Goal: Communication & Community: Answer question/provide support

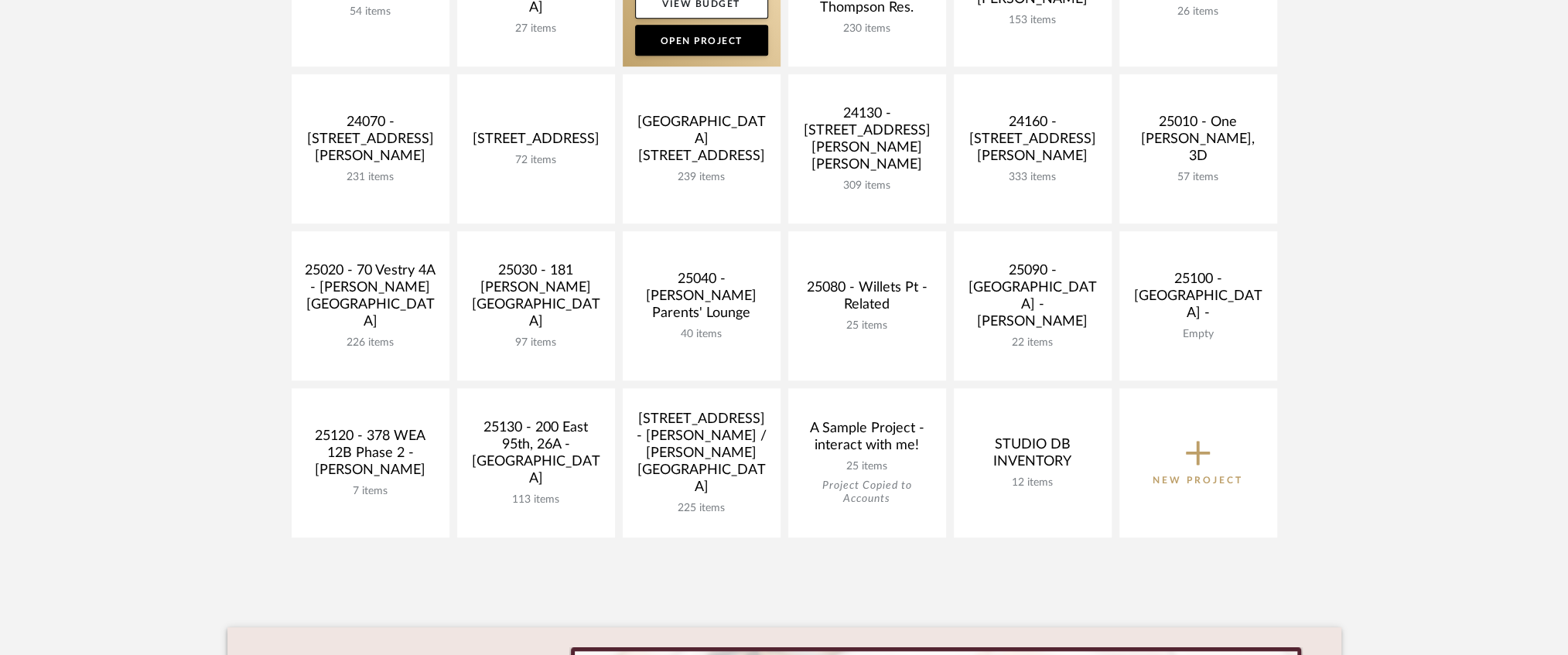
scroll to position [773, 0]
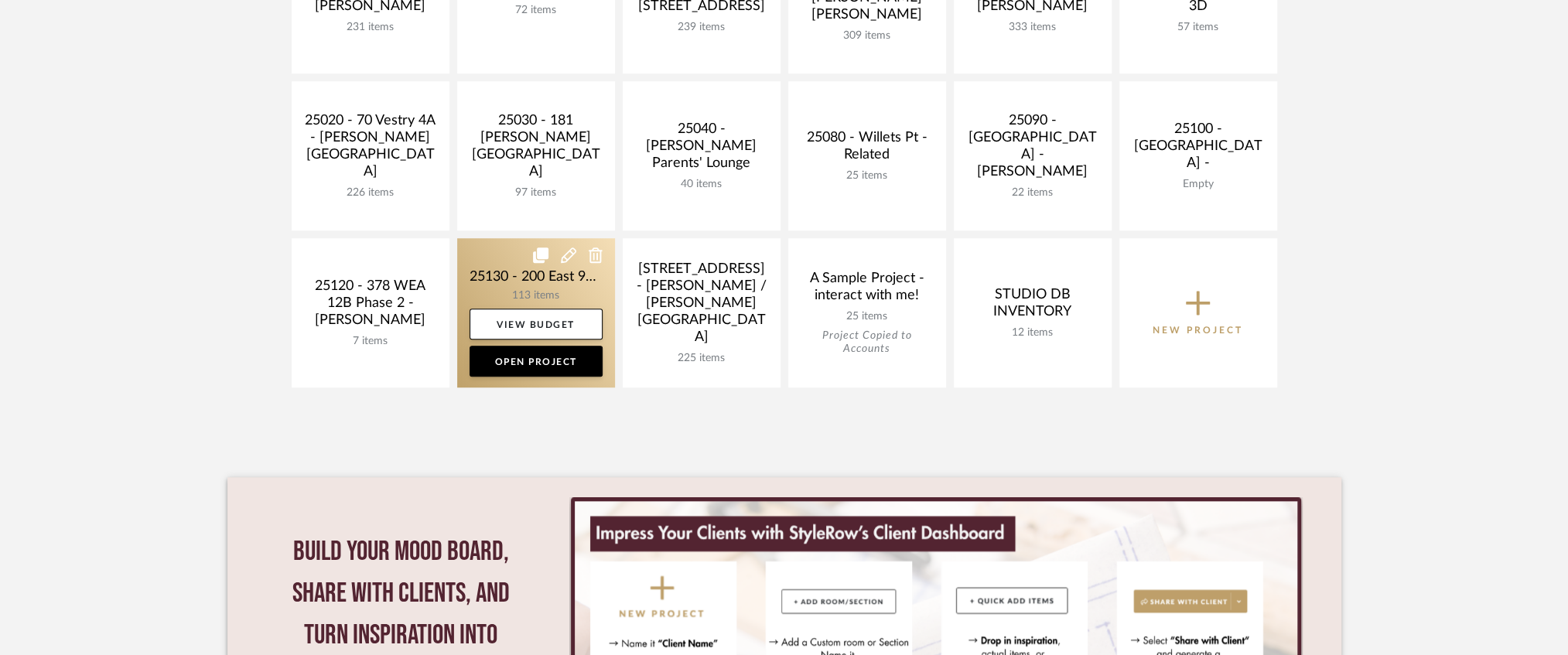
click at [522, 265] on link at bounding box center [536, 312] width 158 height 149
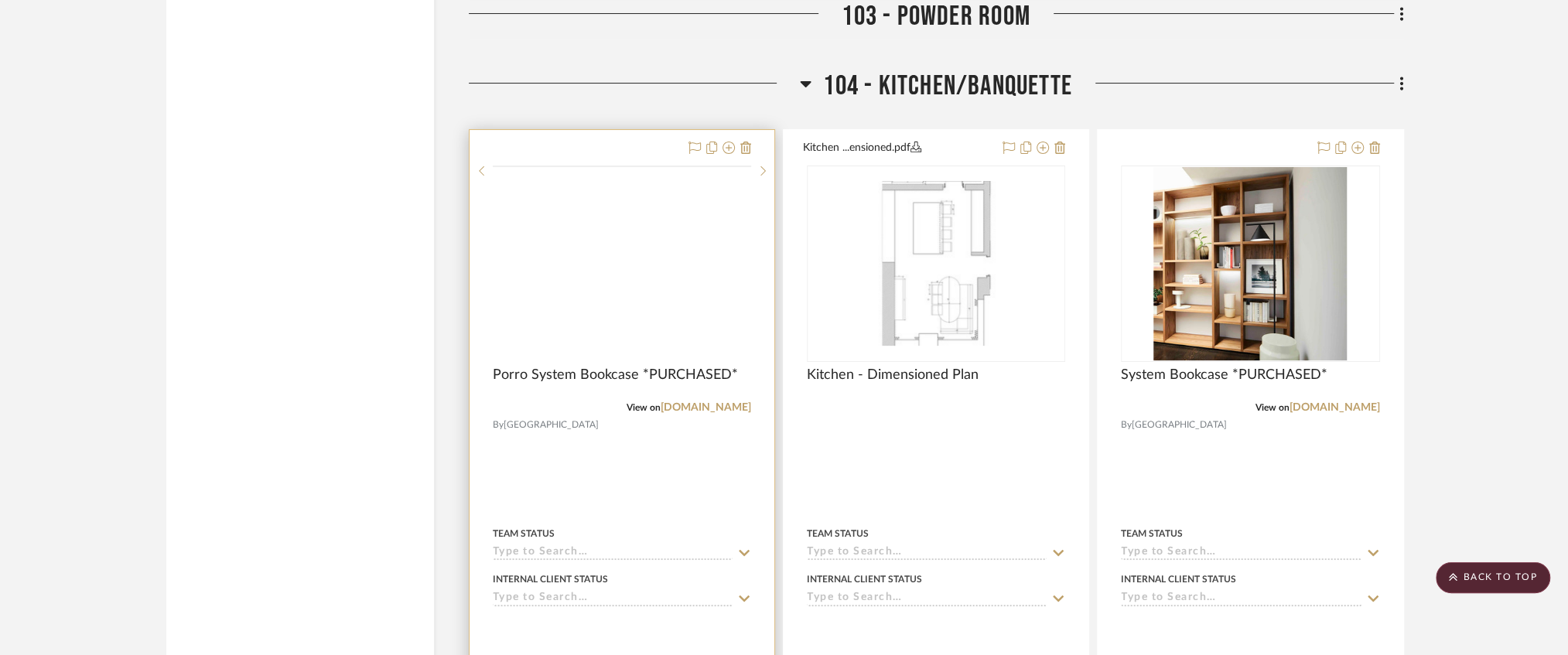
scroll to position [4899, 0]
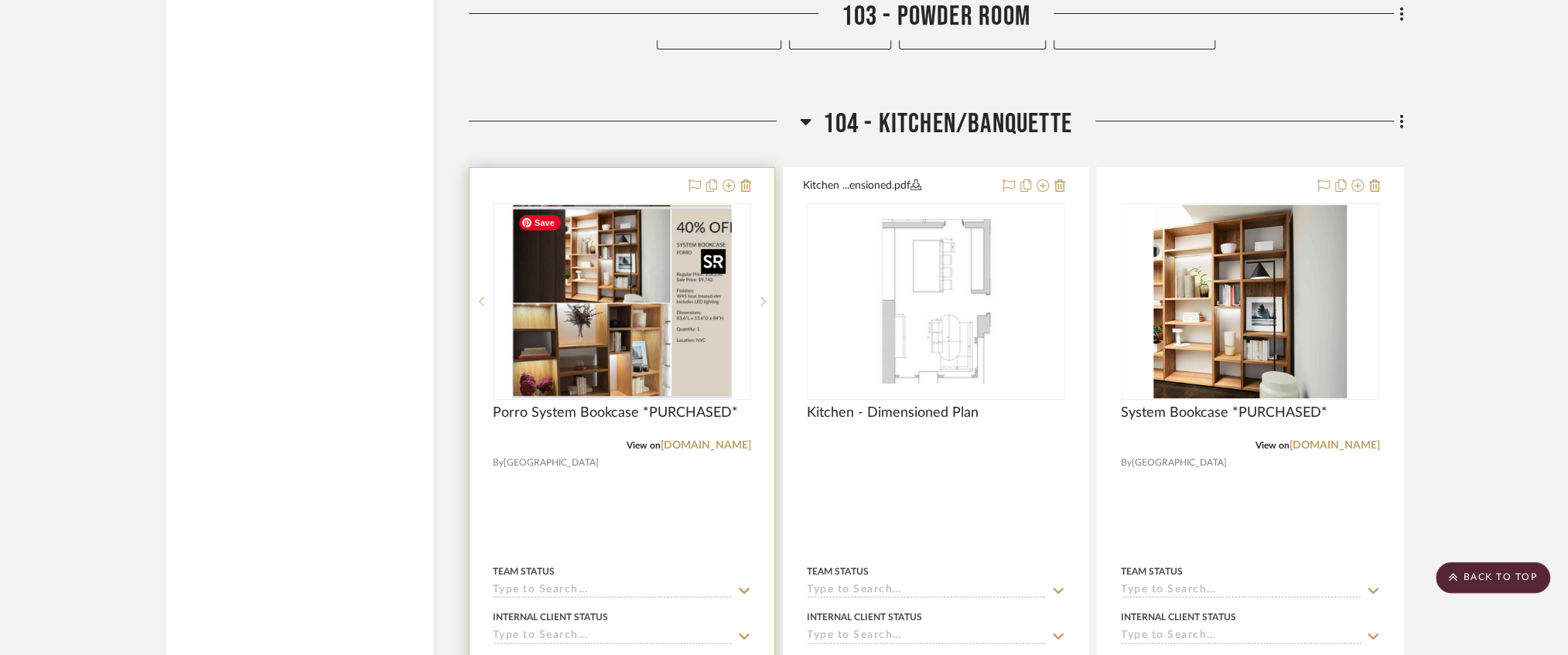
click at [0, 0] on img at bounding box center [0, 0] width 0 height 0
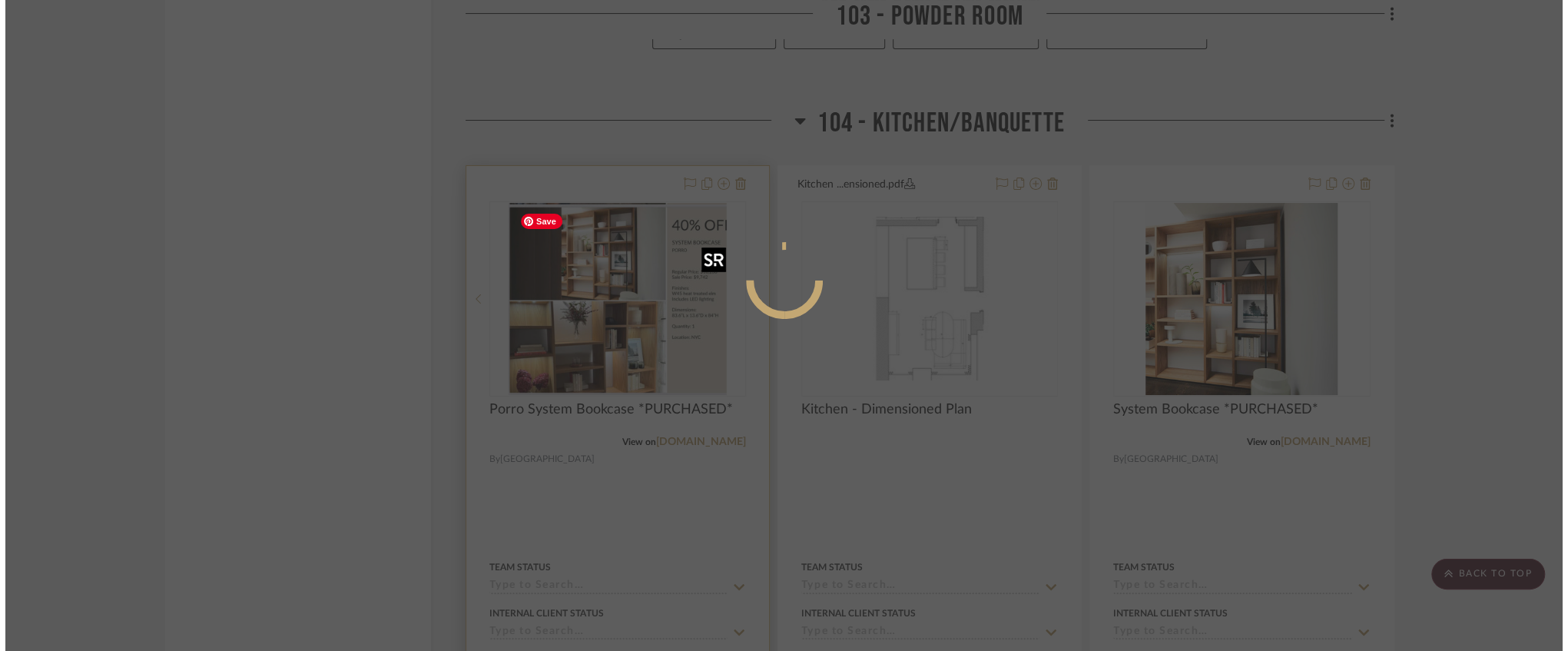
scroll to position [0, 0]
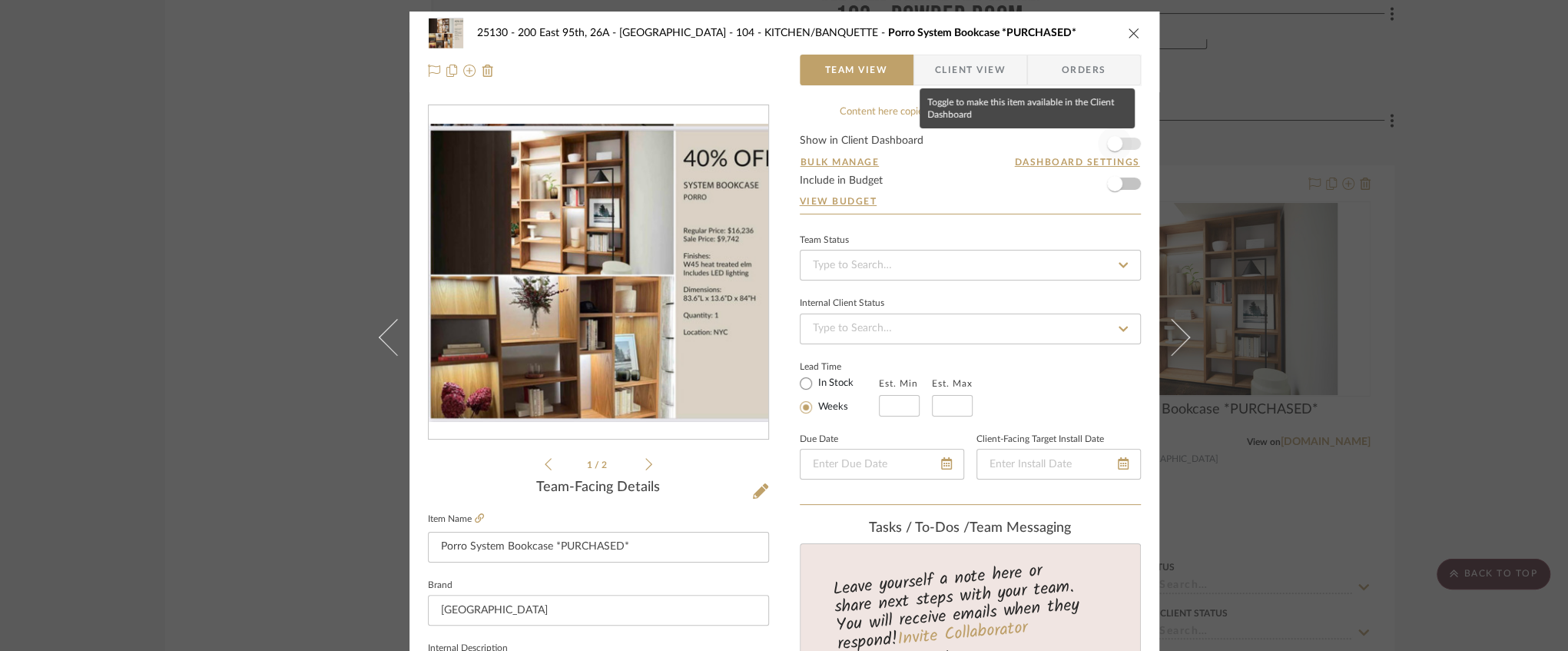
click at [1116, 138] on span "button" at bounding box center [1114, 143] width 34 height 34
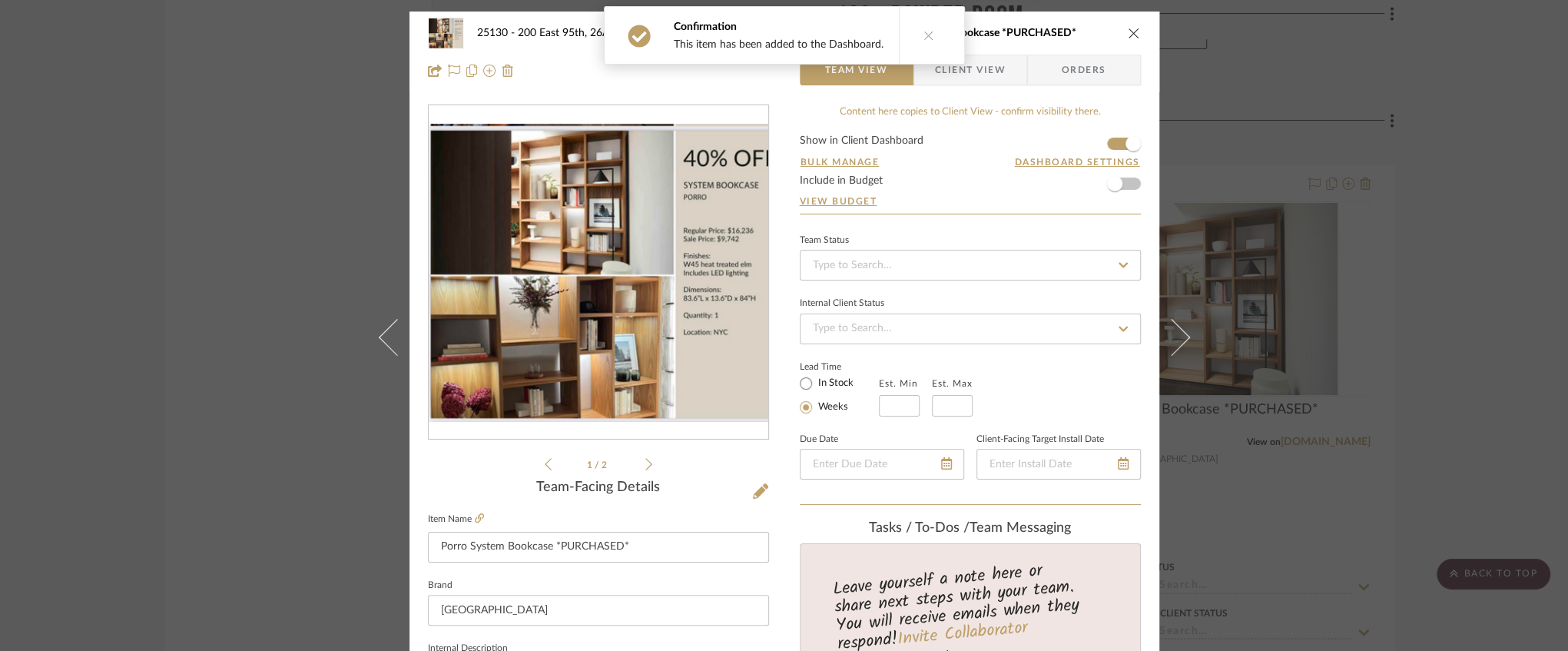
click at [1128, 34] on icon "close" at bounding box center [1134, 33] width 12 height 12
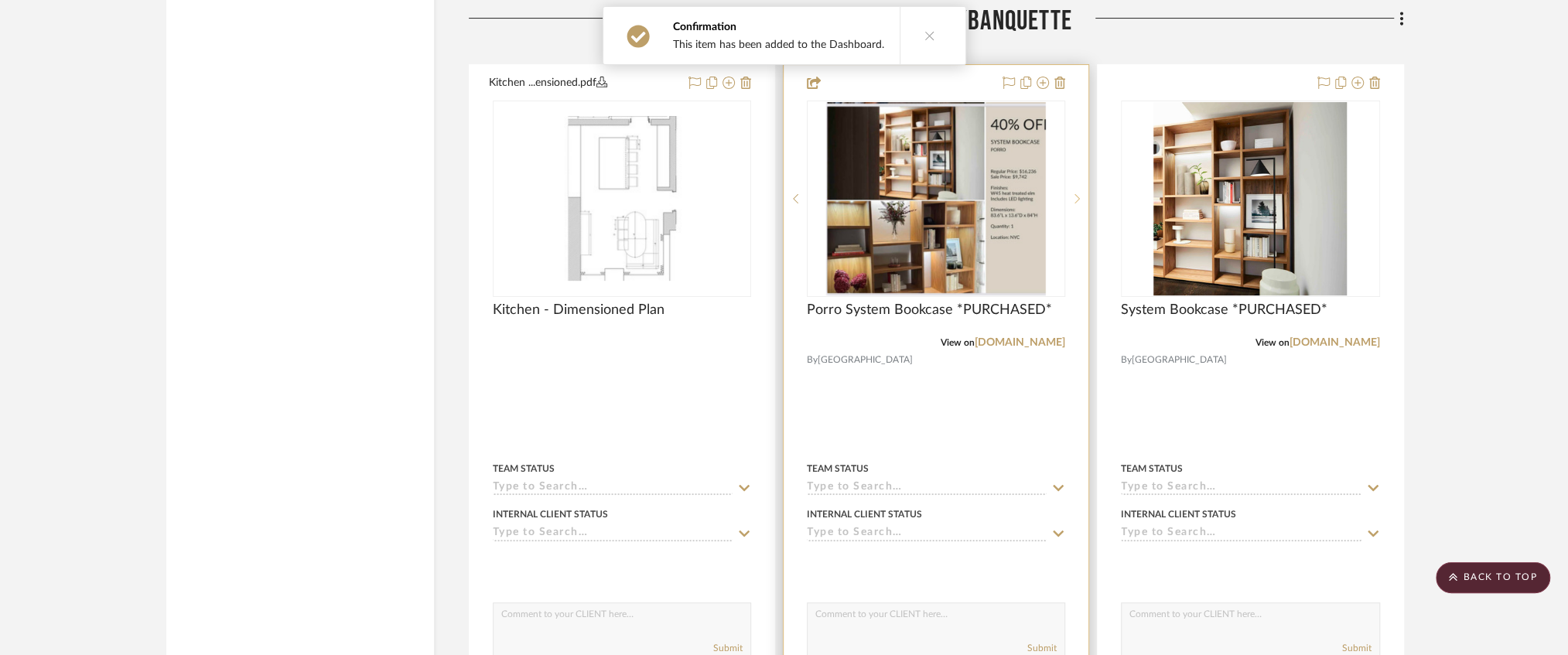
scroll to position [5001, 0]
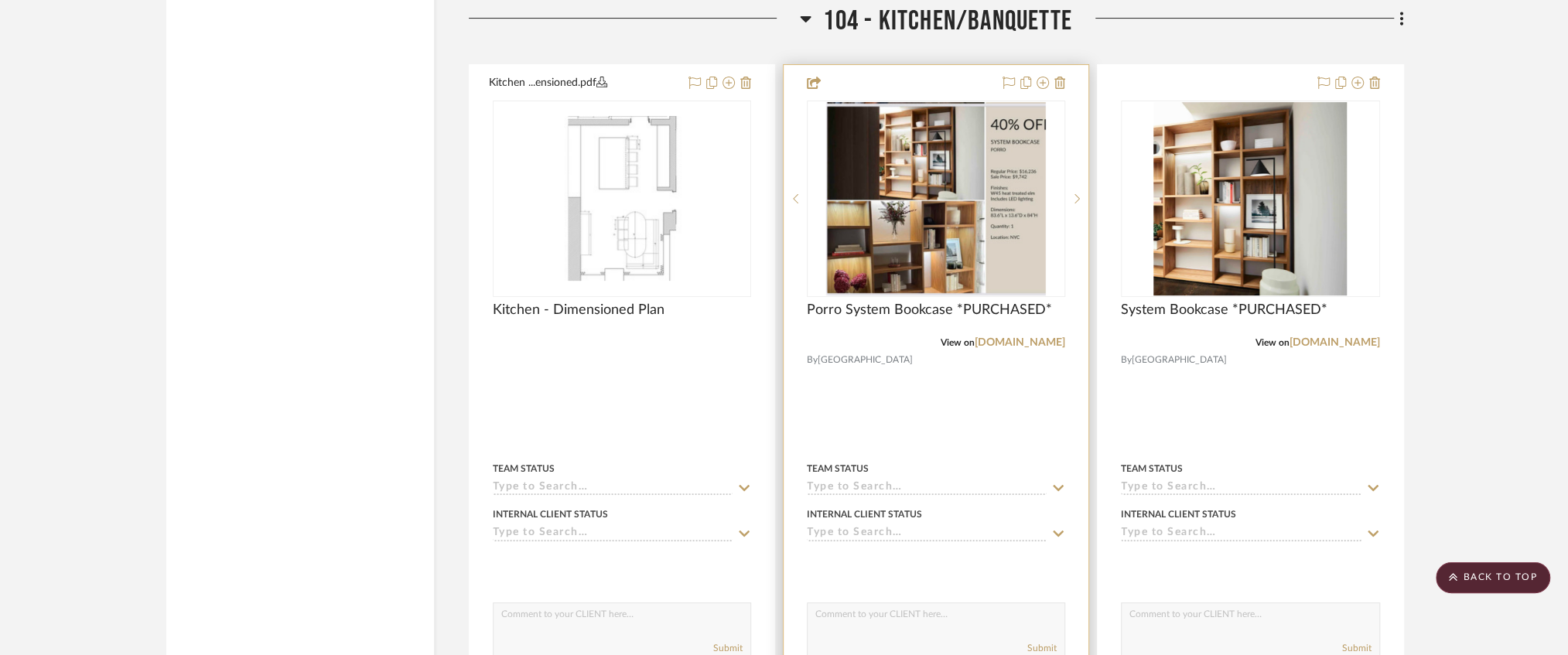
click at [1055, 198] on div "0" at bounding box center [936, 198] width 257 height 195
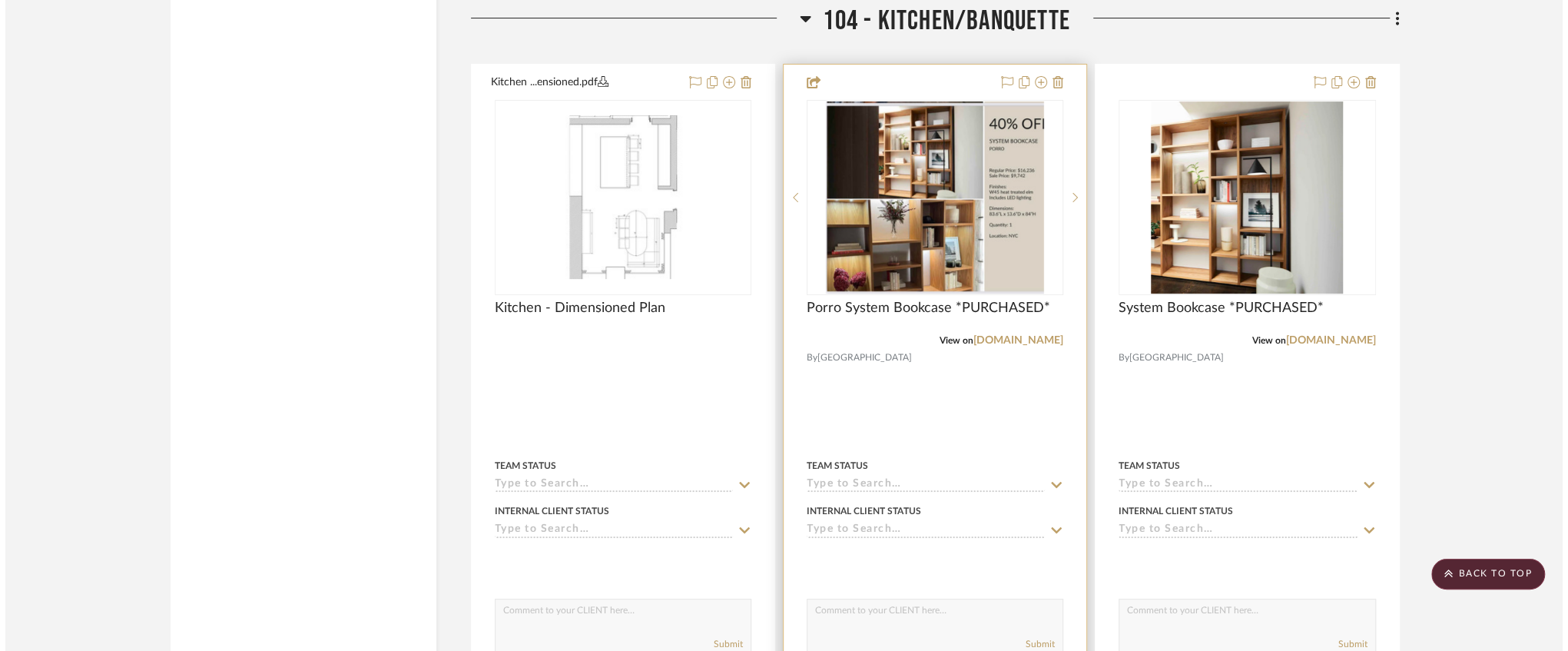
scroll to position [0, 0]
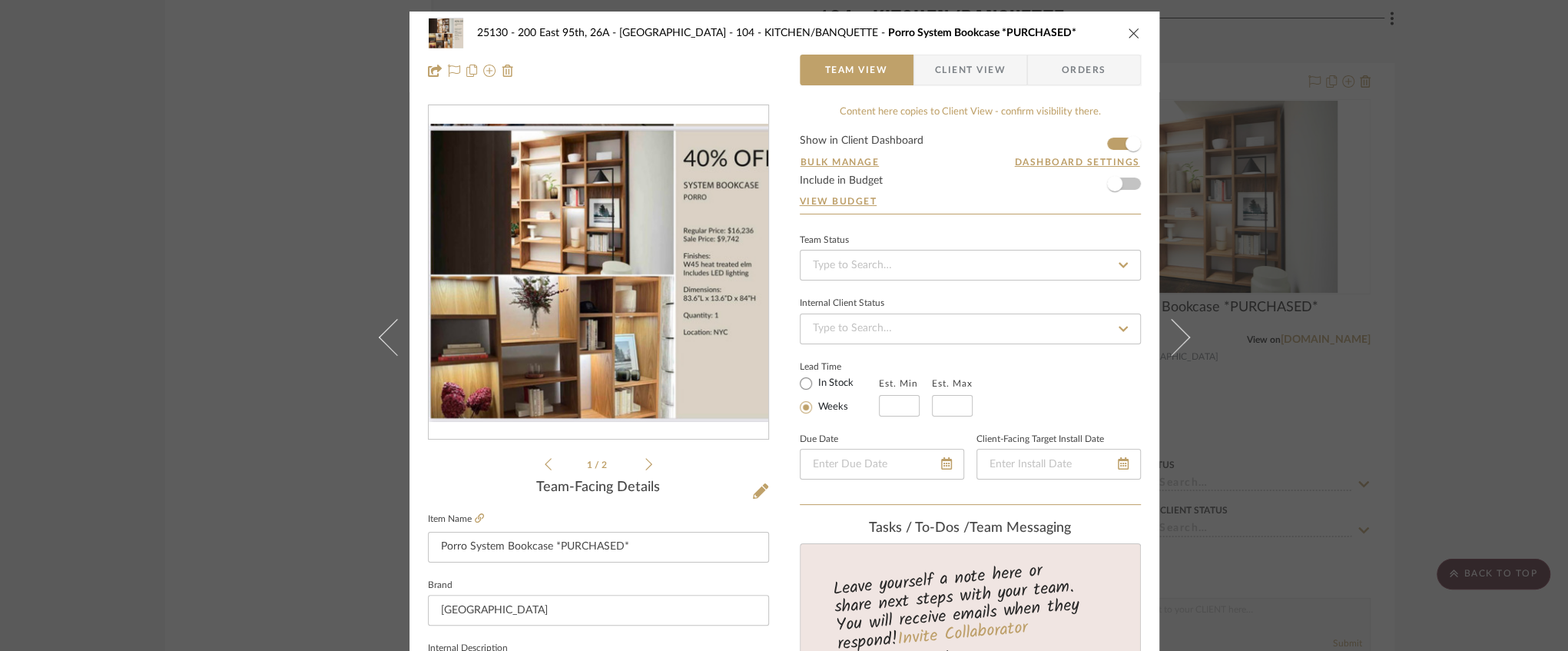
click at [646, 464] on icon at bounding box center [649, 464] width 7 height 14
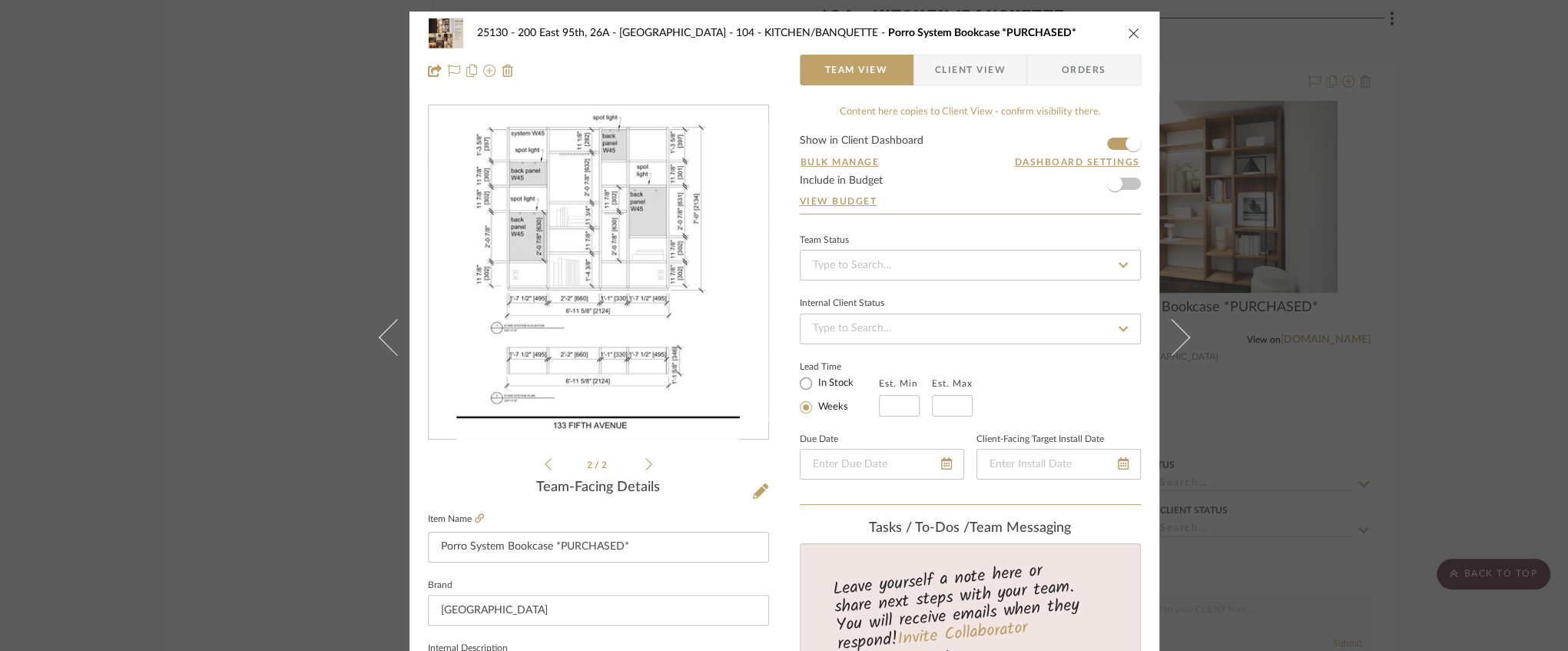
click at [1128, 34] on icon "close" at bounding box center [1134, 33] width 12 height 12
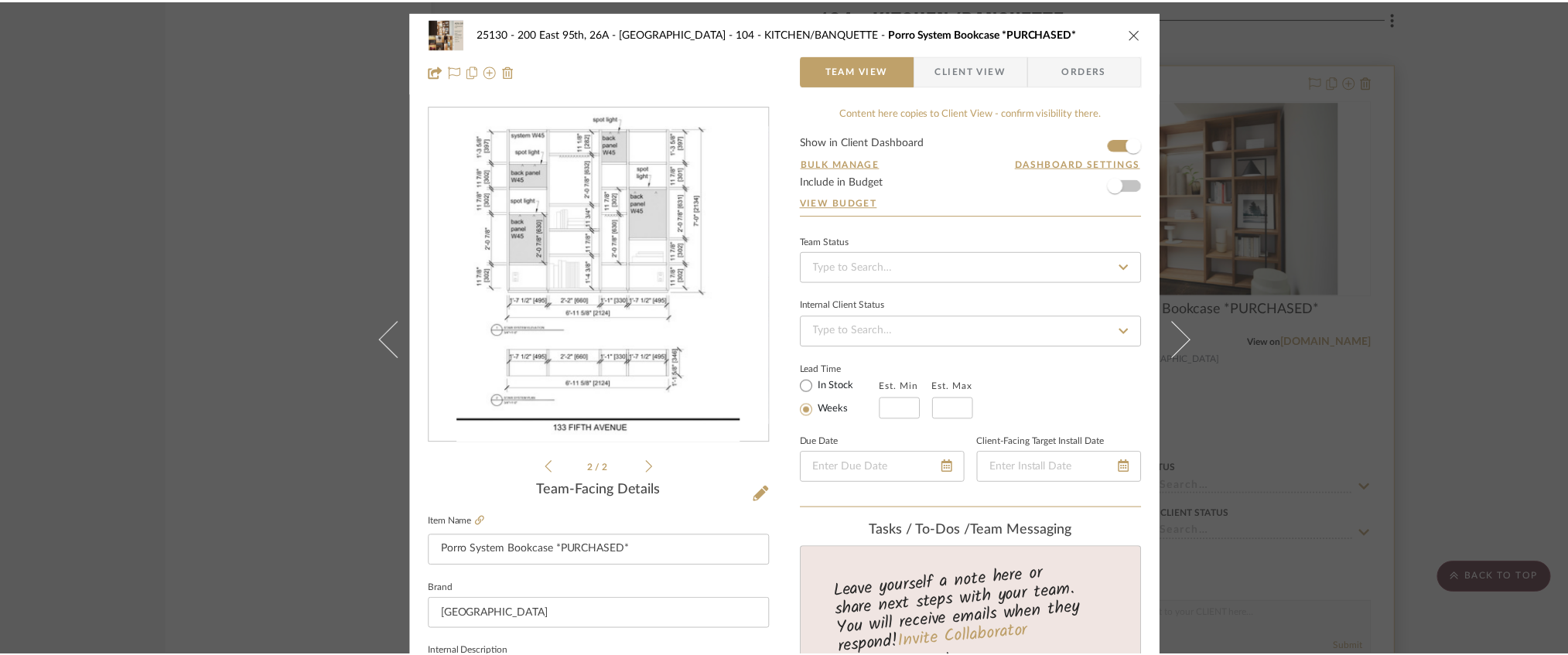
scroll to position [5001, 0]
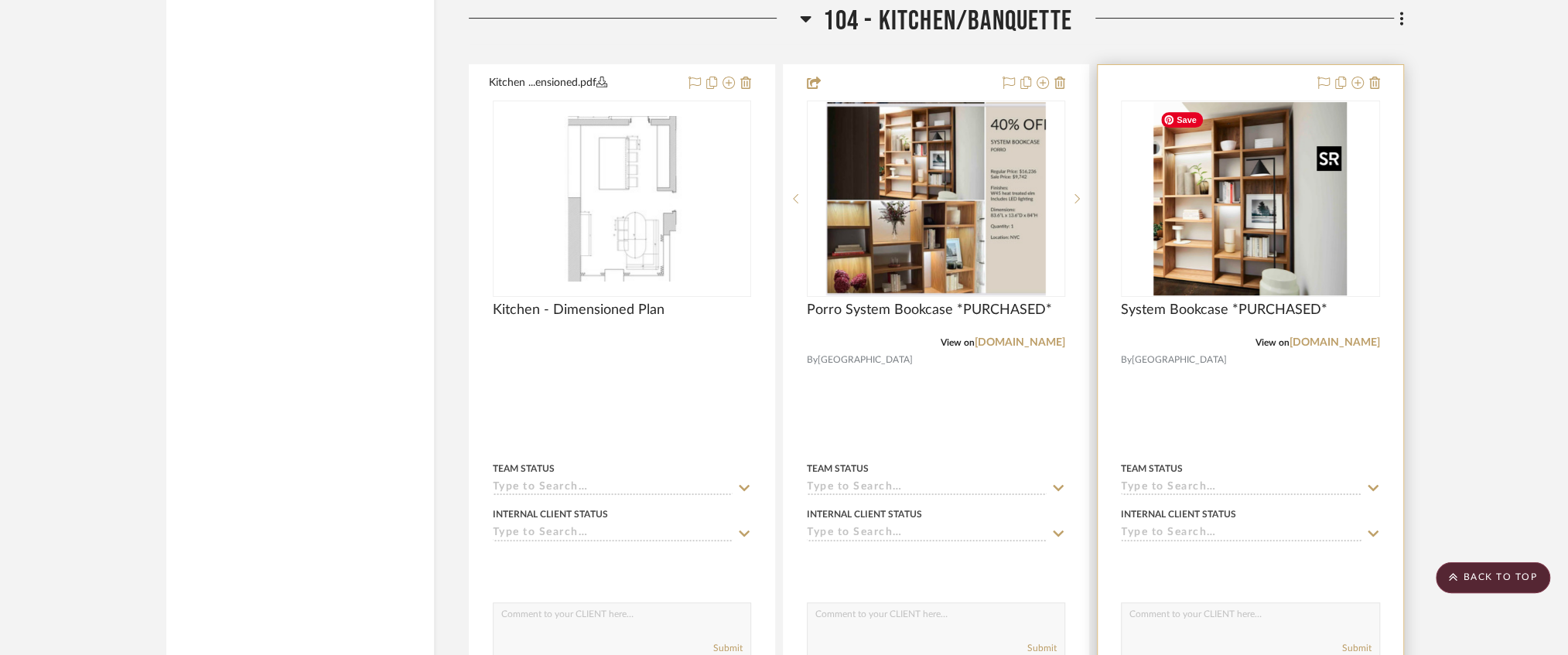
click at [1282, 200] on img "0" at bounding box center [1249, 198] width 193 height 193
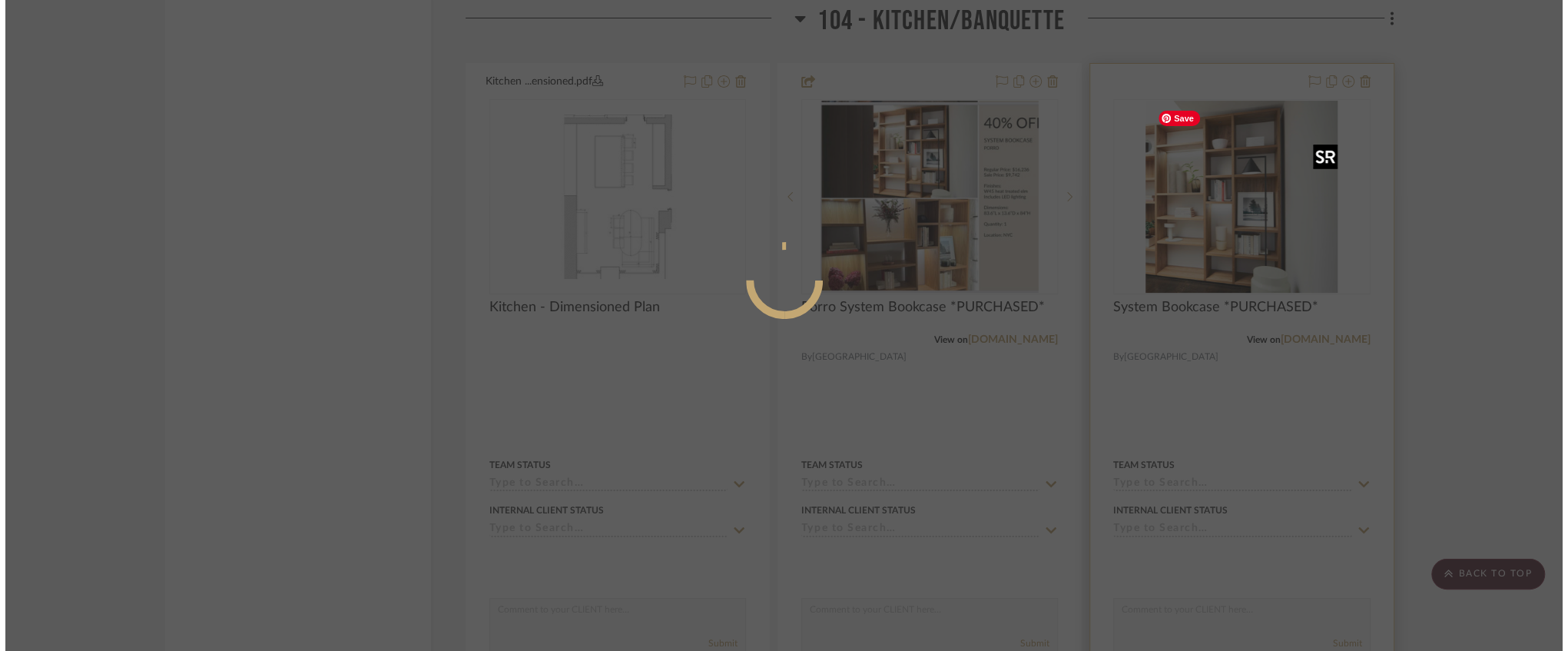
scroll to position [0, 0]
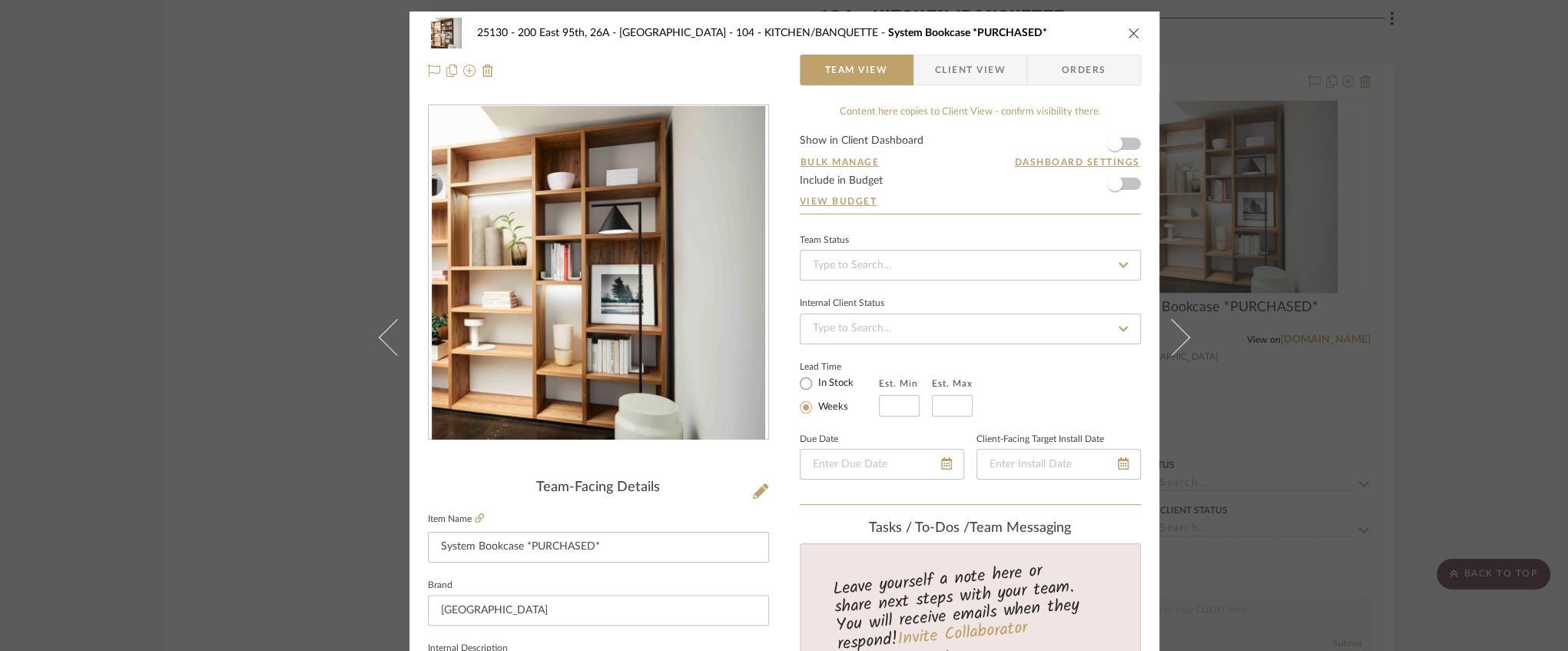
click at [1121, 31] on div "25130 - 200 East 95th, 26A - Kosheleva 104 - KITCHEN/BANQUETTE System Bookcase …" at bounding box center [785, 34] width 713 height 31
click at [1128, 32] on icon "close" at bounding box center [1134, 33] width 12 height 12
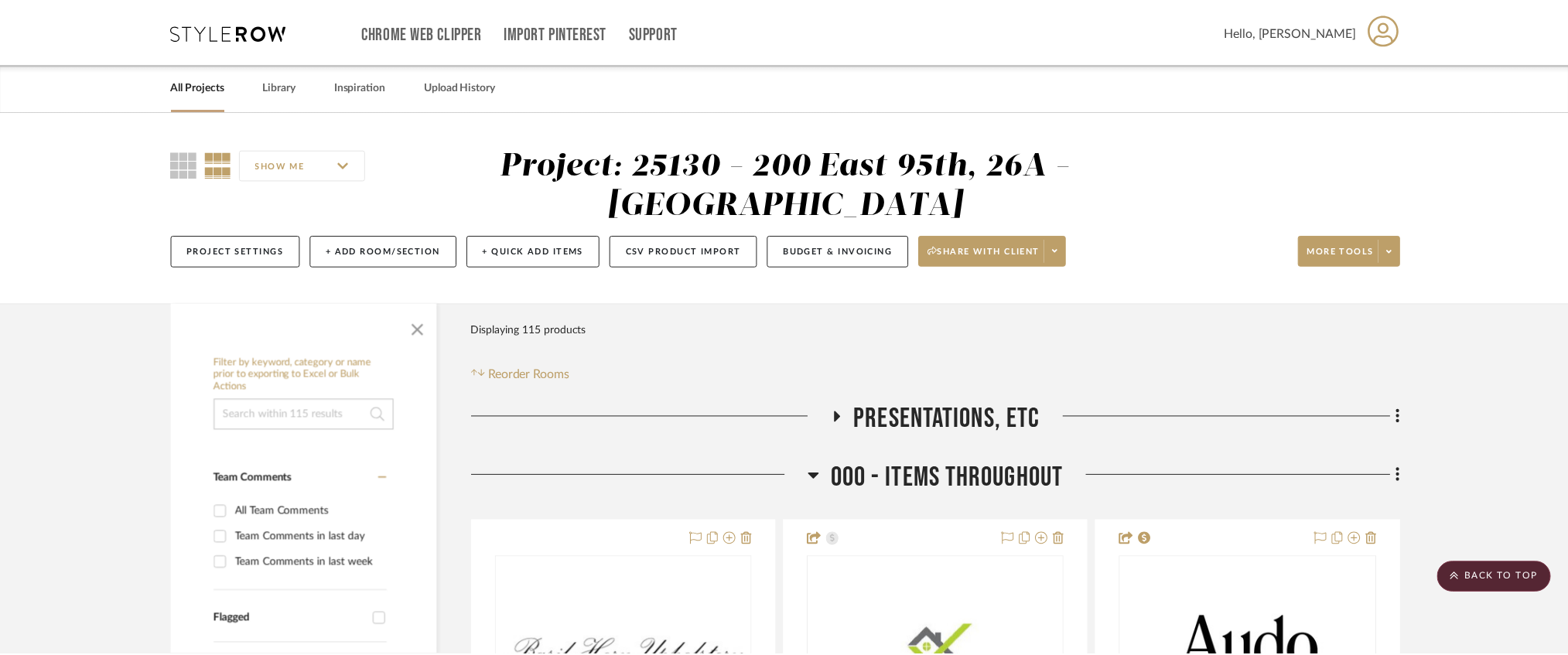
scroll to position [5001, 0]
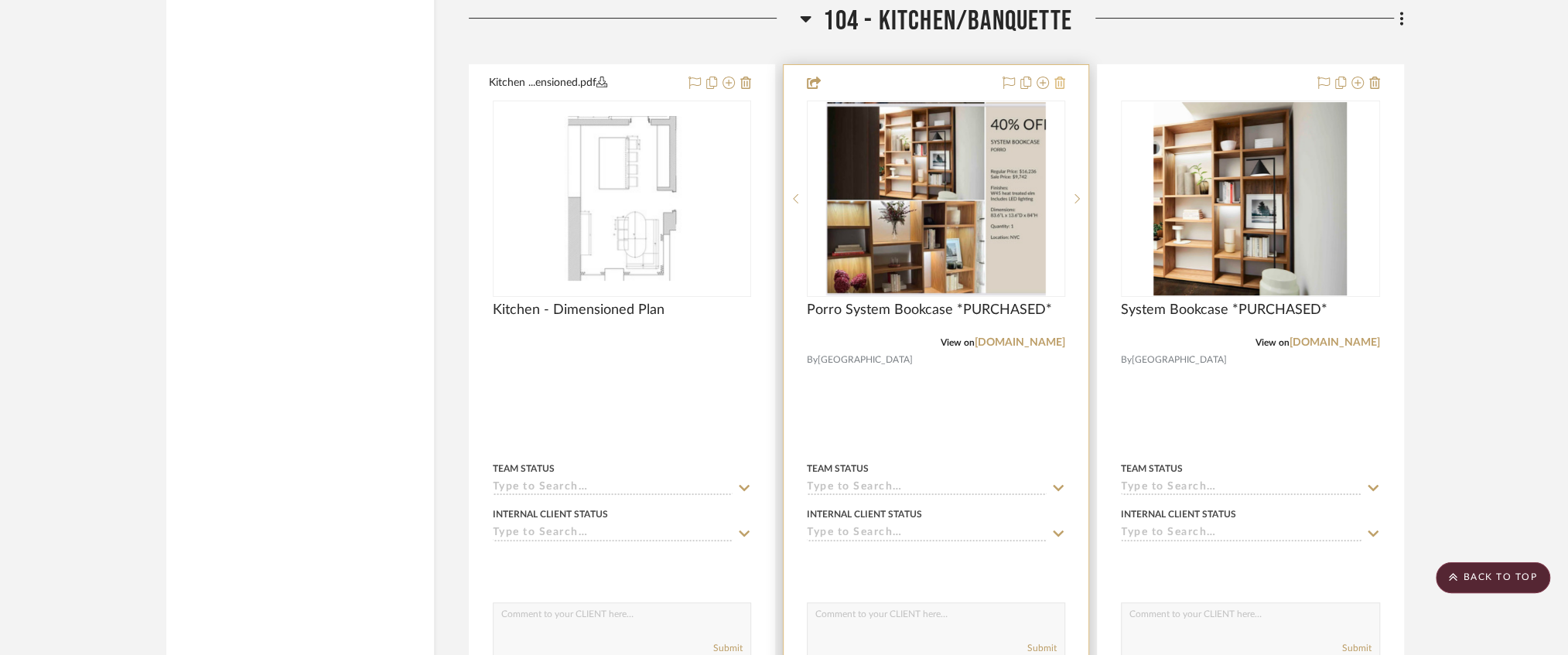
click at [1064, 88] on icon at bounding box center [1059, 82] width 11 height 12
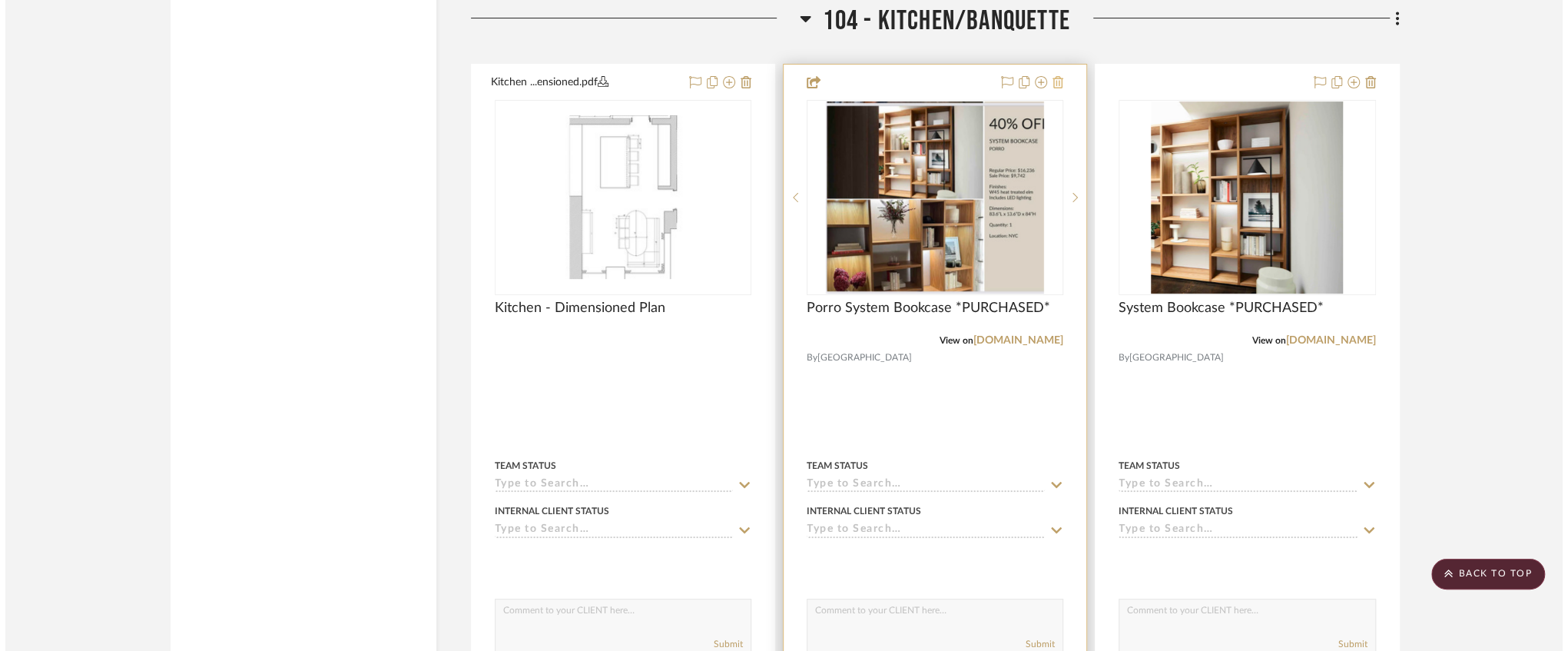
scroll to position [0, 0]
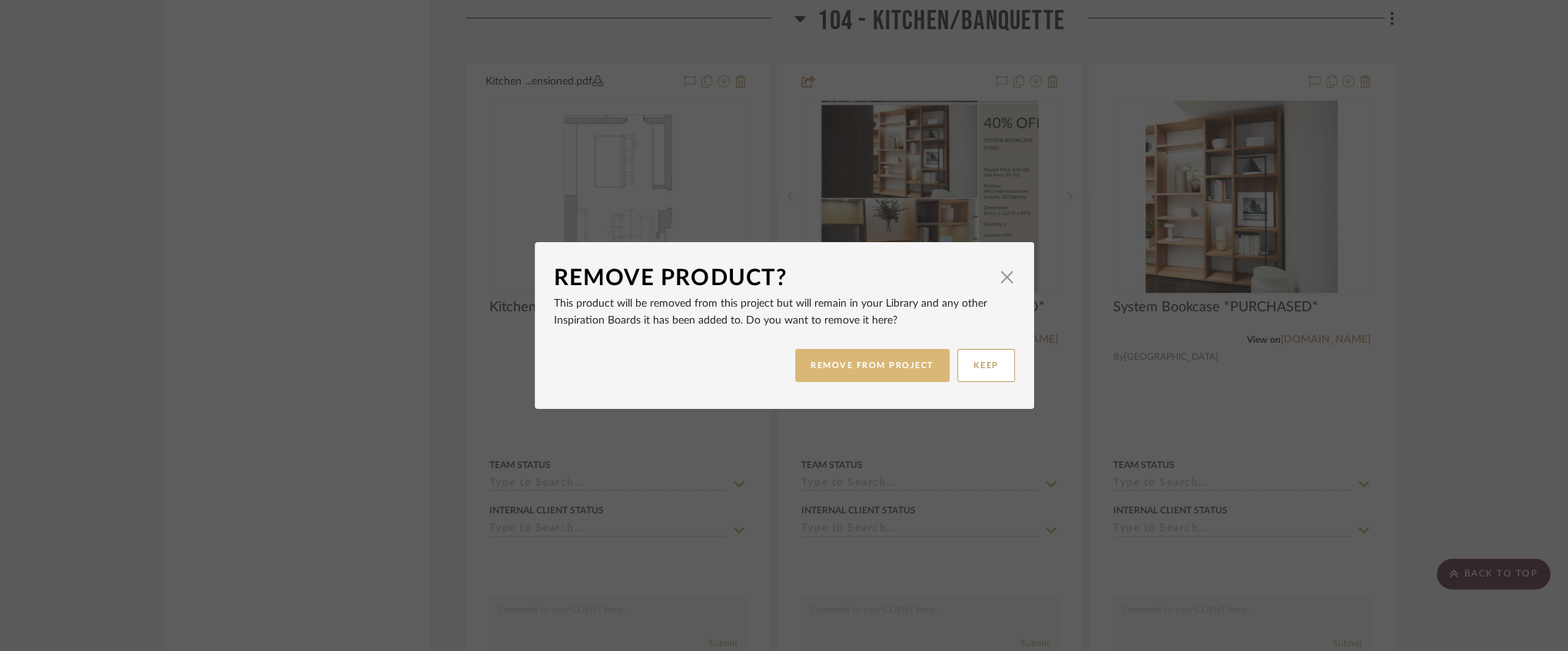
click at [859, 361] on button "REMOVE FROM PROJECT" at bounding box center [872, 366] width 155 height 33
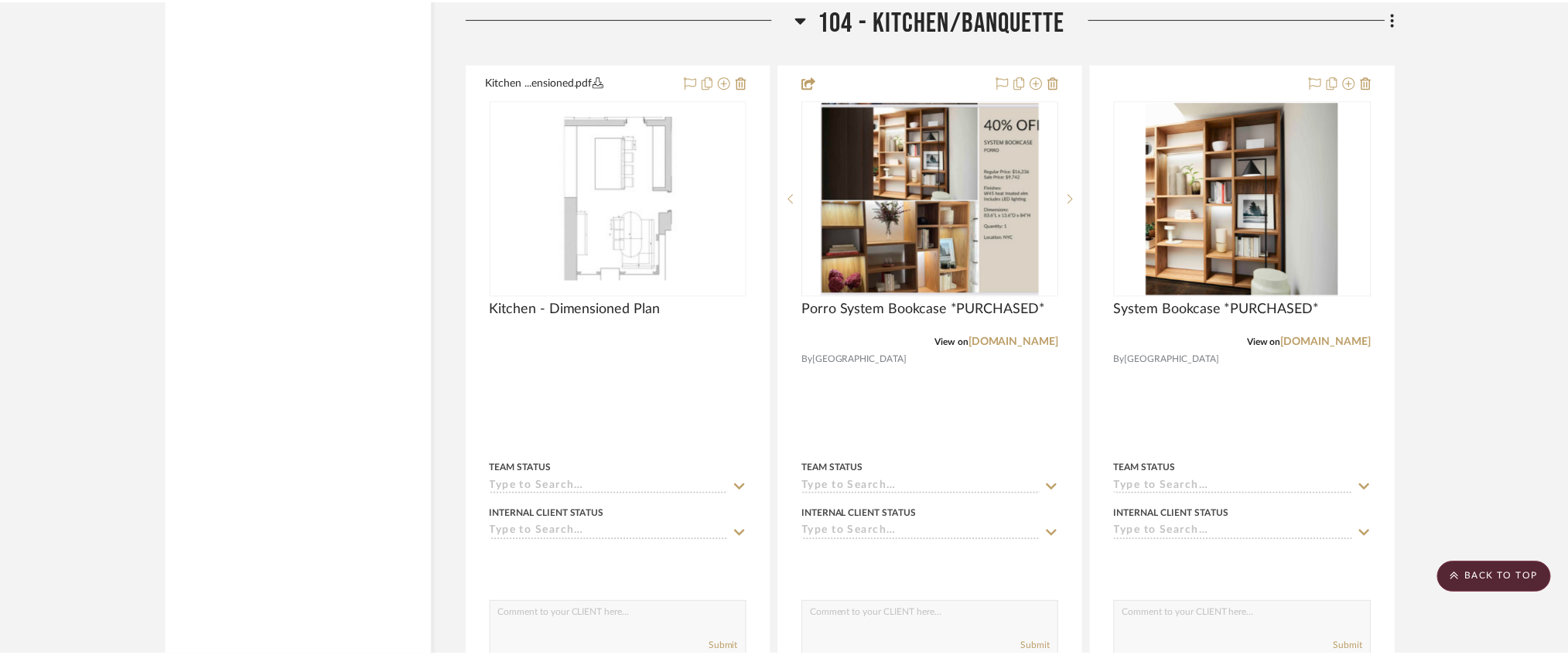
scroll to position [5001, 0]
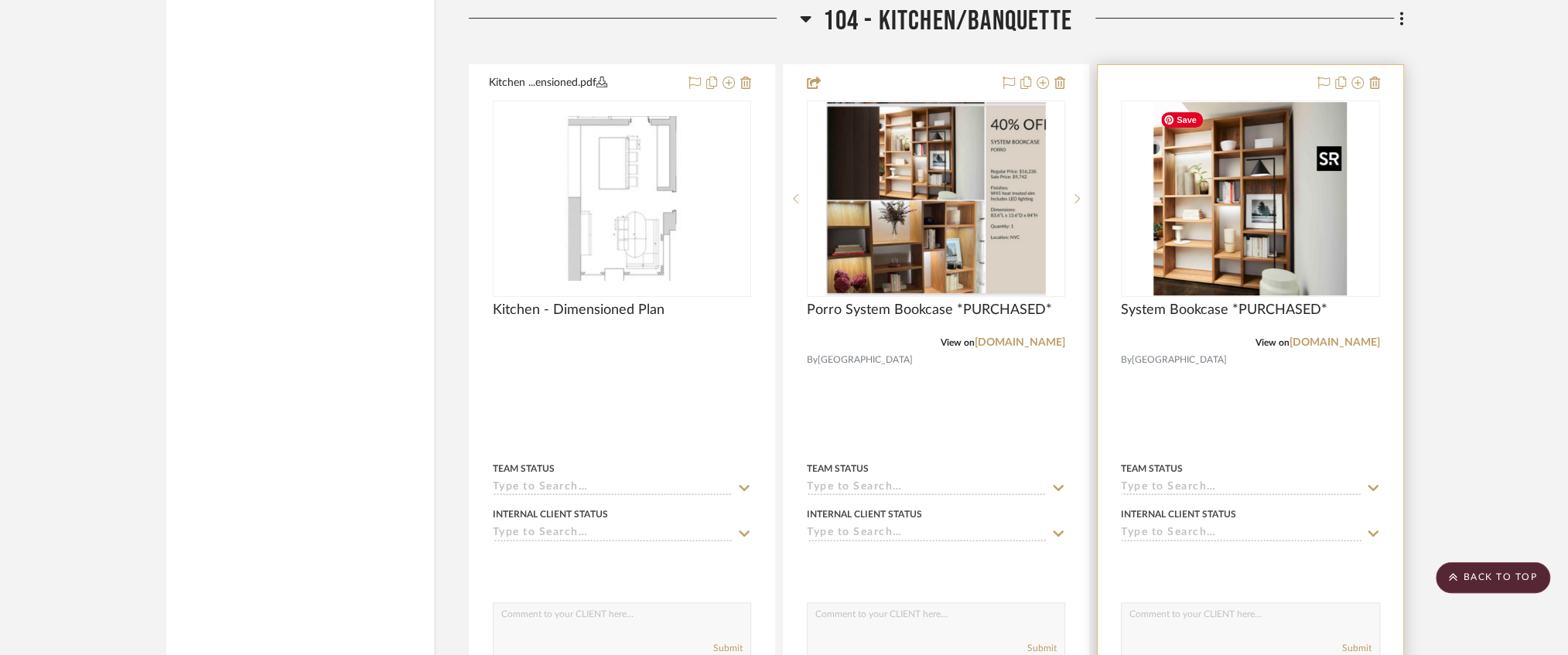
click at [1274, 187] on img "0" at bounding box center [1249, 198] width 193 height 193
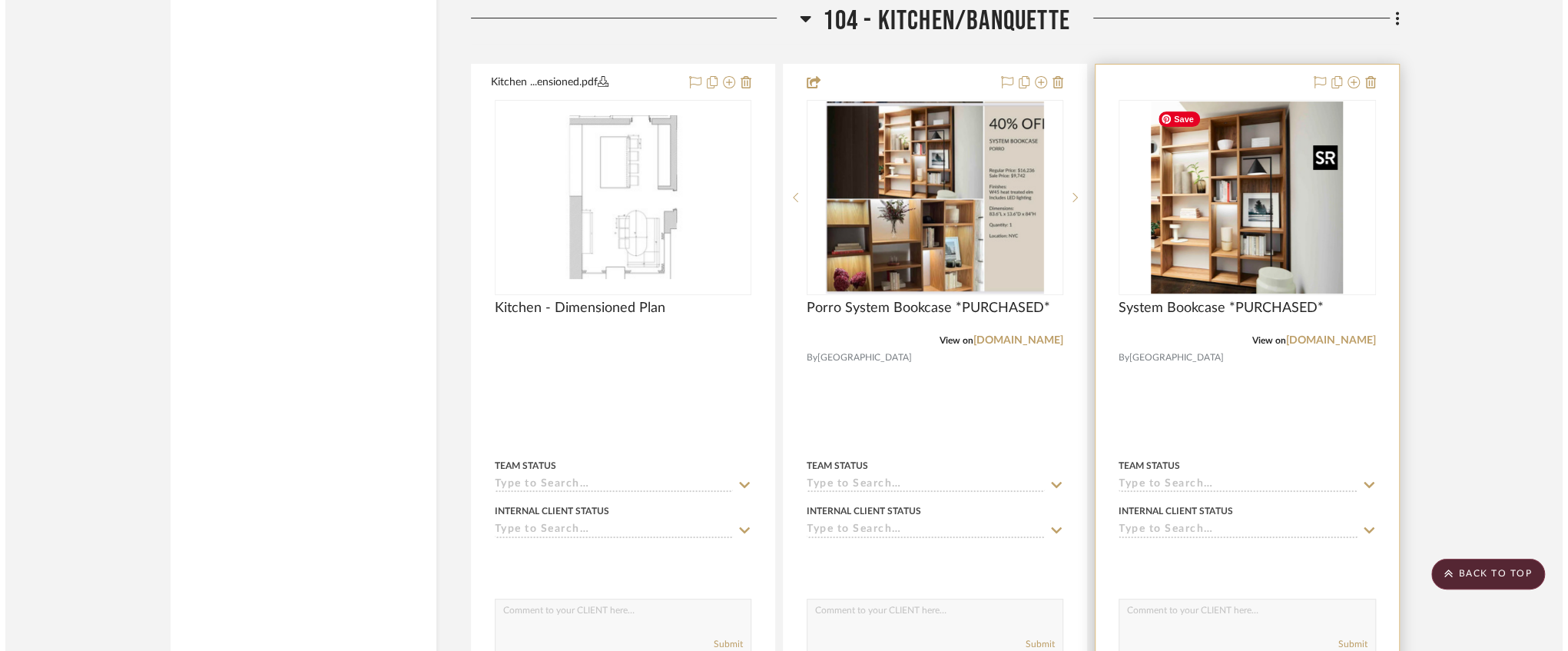
scroll to position [0, 0]
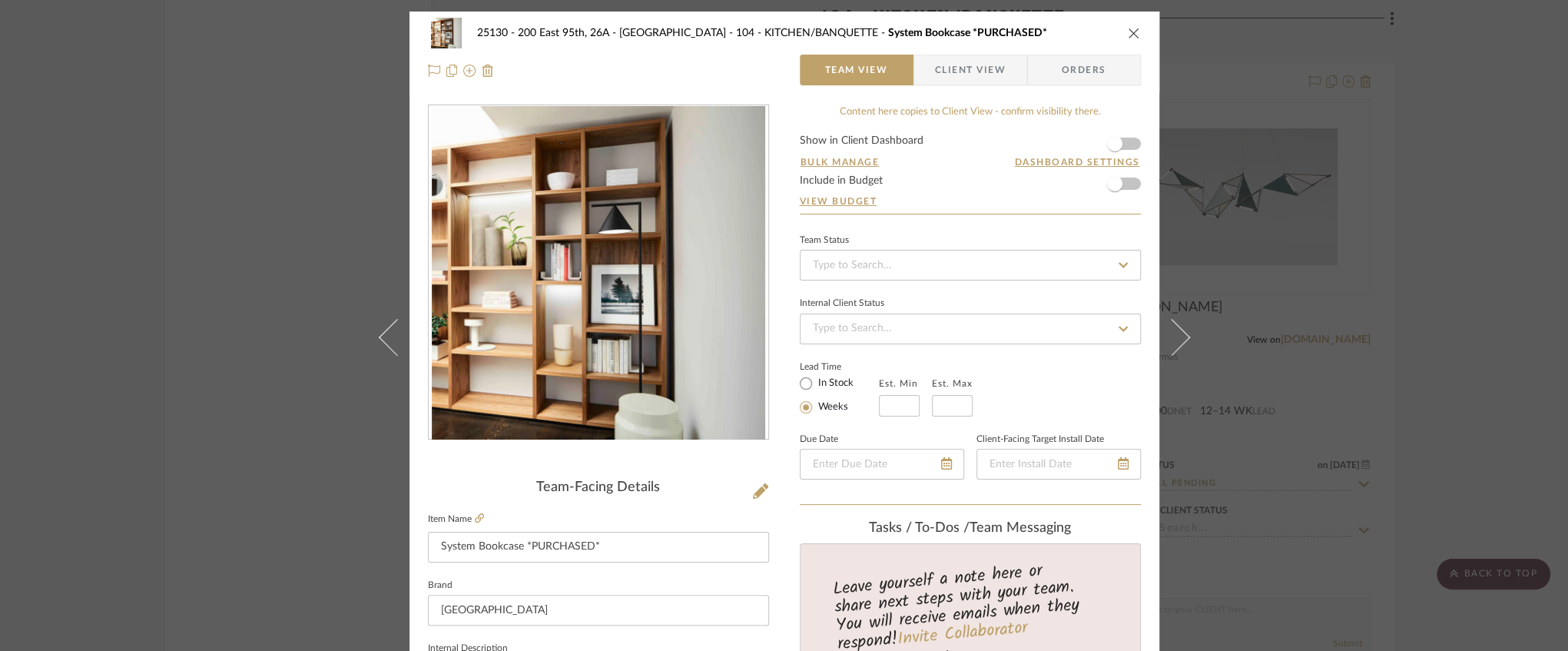
click at [1128, 145] on form "Show in Client Dashboard Bulk Manage Dashboard Settings Include in Budget View …" at bounding box center [970, 174] width 341 height 79
click at [1113, 148] on span "button" at bounding box center [1114, 143] width 16 height 16
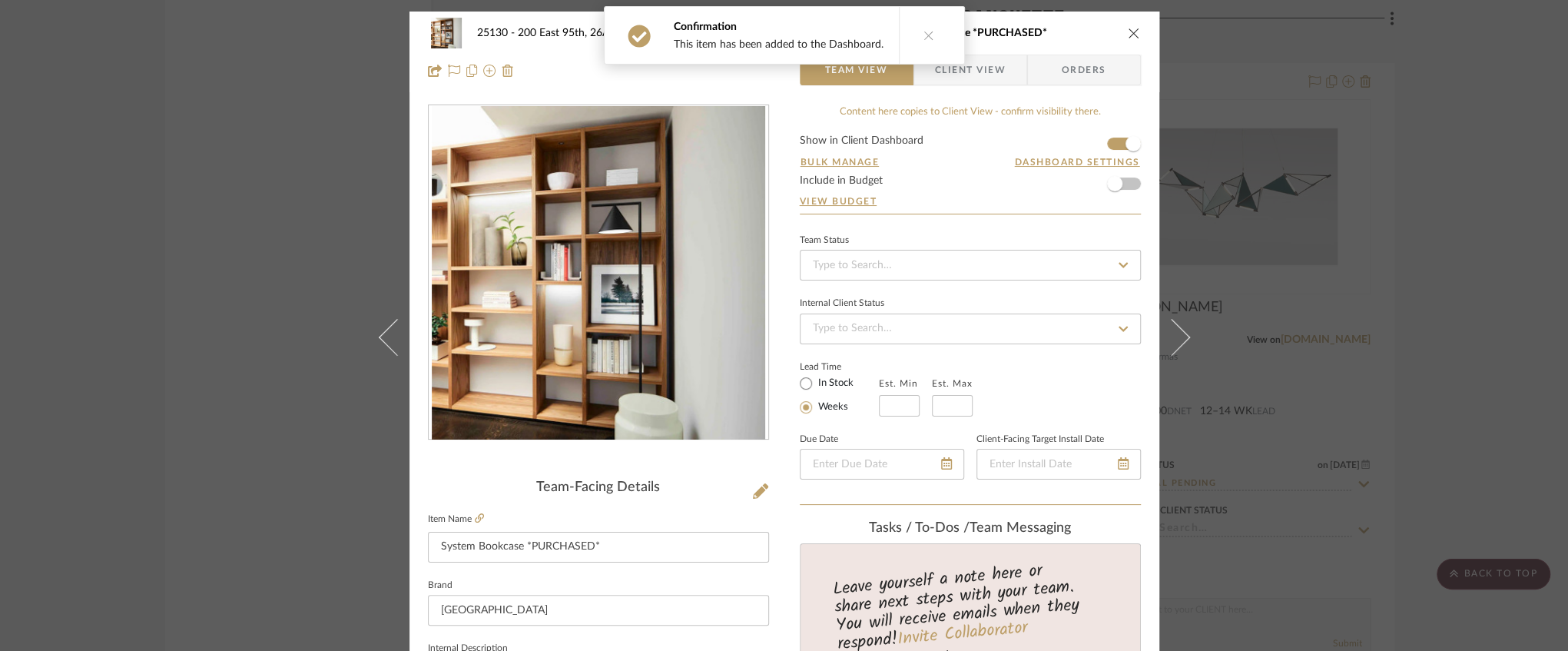
click at [1132, 27] on icon "close" at bounding box center [1134, 33] width 12 height 12
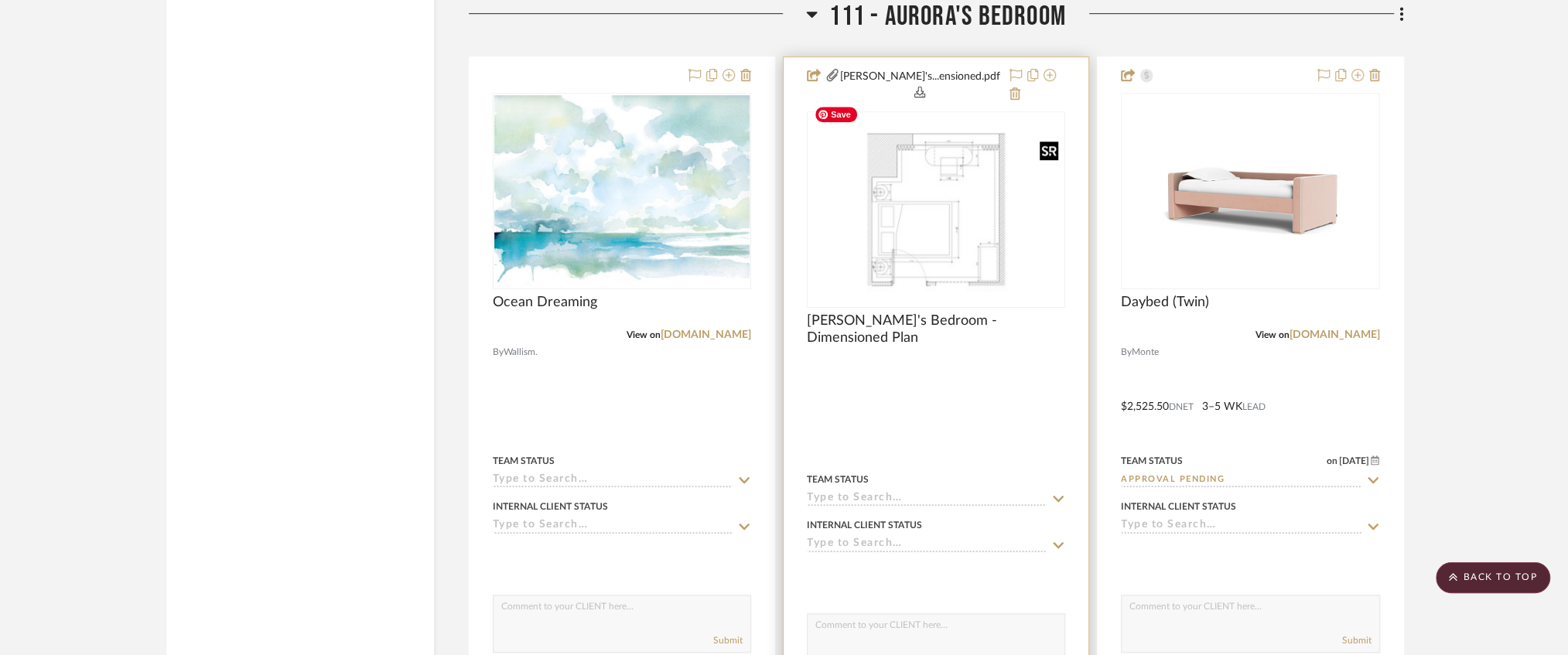
scroll to position [14850, 0]
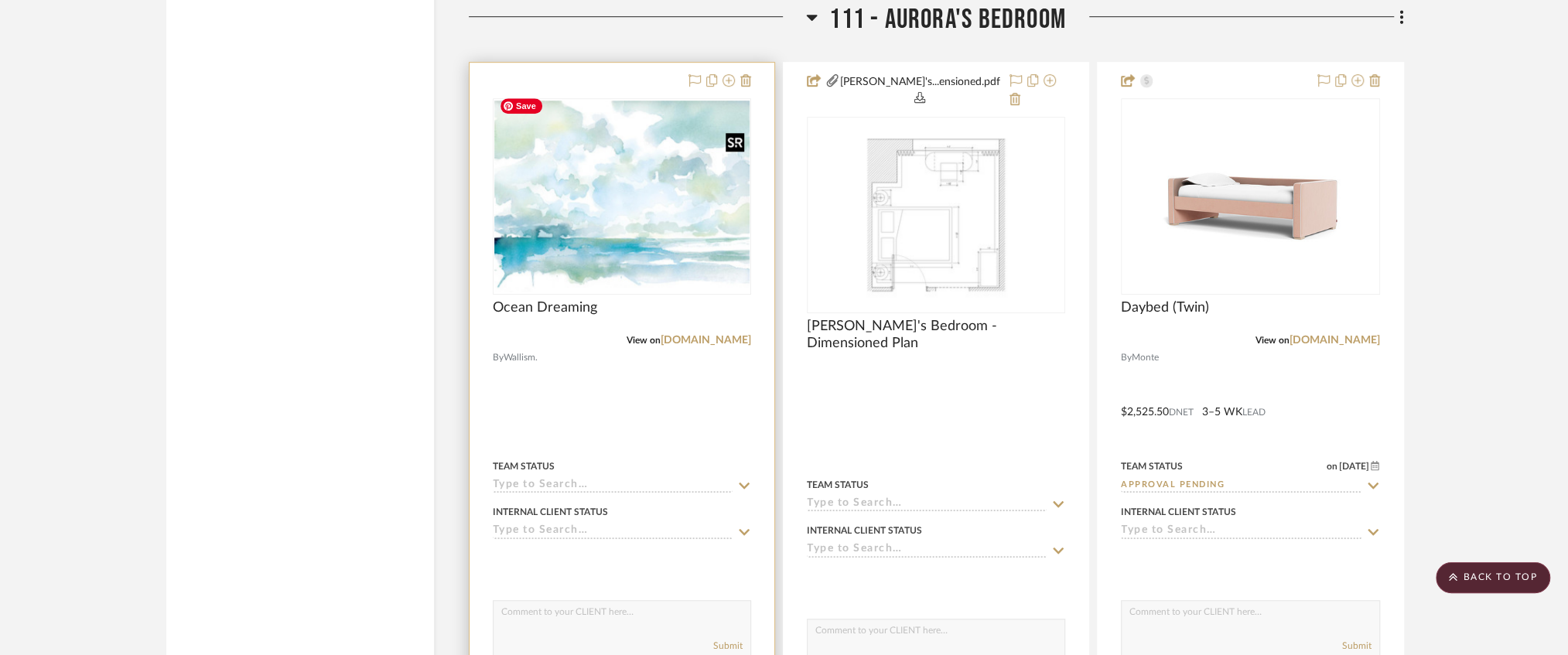
click at [0, 0] on img at bounding box center [0, 0] width 0 height 0
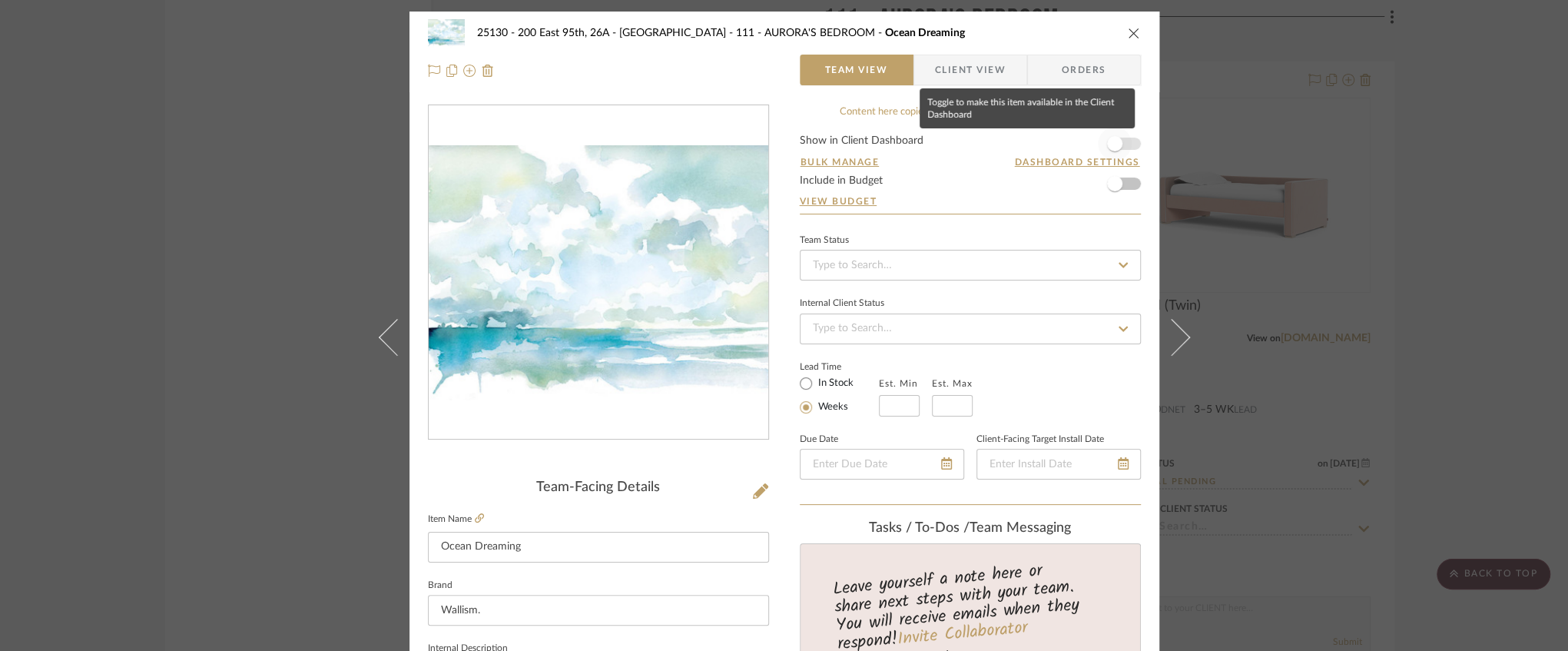
click at [1119, 138] on span "button" at bounding box center [1114, 143] width 34 height 34
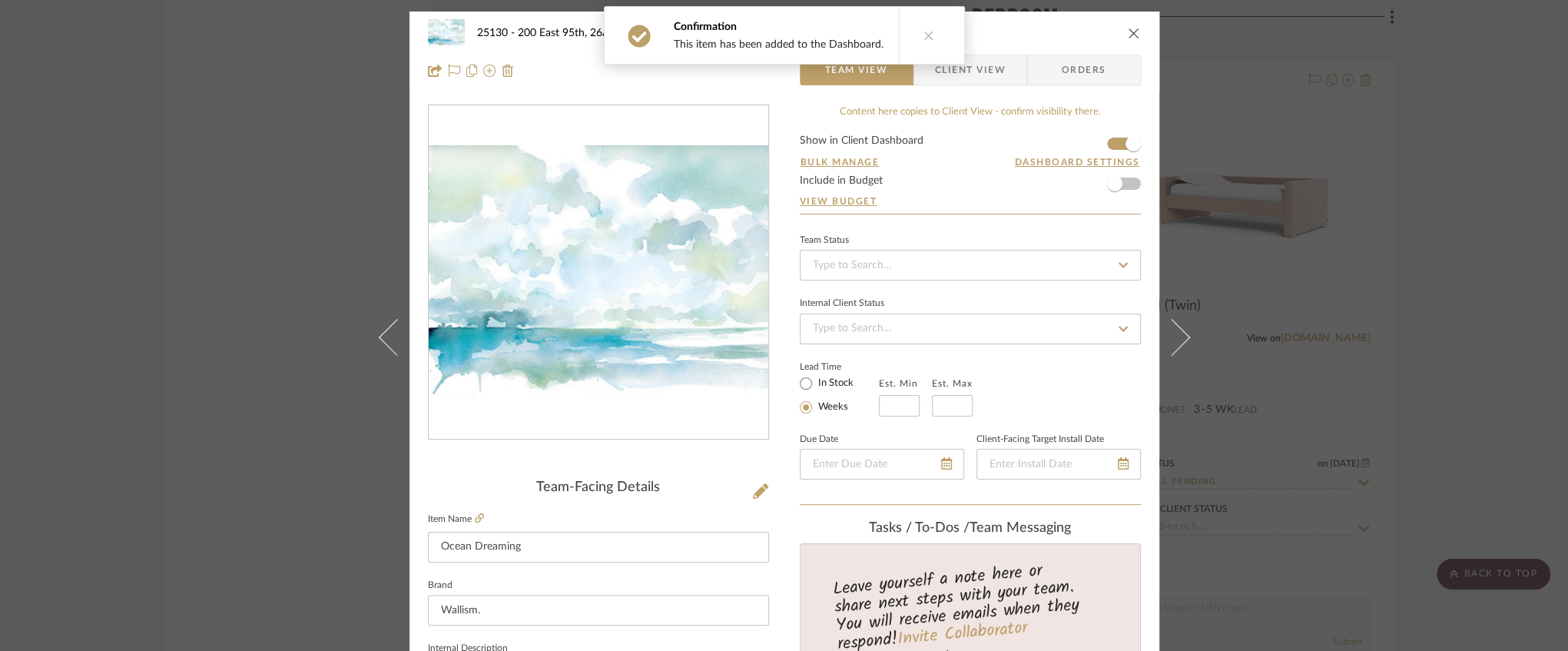
click at [1127, 38] on button "close" at bounding box center [1134, 33] width 14 height 14
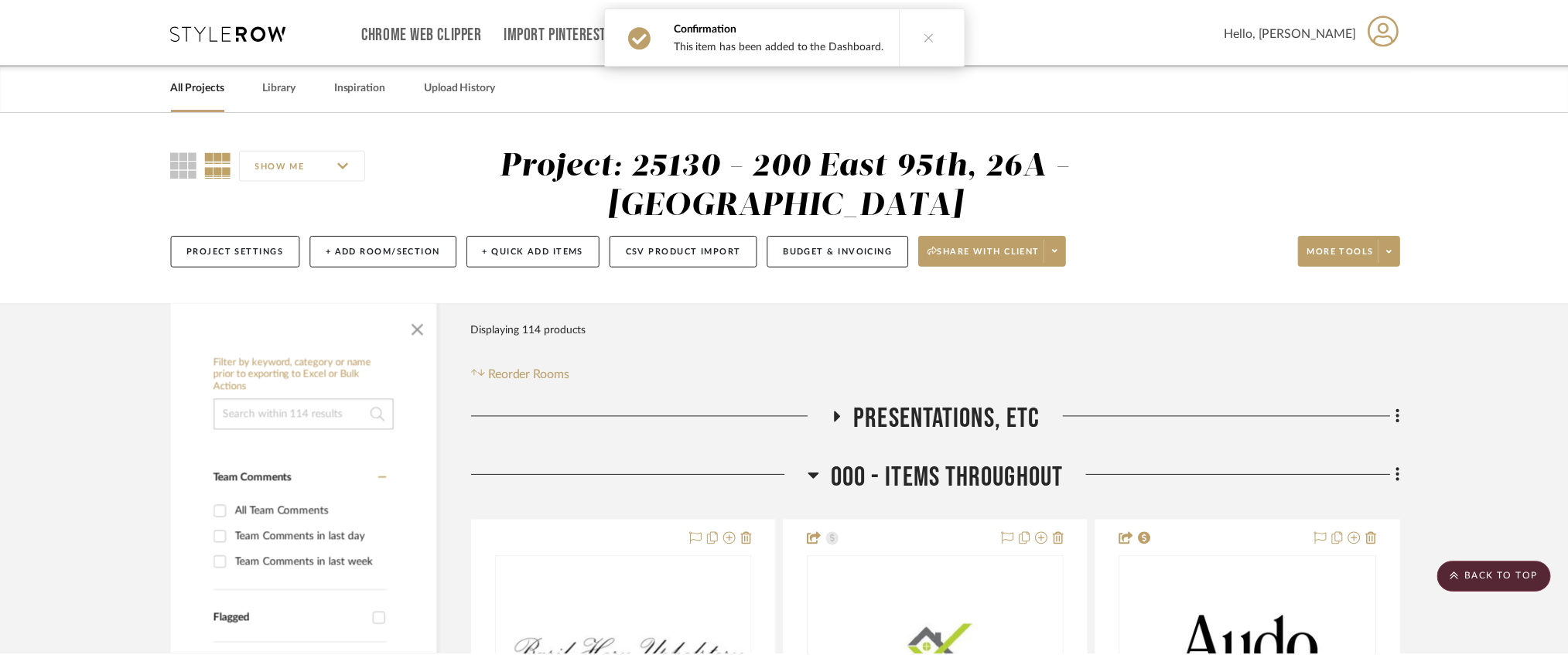
scroll to position [14850, 0]
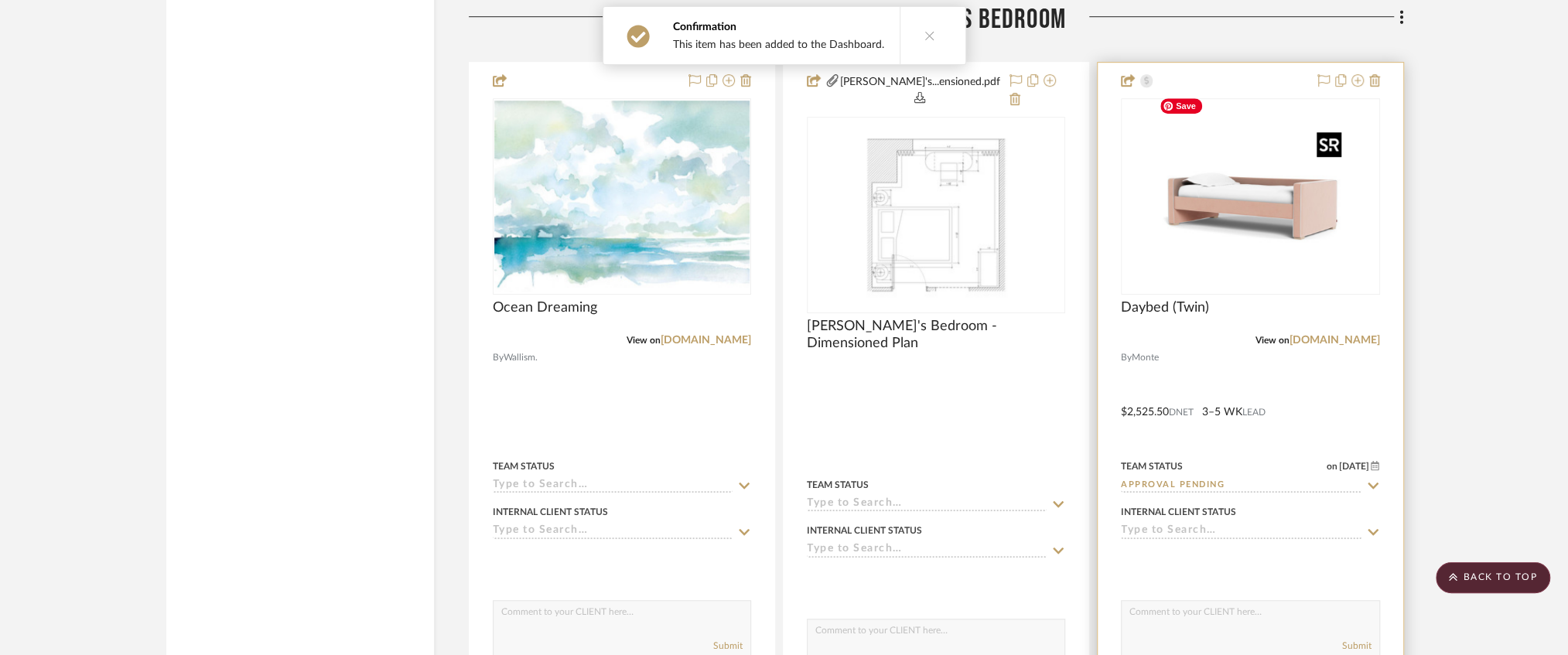
click at [1233, 186] on img "0" at bounding box center [1250, 196] width 194 height 193
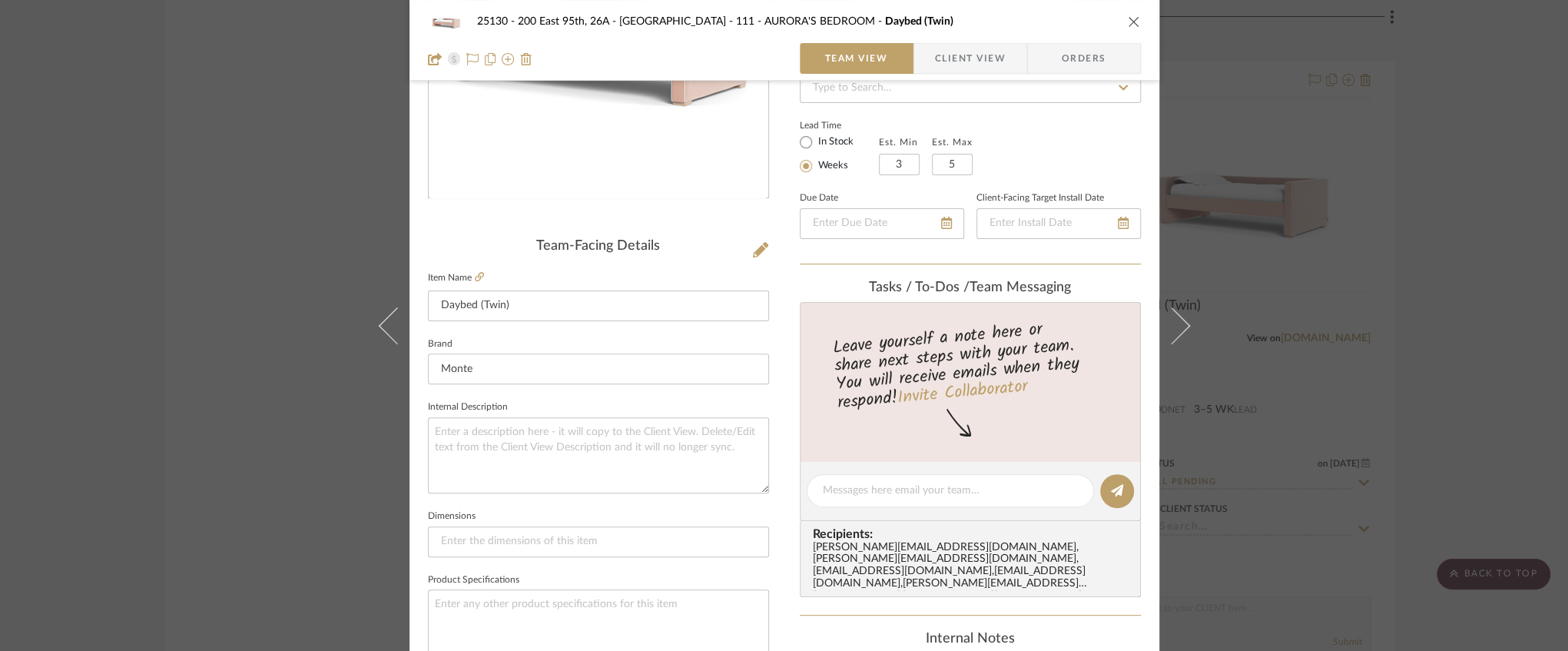
scroll to position [256, 0]
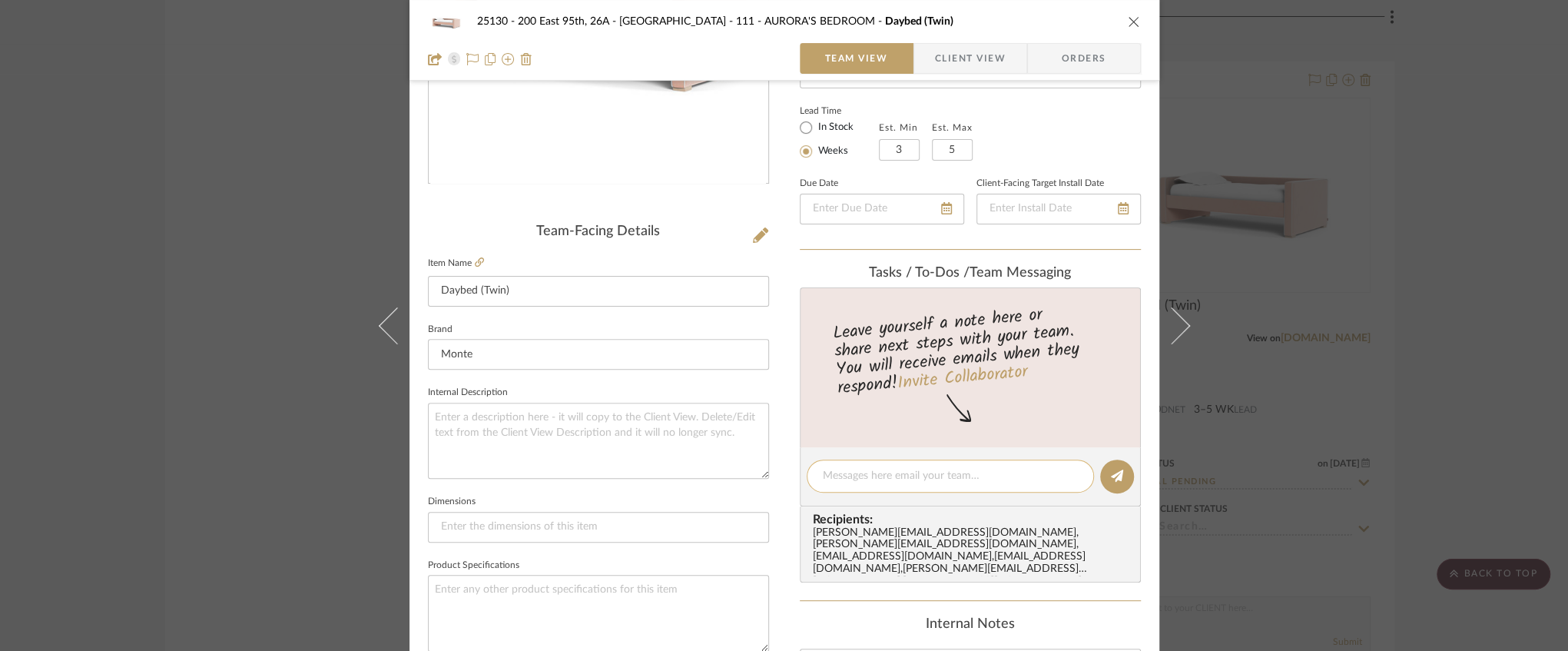
click at [849, 467] on div at bounding box center [951, 476] width 288 height 33
click at [844, 468] on textarea at bounding box center [951, 476] width 255 height 16
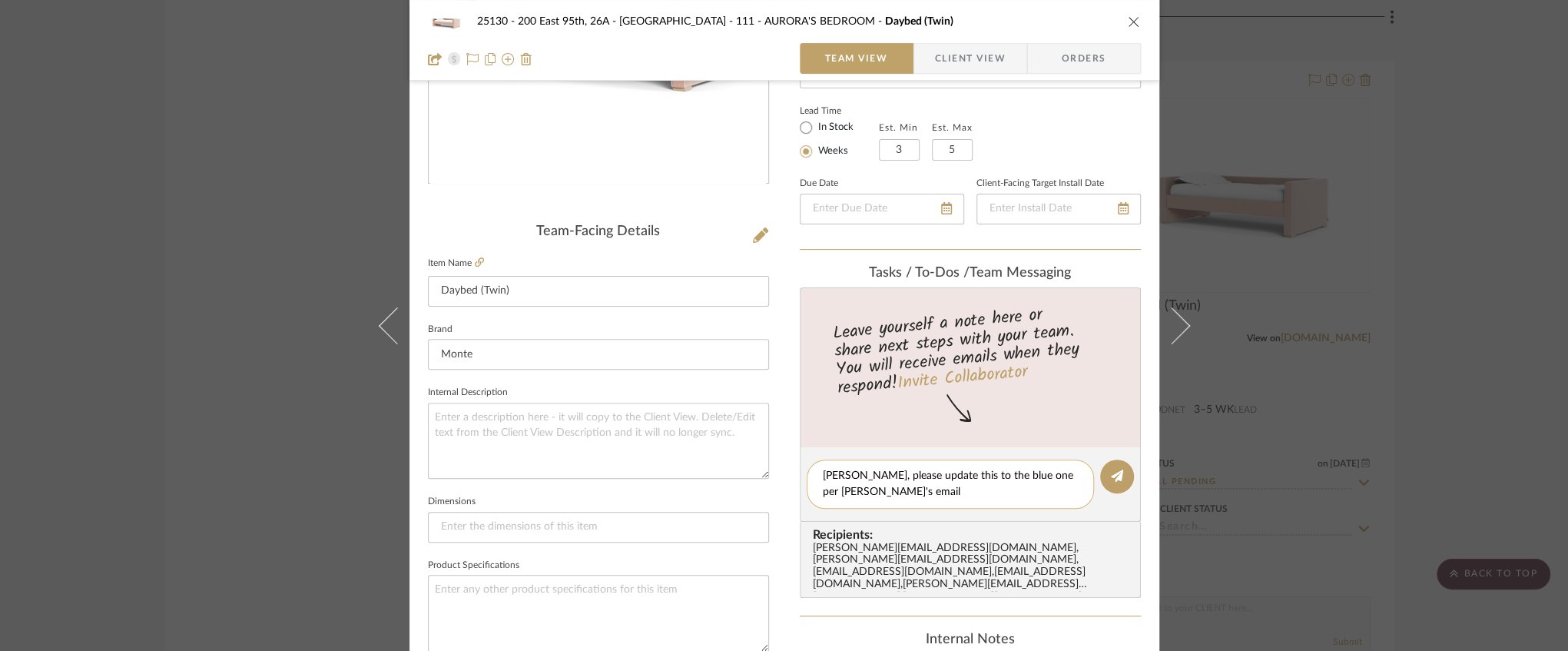
click at [908, 497] on textarea "Madeleine, please update this to the blue one per Marianna's email" at bounding box center [951, 483] width 255 height 32
type textarea "Madeleine, please update this to the blue one per Marianna's email."
click at [1104, 483] on button at bounding box center [1117, 476] width 34 height 34
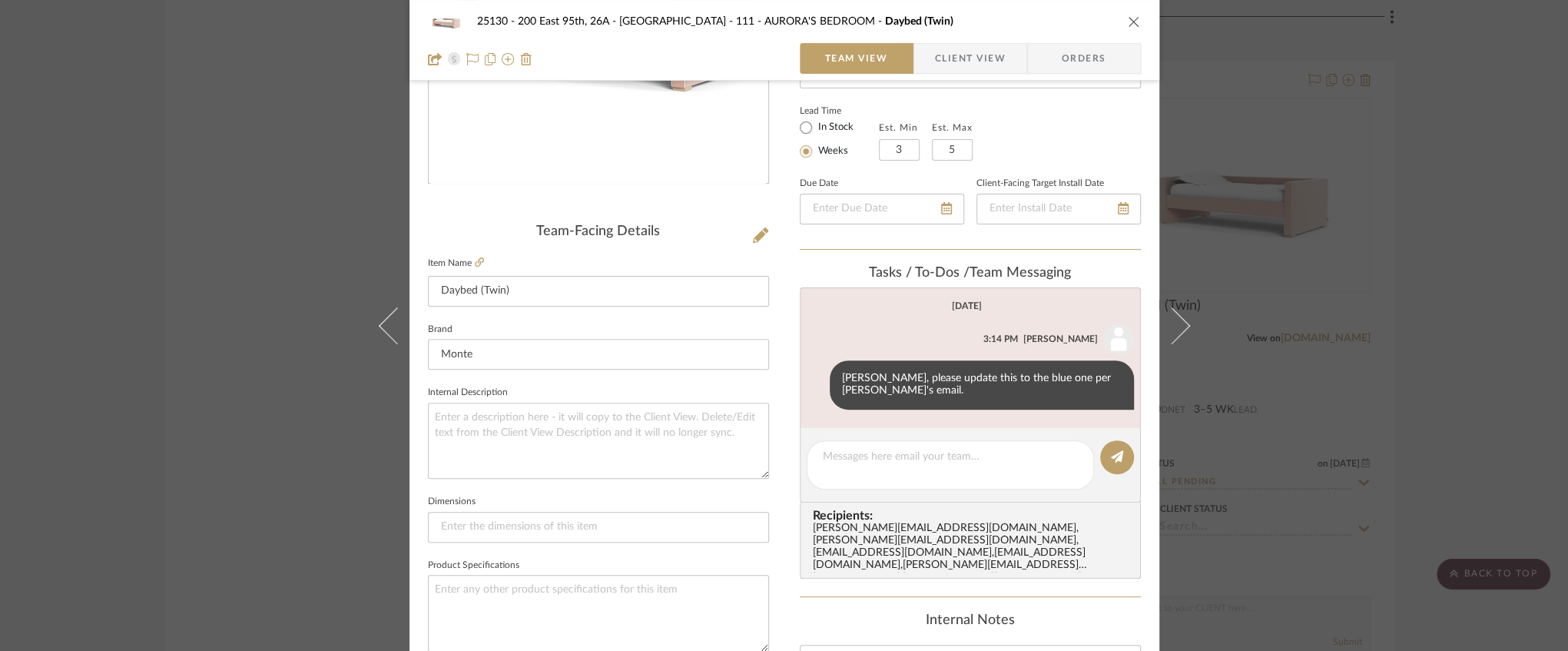
click at [1128, 25] on icon "close" at bounding box center [1134, 21] width 12 height 12
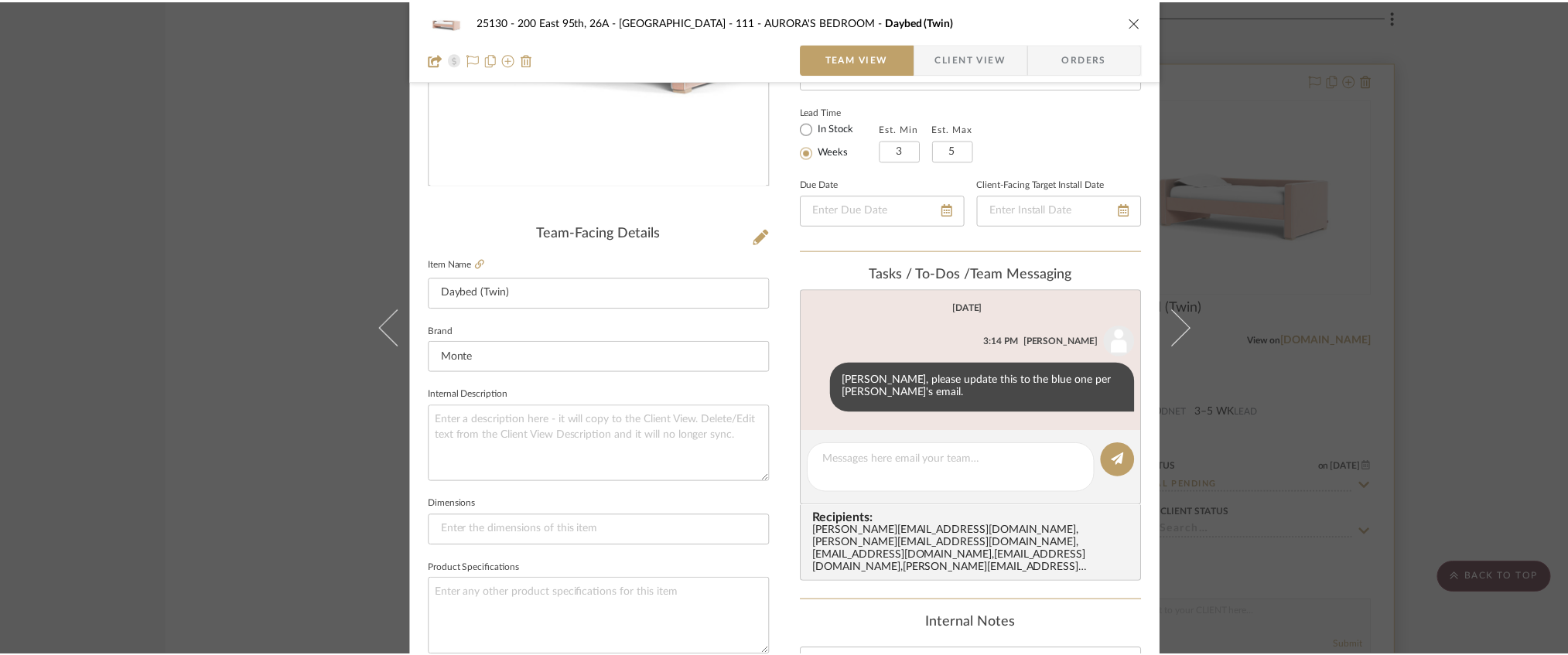
scroll to position [14850, 0]
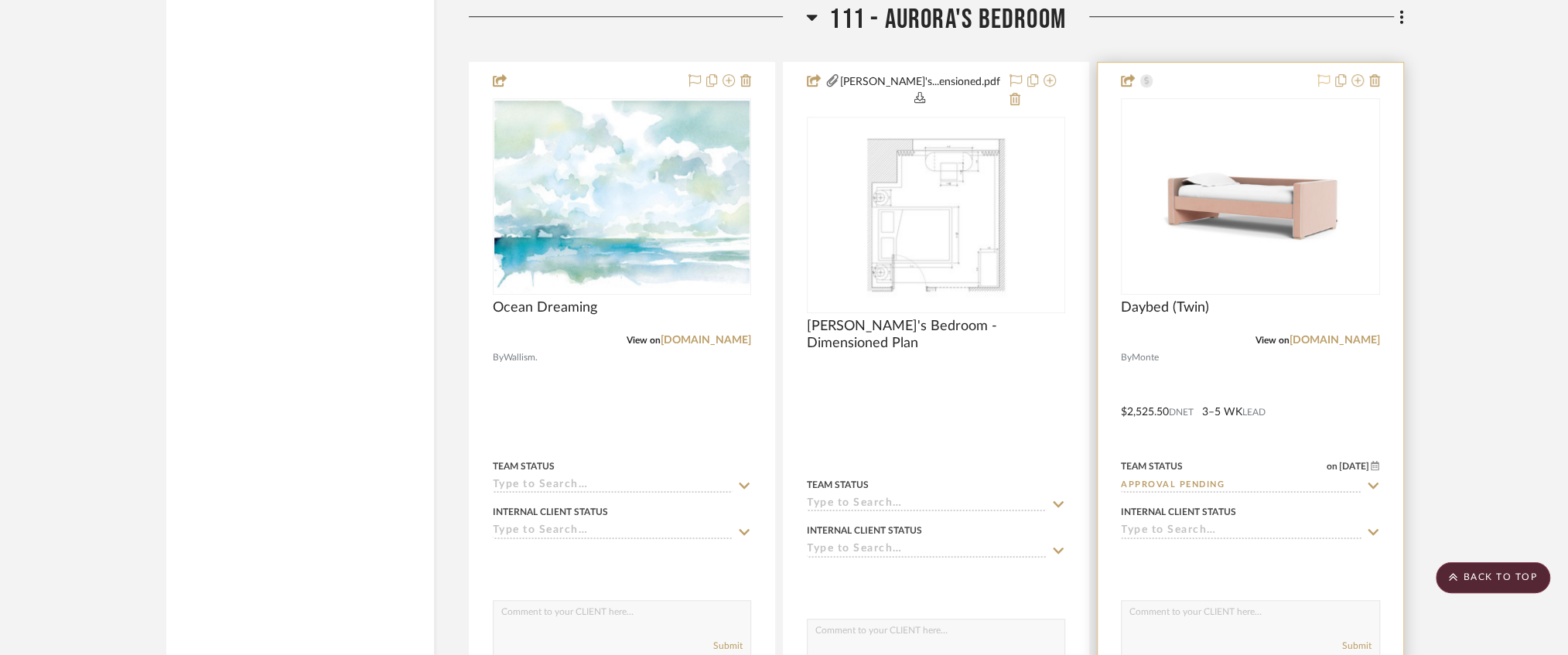
click at [1322, 74] on icon at bounding box center [1324, 80] width 12 height 12
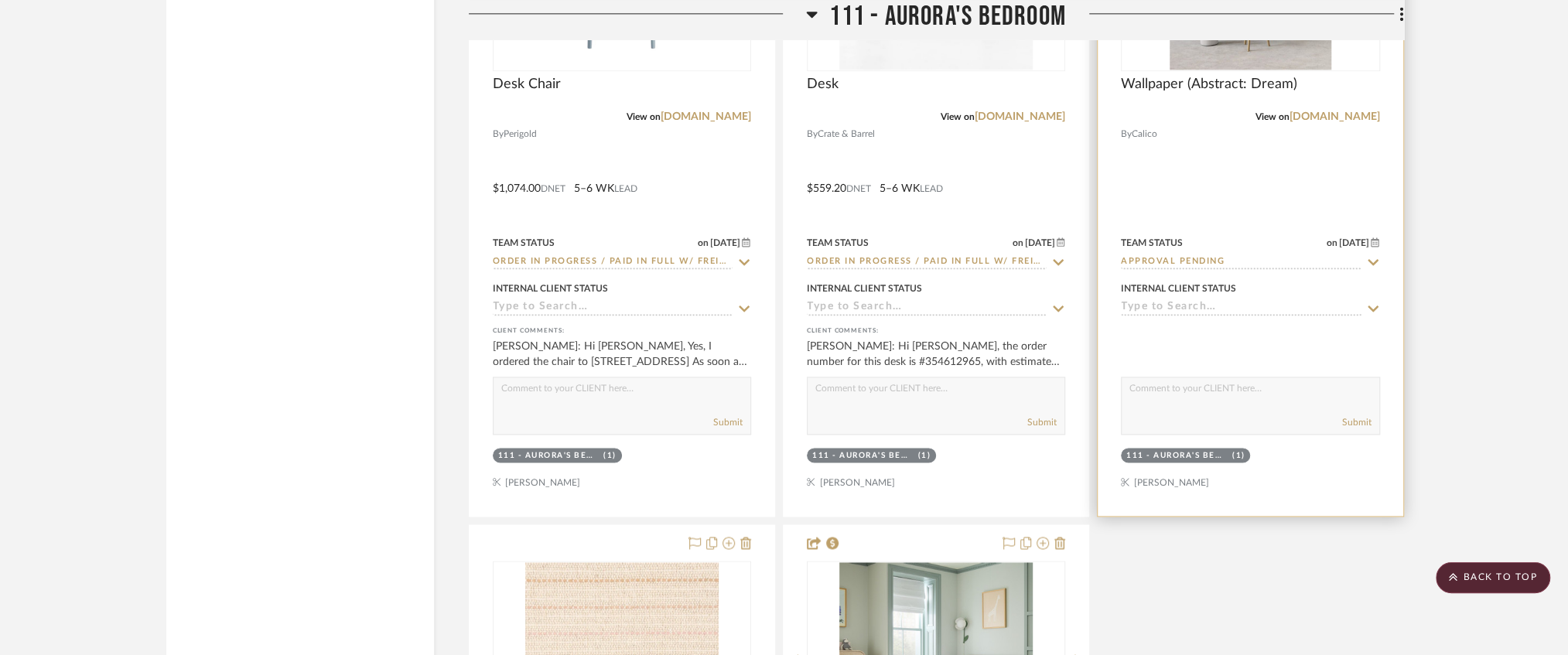
scroll to position [15469, 0]
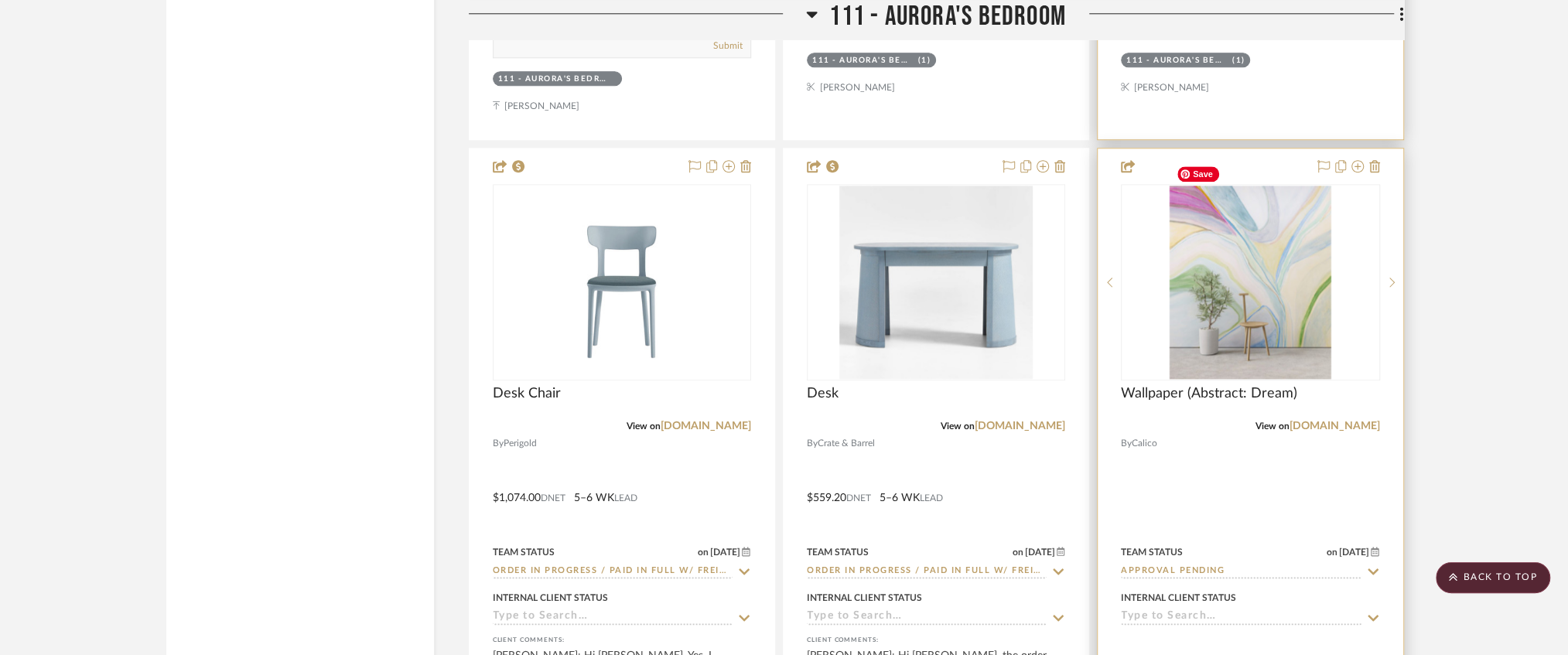
click at [0, 0] on img at bounding box center [0, 0] width 0 height 0
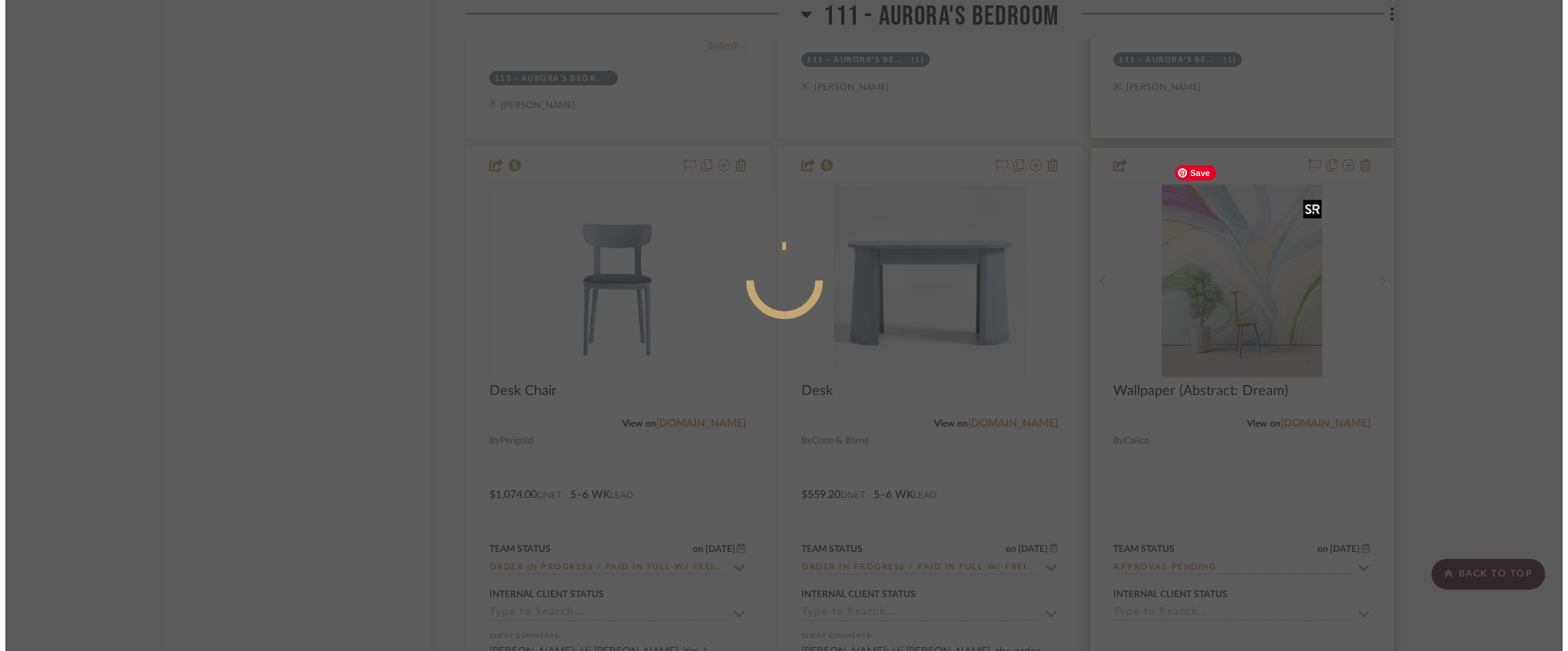
scroll to position [0, 0]
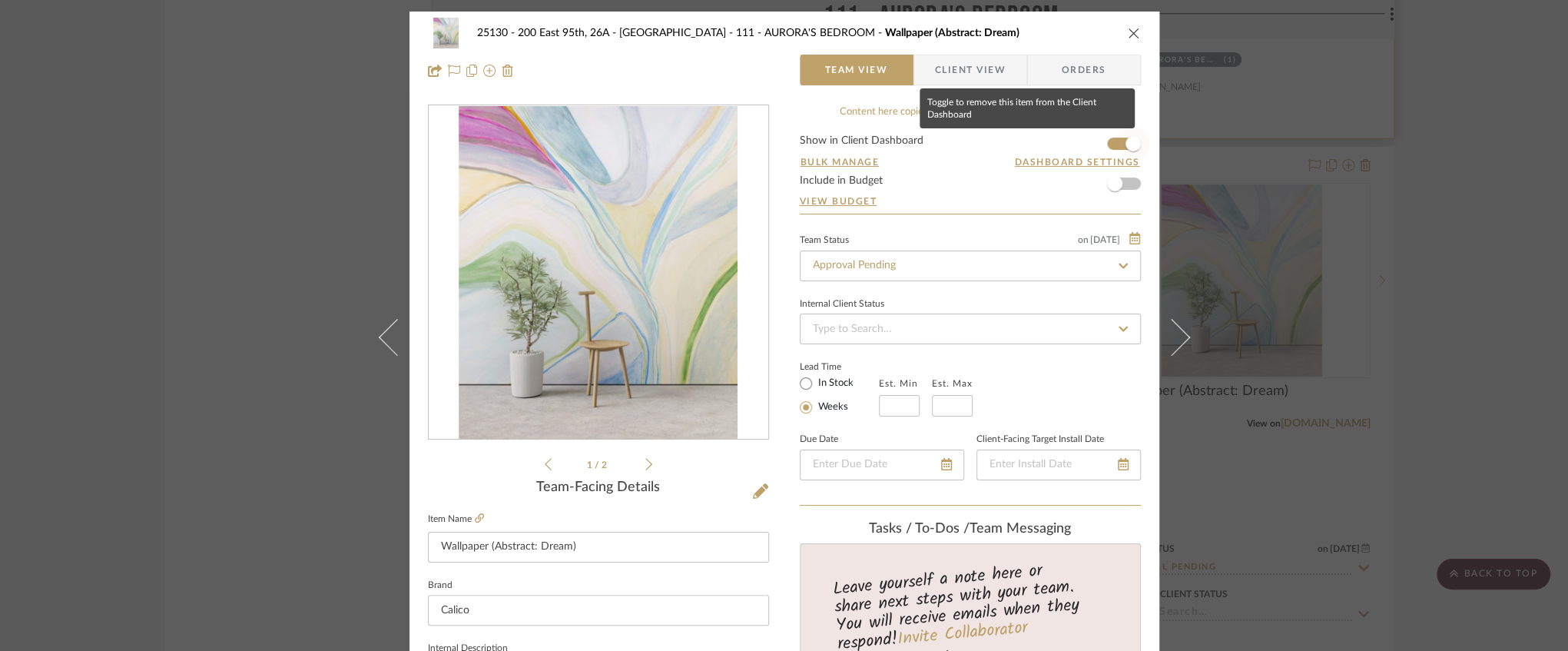
click at [1117, 139] on span "button" at bounding box center [1133, 143] width 34 height 34
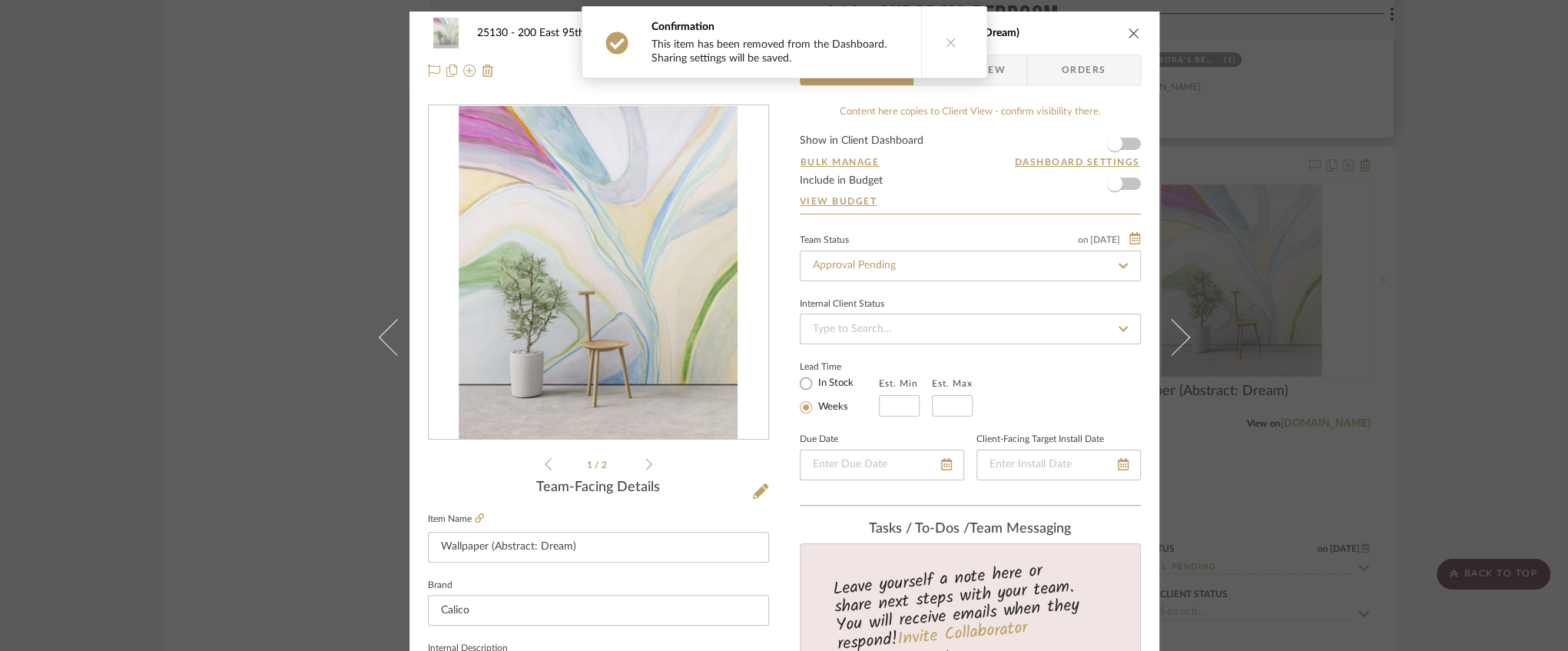
click at [1130, 36] on icon "close" at bounding box center [1134, 33] width 12 height 12
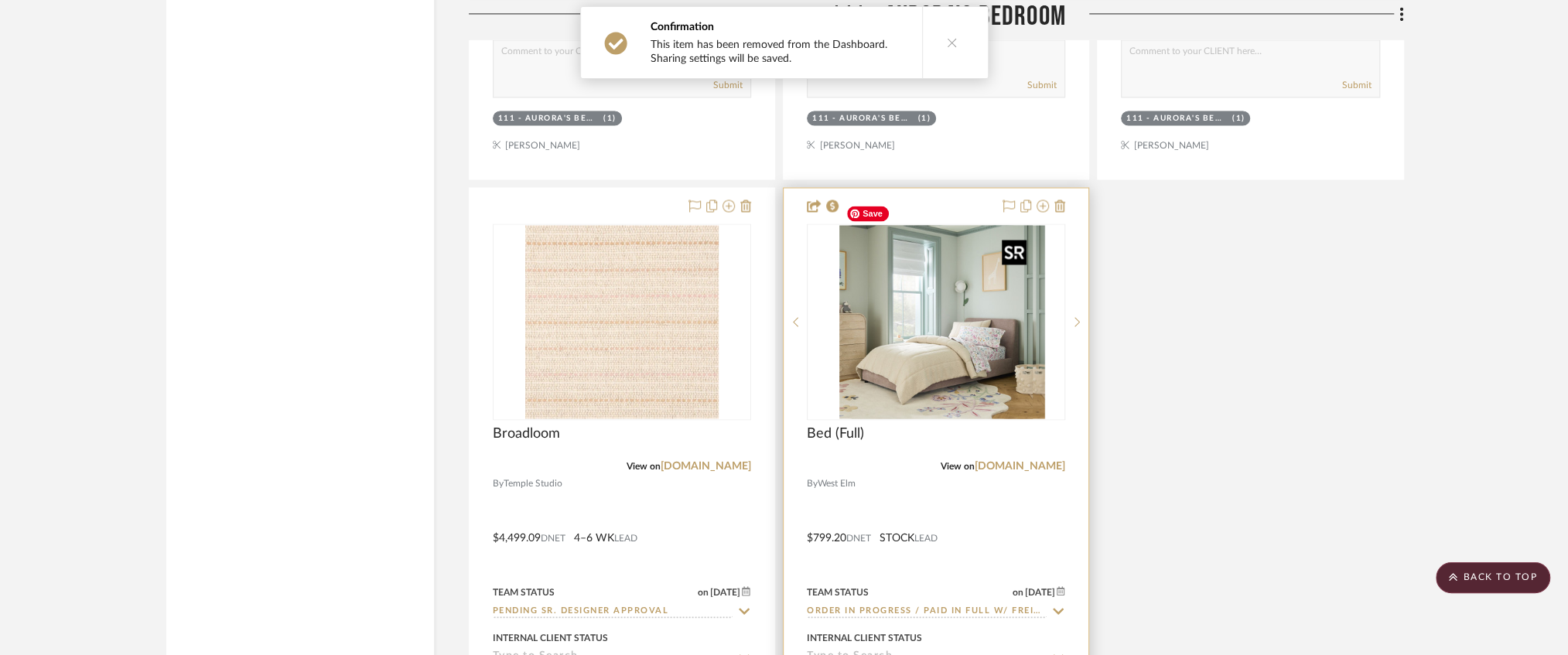
scroll to position [16191, 0]
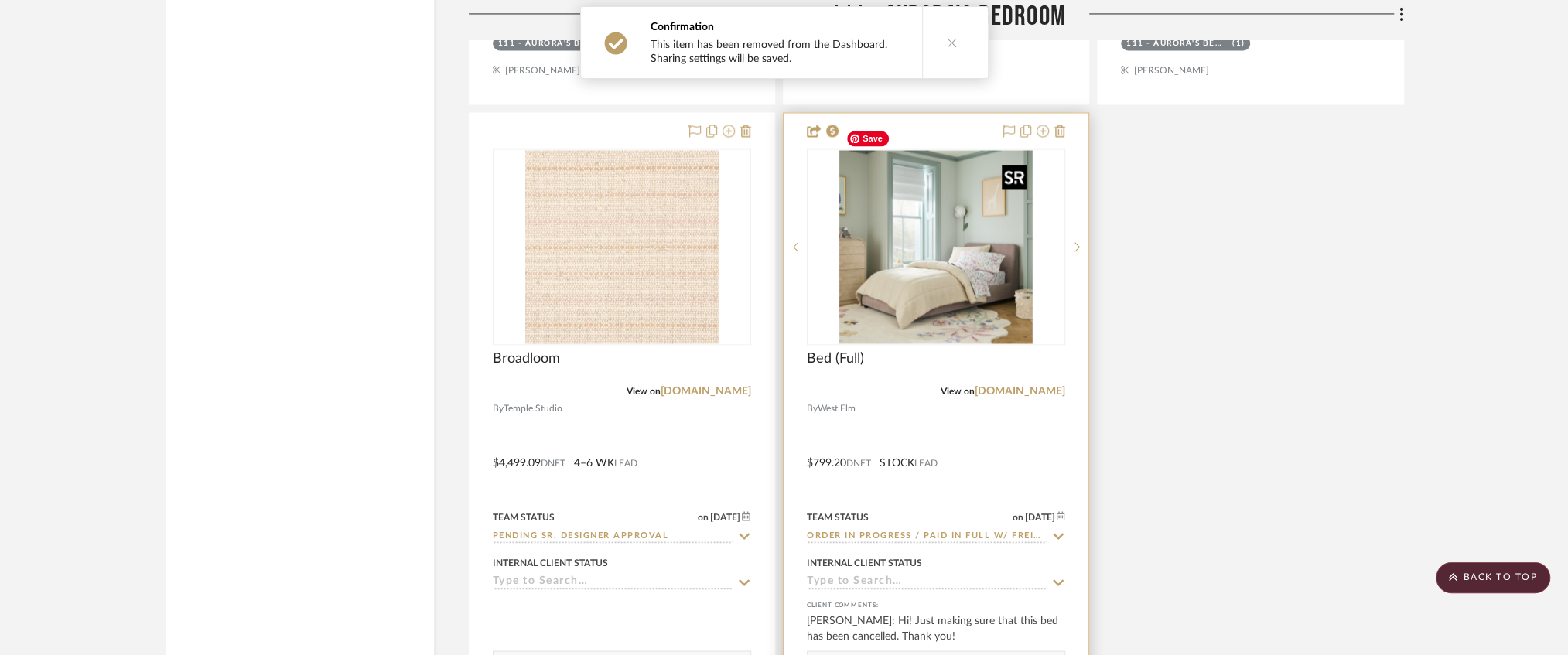
click at [959, 259] on img "0" at bounding box center [936, 246] width 193 height 193
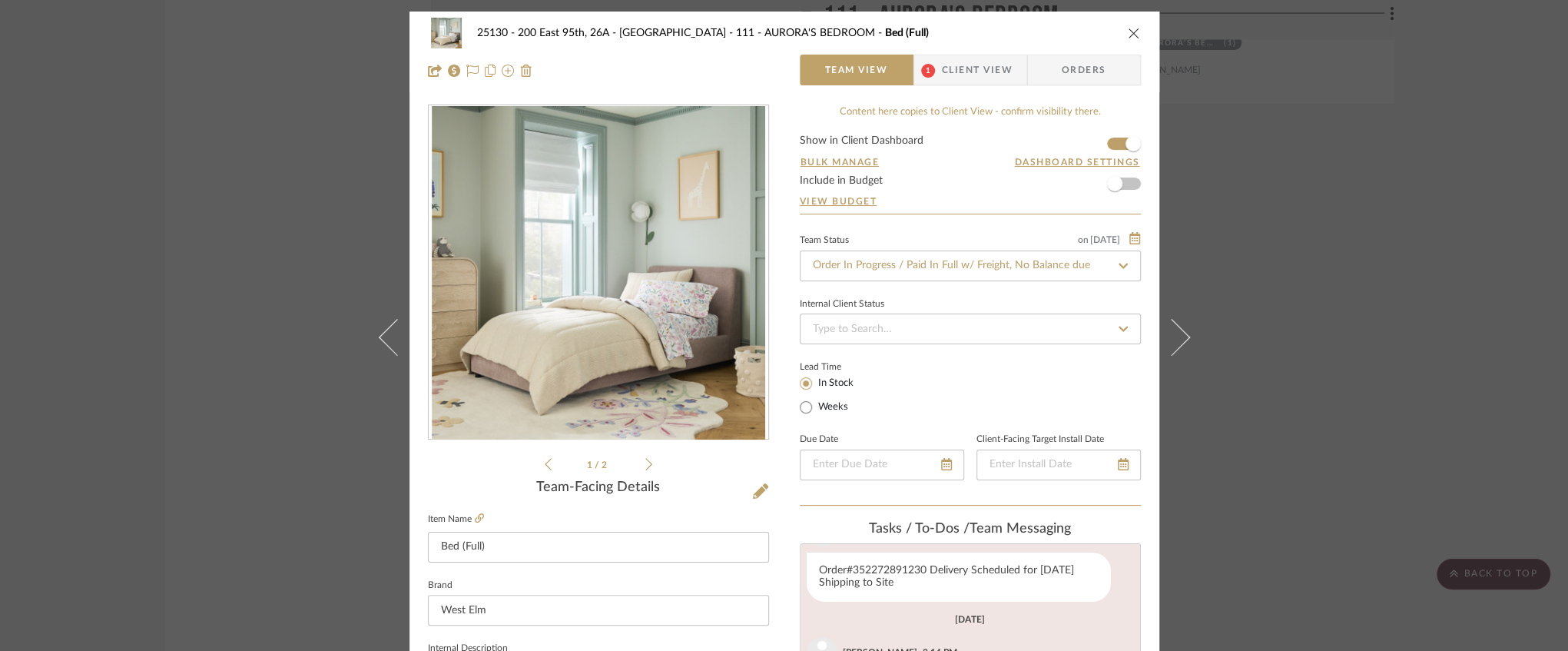
scroll to position [186, 0]
click at [1128, 34] on icon "close" at bounding box center [1134, 33] width 12 height 12
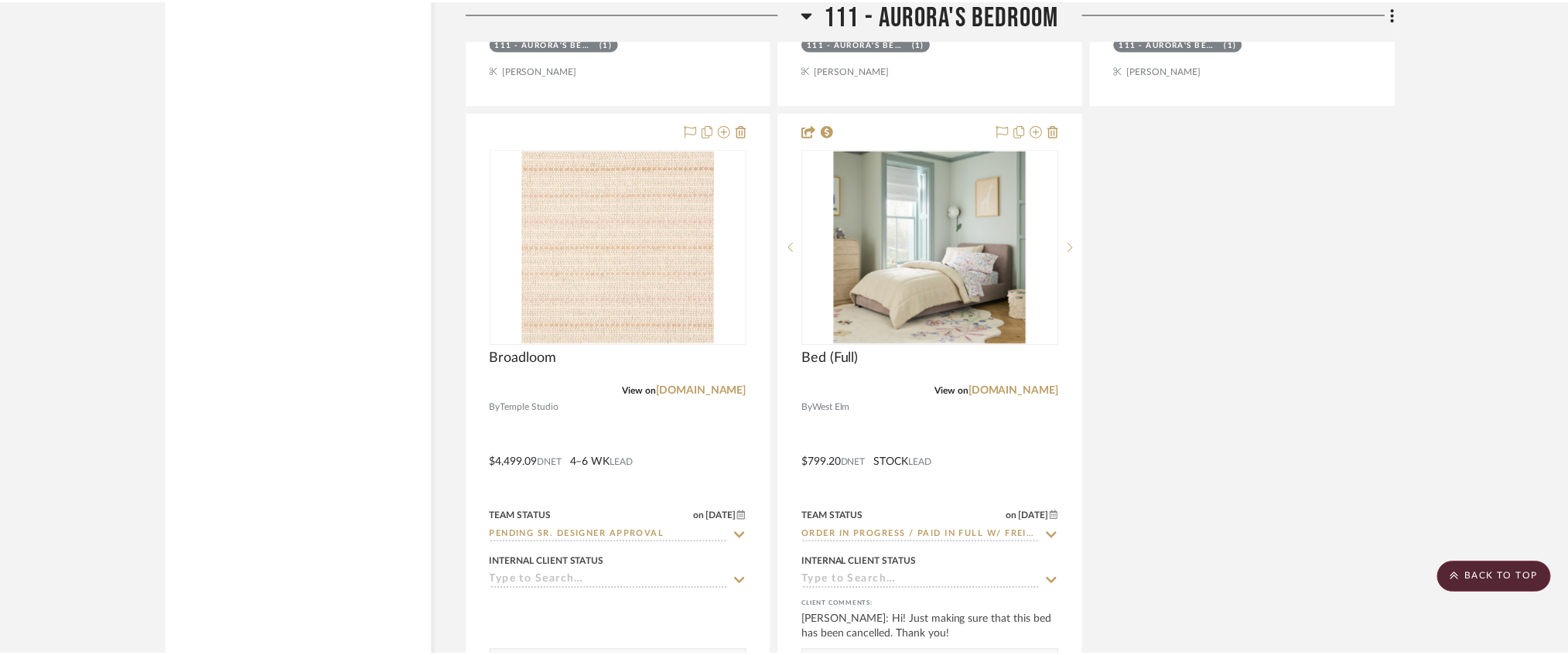
scroll to position [16191, 0]
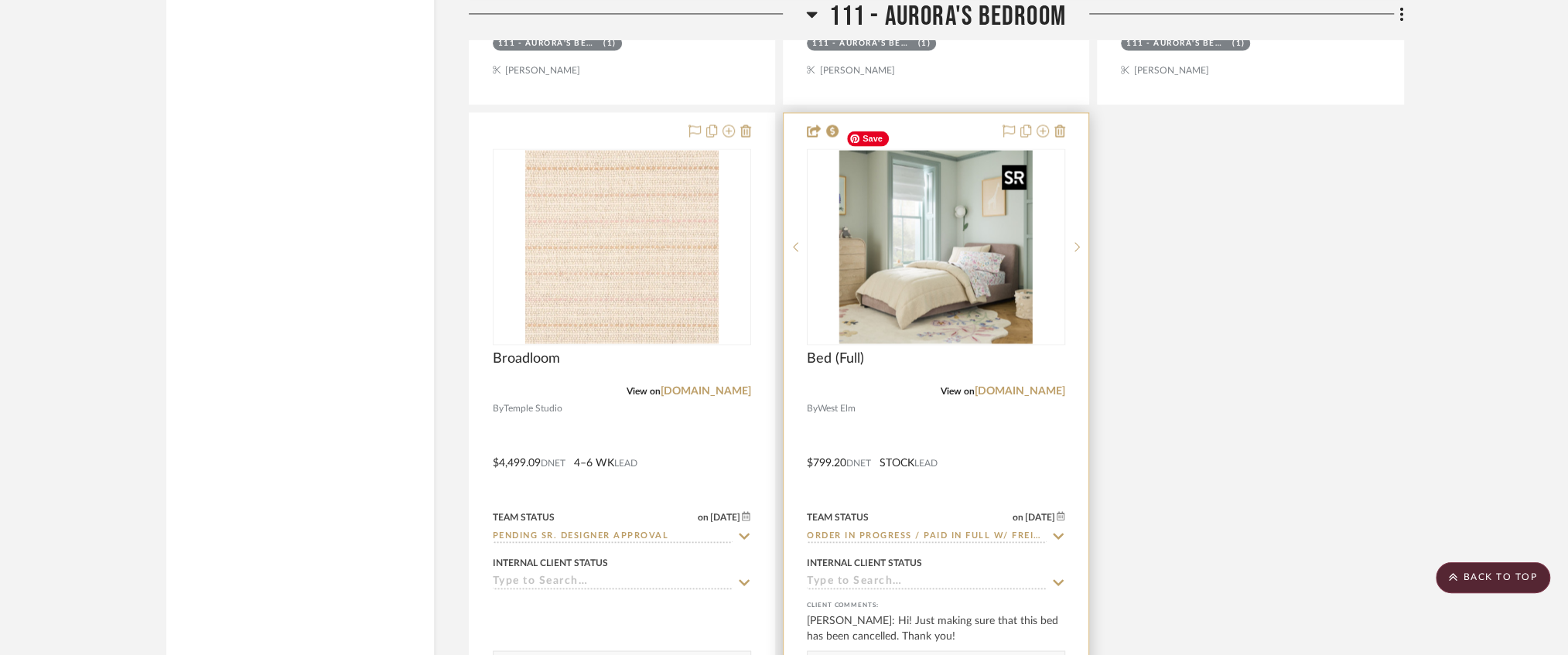
click at [921, 192] on img "0" at bounding box center [936, 246] width 193 height 193
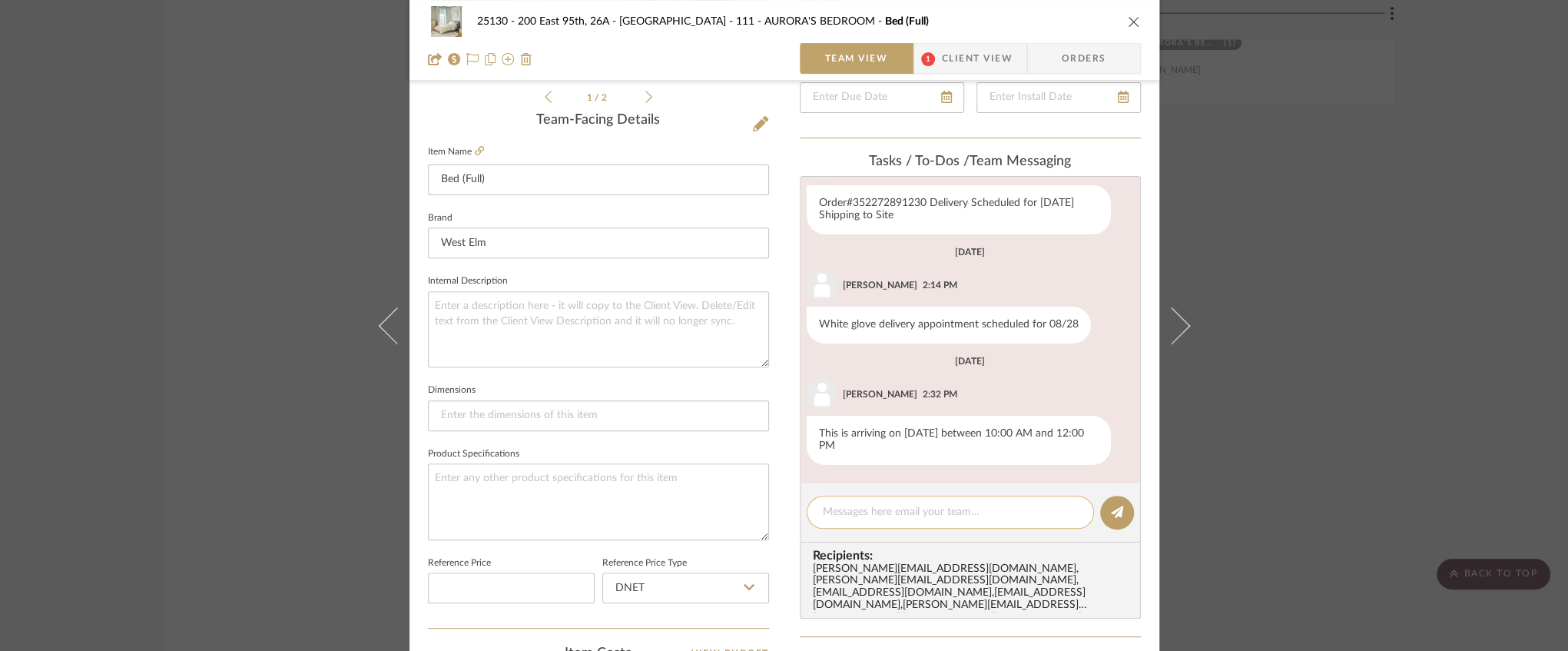
scroll to position [461, 0]
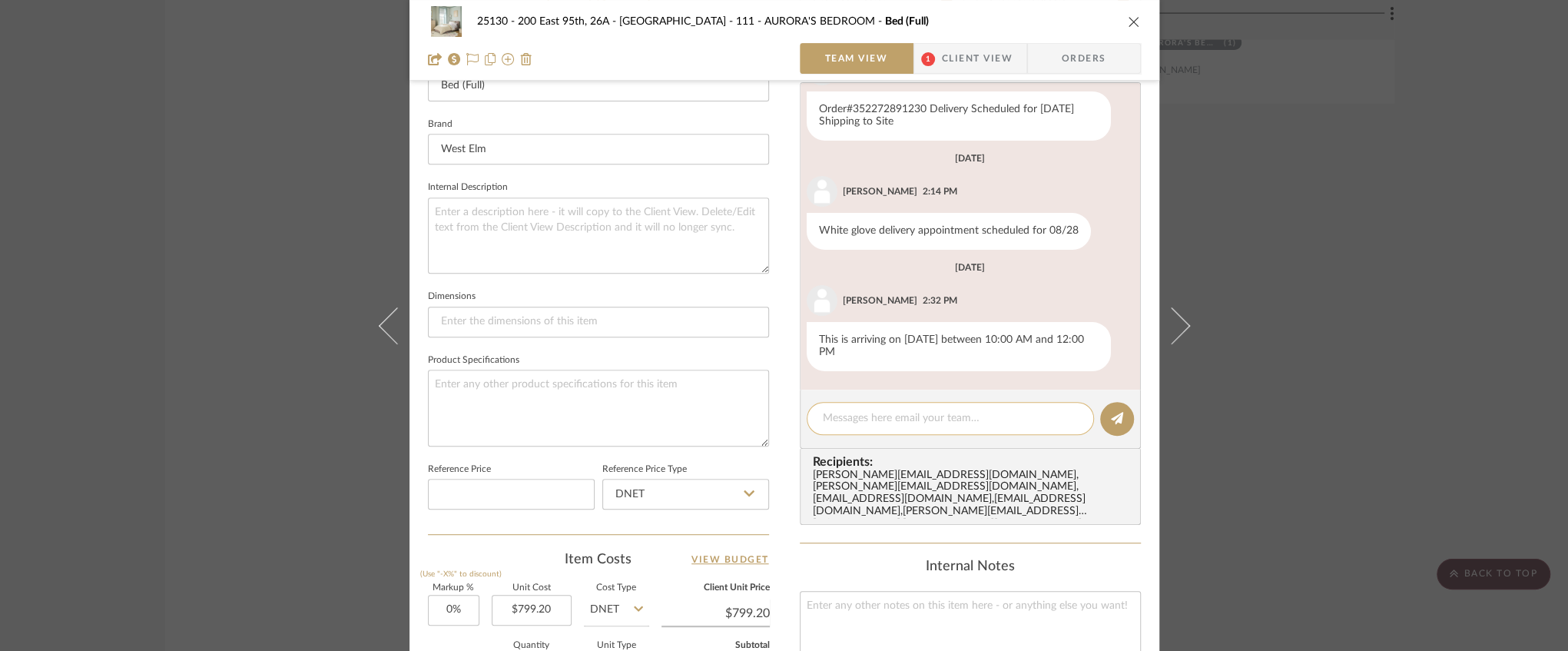
click at [875, 411] on textarea at bounding box center [951, 419] width 255 height 16
click at [850, 419] on textarea "Please cancel this order per Marianna's email." at bounding box center [951, 419] width 255 height 16
type textarea "Please fully cancel this order per Marianna's email."
click at [1100, 422] on button at bounding box center [1117, 419] width 34 height 34
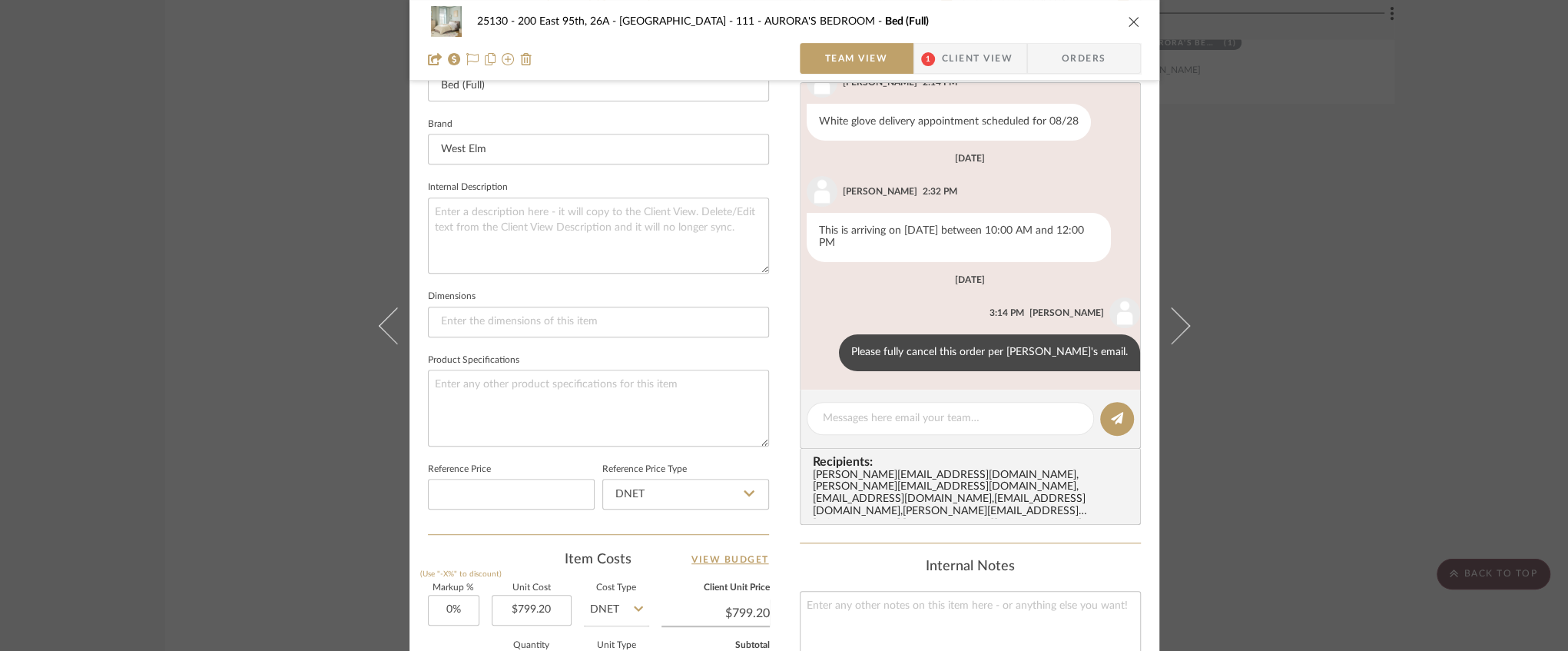
click at [1131, 19] on icon "close" at bounding box center [1134, 21] width 12 height 12
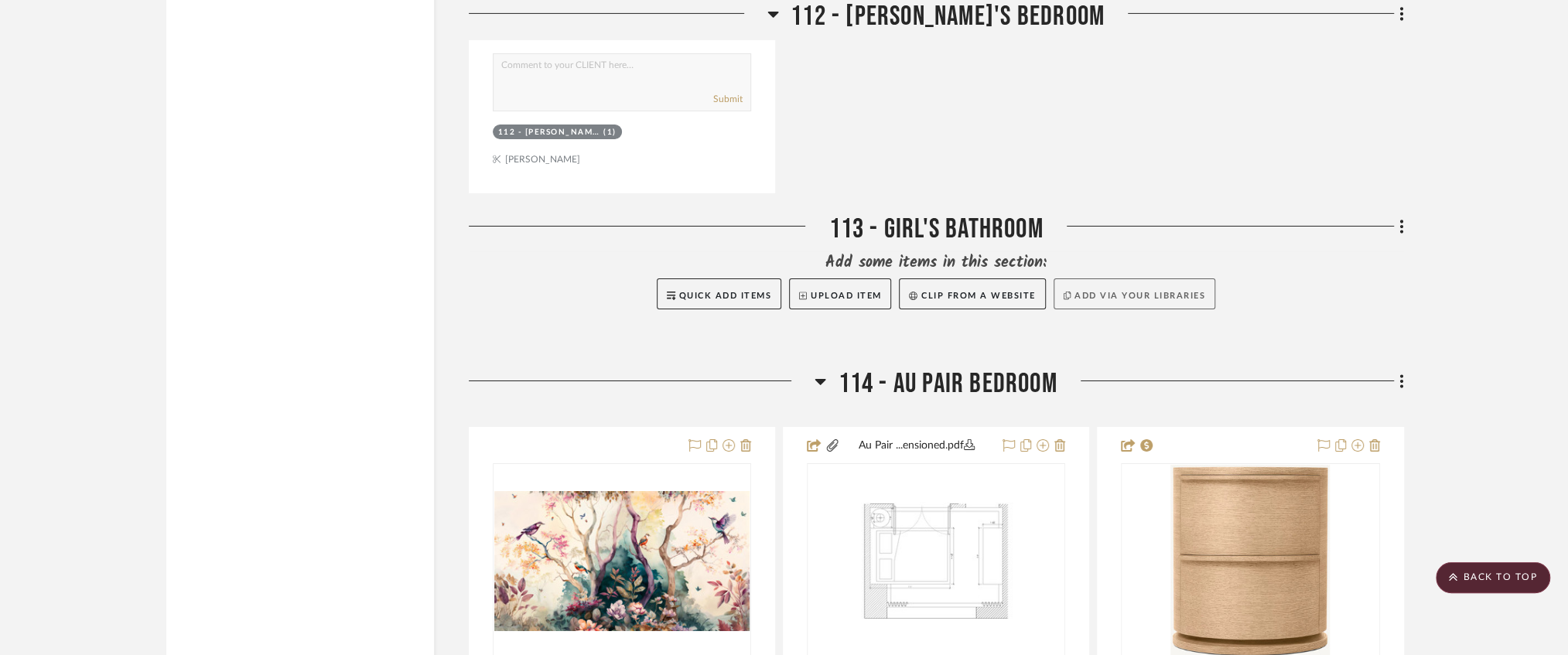
scroll to position [18407, 0]
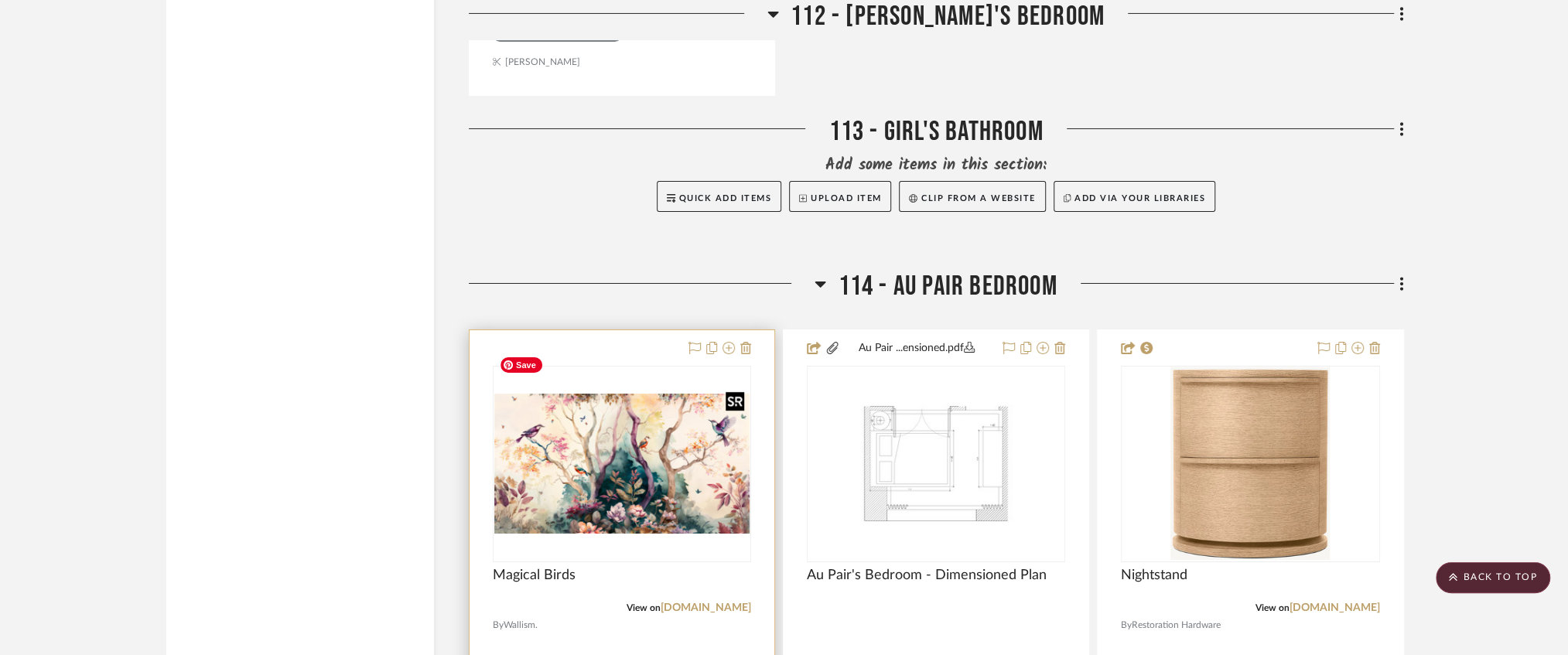
click at [0, 0] on img at bounding box center [0, 0] width 0 height 0
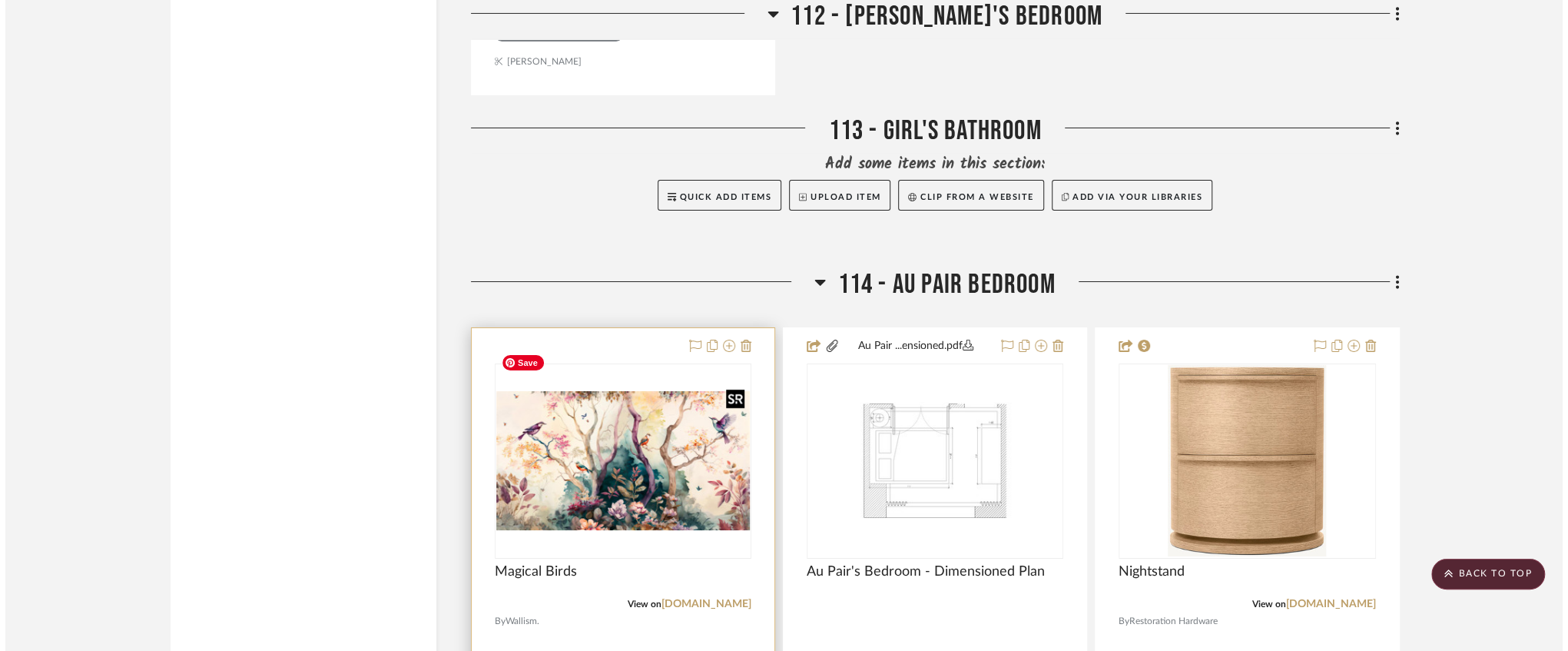
scroll to position [0, 0]
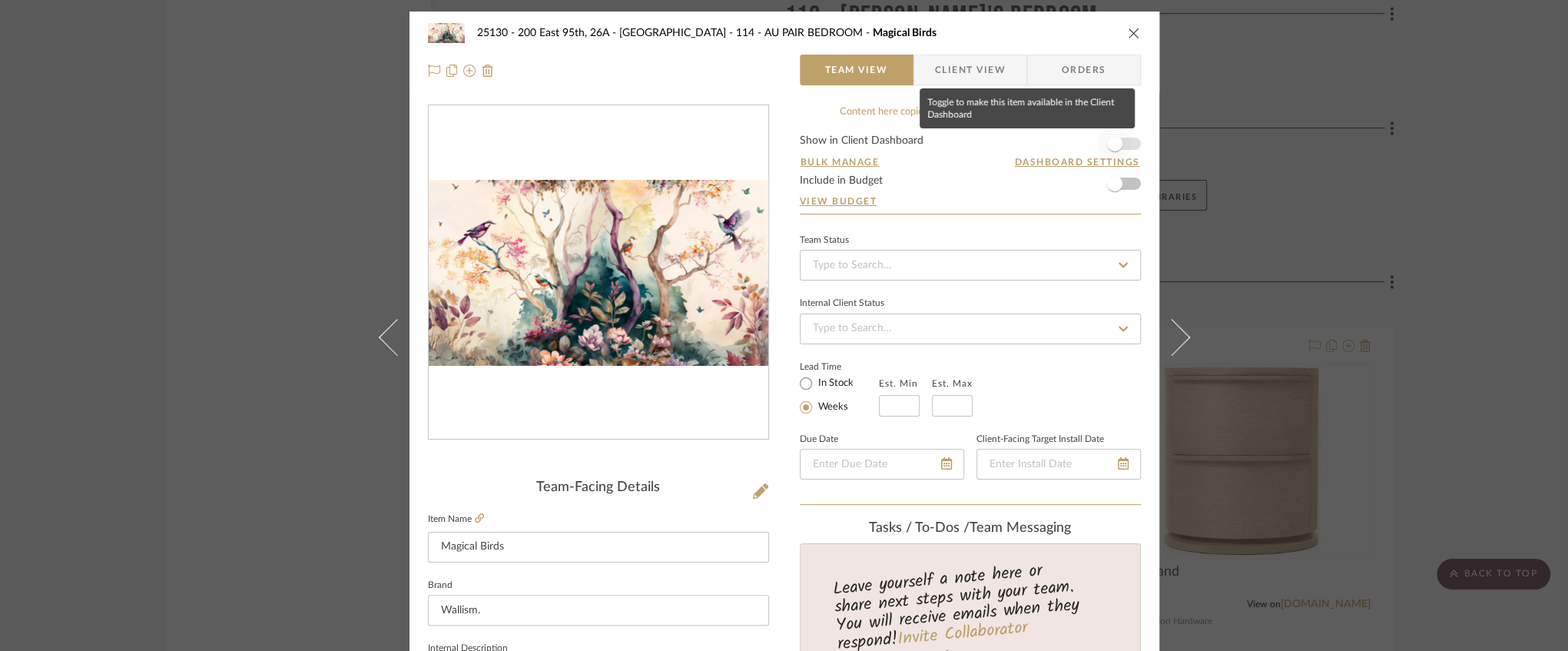
click at [1117, 145] on span "button" at bounding box center [1114, 143] width 34 height 34
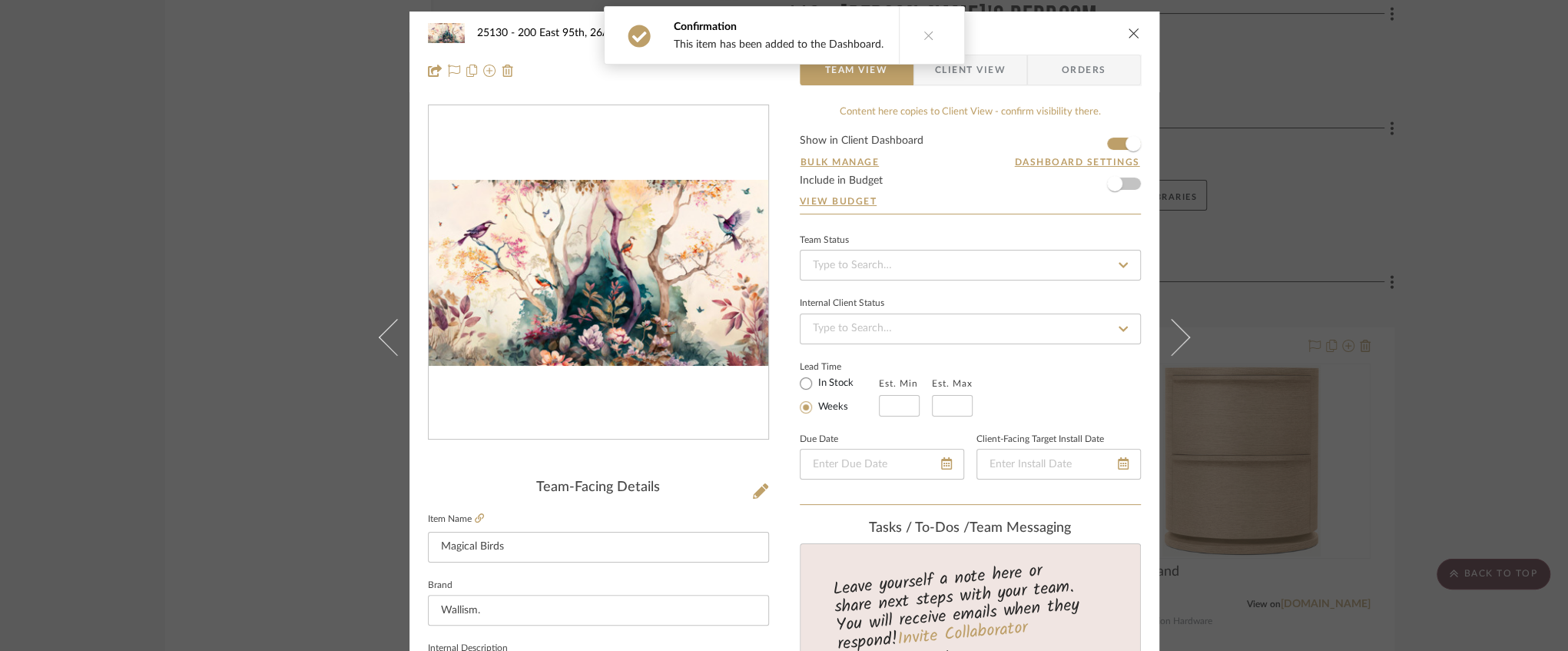
click at [1129, 36] on icon "close" at bounding box center [1134, 33] width 12 height 12
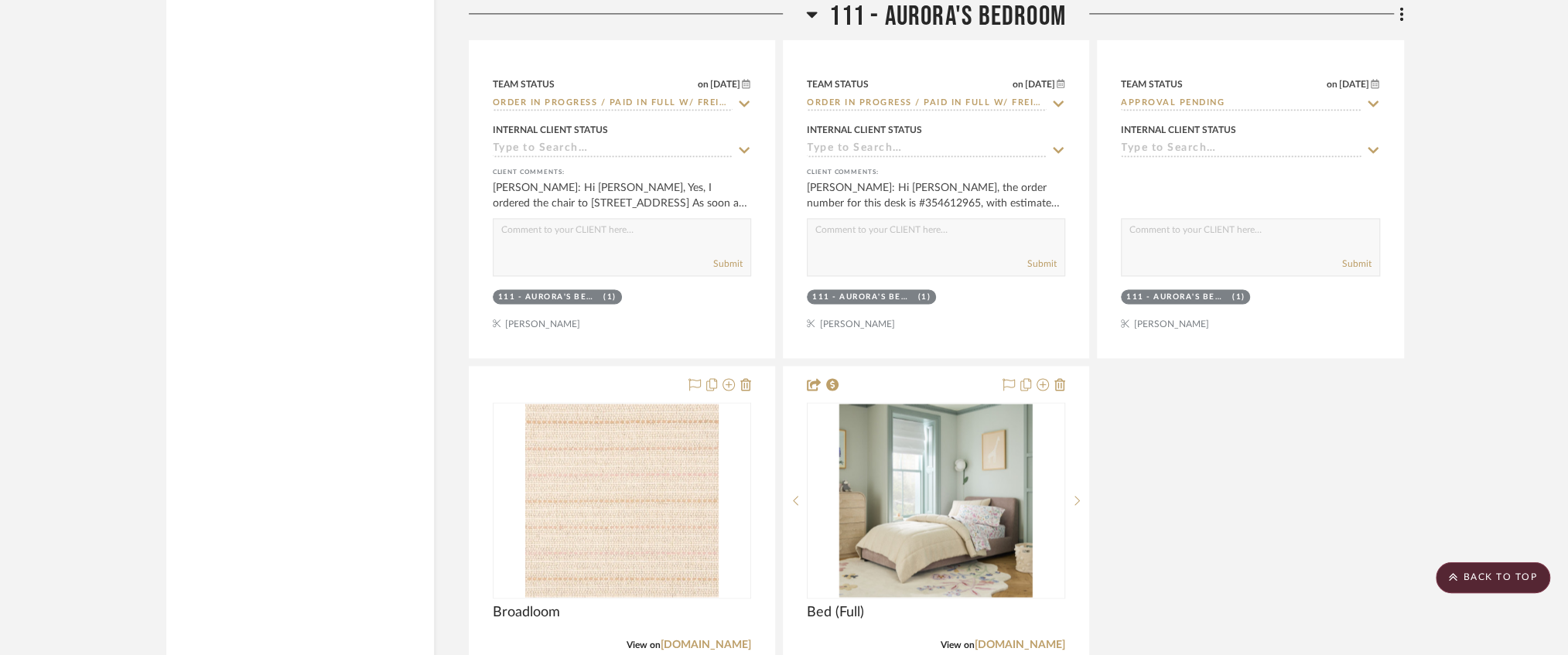
scroll to position [16036, 0]
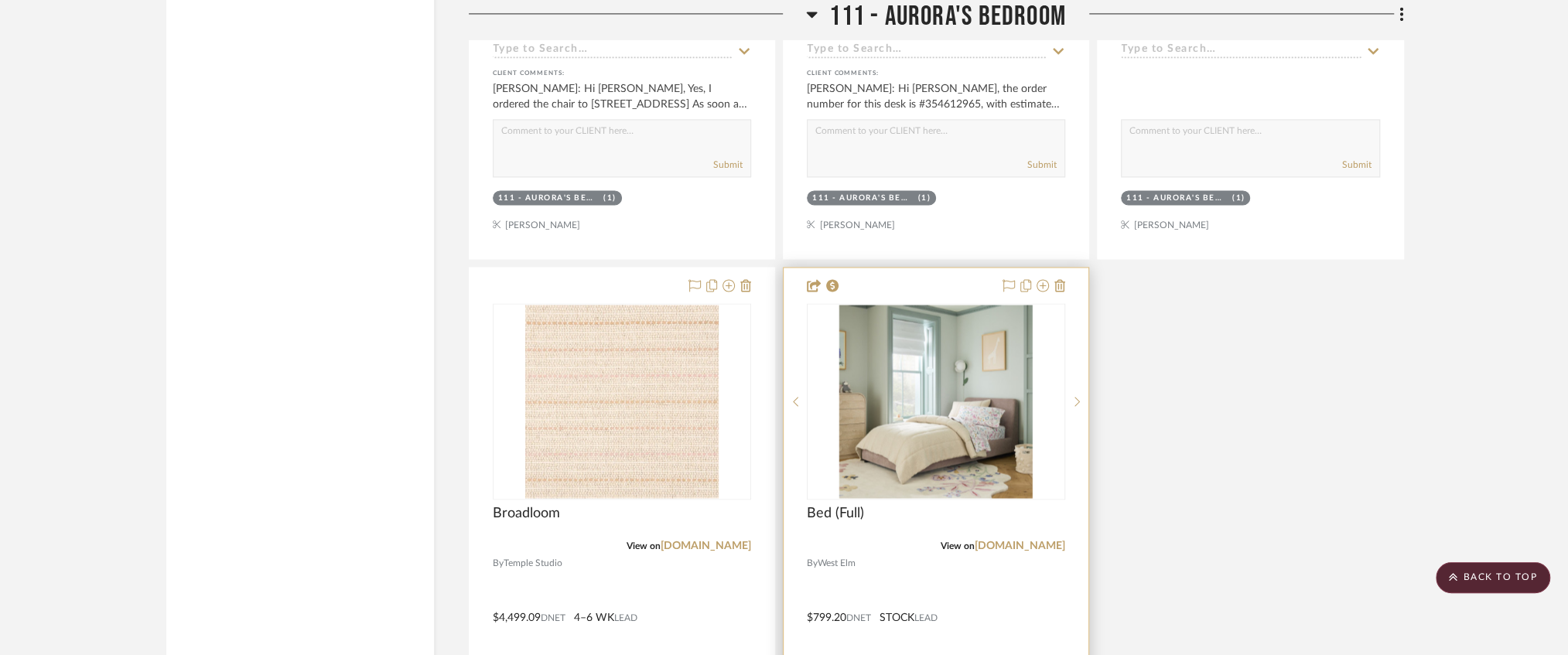
drag, startPoint x: 580, startPoint y: 332, endPoint x: 882, endPoint y: 323, distance: 302.1
click at [887, 345] on img "0" at bounding box center [936, 401] width 193 height 193
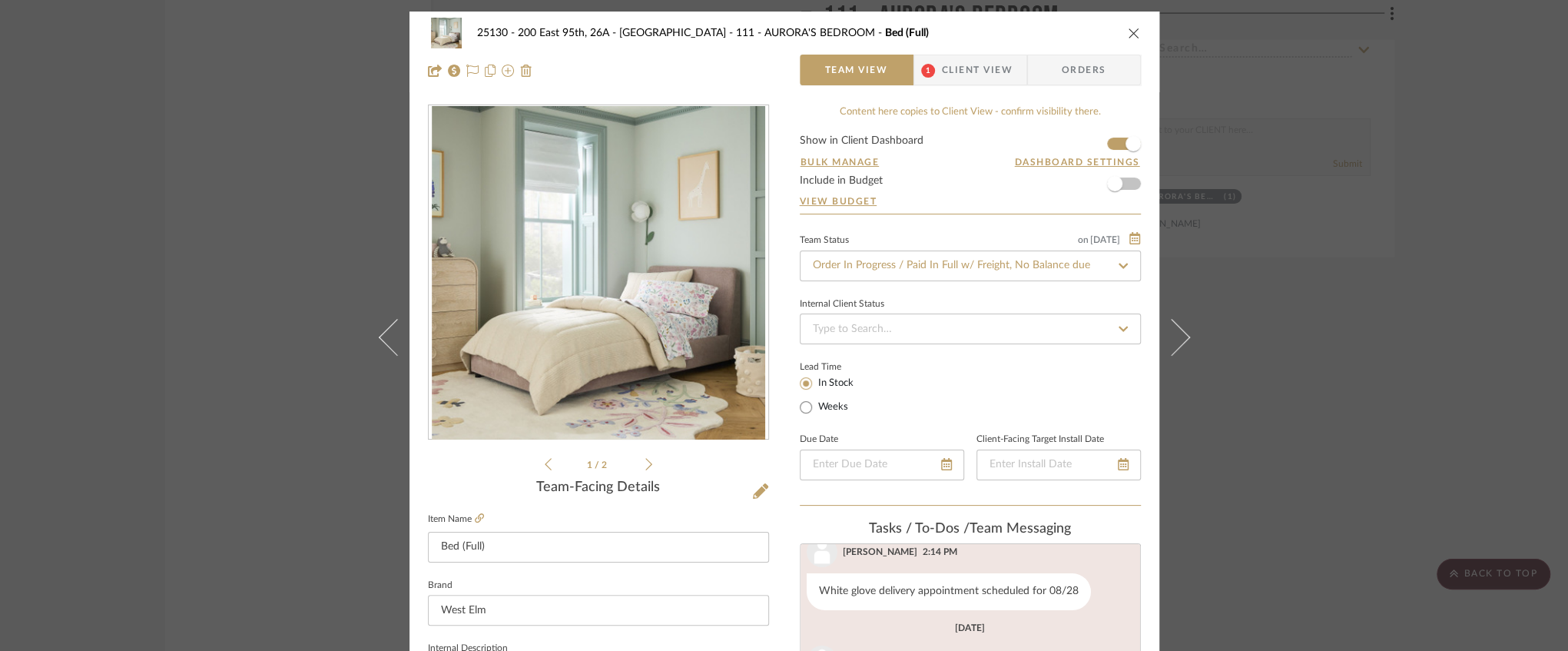
scroll to position [297, 0]
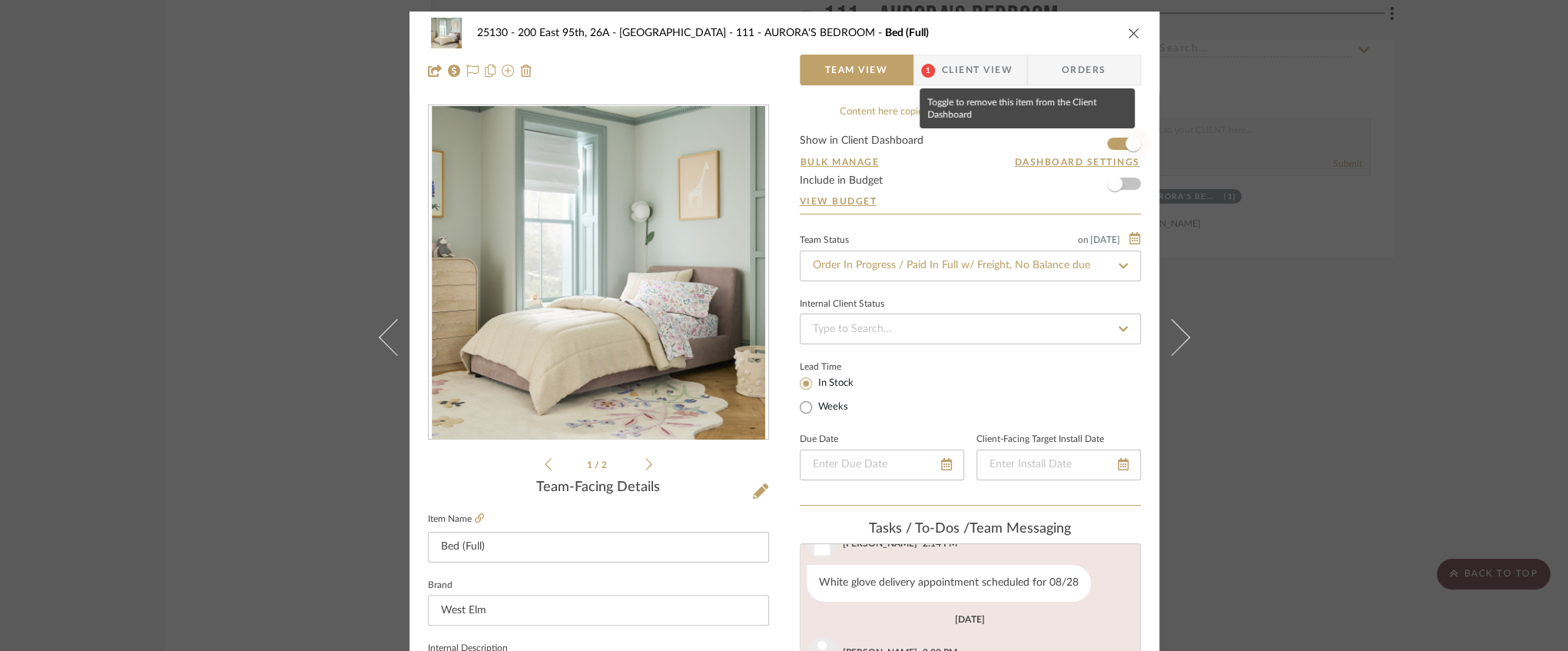
click at [1117, 142] on span "button" at bounding box center [1133, 143] width 34 height 34
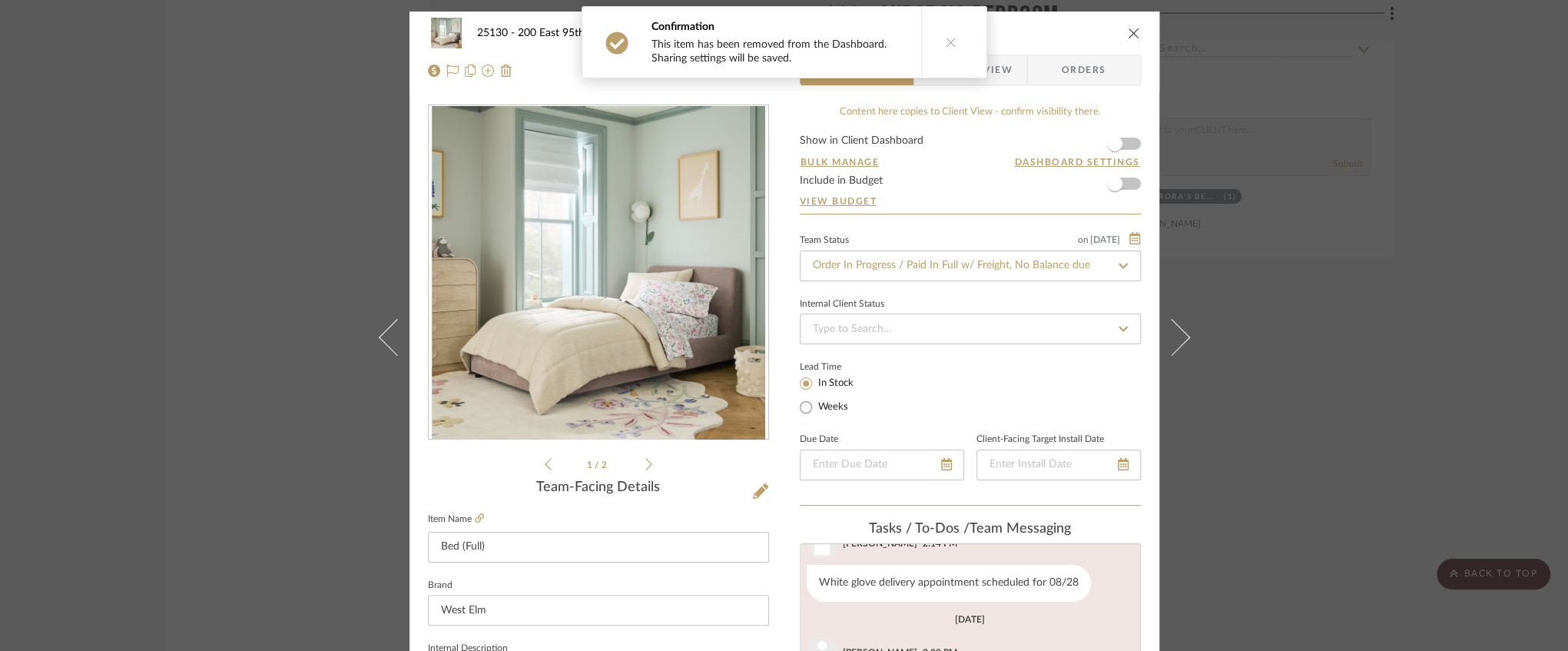
click at [1128, 34] on icon "close" at bounding box center [1134, 33] width 12 height 12
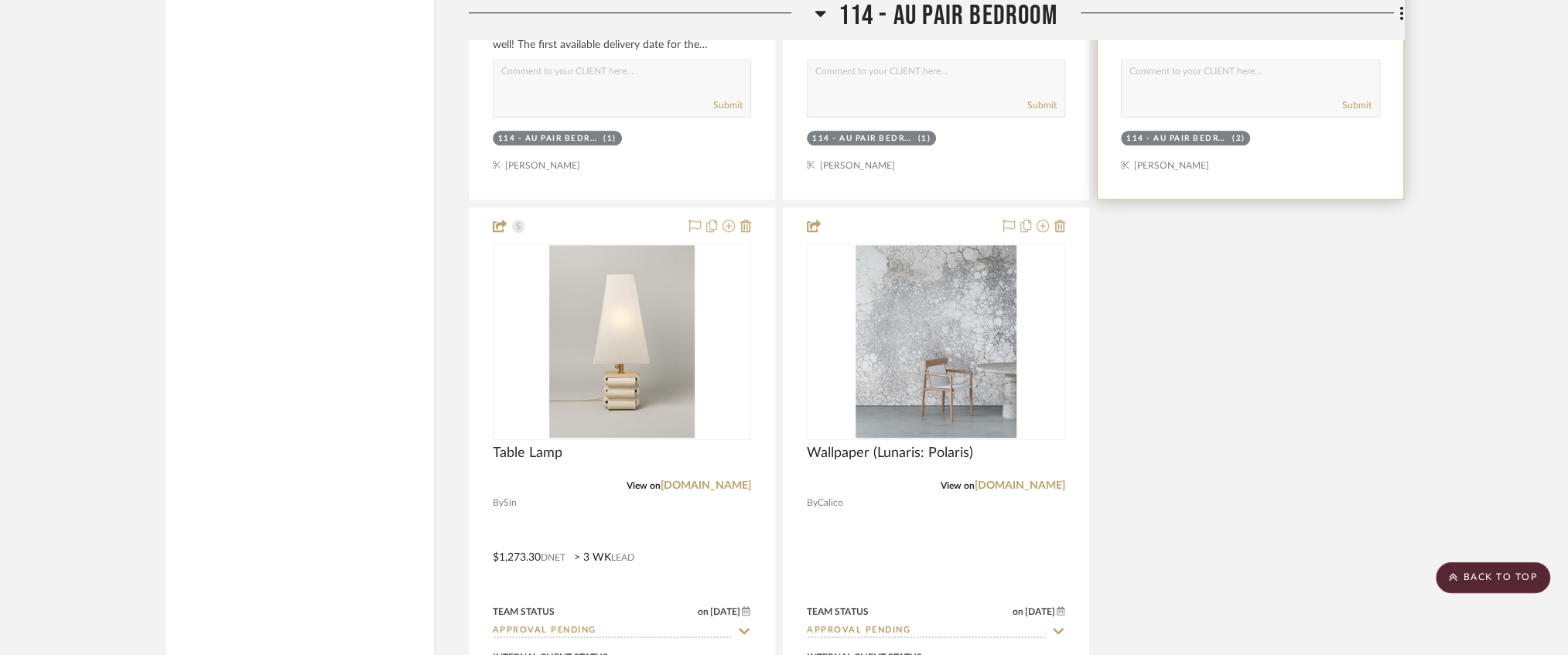
scroll to position [19903, 0]
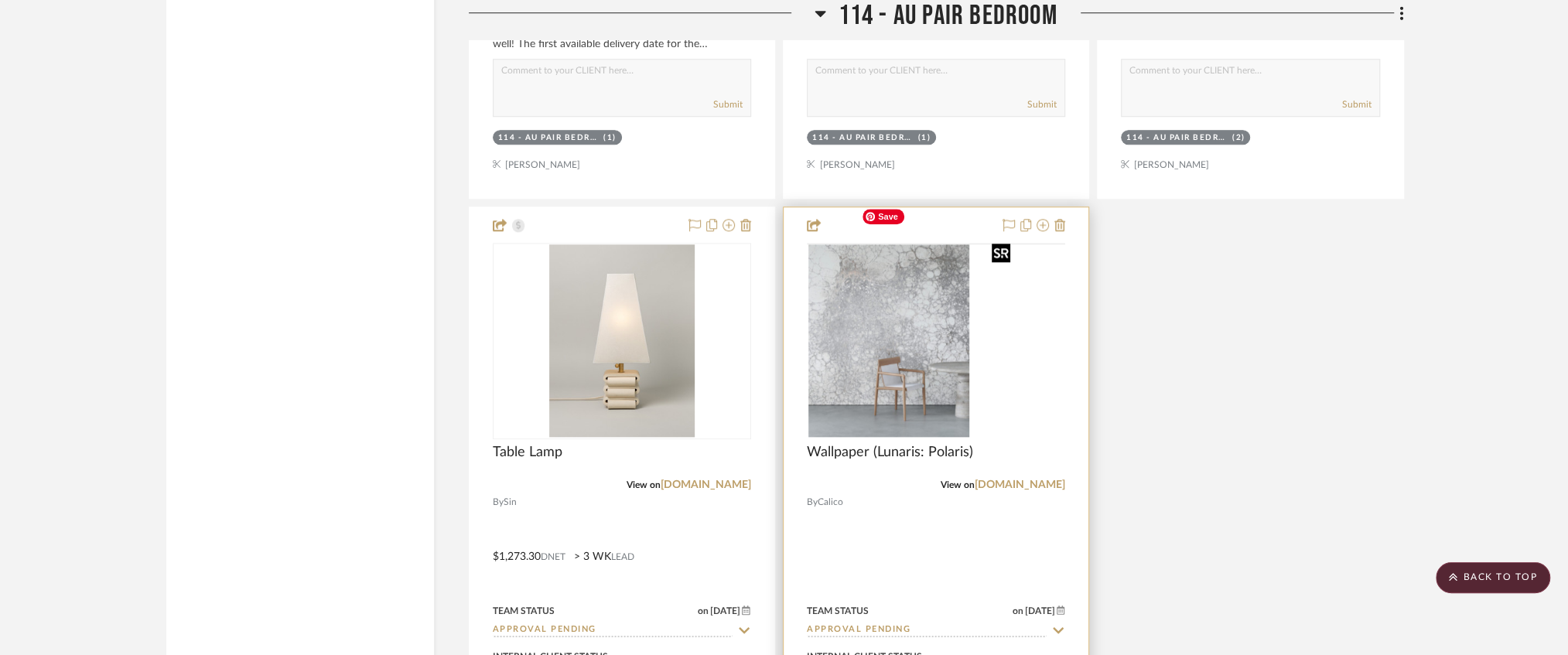
click at [0, 0] on img at bounding box center [0, 0] width 0 height 0
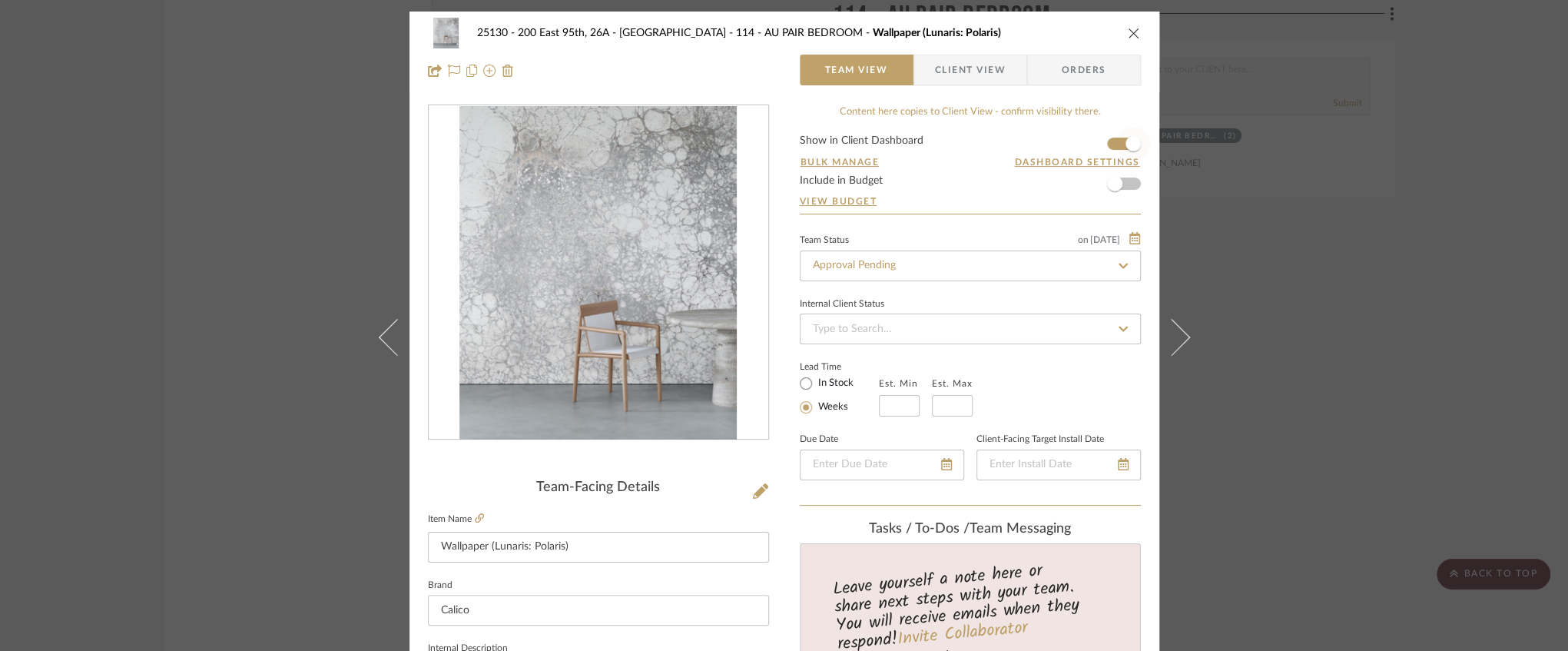
click at [1117, 142] on span "button" at bounding box center [1133, 143] width 34 height 34
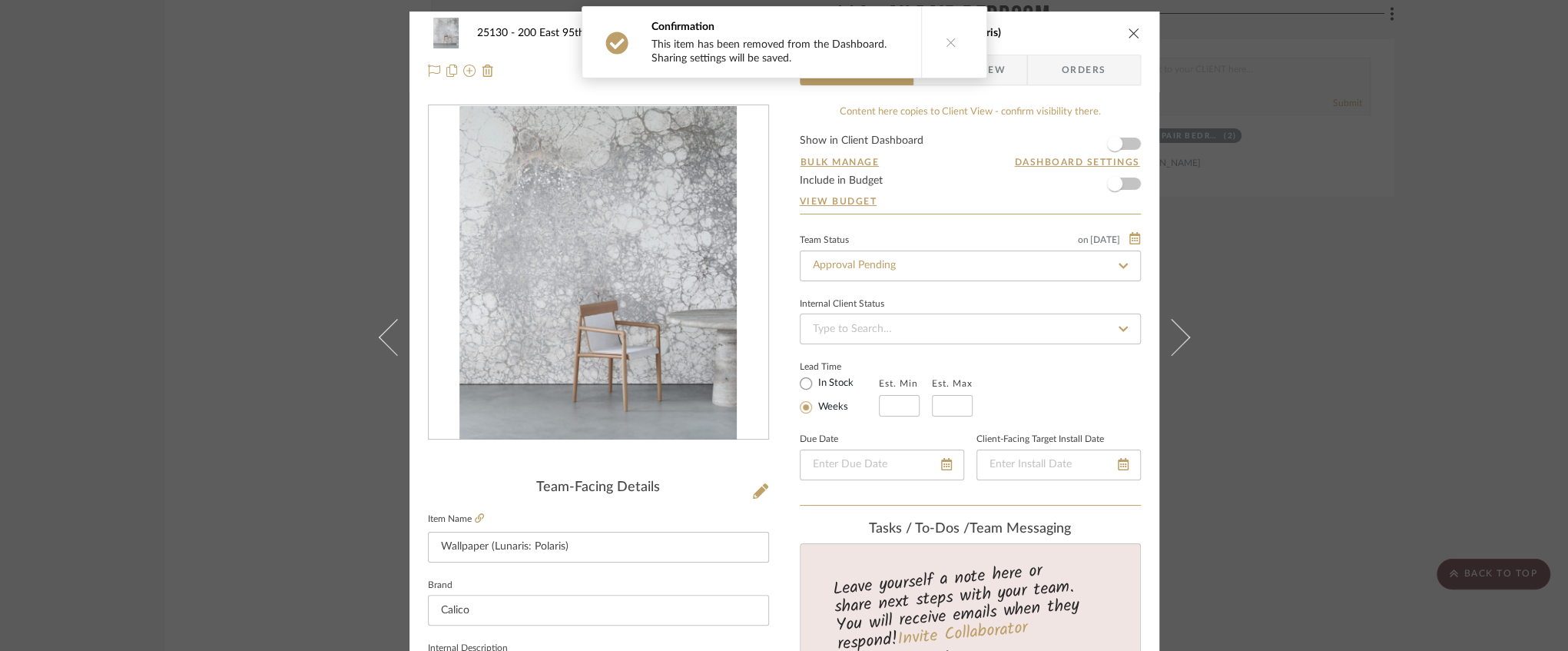
click at [1122, 23] on div "25130 - 200 East 95th, 26A - Kosheleva 114 - AU PAIR BEDROOM Wallpaper (Lunaris…" at bounding box center [785, 34] width 713 height 31
click at [1128, 29] on icon "close" at bounding box center [1134, 33] width 12 height 12
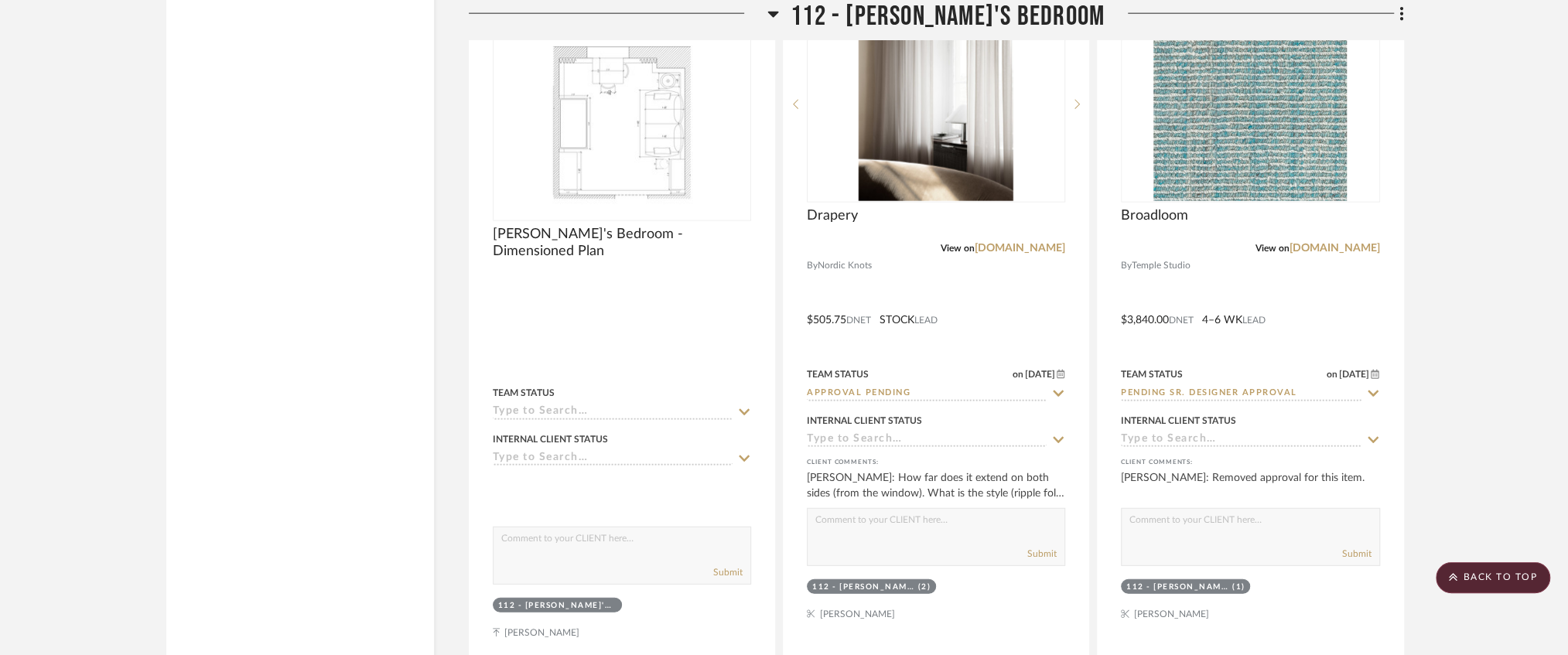
scroll to position [17003, 0]
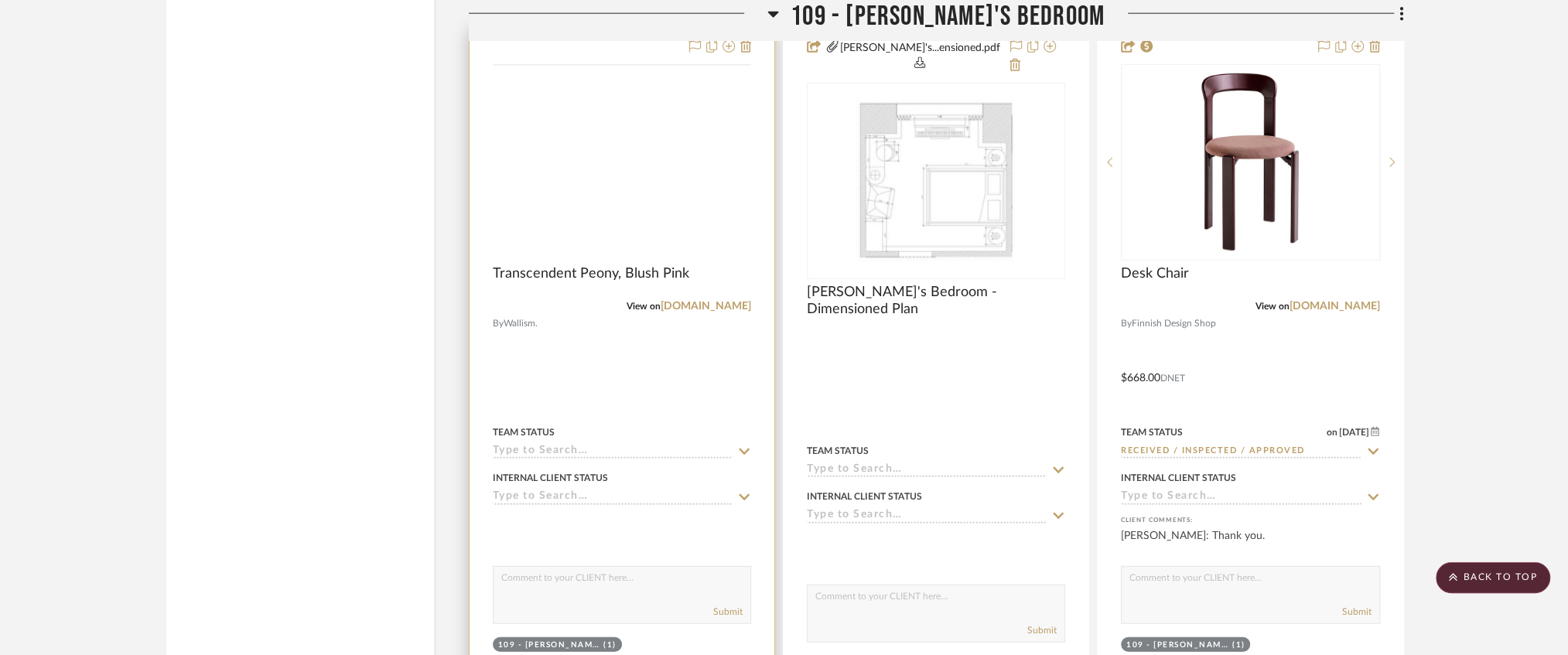
scroll to position [12478, 0]
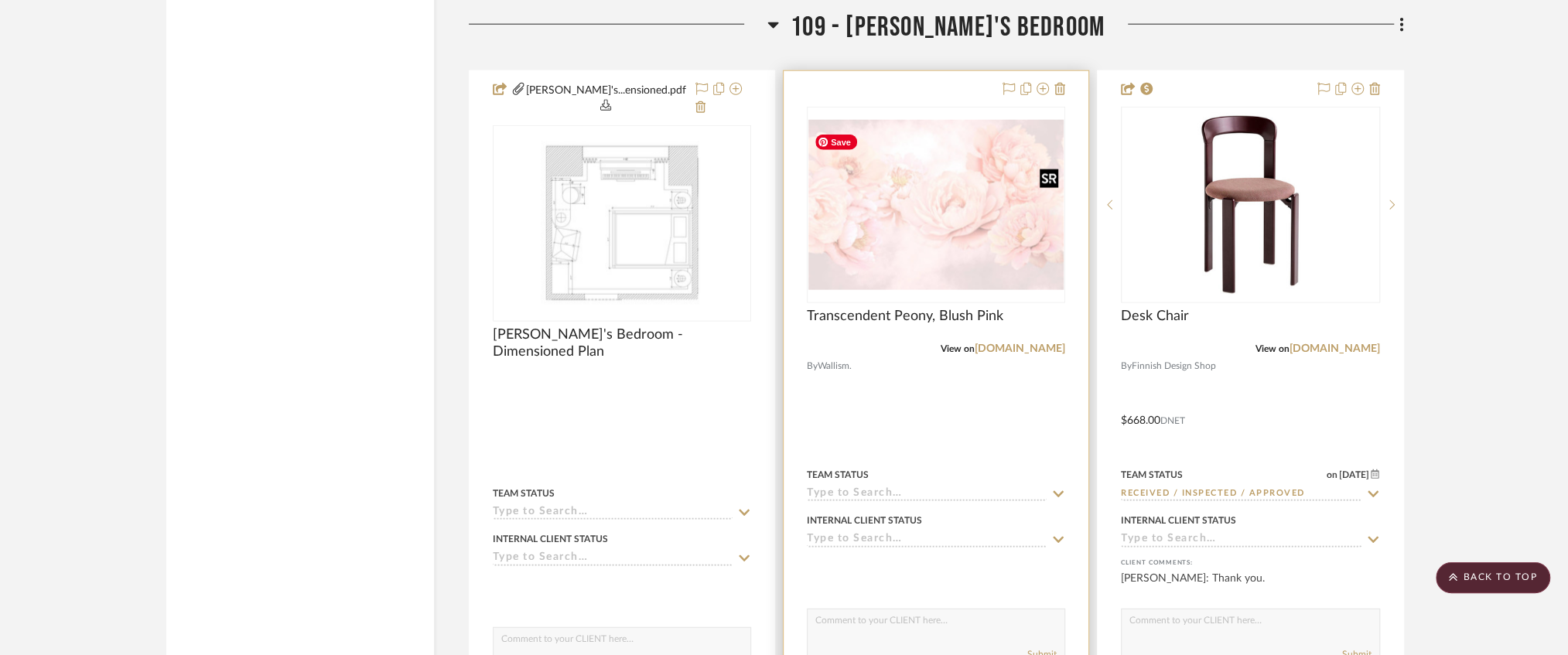
click at [907, 216] on img "0" at bounding box center [936, 205] width 255 height 170
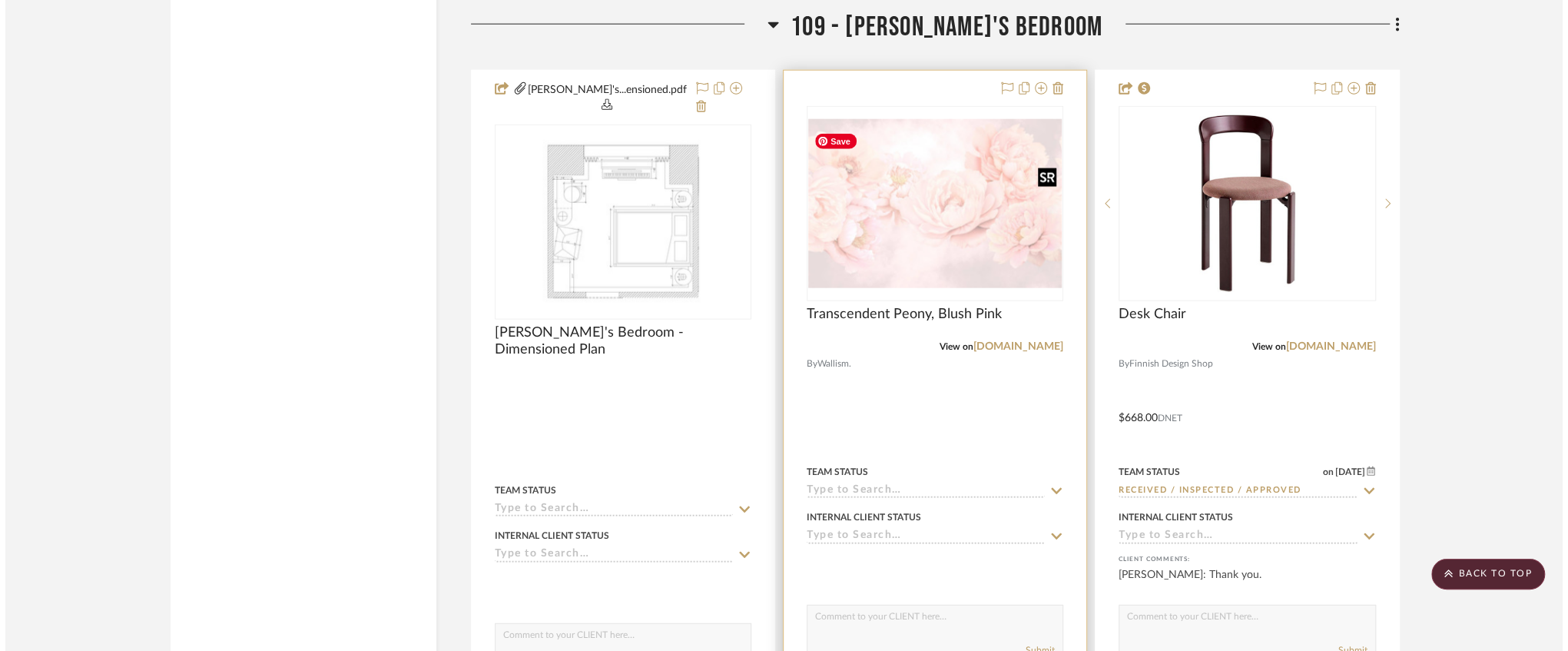
scroll to position [0, 0]
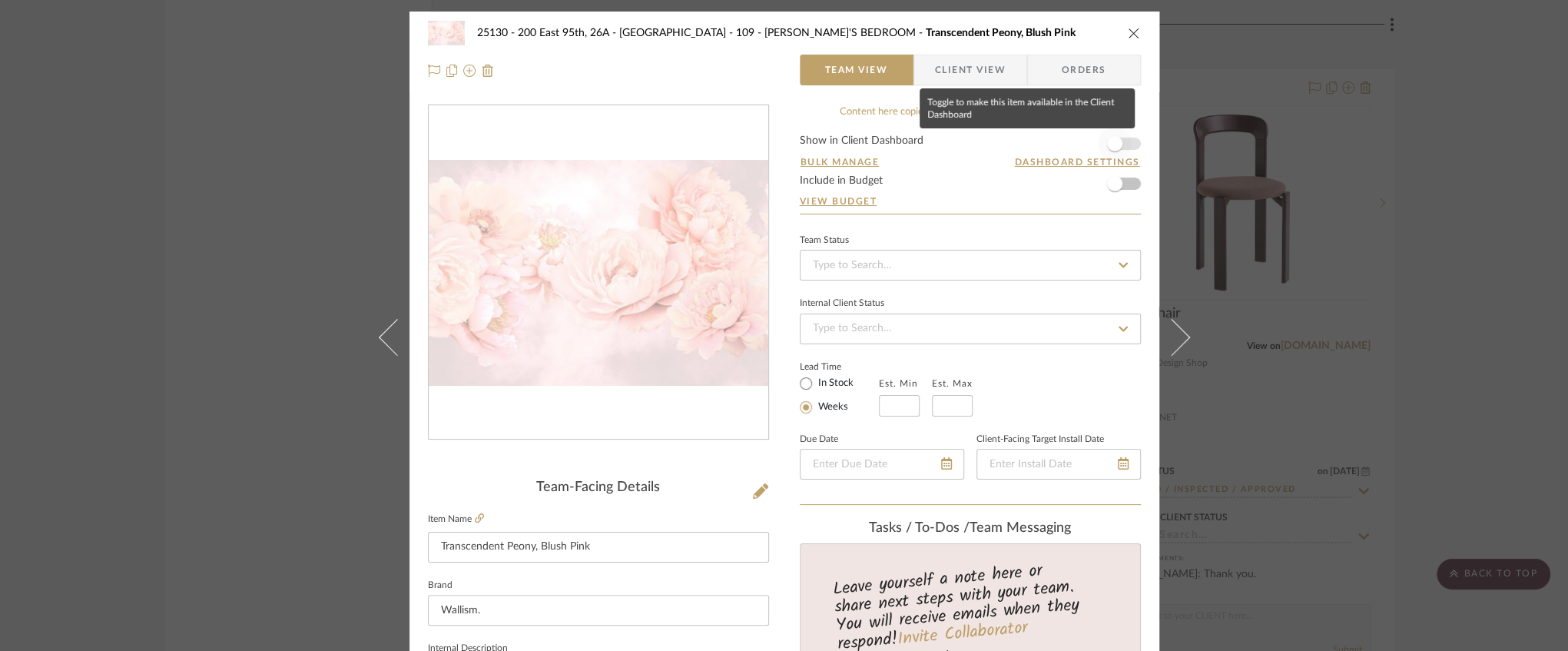
click at [1119, 141] on span "button" at bounding box center [1114, 143] width 34 height 34
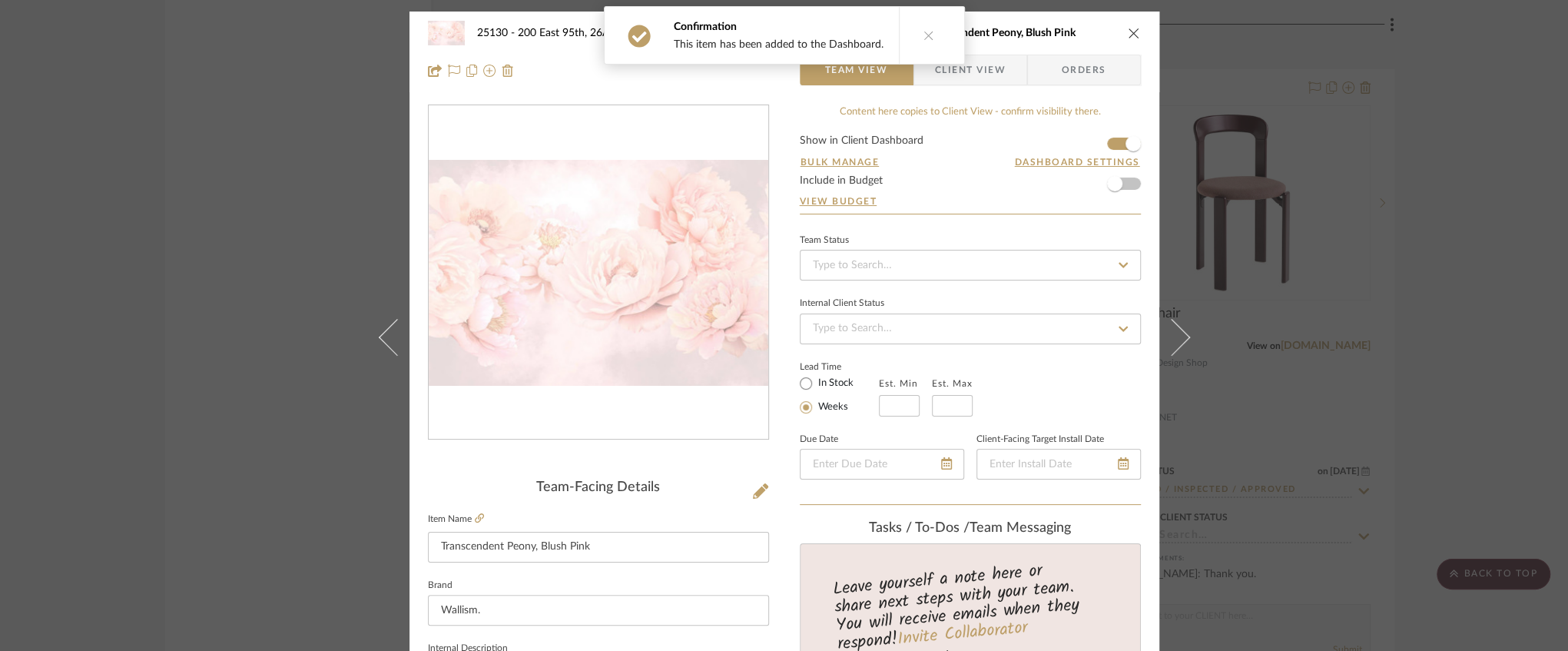
click at [1137, 31] on div "25130 - 200 East 95th, 26A - Kosheleva 109 - ASTRID'S BEDROOM Transcendent Peon…" at bounding box center [784, 52] width 750 height 81
click at [1130, 37] on icon "close" at bounding box center [1134, 33] width 12 height 12
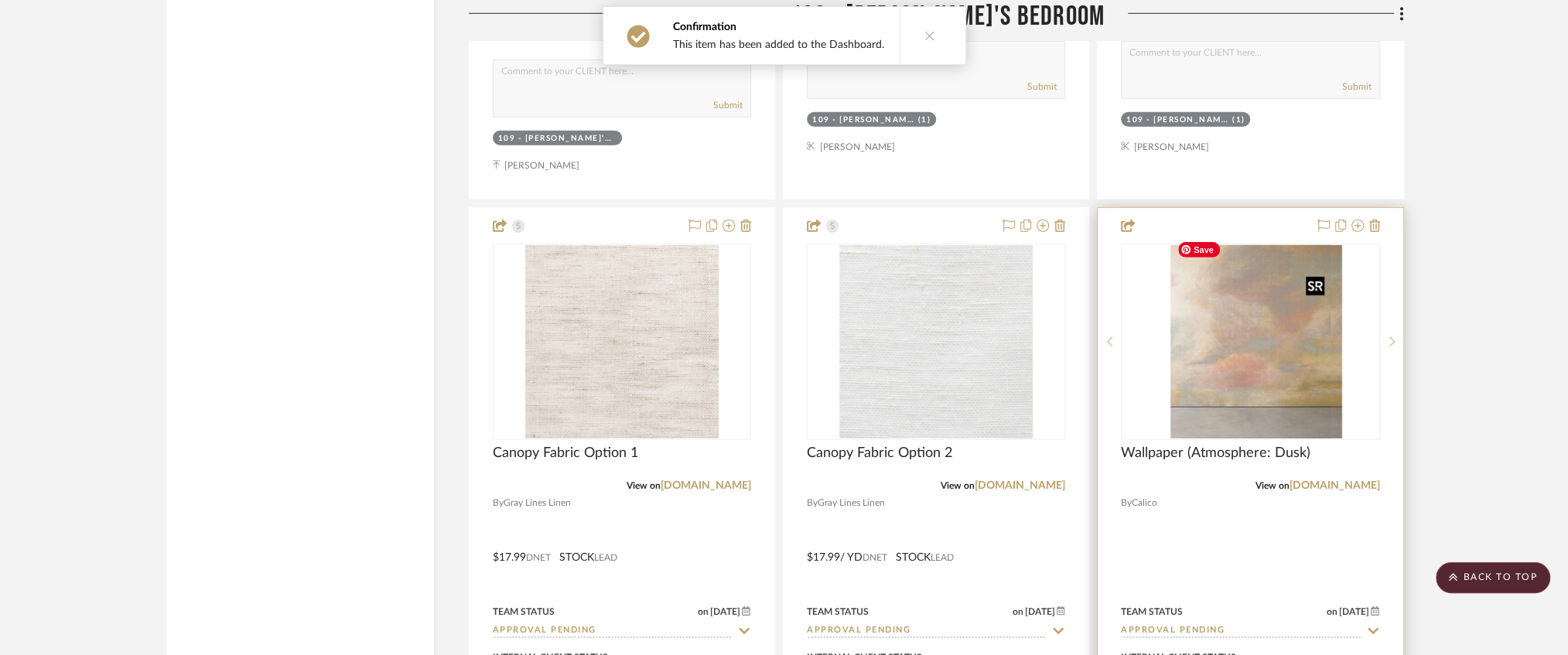
scroll to position [13045, 0]
click at [1255, 330] on img "0" at bounding box center [1250, 342] width 160 height 193
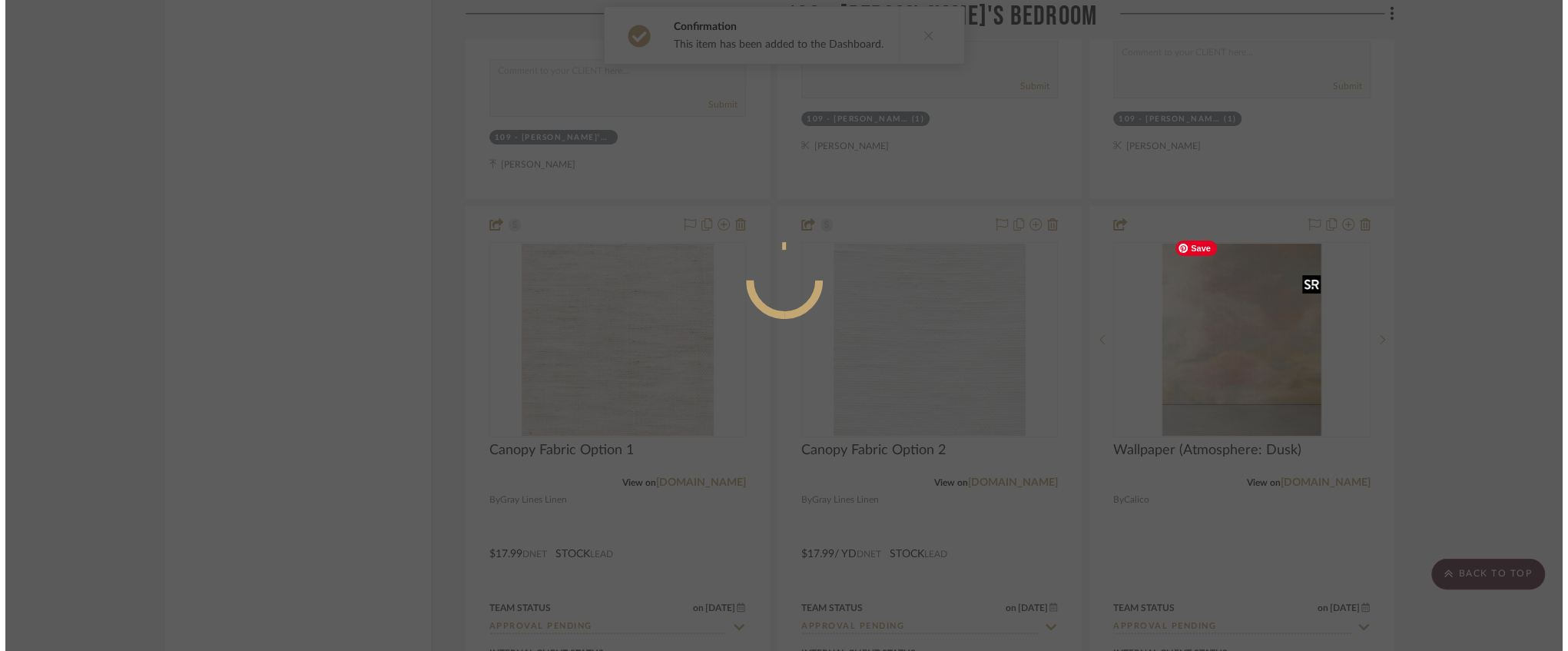
scroll to position [0, 0]
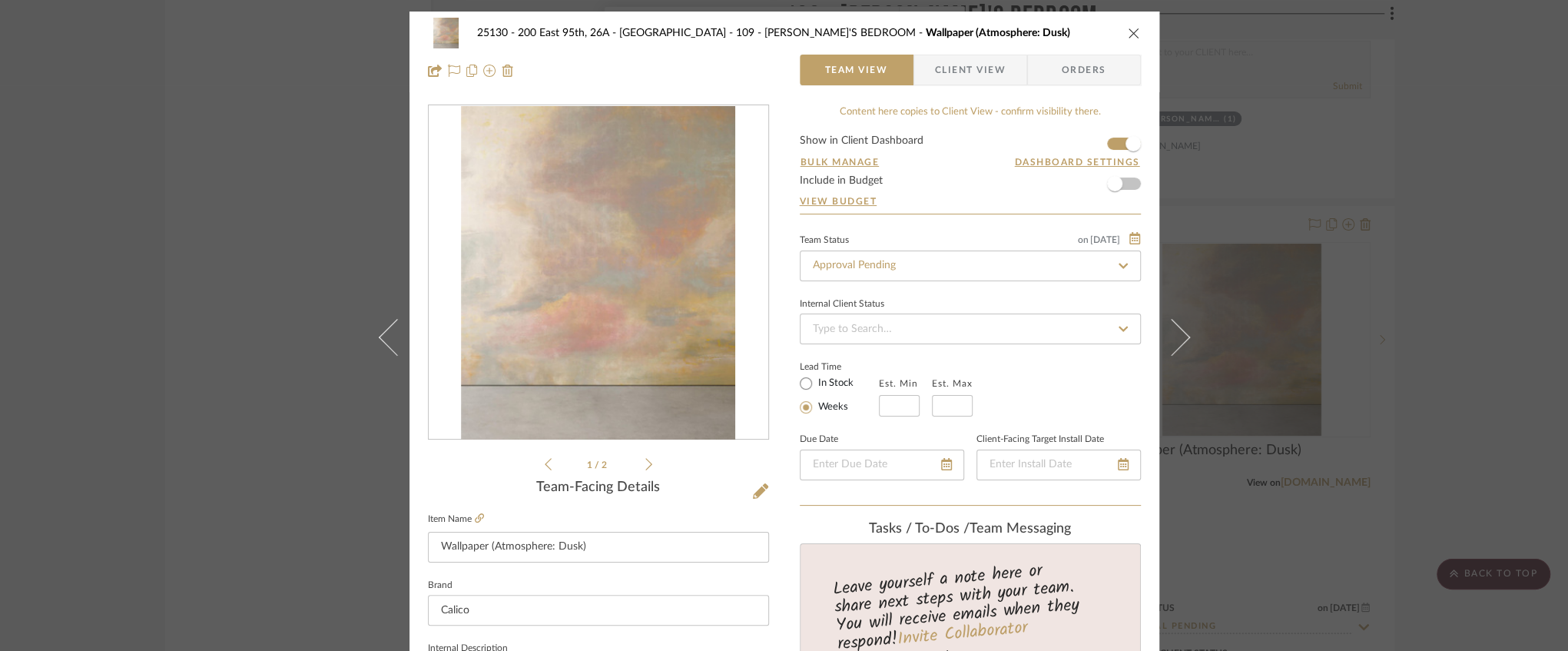
click at [1106, 141] on form "Show in Client Dashboard Bulk Manage Dashboard Settings Include in Budget View …" at bounding box center [970, 174] width 341 height 79
click at [1117, 143] on span "button" at bounding box center [1133, 143] width 34 height 34
click at [1128, 32] on icon "close" at bounding box center [1134, 33] width 12 height 12
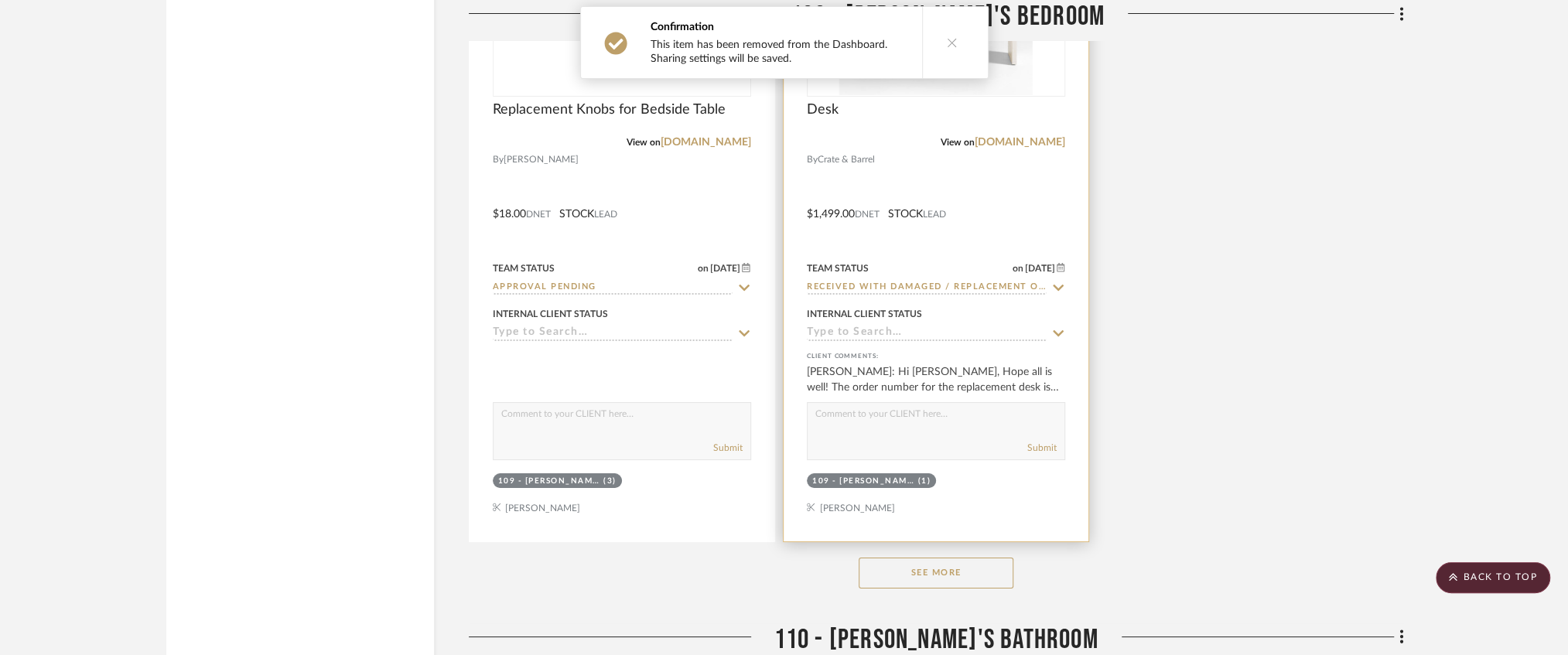
scroll to position [14077, 0]
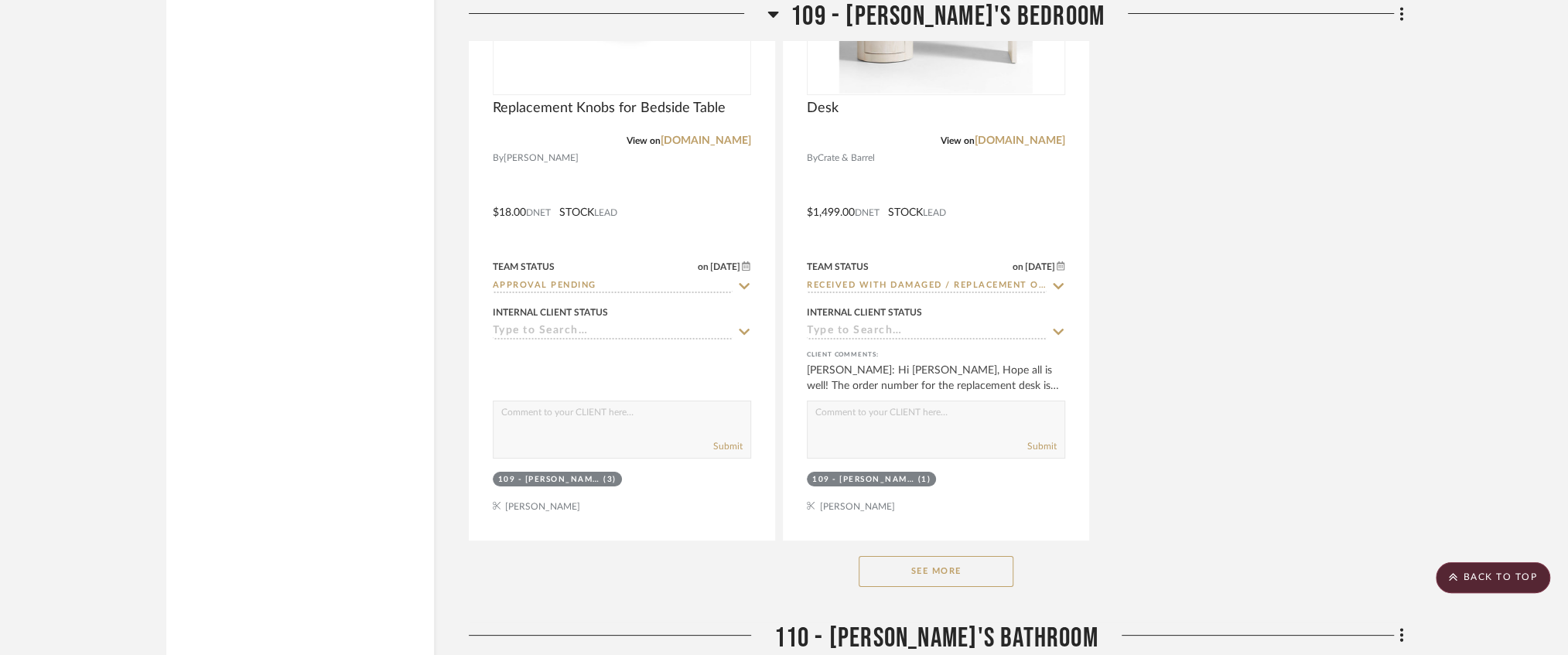
click at [933, 582] on div "See More" at bounding box center [937, 571] width 935 height 62
click at [933, 572] on button "See More" at bounding box center [936, 572] width 155 height 31
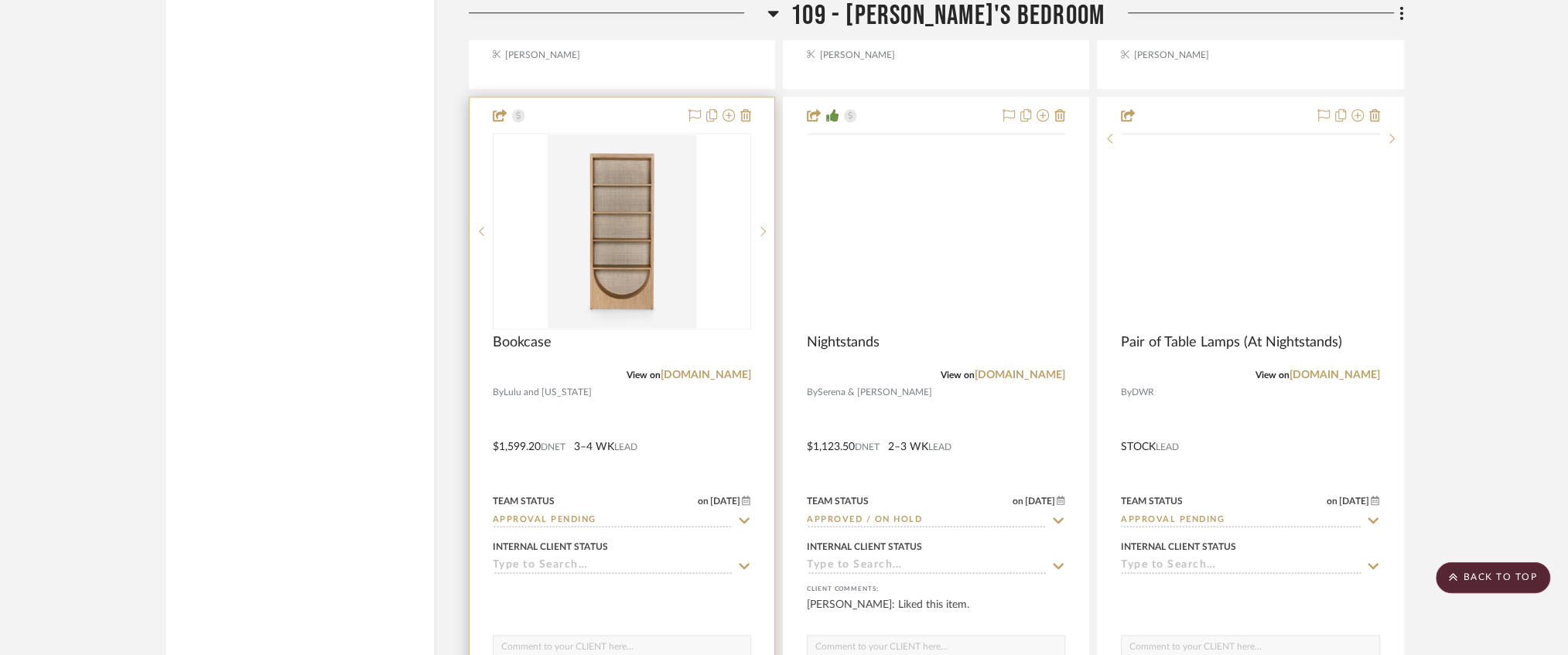
scroll to position [15160, 0]
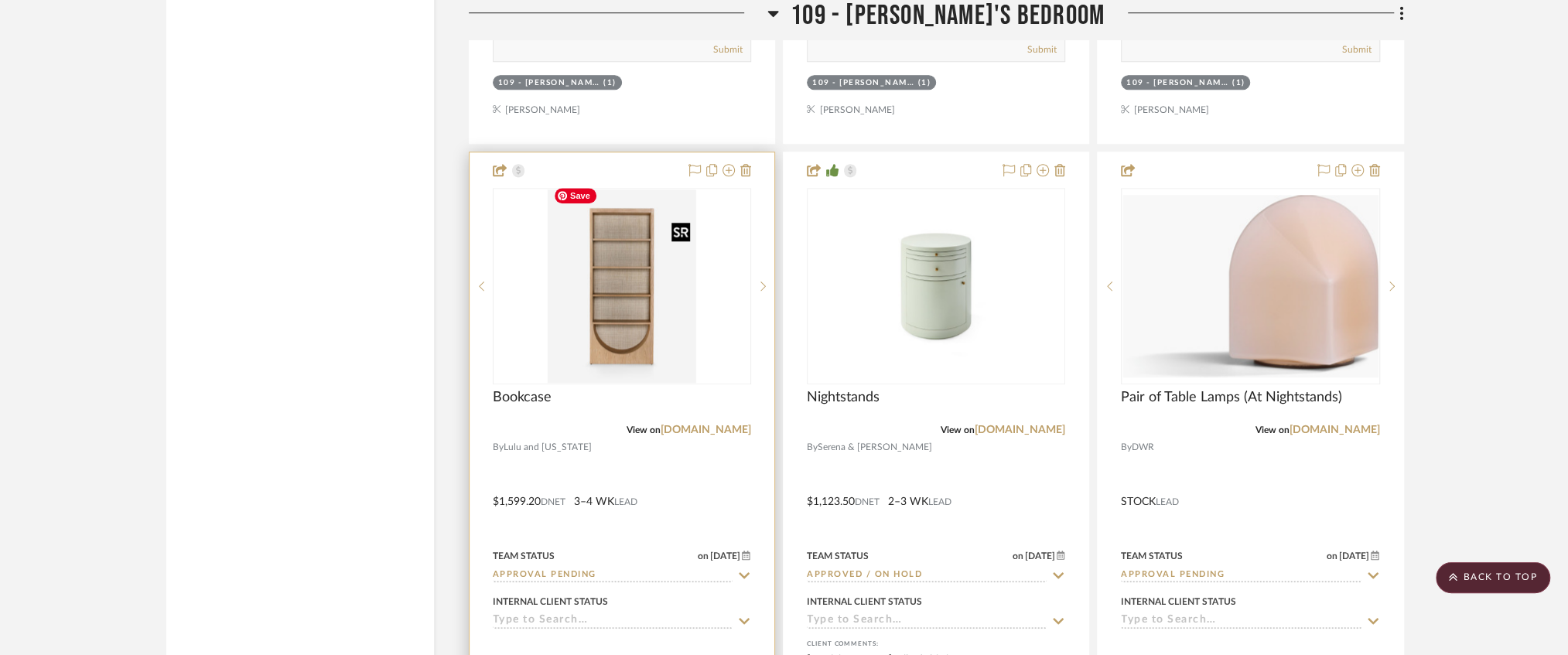
click at [0, 0] on img at bounding box center [0, 0] width 0 height 0
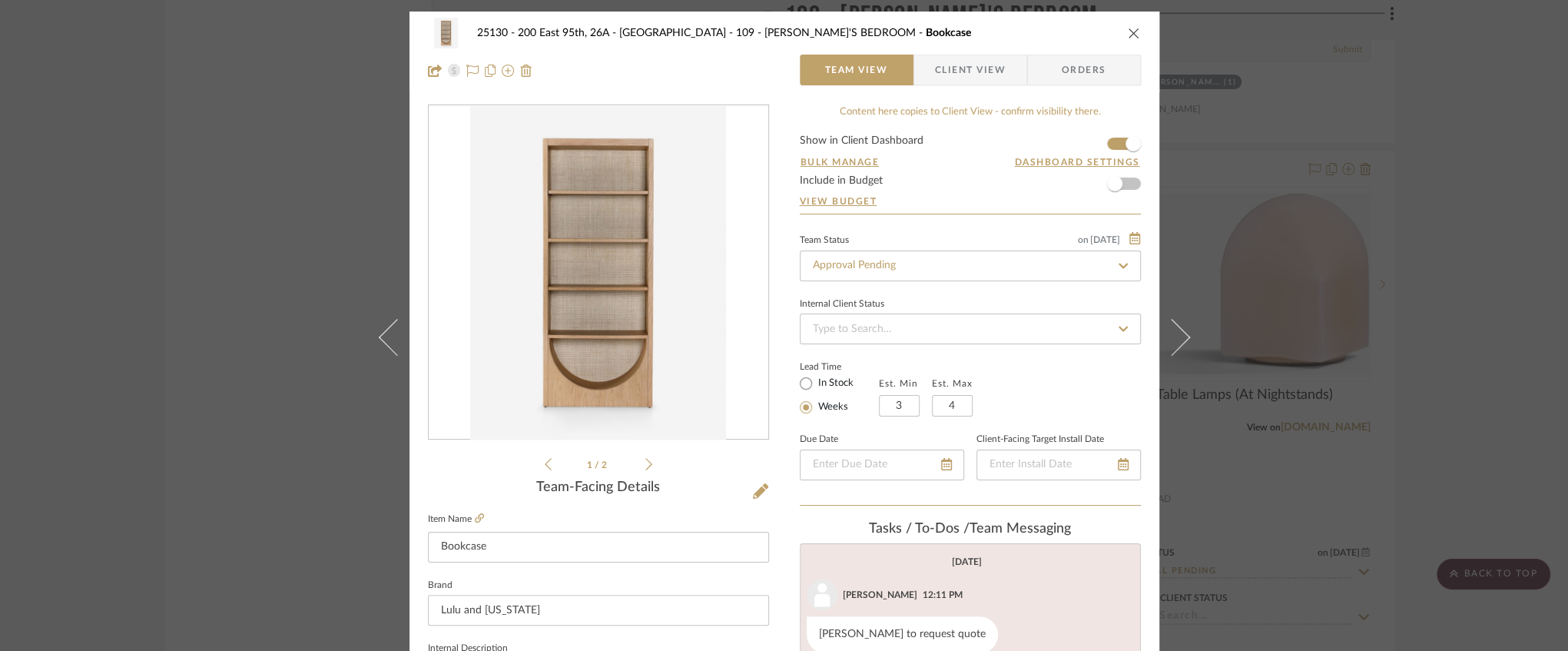
click at [1109, 144] on form "Show in Client Dashboard Bulk Manage Dashboard Settings Include in Budget View …" at bounding box center [970, 174] width 341 height 79
click at [1109, 152] on form "Show in Client Dashboard Bulk Manage Dashboard Settings Include in Budget View …" at bounding box center [970, 174] width 341 height 79
click at [1117, 145] on span "button" at bounding box center [1133, 143] width 34 height 34
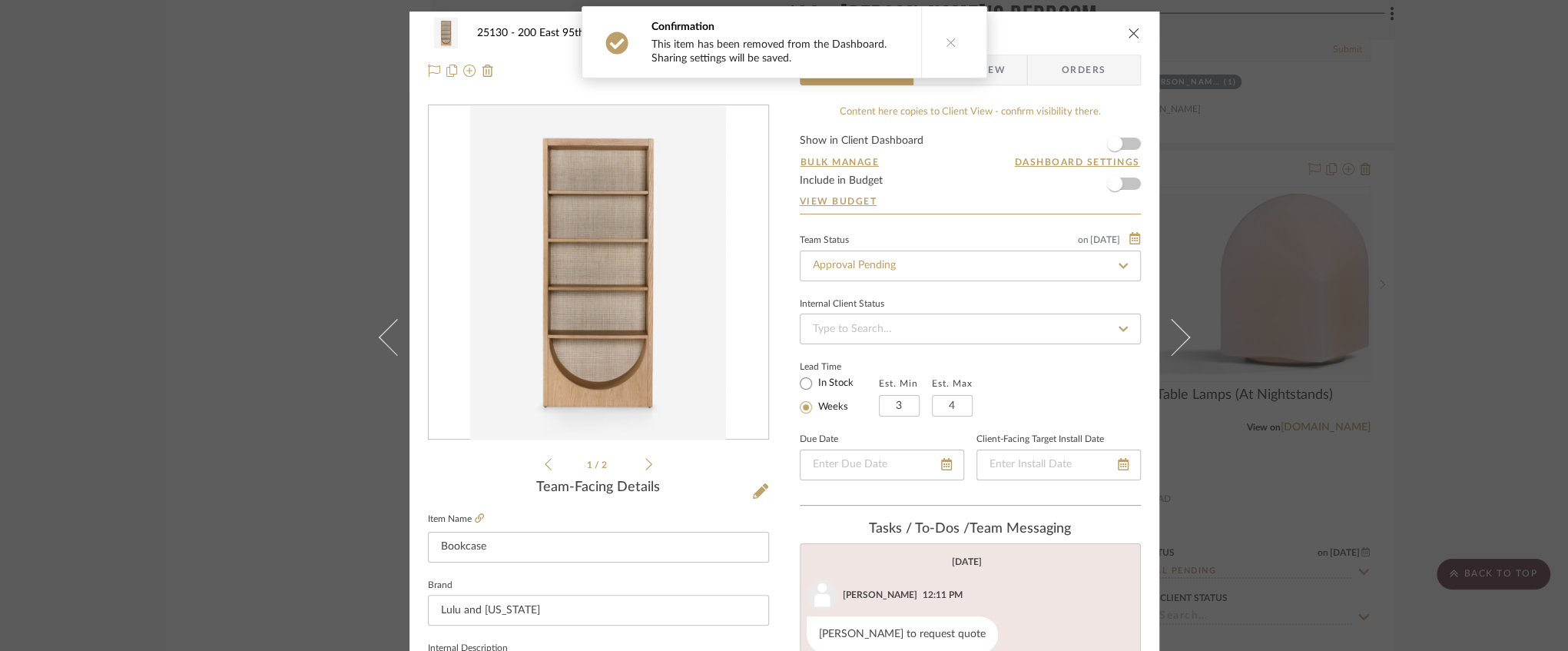
click at [1128, 38] on icon "close" at bounding box center [1134, 33] width 12 height 12
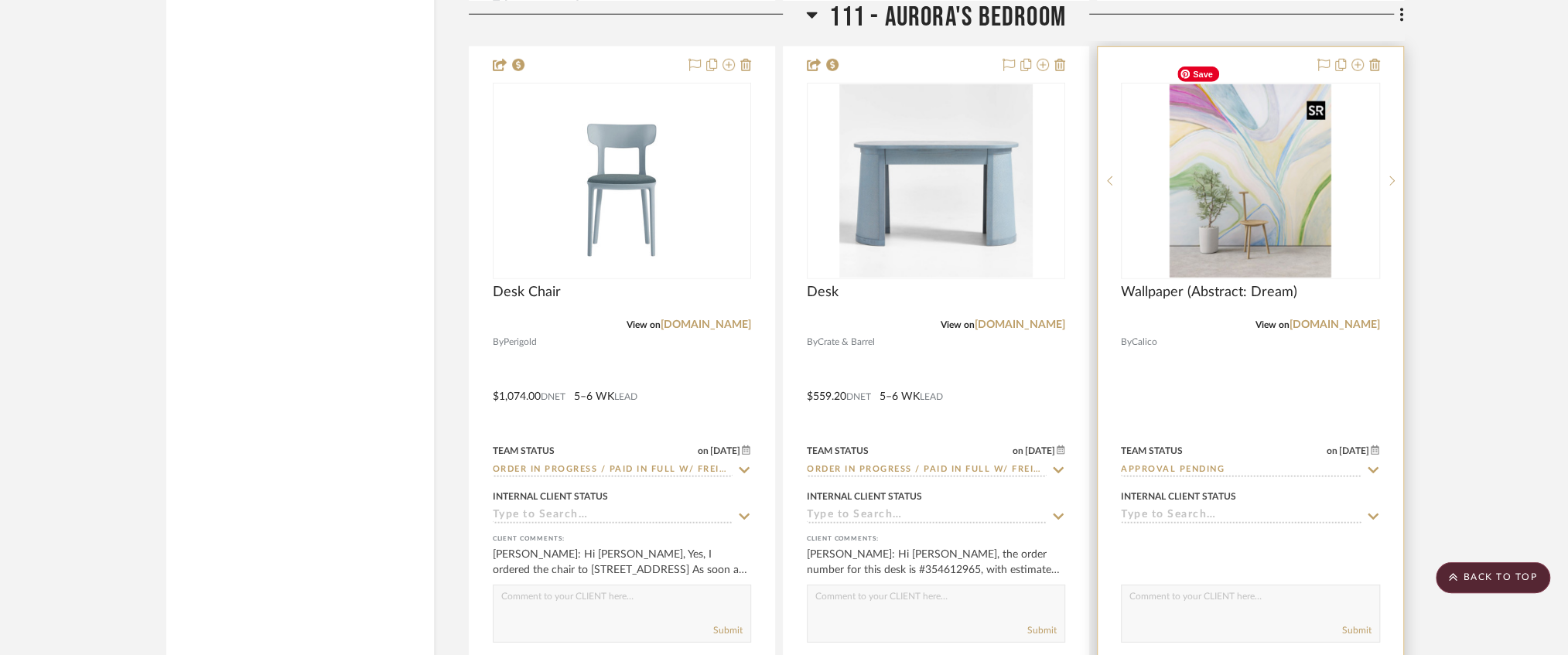
scroll to position [17479, 0]
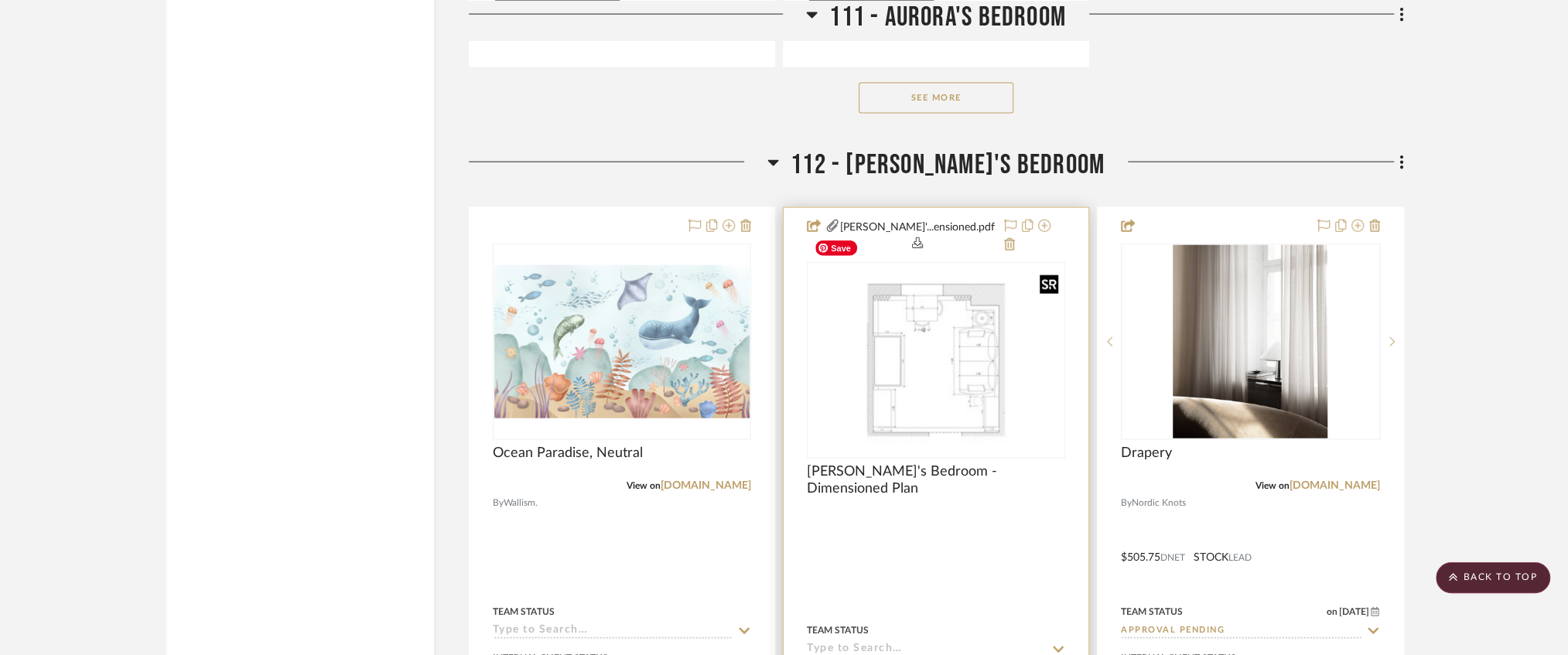
scroll to position [17015, 0]
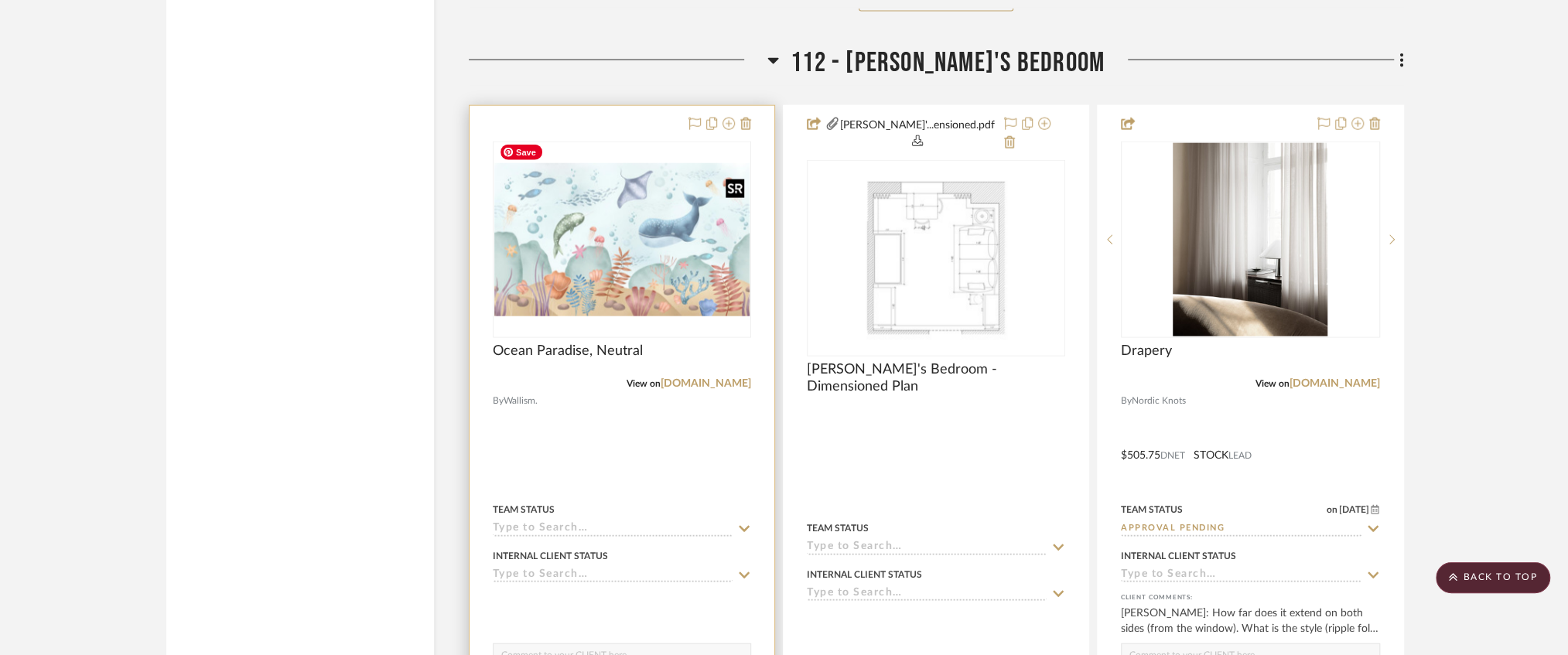
click at [0, 0] on img at bounding box center [0, 0] width 0 height 0
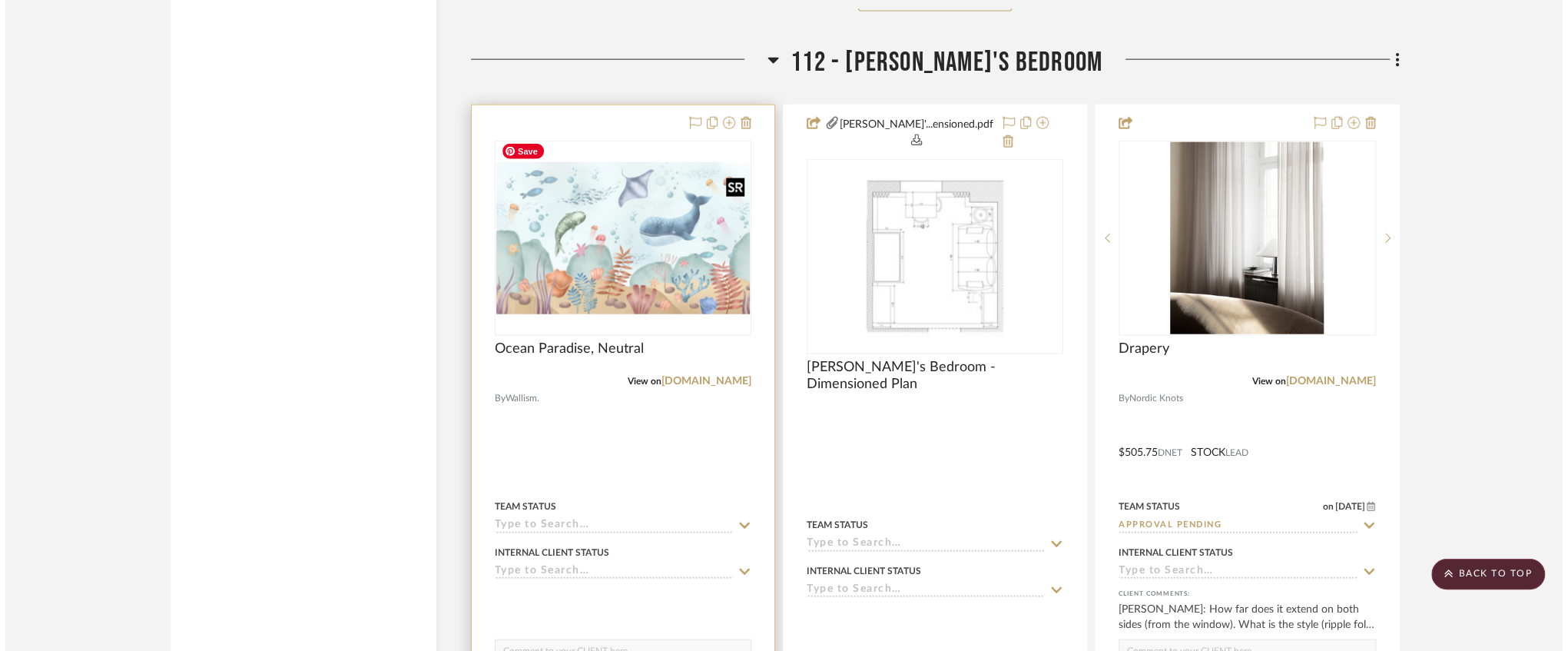
scroll to position [0, 0]
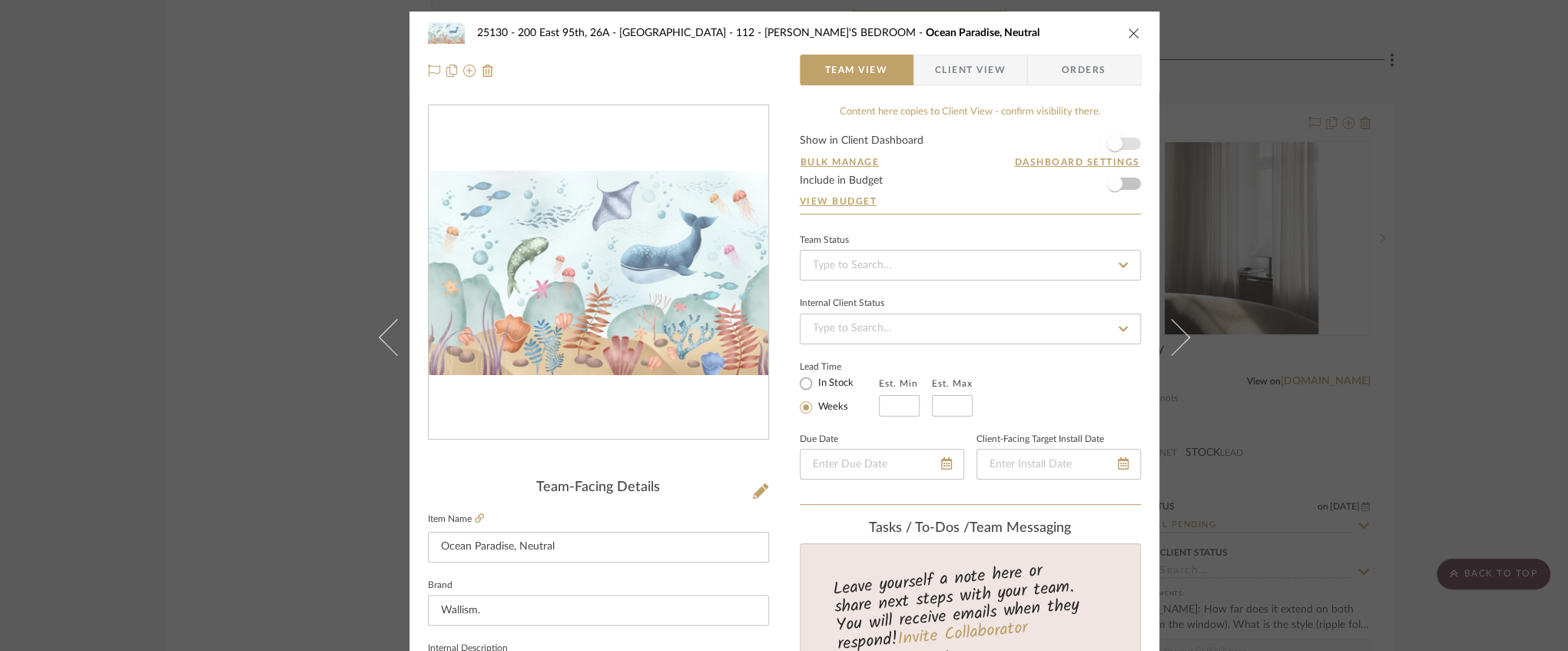
click at [1119, 141] on span "button" at bounding box center [1114, 143] width 34 height 34
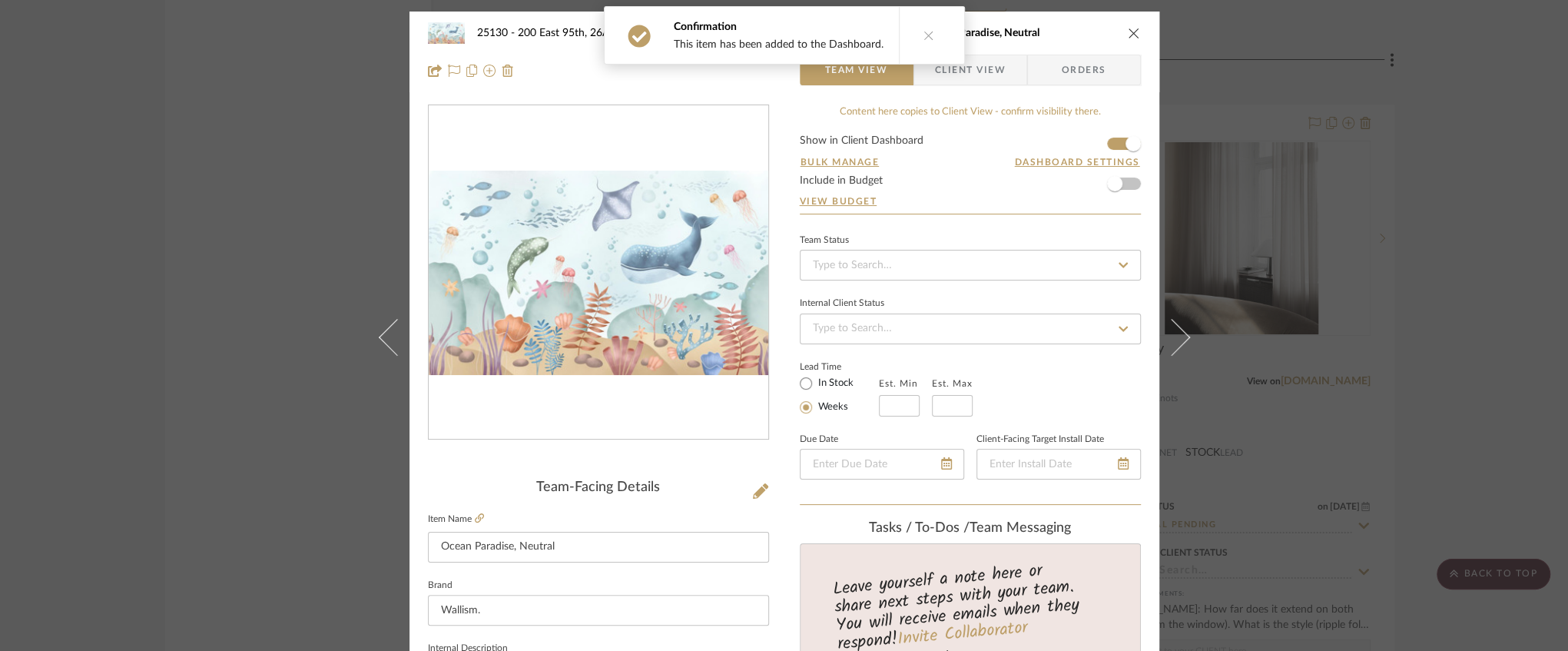
drag, startPoint x: 1129, startPoint y: 34, endPoint x: 1076, endPoint y: 98, distance: 83.1
click at [1130, 34] on icon "close" at bounding box center [1134, 33] width 12 height 12
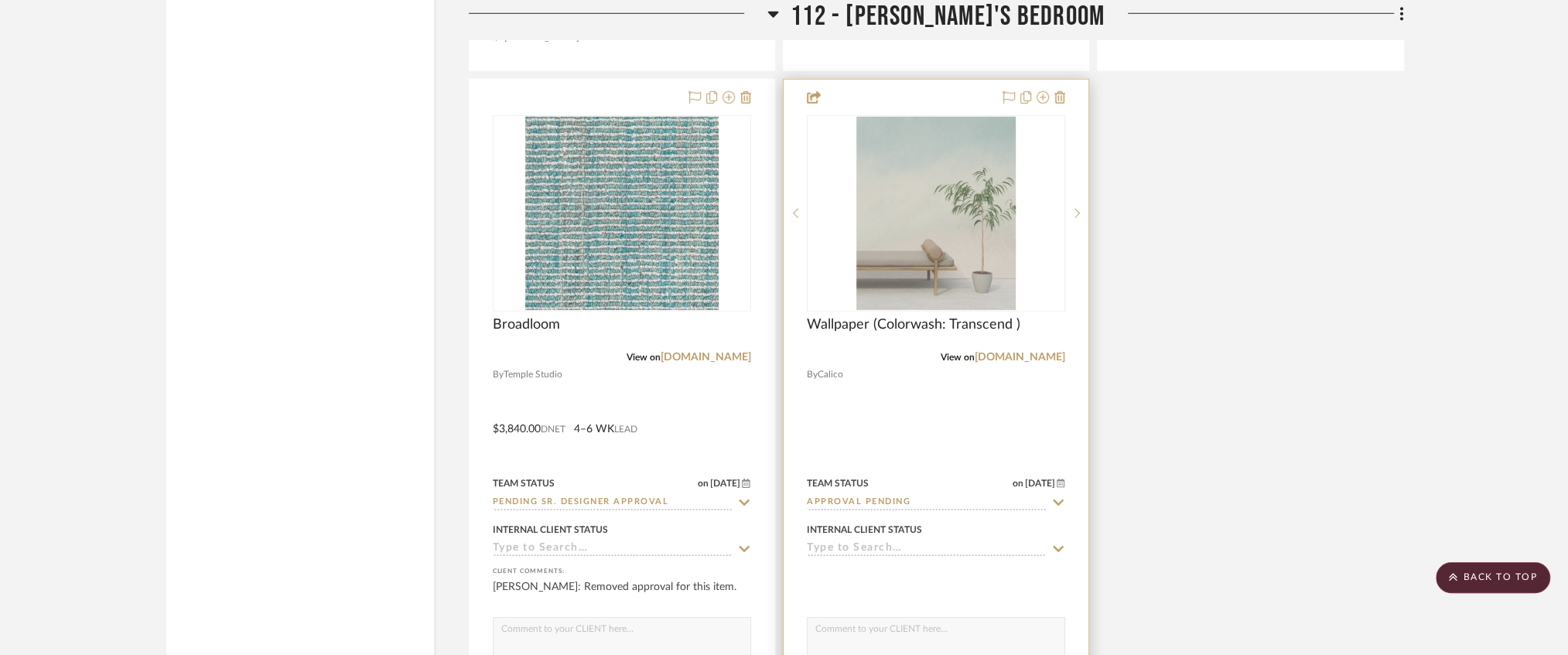
scroll to position [17634, 0]
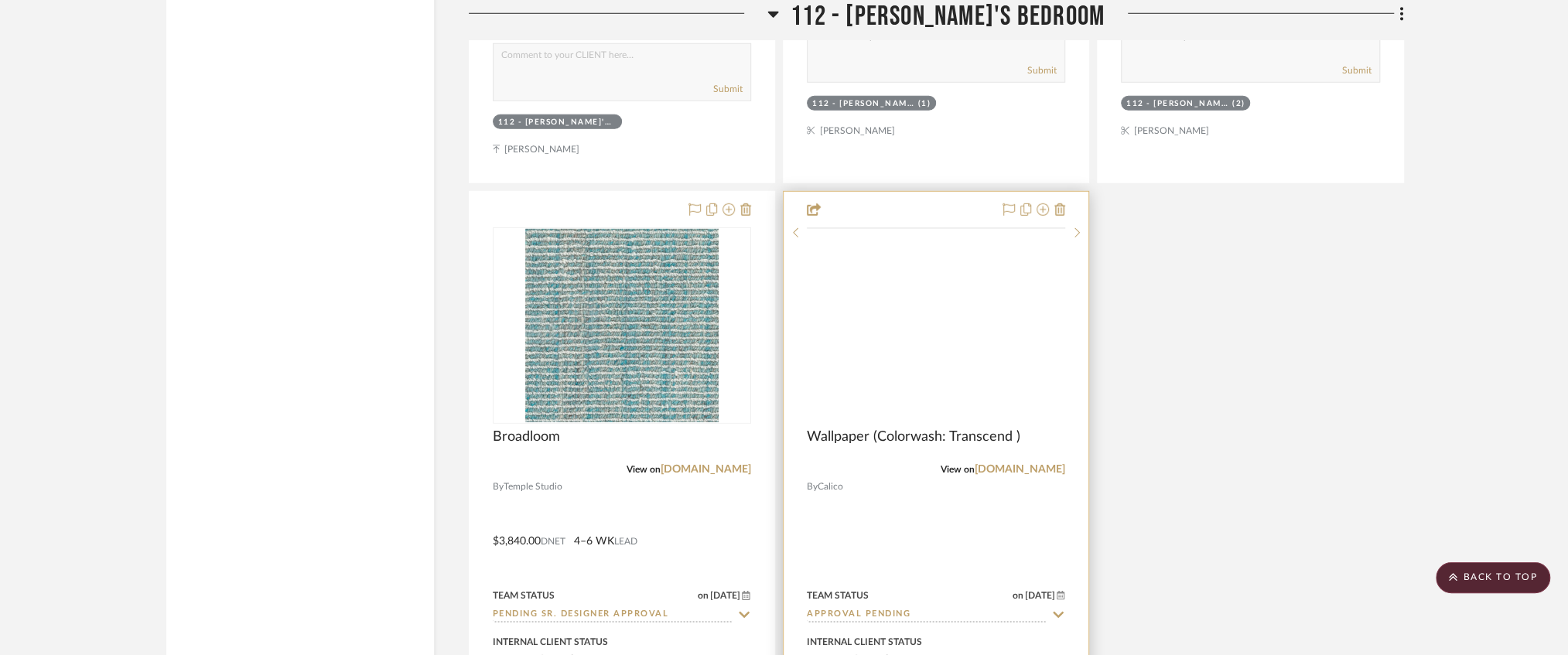
click at [0, 0] on img at bounding box center [0, 0] width 0 height 0
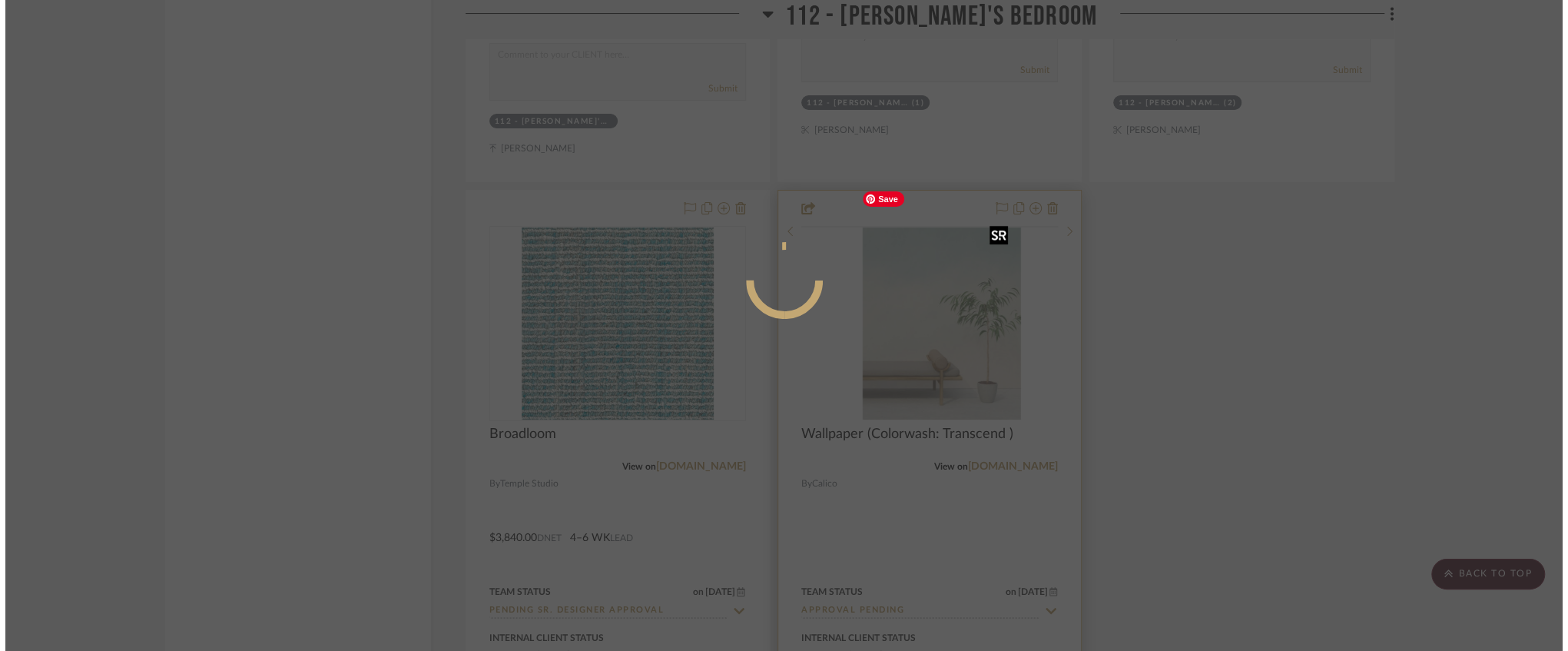
scroll to position [0, 0]
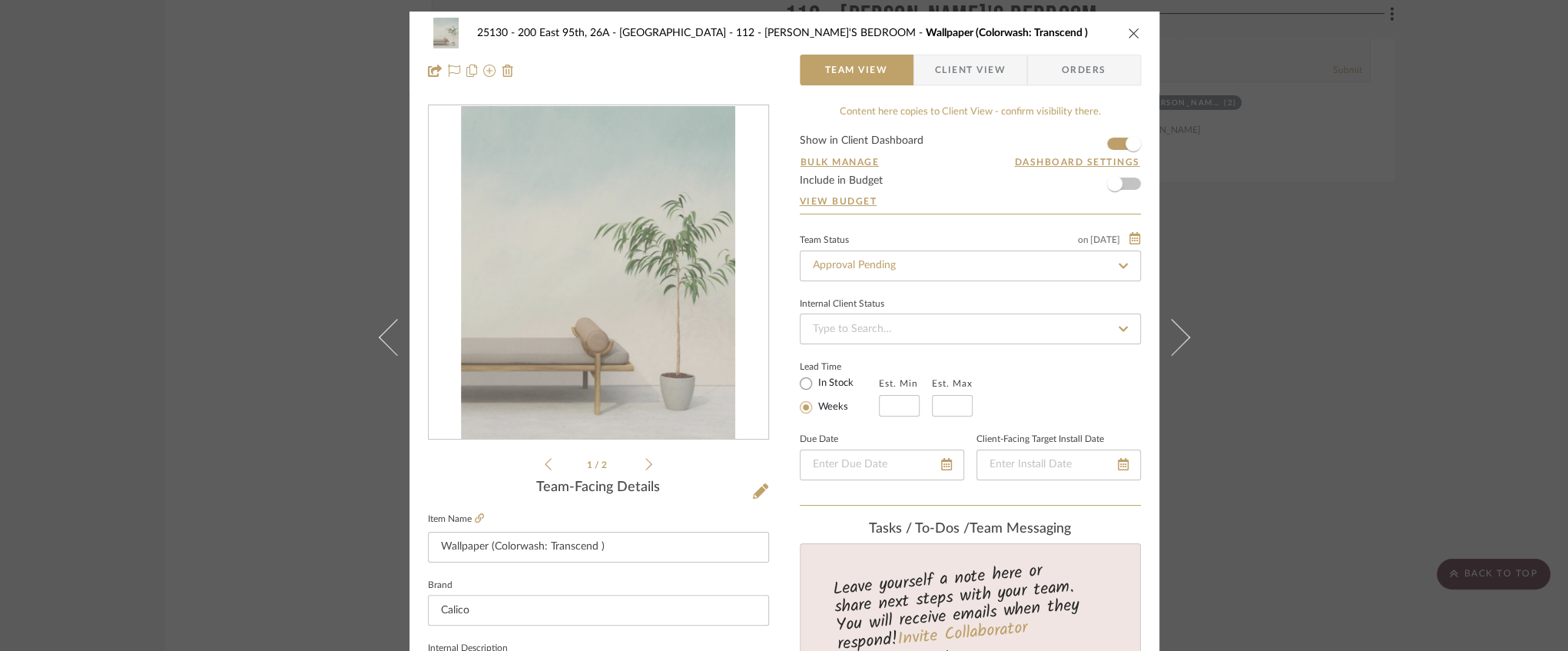
click at [1108, 145] on form "Show in Client Dashboard Bulk Manage Dashboard Settings Include in Budget View …" at bounding box center [970, 174] width 341 height 79
click at [1107, 139] on form "Show in Client Dashboard Bulk Manage Dashboard Settings Include in Budget View …" at bounding box center [970, 174] width 341 height 79
click at [1119, 147] on span "button" at bounding box center [1133, 143] width 34 height 34
click at [1128, 35] on icon "close" at bounding box center [1134, 33] width 12 height 12
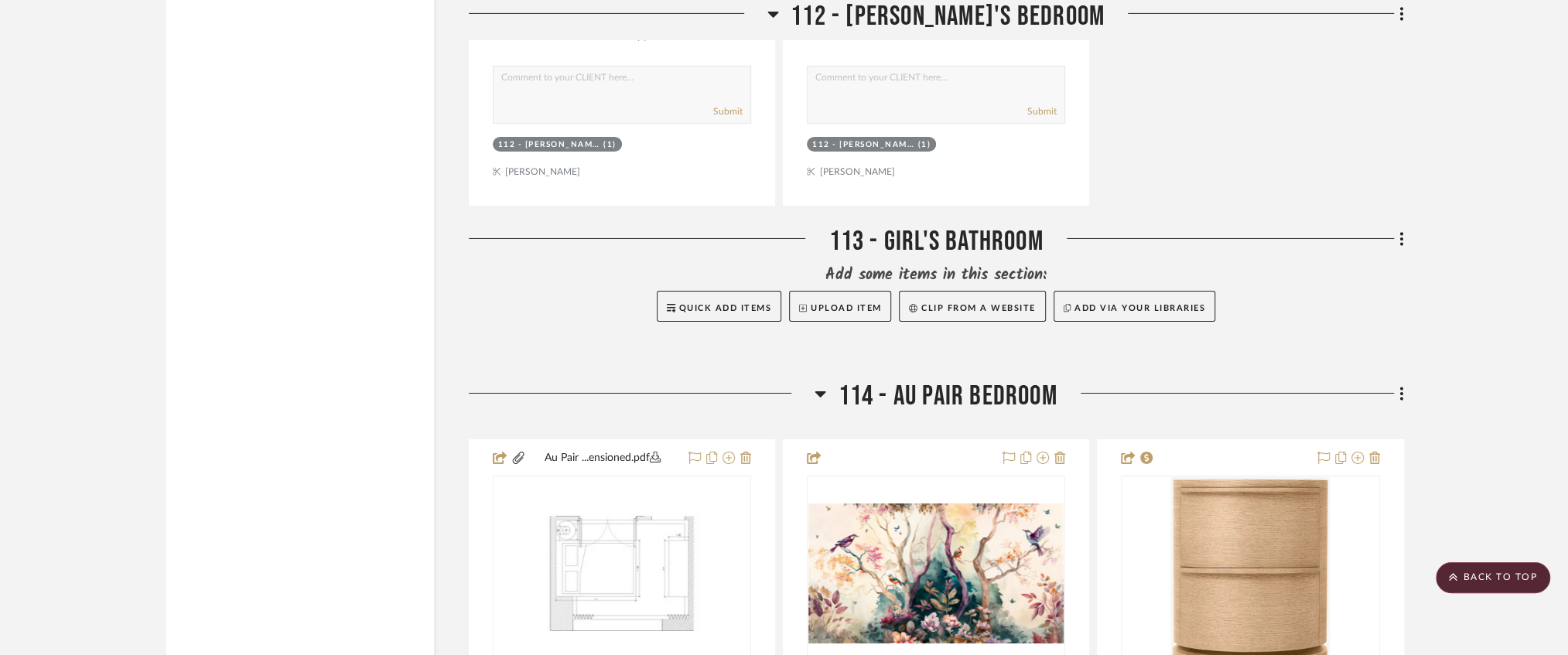
scroll to position [18665, 0]
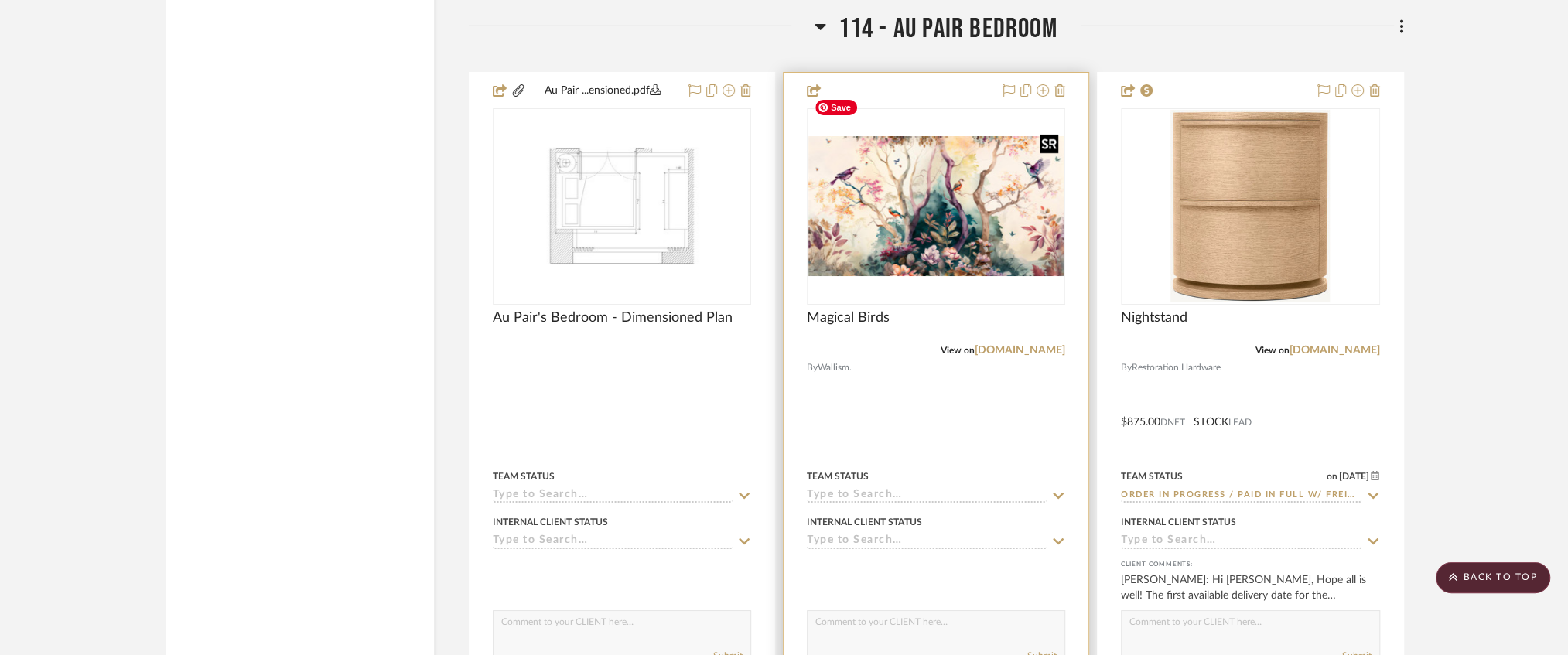
click at [902, 221] on img "0" at bounding box center [936, 206] width 255 height 140
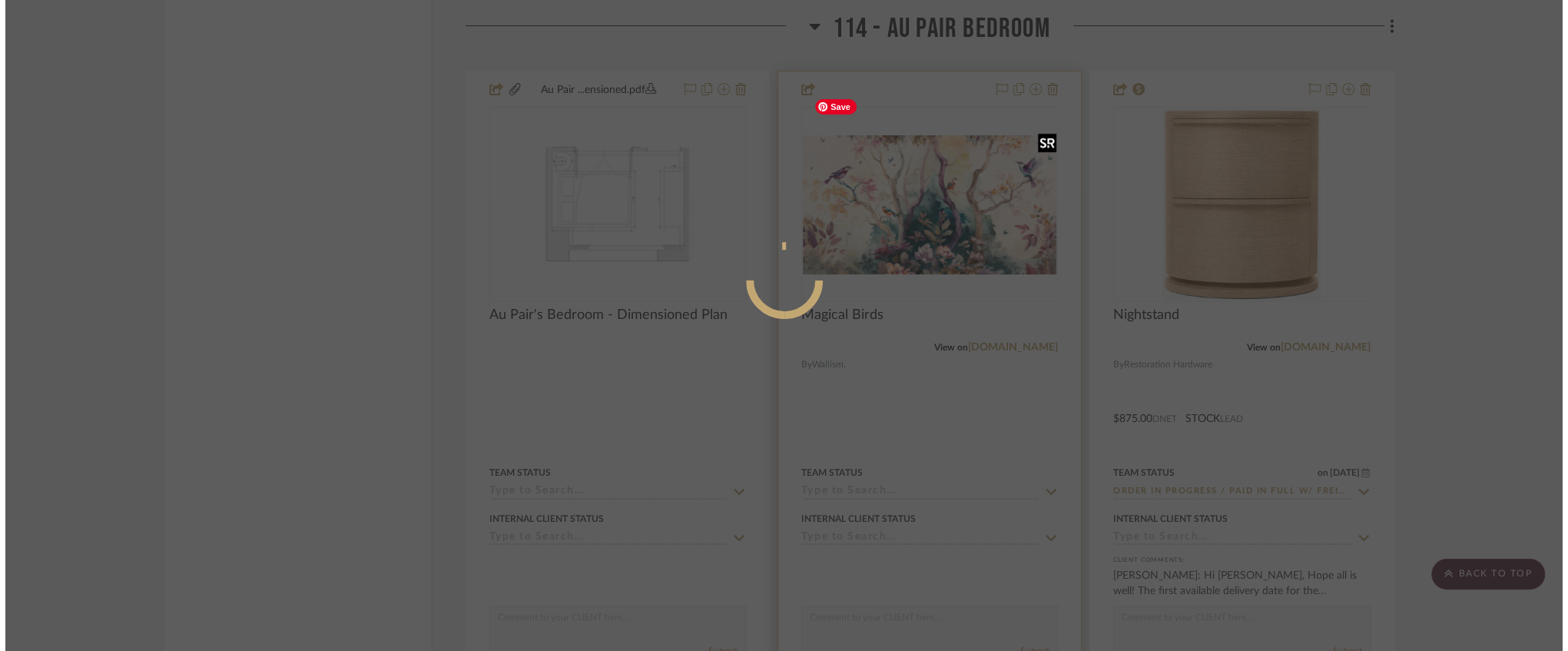
scroll to position [0, 0]
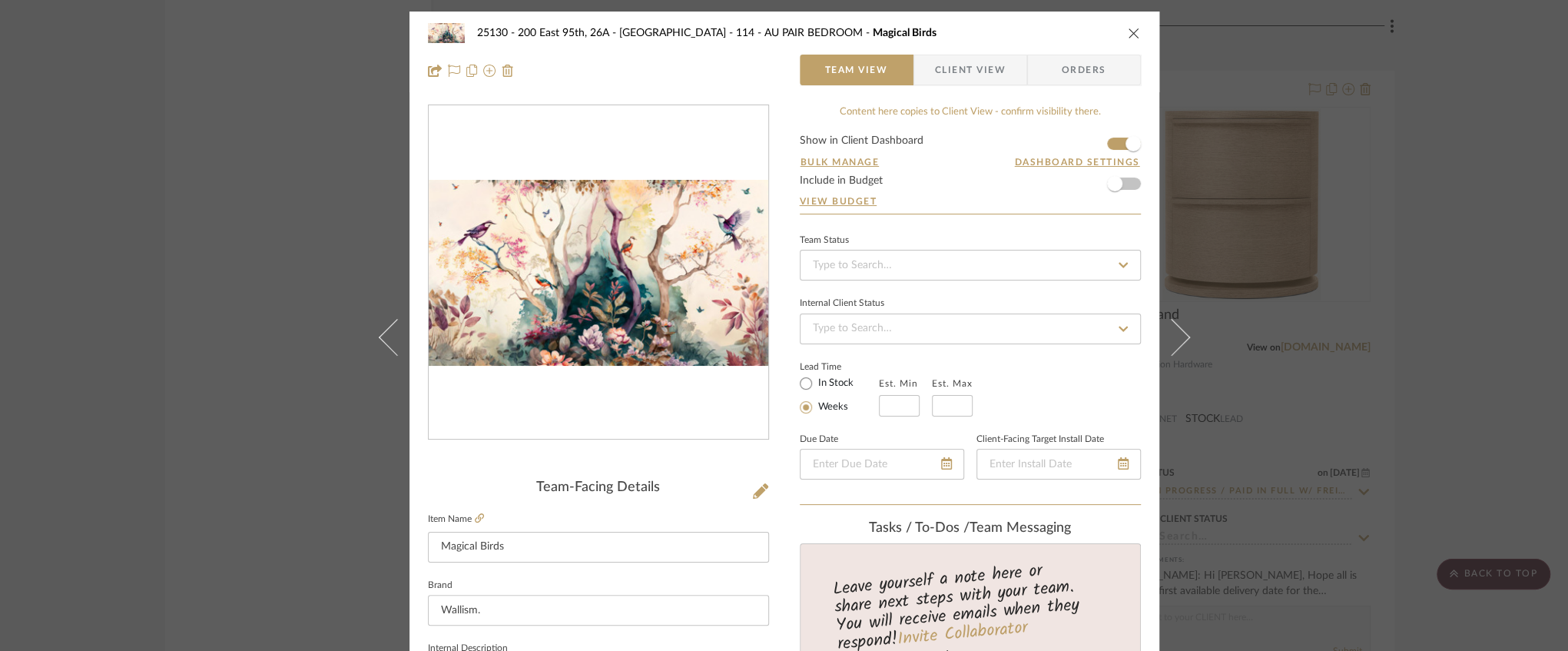
click at [547, 564] on sr-form-field "Item Name Magical Birds" at bounding box center [598, 541] width 341 height 66
click at [557, 557] on input "Magical Birds" at bounding box center [598, 547] width 341 height 31
drag, startPoint x: 607, startPoint y: 552, endPoint x: 500, endPoint y: 544, distance: 107.3
click at [500, 544] on input "Magical Birds (at headboard wall)" at bounding box center [598, 547] width 341 height 31
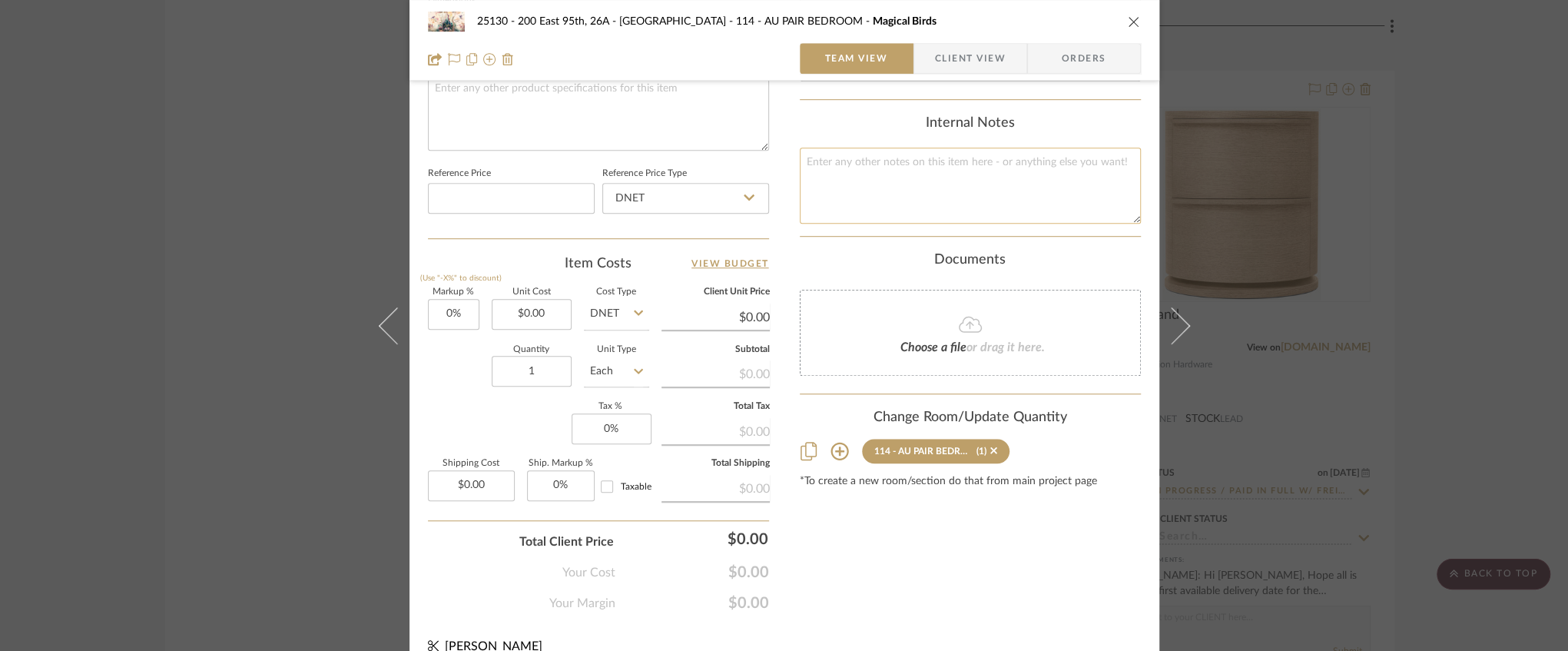
scroll to position [776, 0]
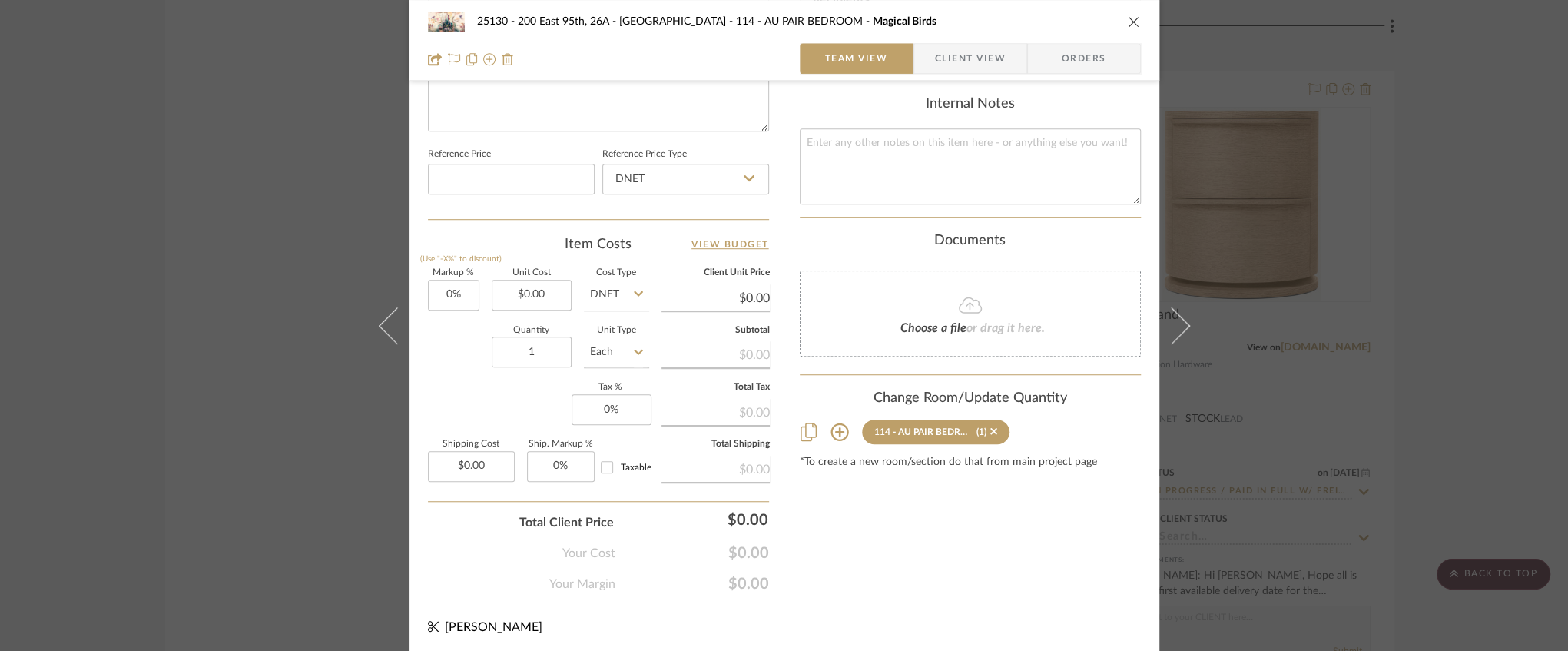
type input "Magical Birds (at headboard wall)"
click at [1130, 19] on icon "close" at bounding box center [1134, 21] width 12 height 12
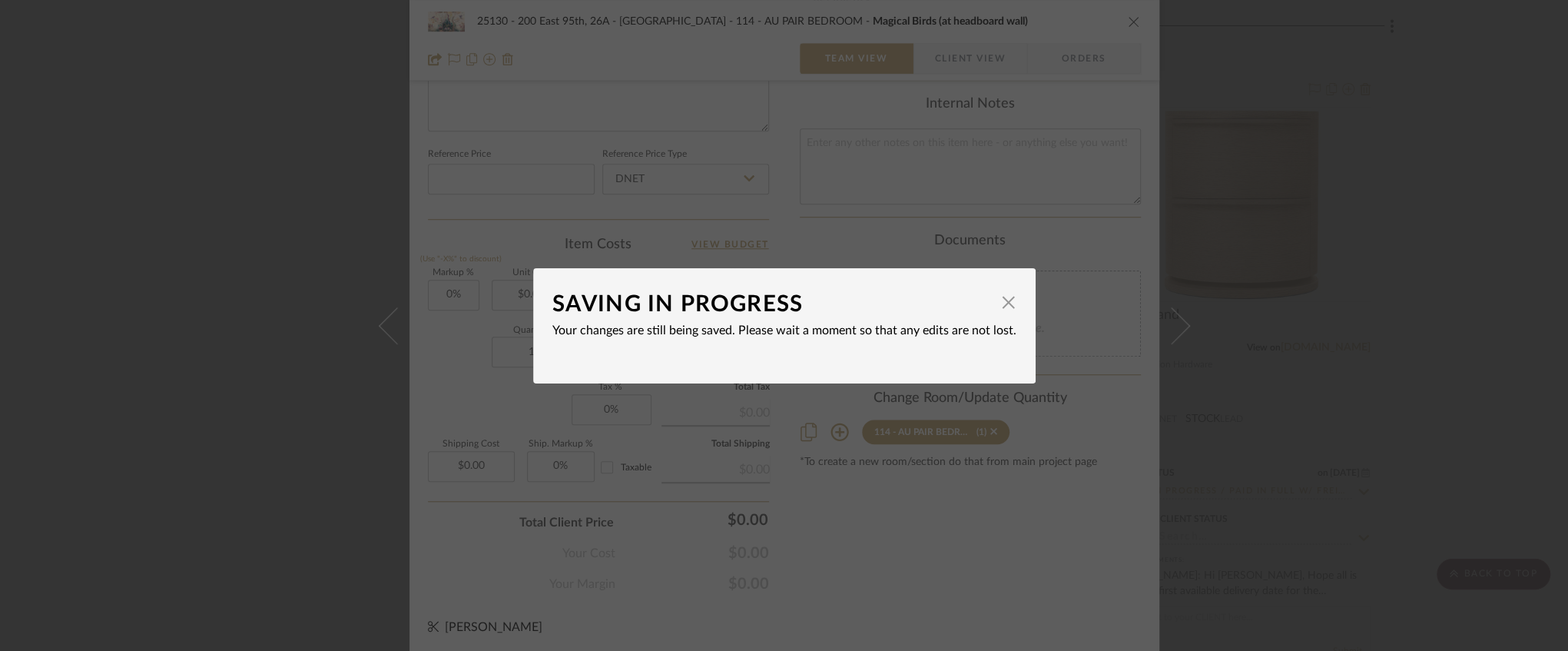
click at [1030, 248] on div "SAVING IN PROGRESS × Your changes are still being saved. Please wait a moment s…" at bounding box center [784, 326] width 1568 height 651
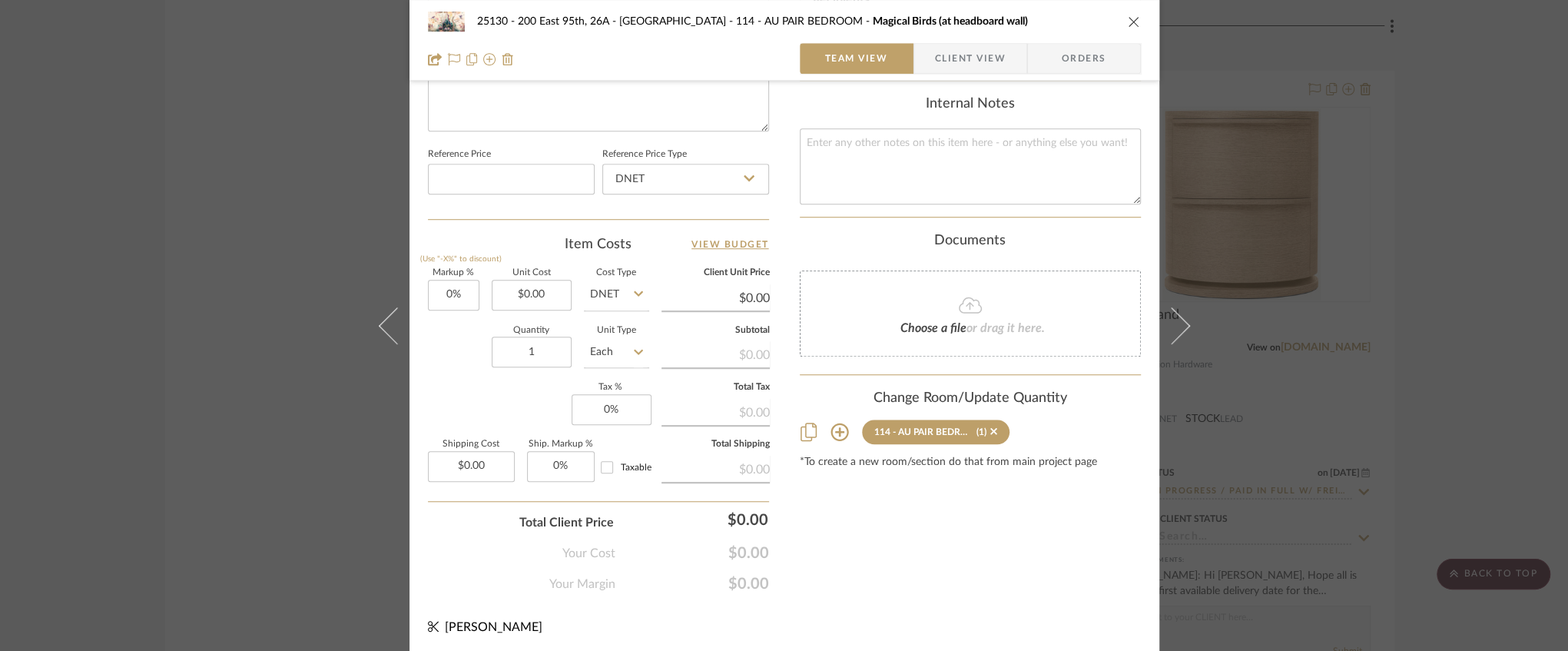
click at [1129, 24] on icon "close" at bounding box center [1134, 21] width 12 height 12
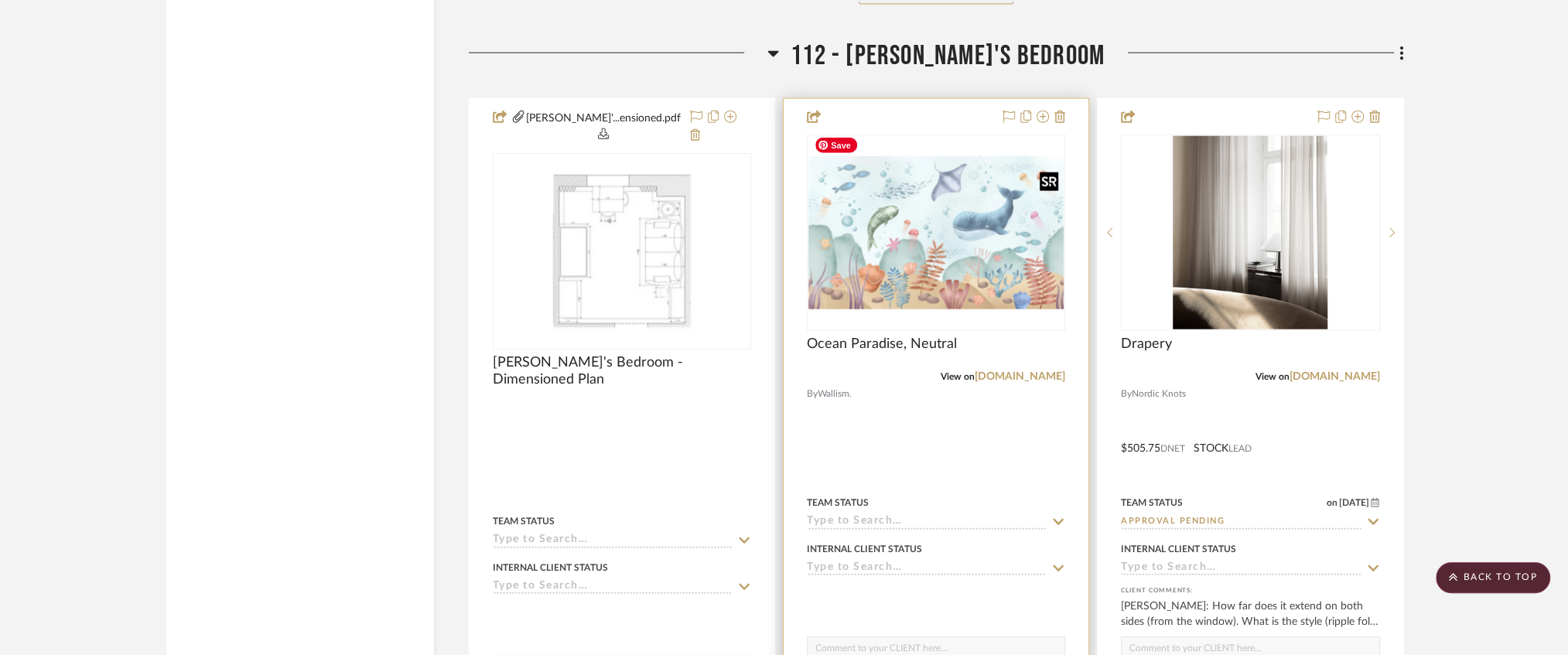
scroll to position [16809, 0]
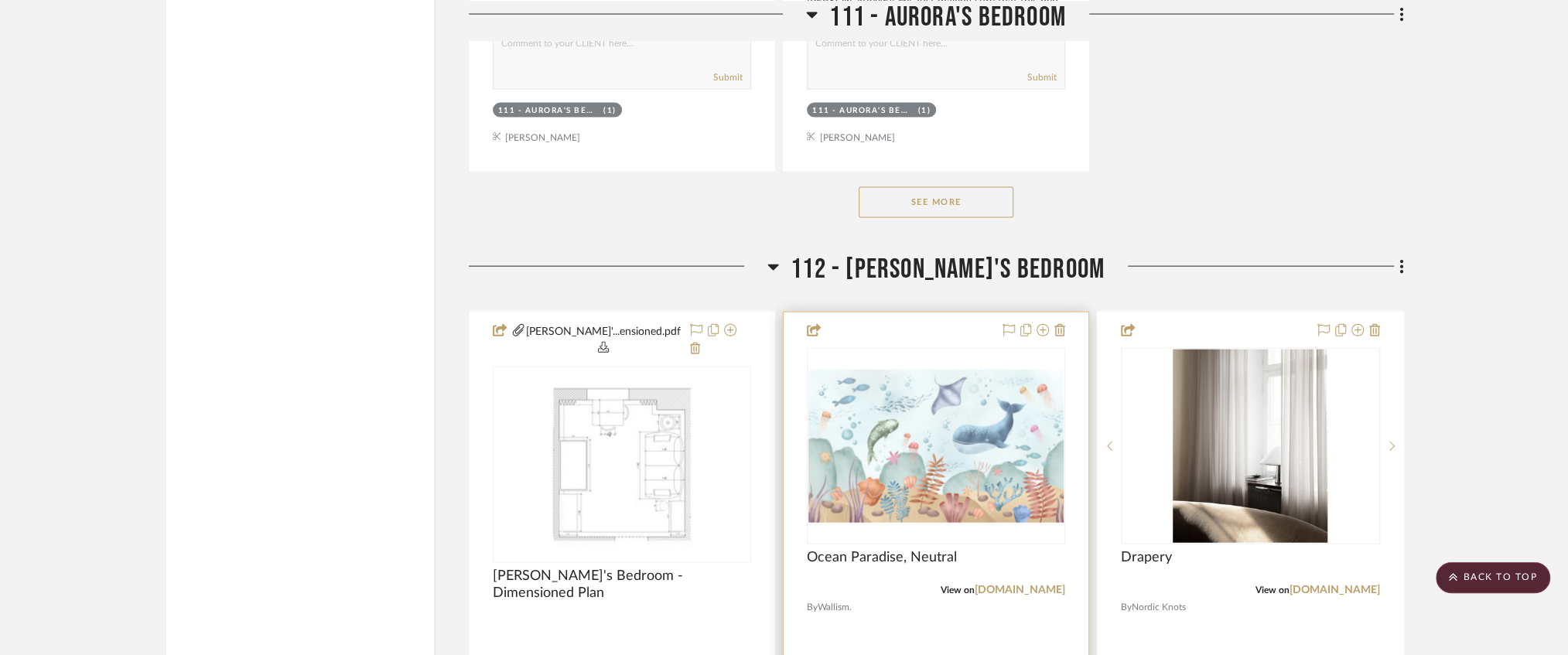
click at [932, 394] on img "0" at bounding box center [936, 446] width 255 height 153
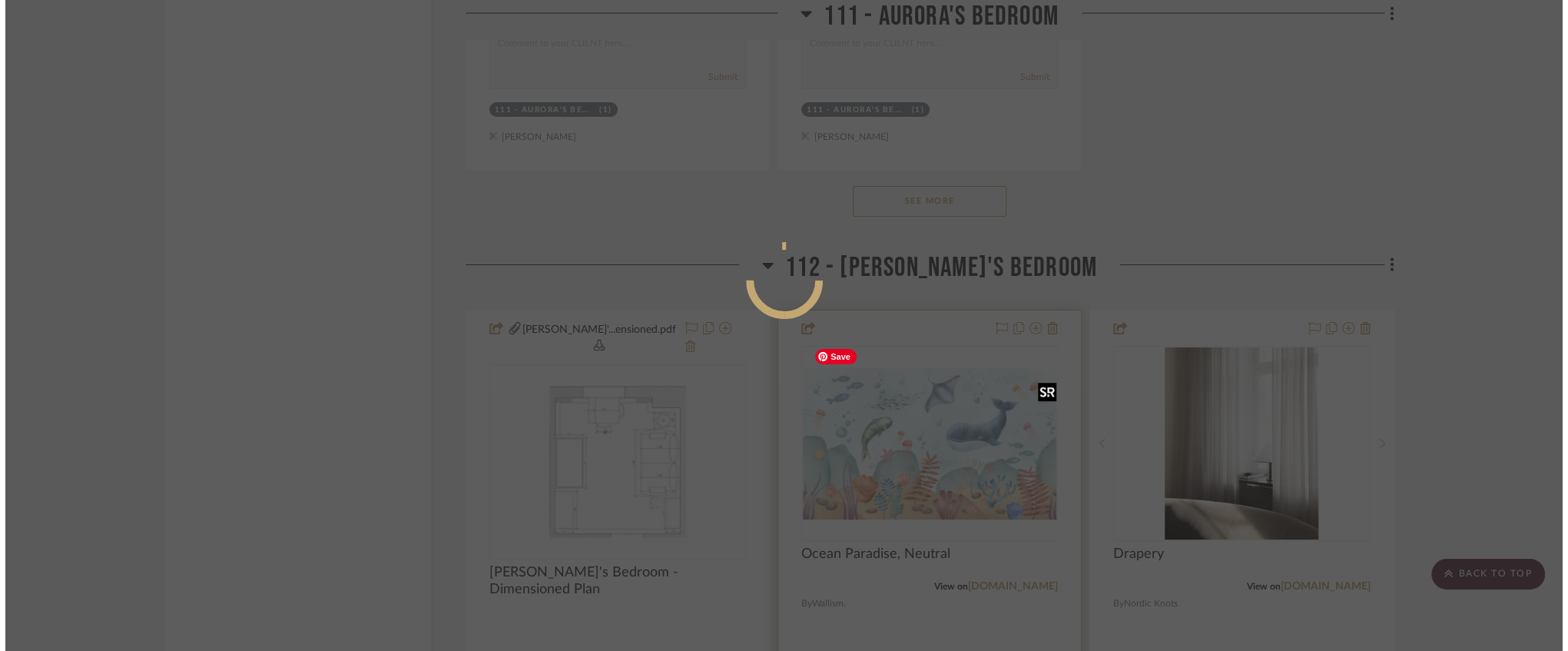
scroll to position [0, 0]
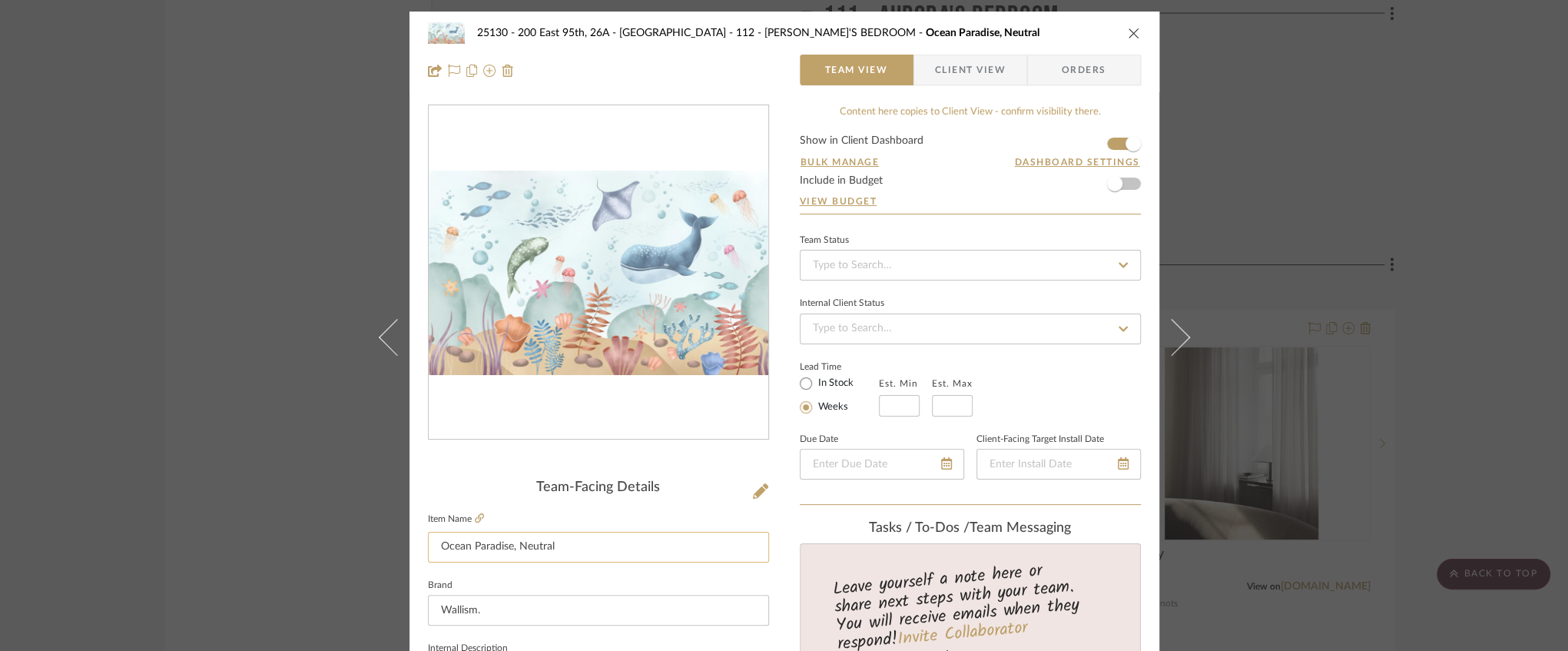
click at [625, 555] on input "Ocean Paradise, Neutral" at bounding box center [598, 547] width 341 height 31
paste input "(at headboard wall)"
type input "Ocean Paradise, Neutral (at headboard wall)"
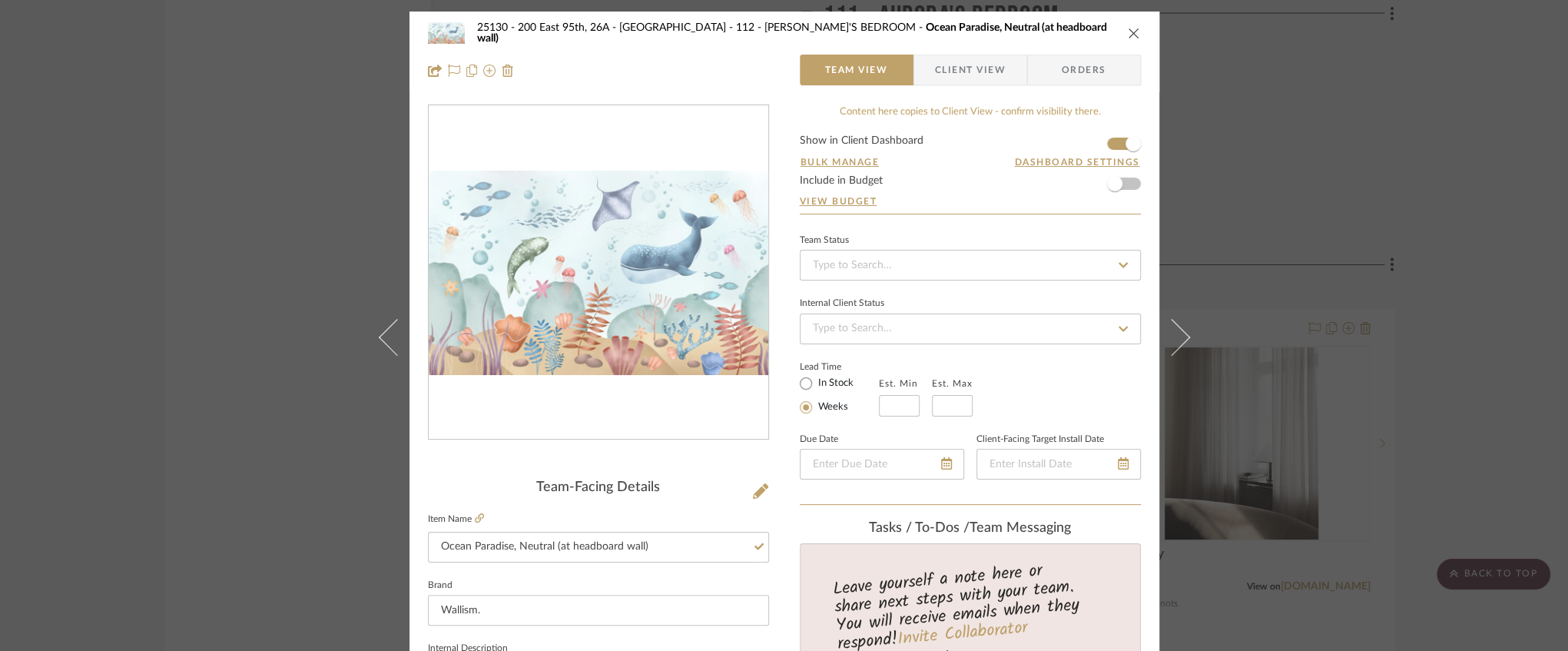
drag, startPoint x: 1129, startPoint y: 34, endPoint x: 1103, endPoint y: 73, distance: 46.9
click at [1128, 35] on icon "close" at bounding box center [1134, 33] width 12 height 12
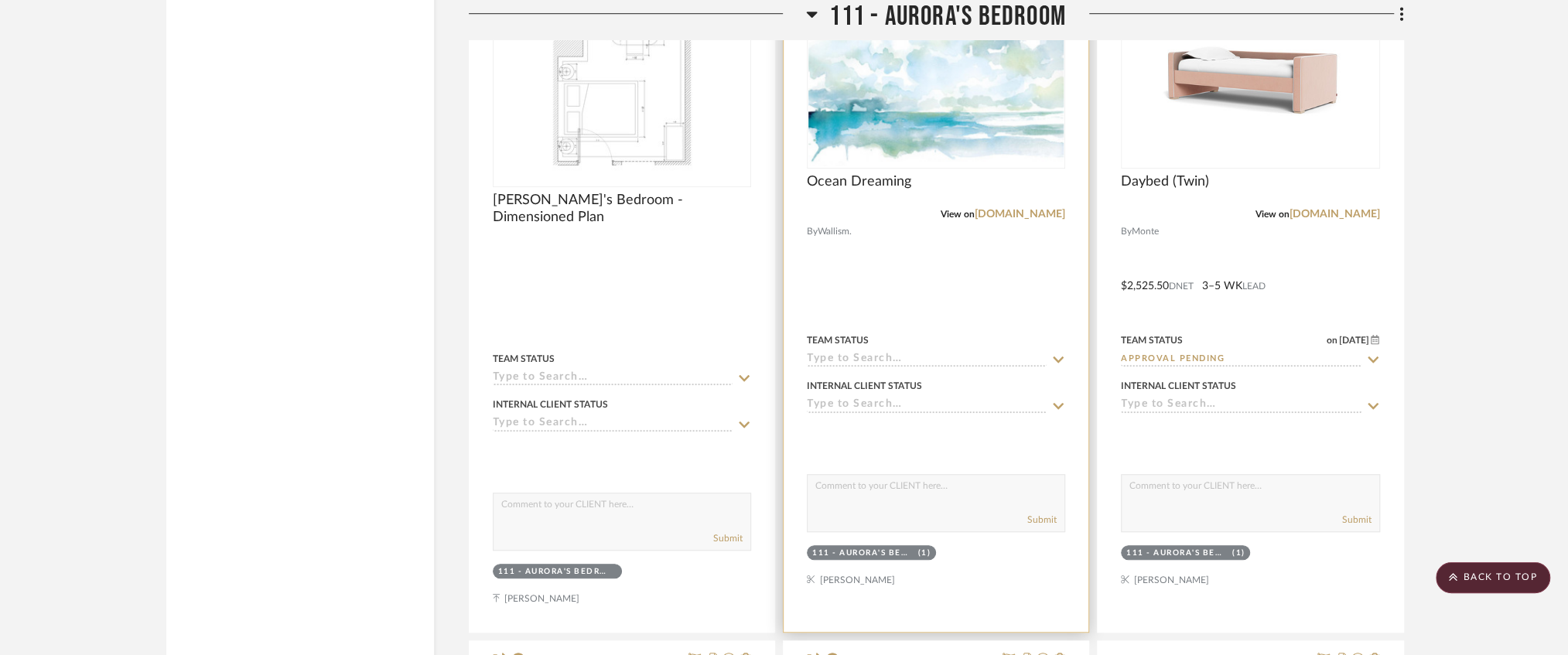
scroll to position [14901, 0]
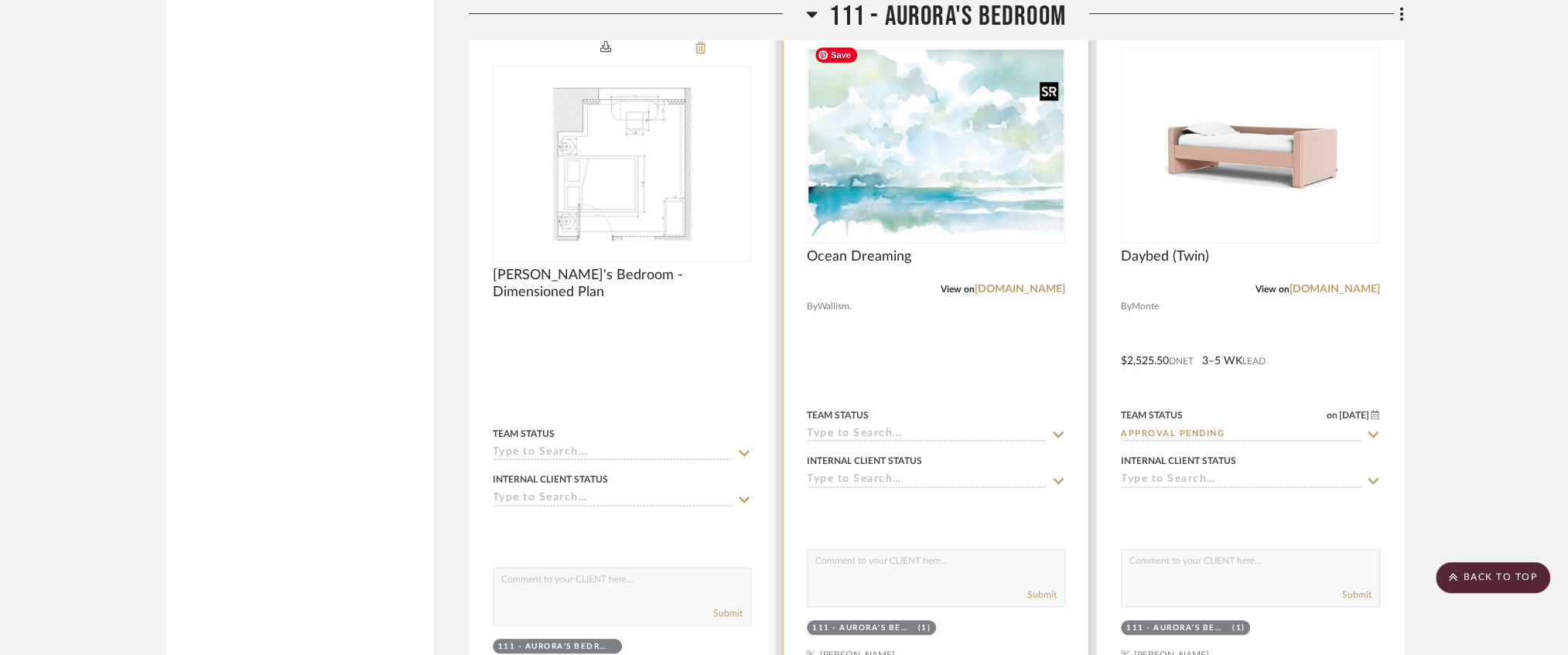
click at [946, 187] on img "0" at bounding box center [936, 145] width 255 height 192
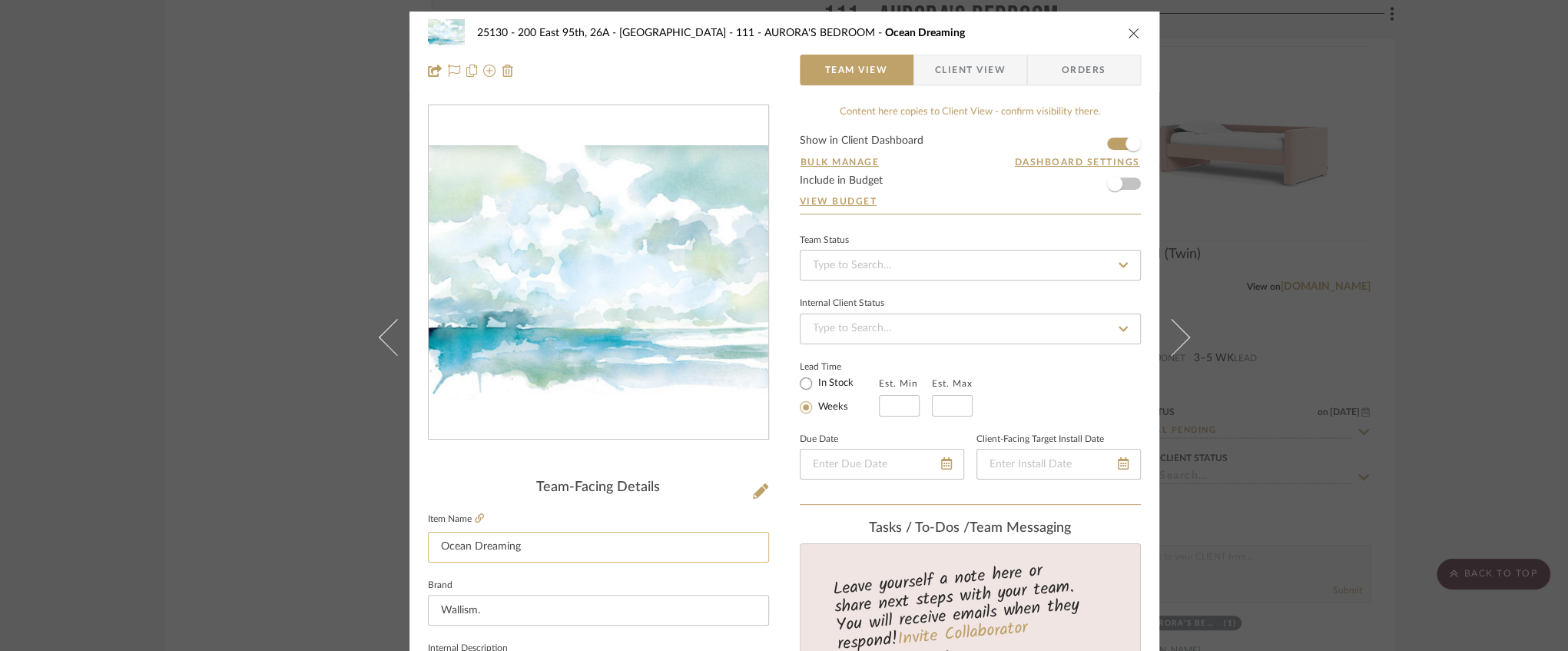
click at [583, 542] on input "Ocean Dreaming" at bounding box center [598, 547] width 341 height 31
paste input "(at headboard wall)"
type input "Ocean Dreaming (at headboard wall)"
click at [1130, 33] on icon "close" at bounding box center [1134, 33] width 12 height 12
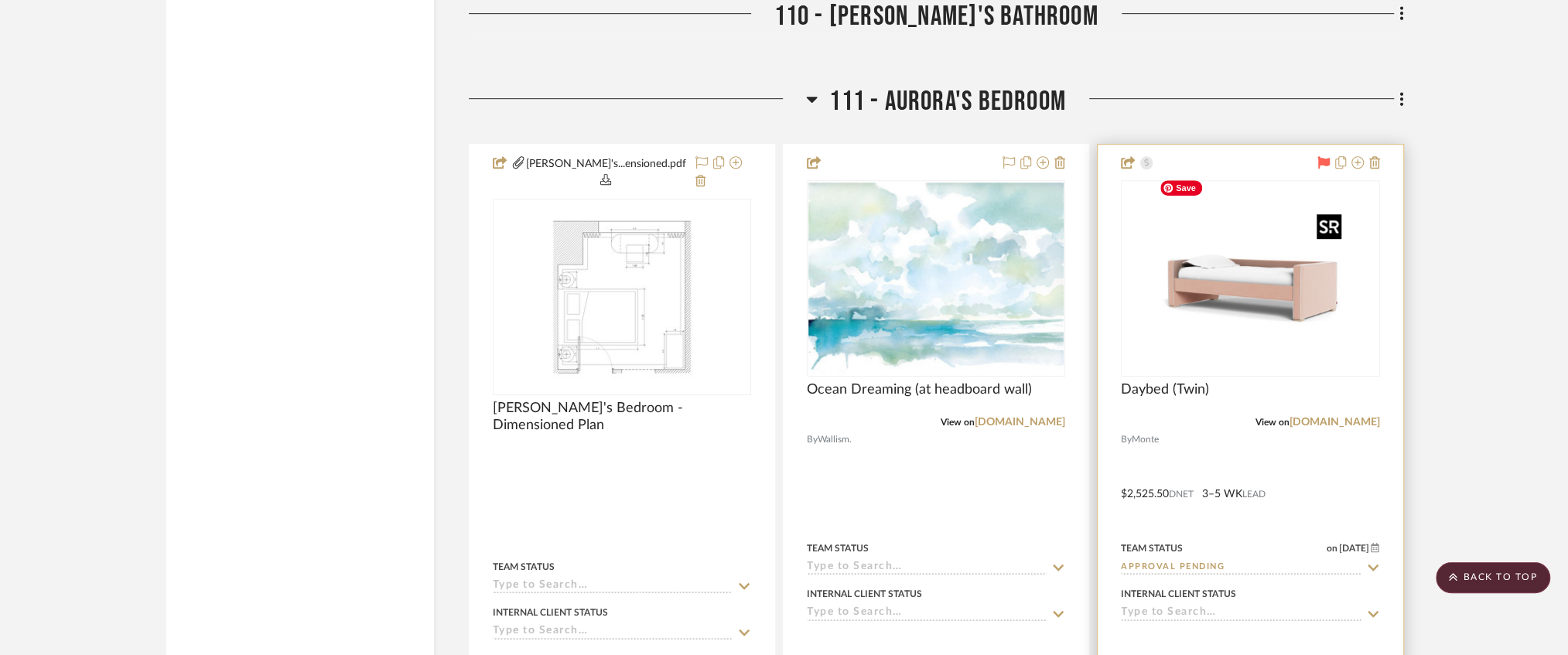
scroll to position [14696, 0]
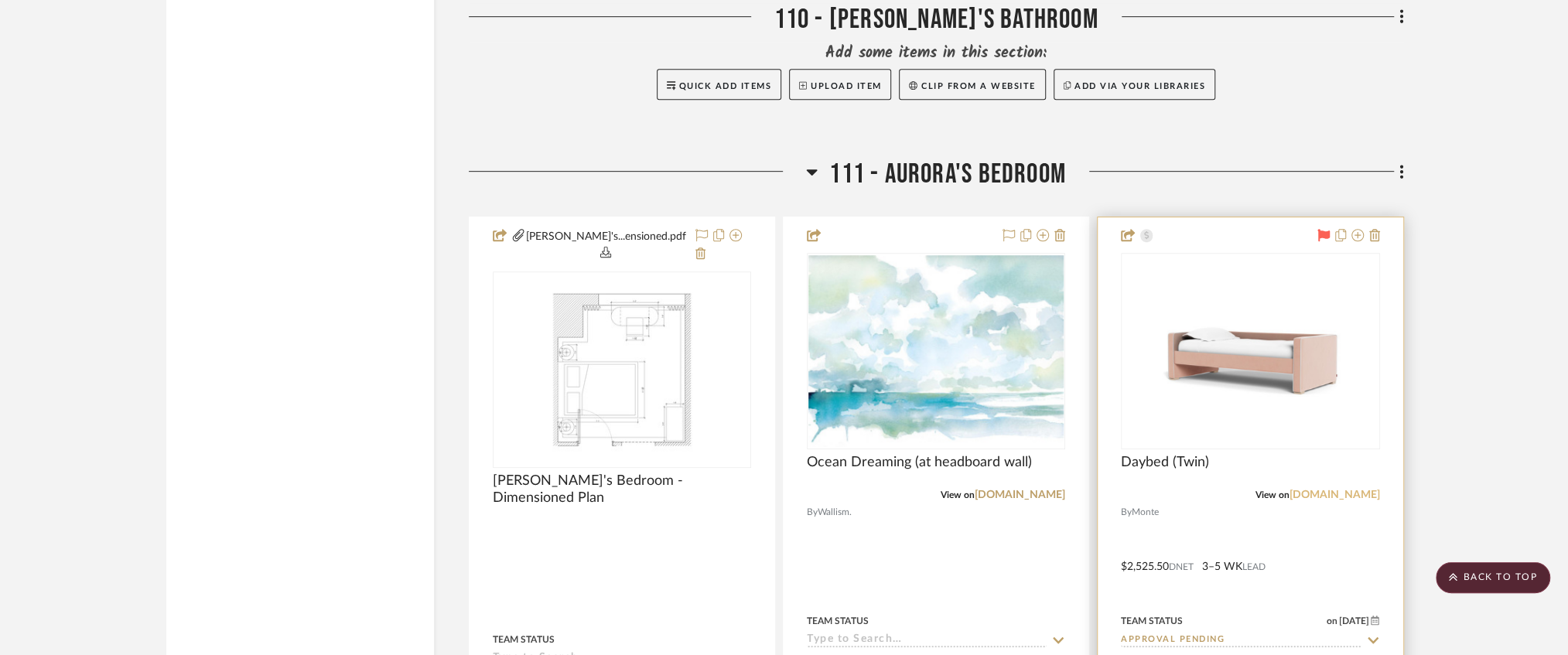
click at [1348, 490] on link "montedesign.com" at bounding box center [1335, 495] width 91 height 11
click at [1199, 369] on img "0" at bounding box center [1250, 351] width 194 height 193
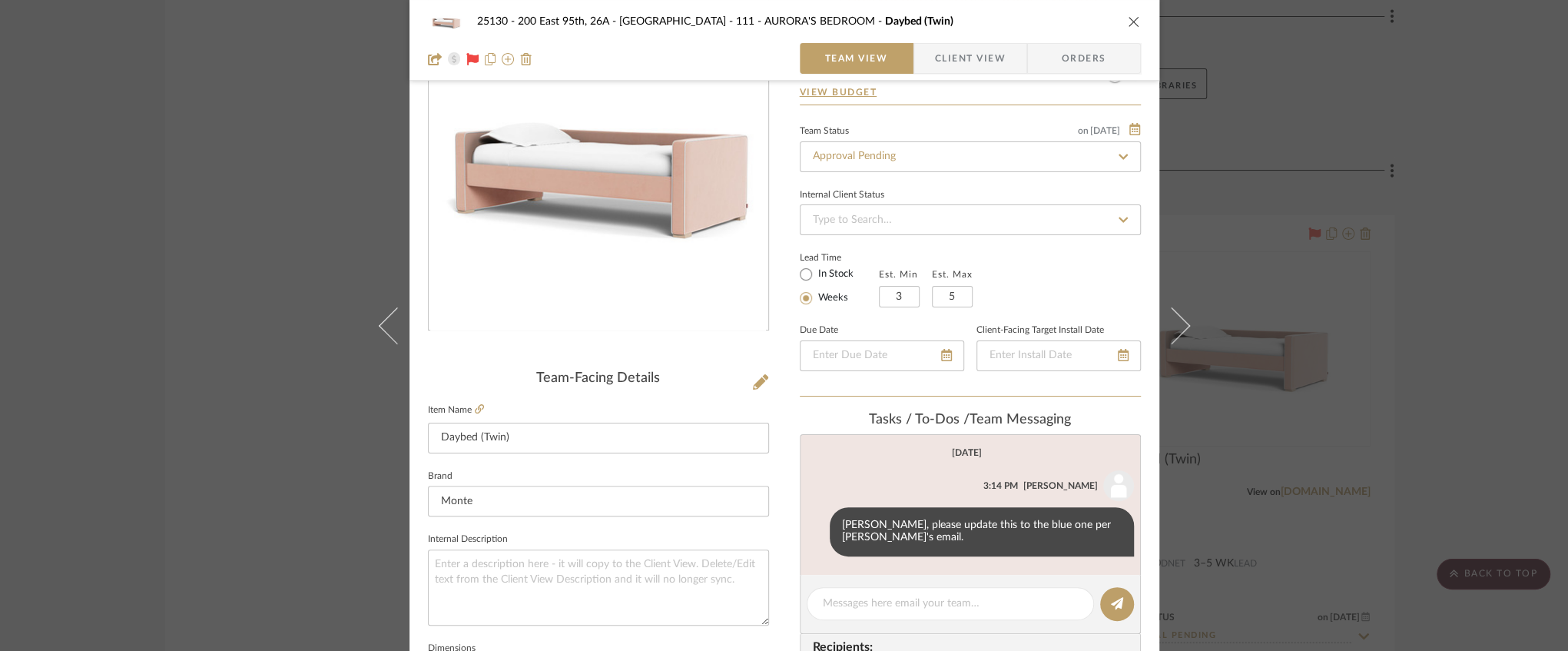
scroll to position [204, 0]
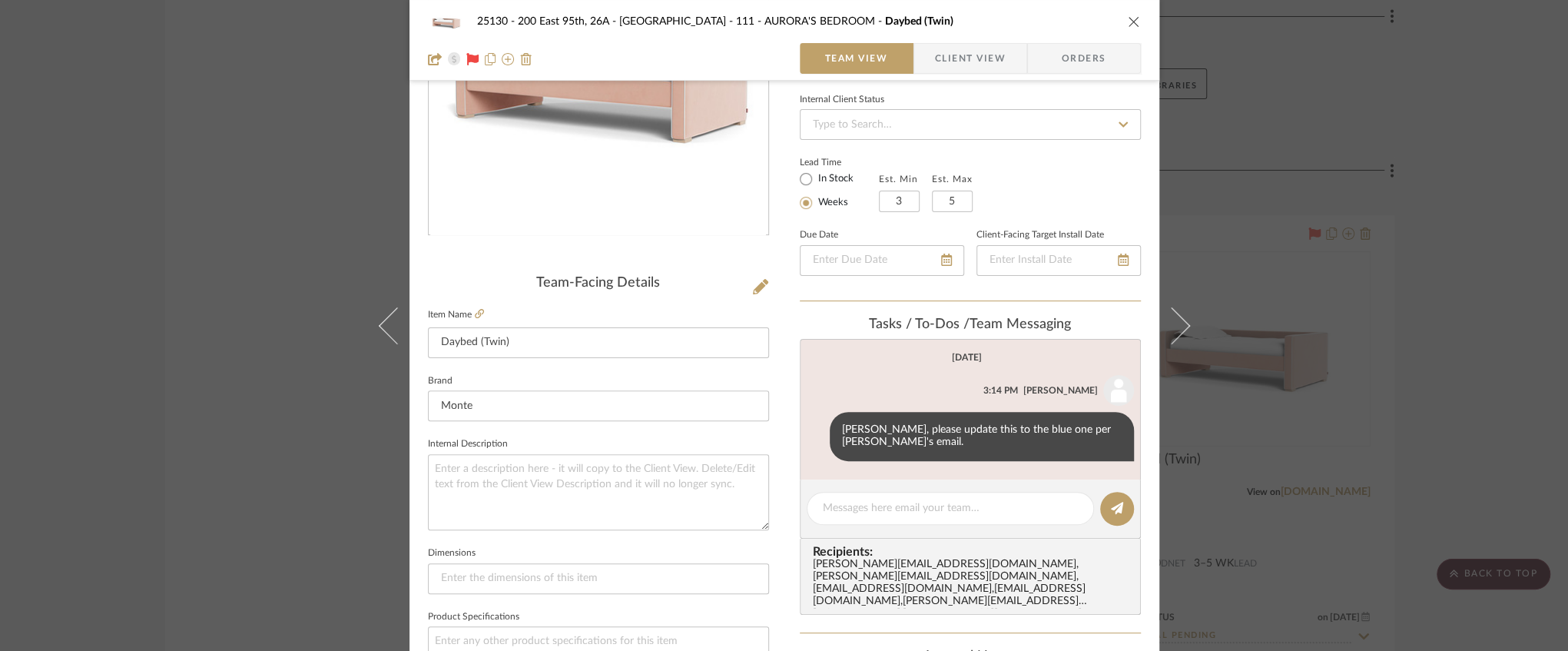
click at [684, 249] on div at bounding box center [598, 80] width 341 height 360
click at [674, 194] on img "0" at bounding box center [598, 69] width 336 height 334
click at [759, 285] on icon at bounding box center [760, 286] width 16 height 16
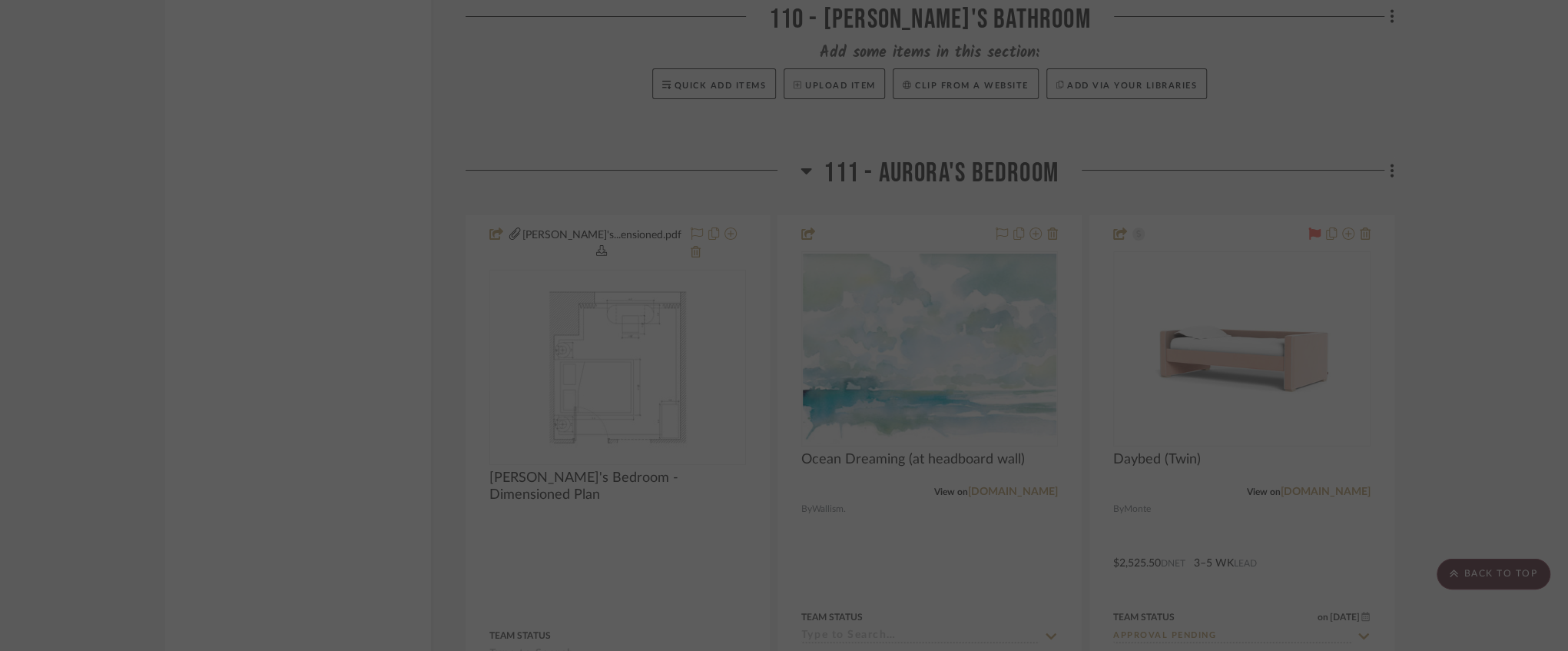
scroll to position [0, 0]
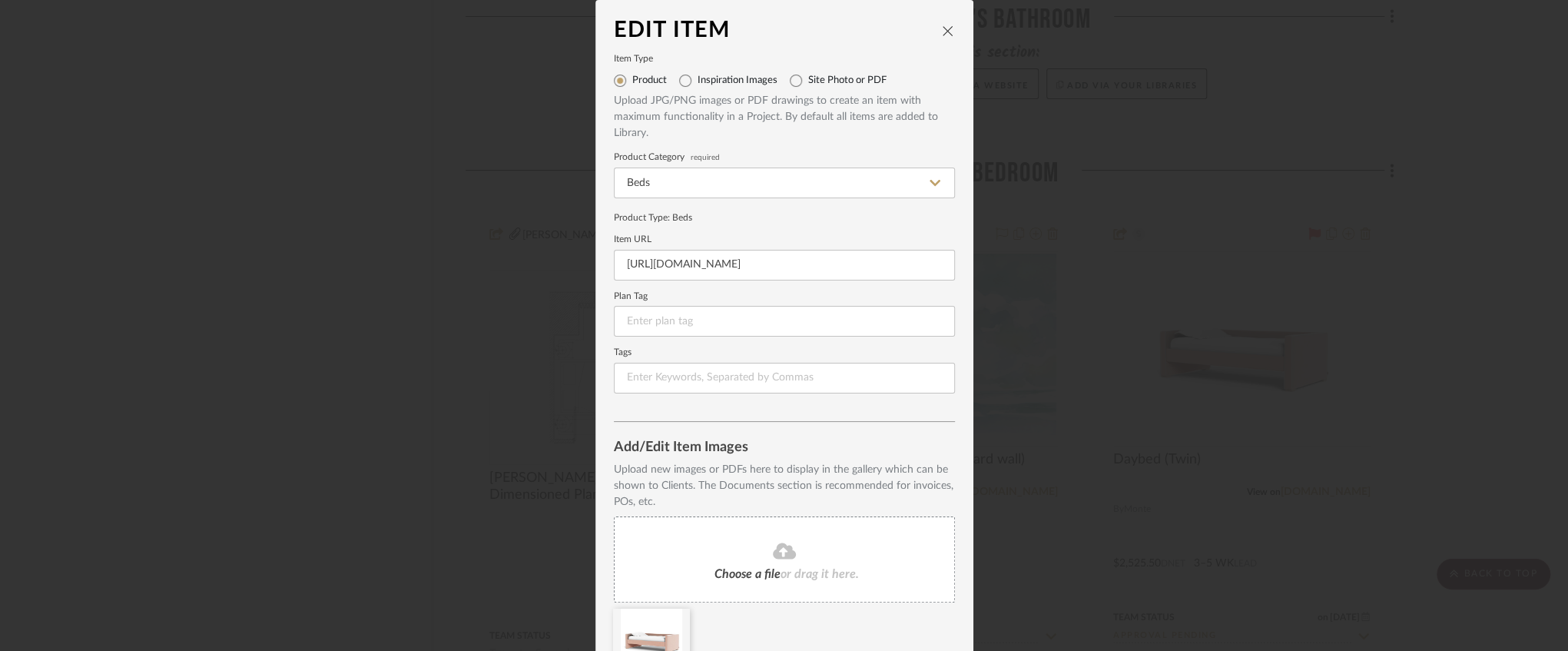
click at [742, 551] on fa-icon at bounding box center [784, 552] width 140 height 20
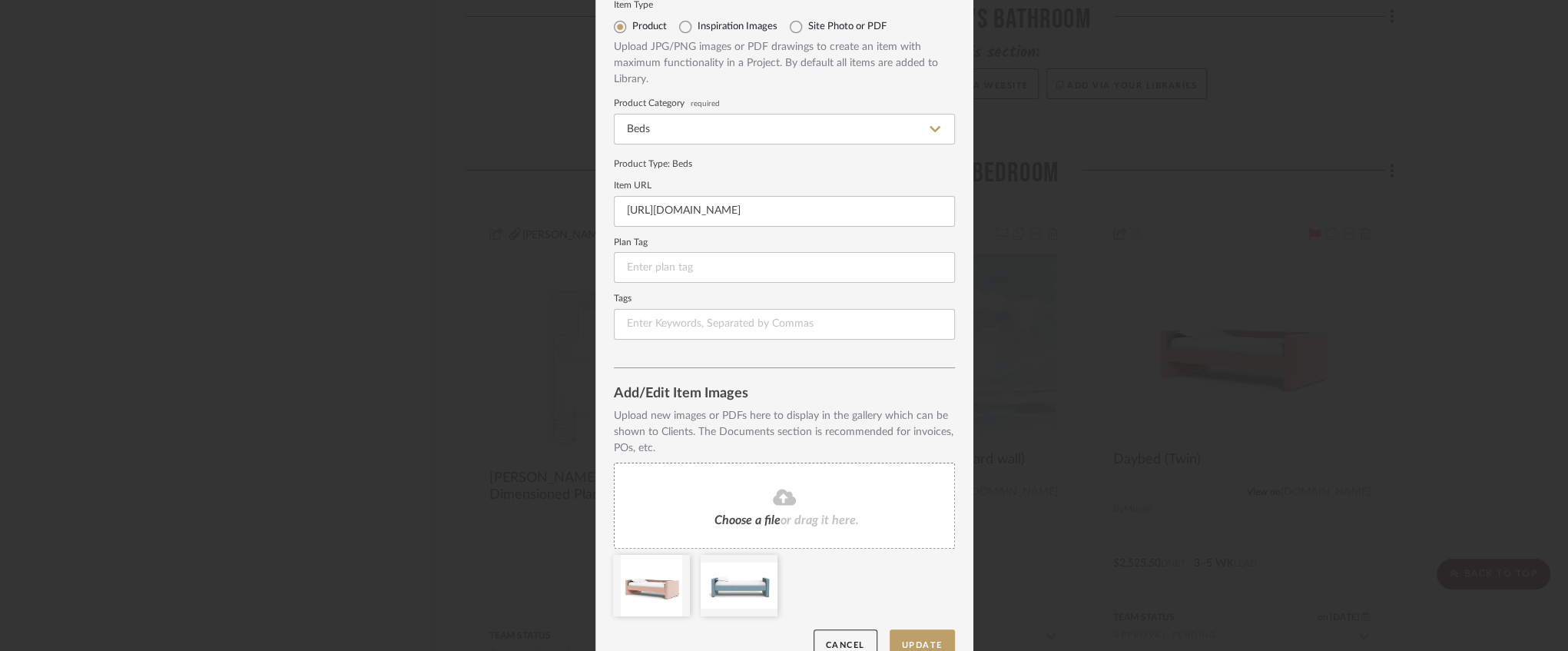
scroll to position [80, 0]
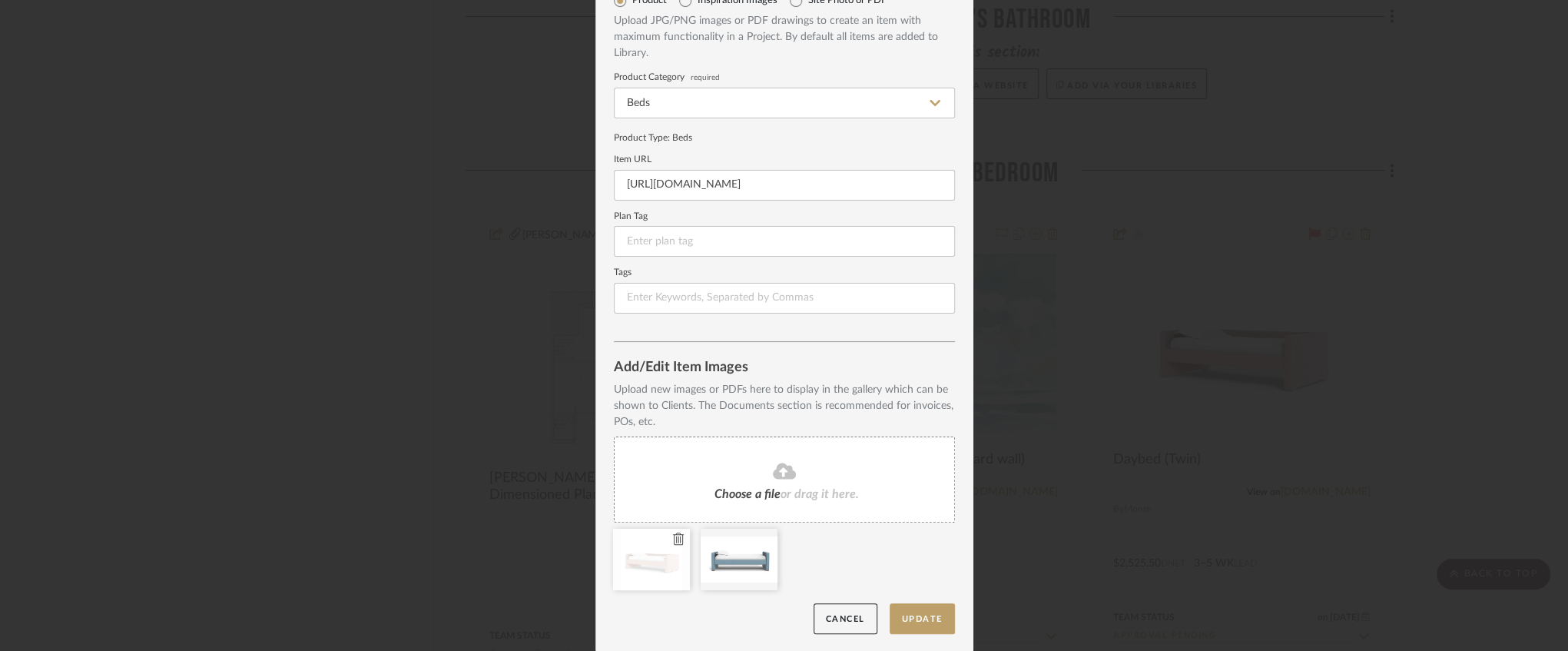
click at [676, 540] on icon at bounding box center [678, 538] width 11 height 12
click at [912, 615] on button "Update" at bounding box center [922, 619] width 65 height 32
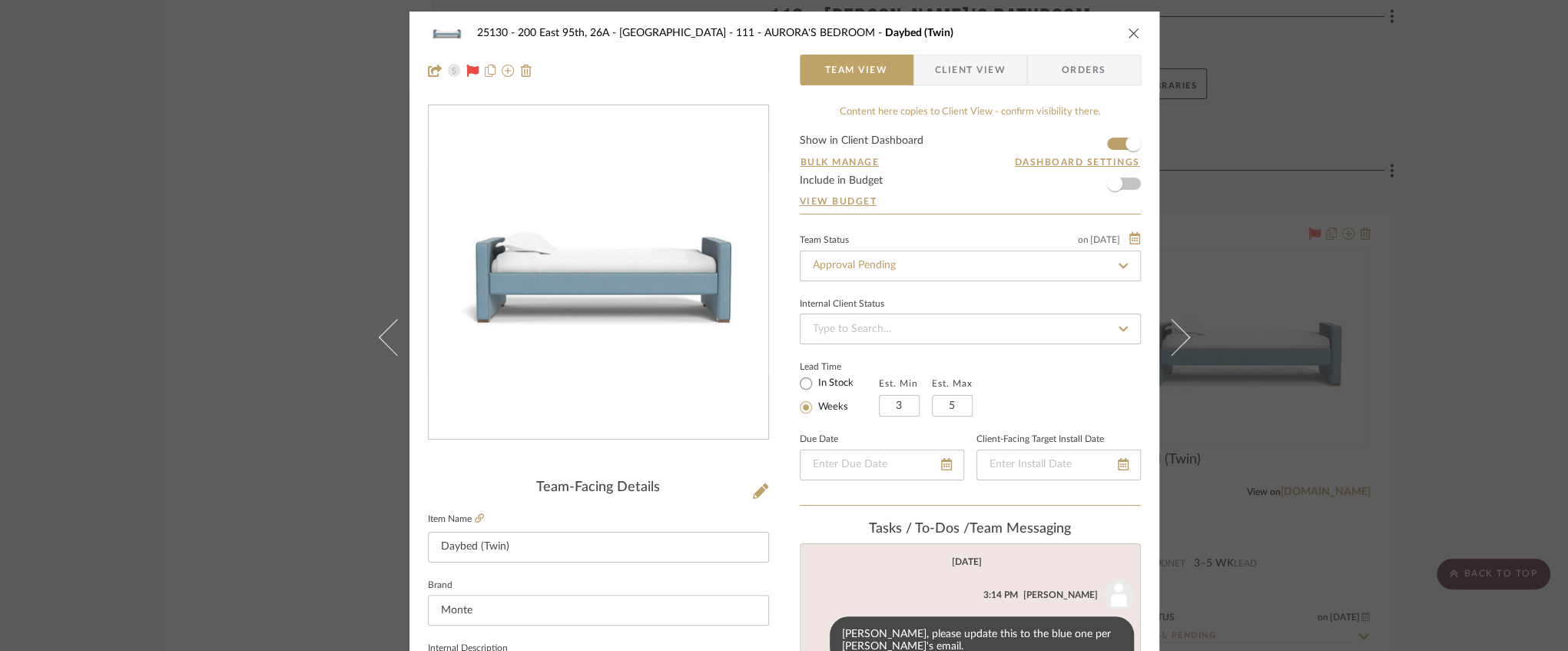
click at [1128, 34] on icon "close" at bounding box center [1134, 33] width 12 height 12
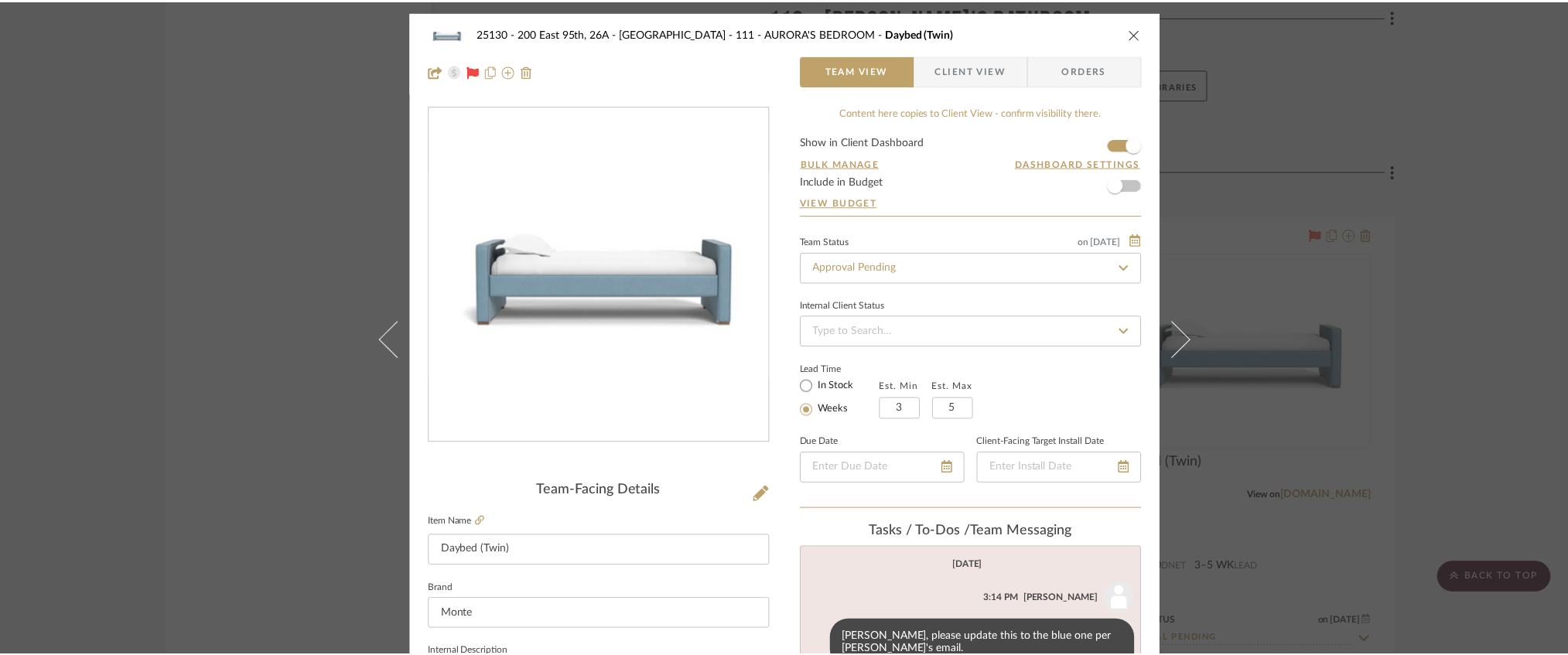
scroll to position [14696, 0]
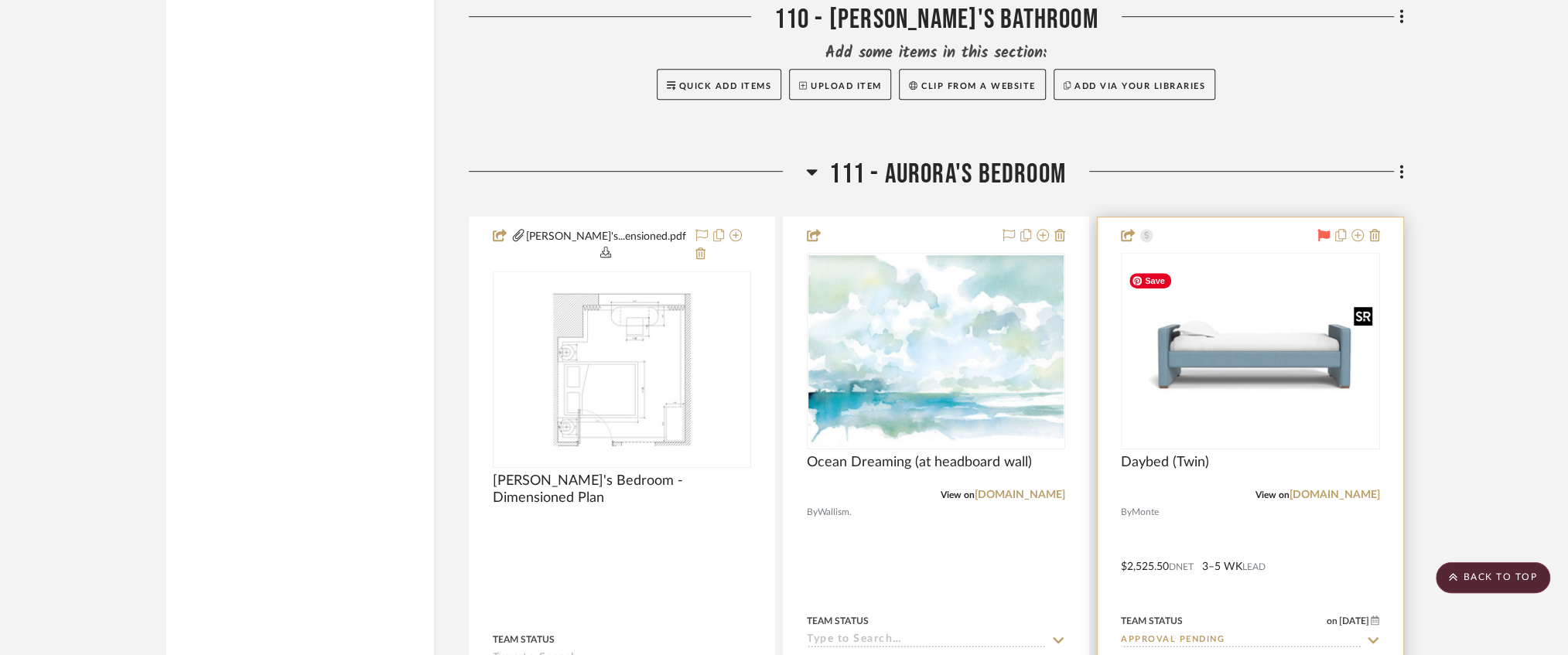
click at [1272, 368] on img "0" at bounding box center [1250, 351] width 255 height 153
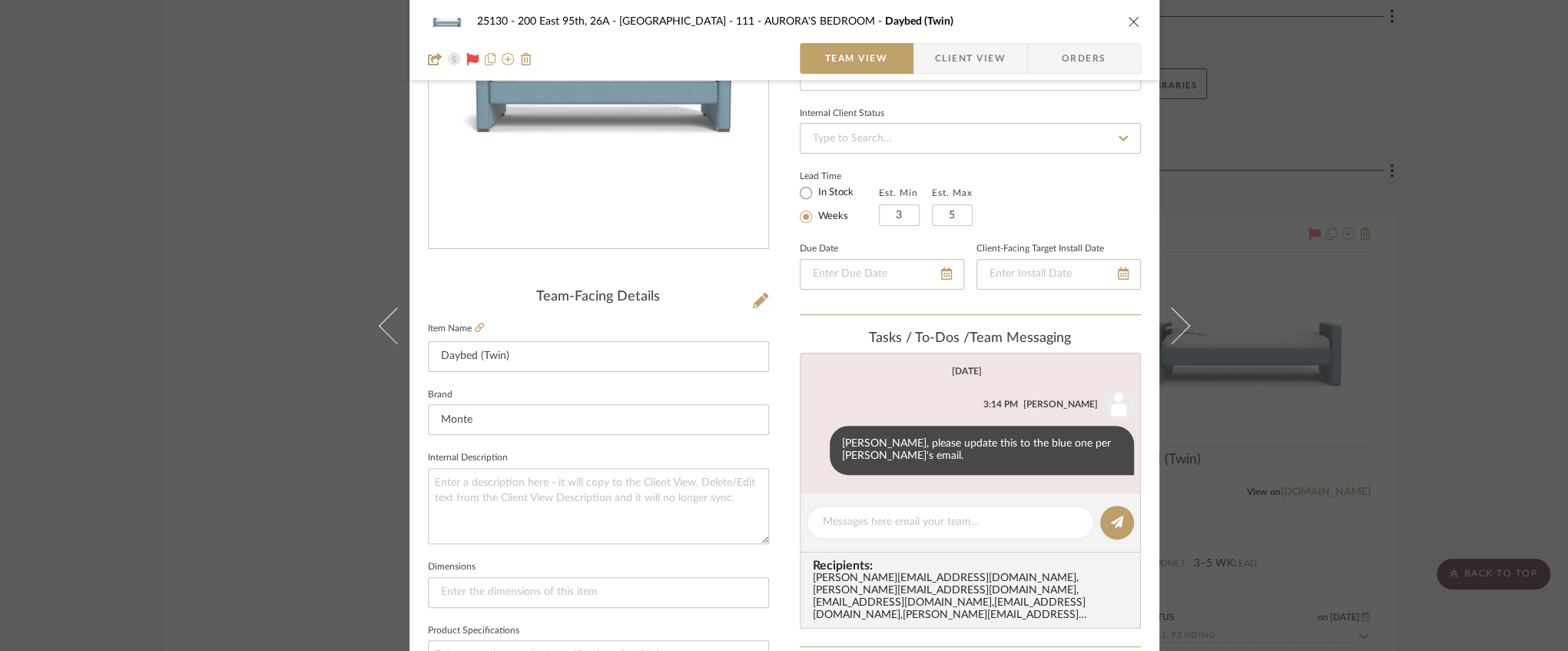
scroll to position [308, 0]
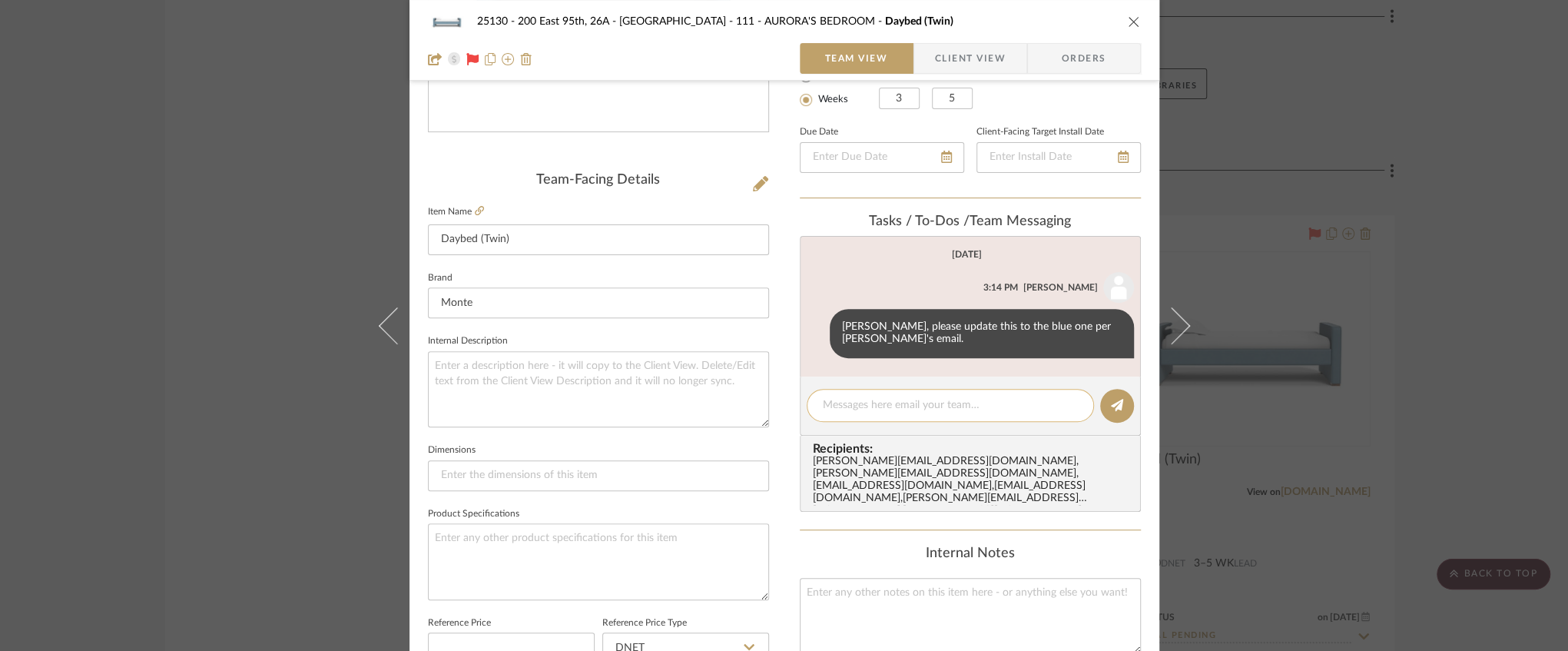
click at [857, 418] on div at bounding box center [951, 406] width 288 height 33
click at [859, 404] on textarea at bounding box center [951, 406] width 255 height 16
type textarea "Frost blue fabric and pipping and maple feet."
click at [1100, 399] on button at bounding box center [1117, 406] width 34 height 34
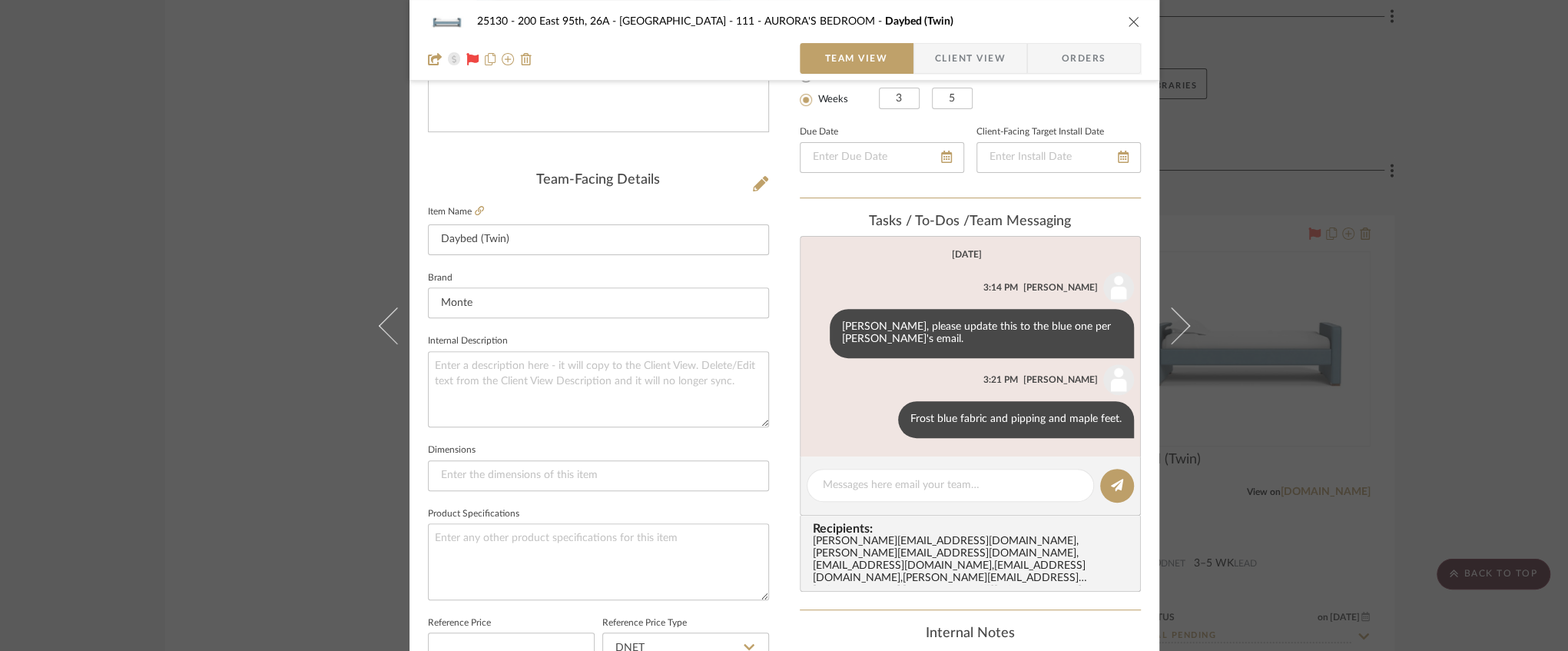
click at [1128, 19] on icon "close" at bounding box center [1134, 21] width 12 height 12
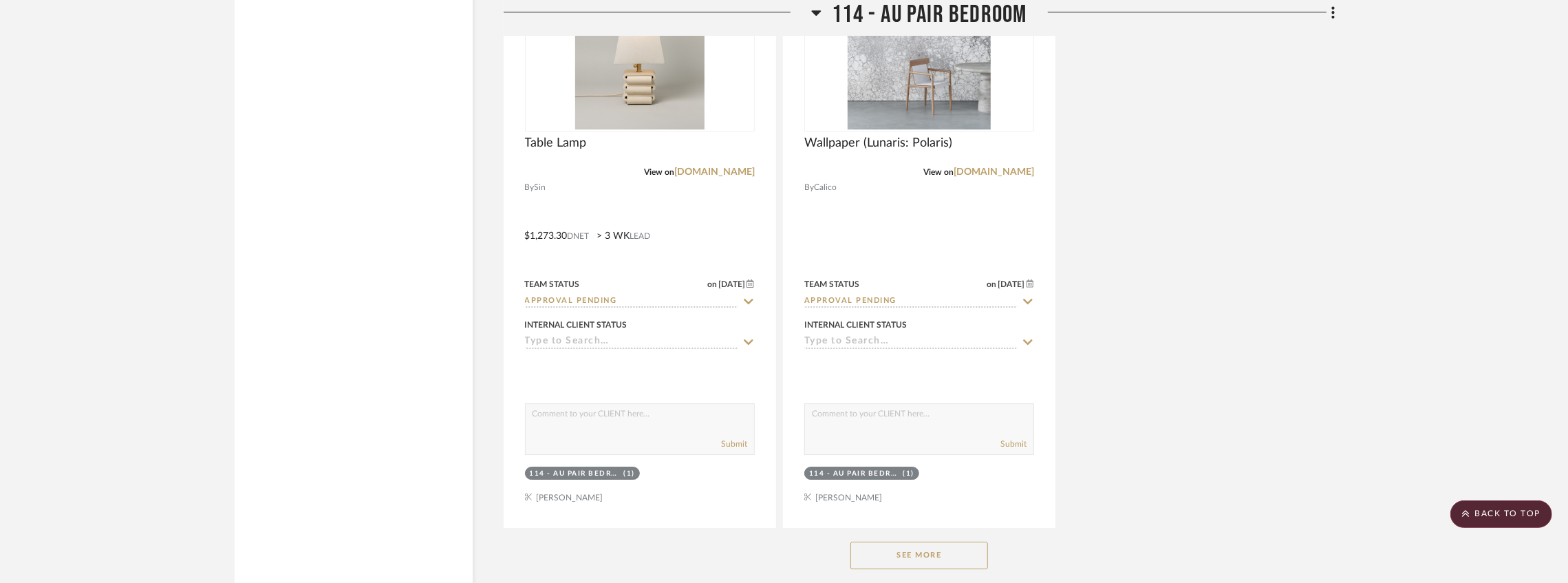
scroll to position [17990, 0]
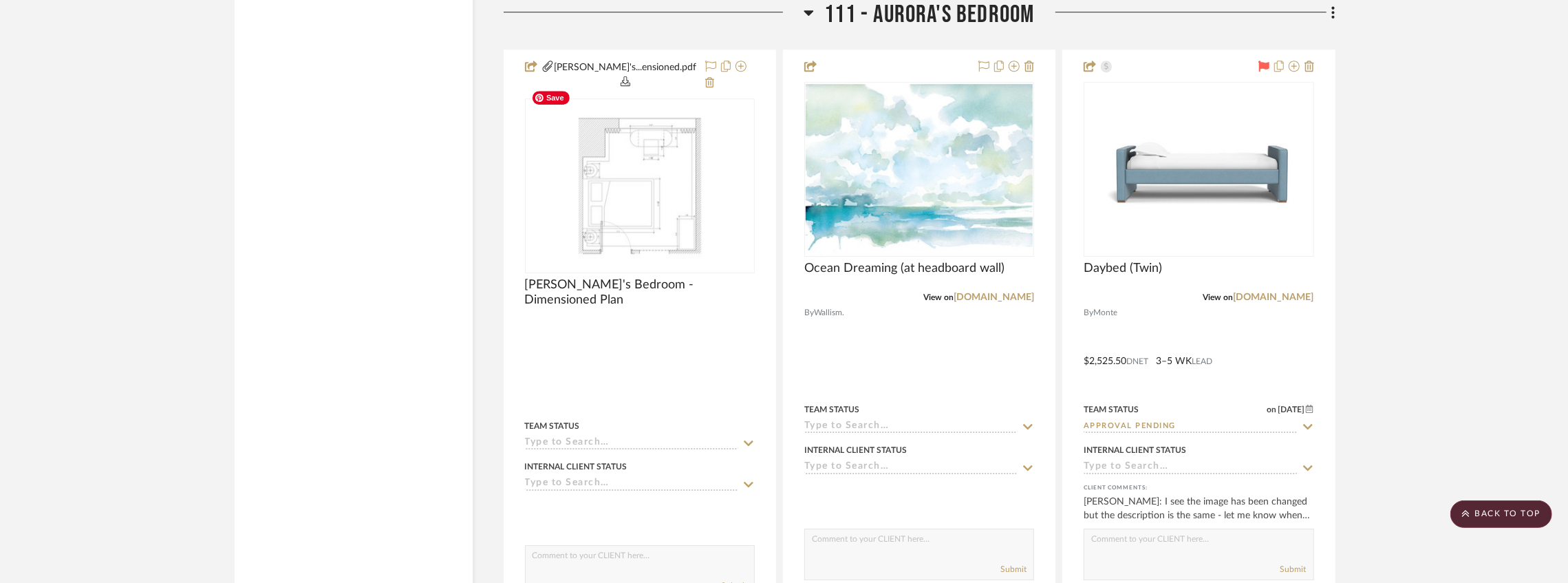
scroll to position [13245, 0]
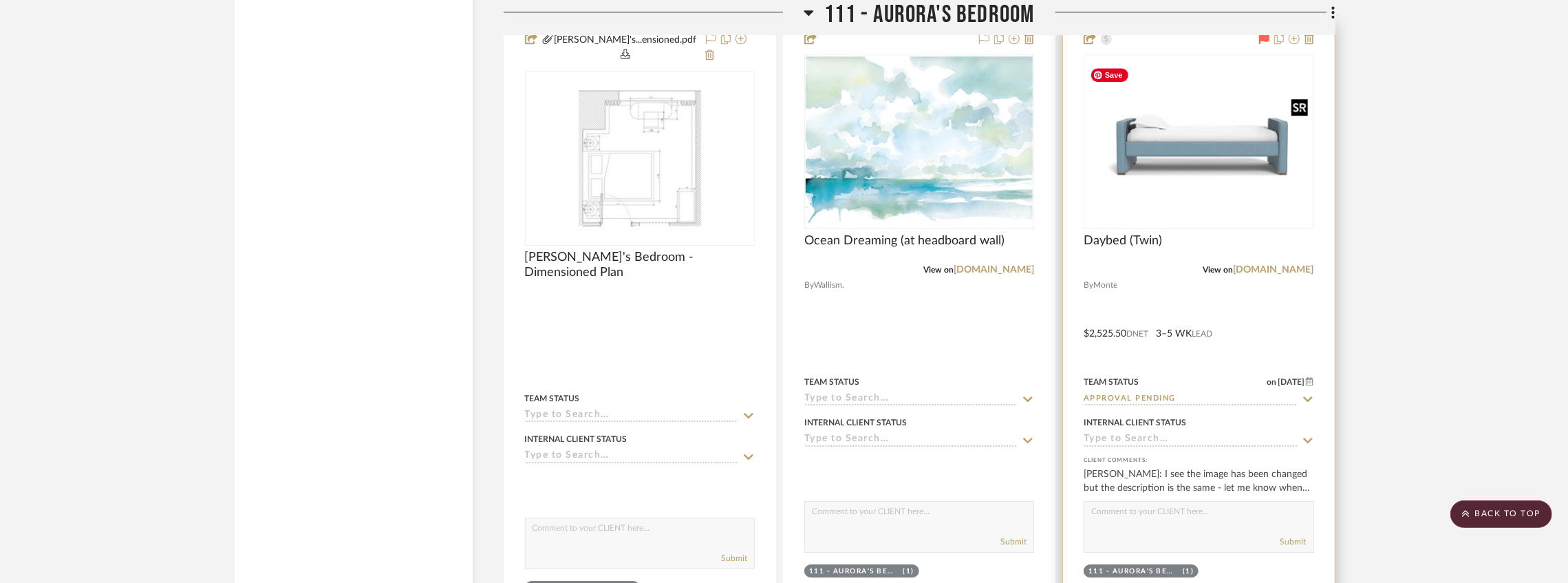
click at [0, 0] on img at bounding box center [0, 0] width 0 height 0
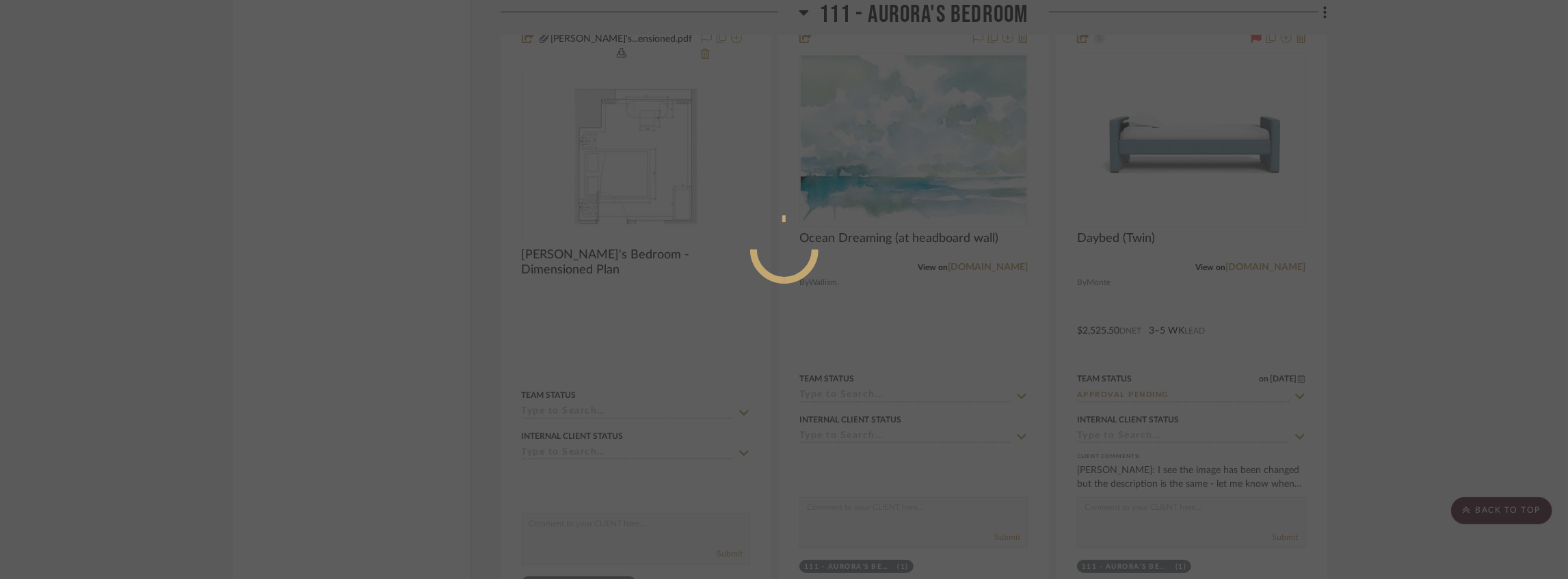
scroll to position [104, 0]
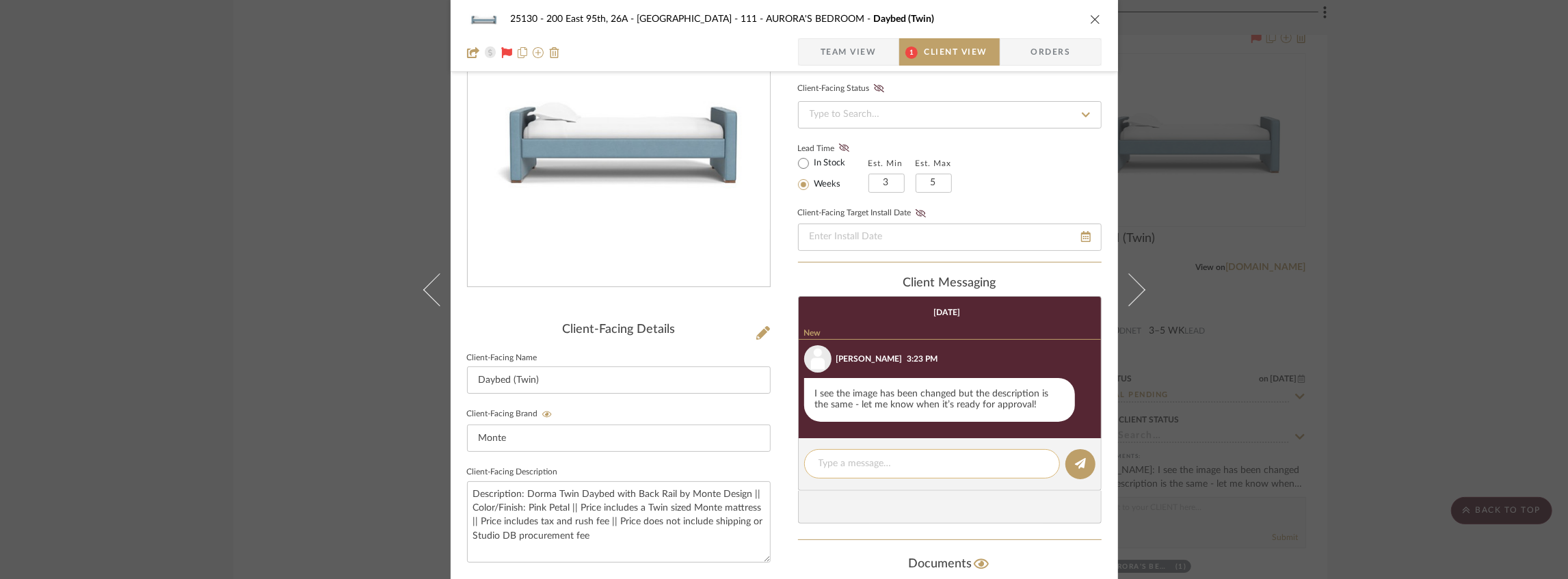
click at [874, 460] on textarea at bounding box center [932, 464] width 227 height 15
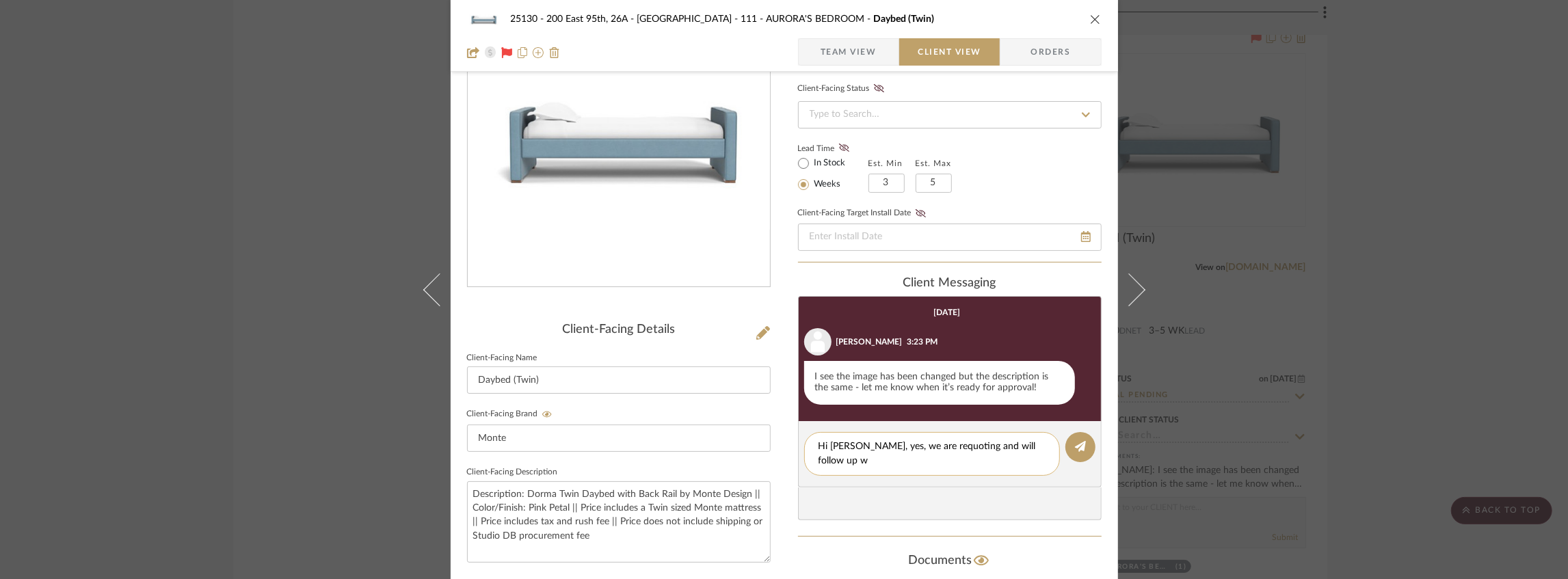
scroll to position [0, 0]
click at [883, 444] on textarea "Hi Marianna, yes, we are requoting and will follow up when it is ready for appr…" at bounding box center [932, 453] width 227 height 28
drag, startPoint x: 888, startPoint y: 446, endPoint x: 871, endPoint y: 446, distance: 17.0
click at [871, 446] on textarea "Hi Marianna, yes, we are requoting and will follow up when it is ready for appr…" at bounding box center [932, 453] width 227 height 28
click at [940, 446] on textarea "Hi Marianna, we are requoting and will follow up when it is ready for approval" at bounding box center [932, 453] width 227 height 28
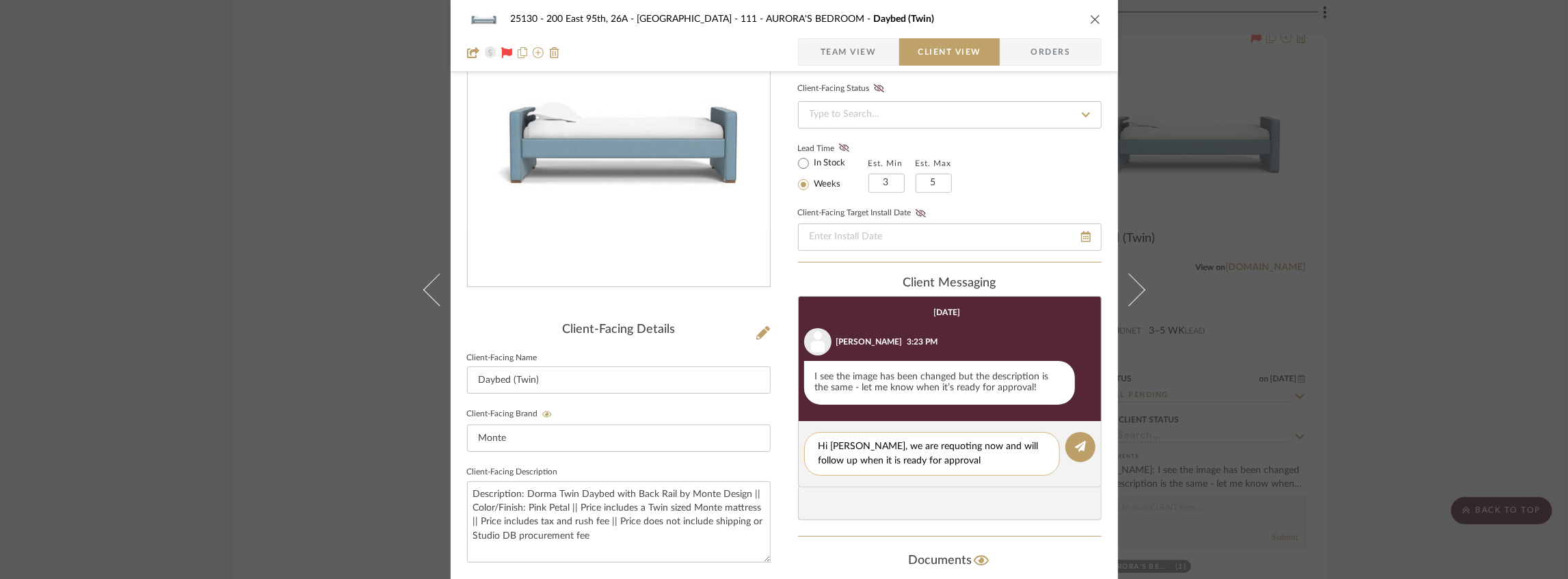
click at [951, 463] on textarea "Hi Marianna, we are requoting now and will follow up when it is ready for appro…" at bounding box center [932, 453] width 227 height 28
type textarea "Hi Marianna, we are requoting now and will follow up when it is ready for appro…"
click at [1081, 447] on icon at bounding box center [1081, 446] width 11 height 11
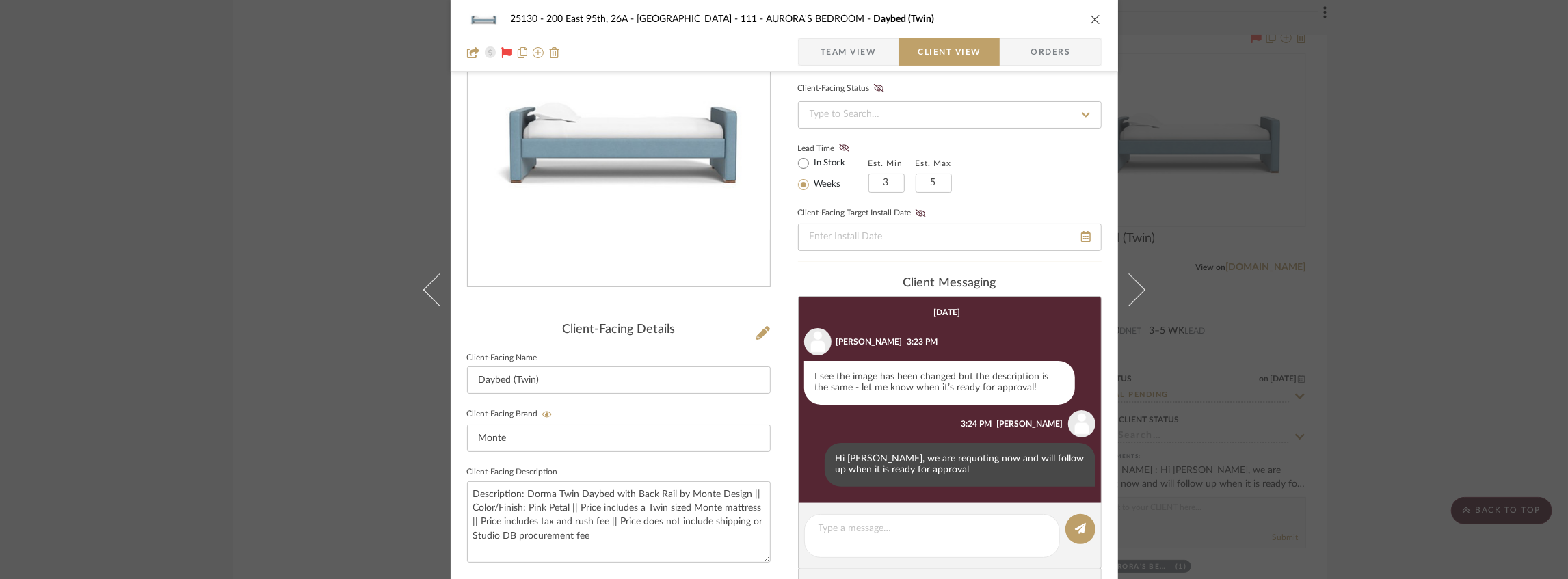
click at [1091, 17] on icon "close" at bounding box center [1095, 19] width 11 height 11
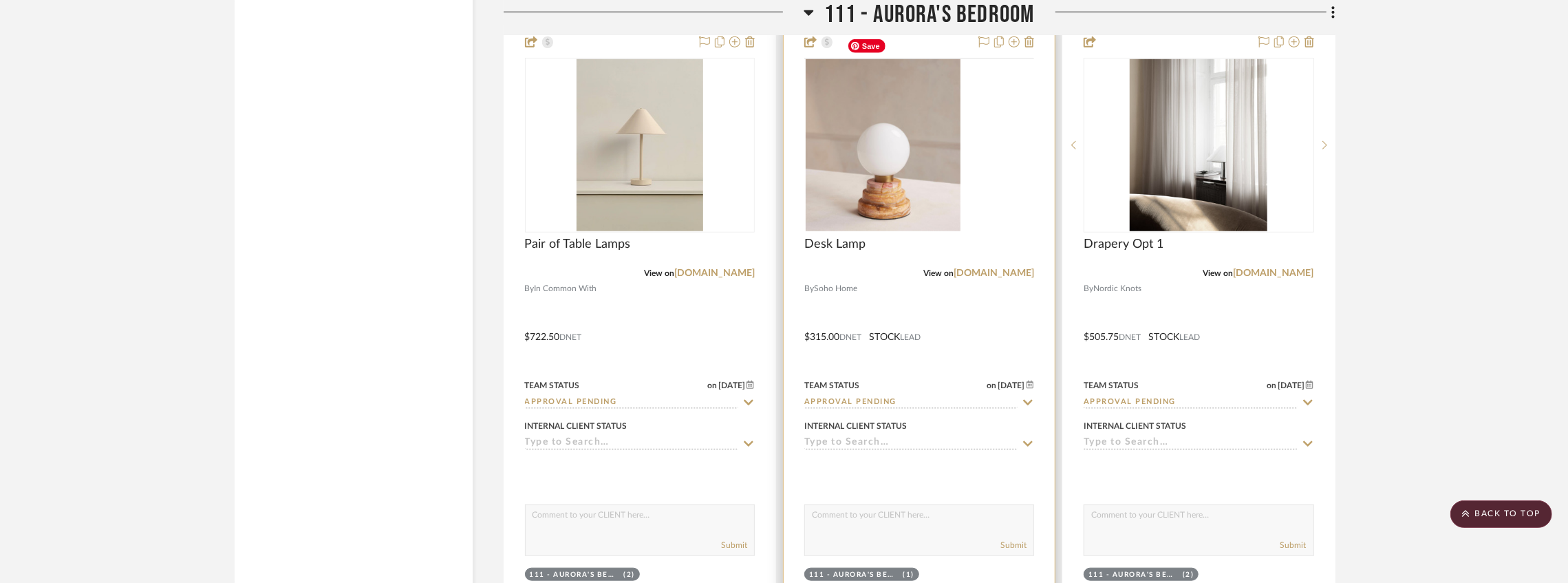
scroll to position [15219, 0]
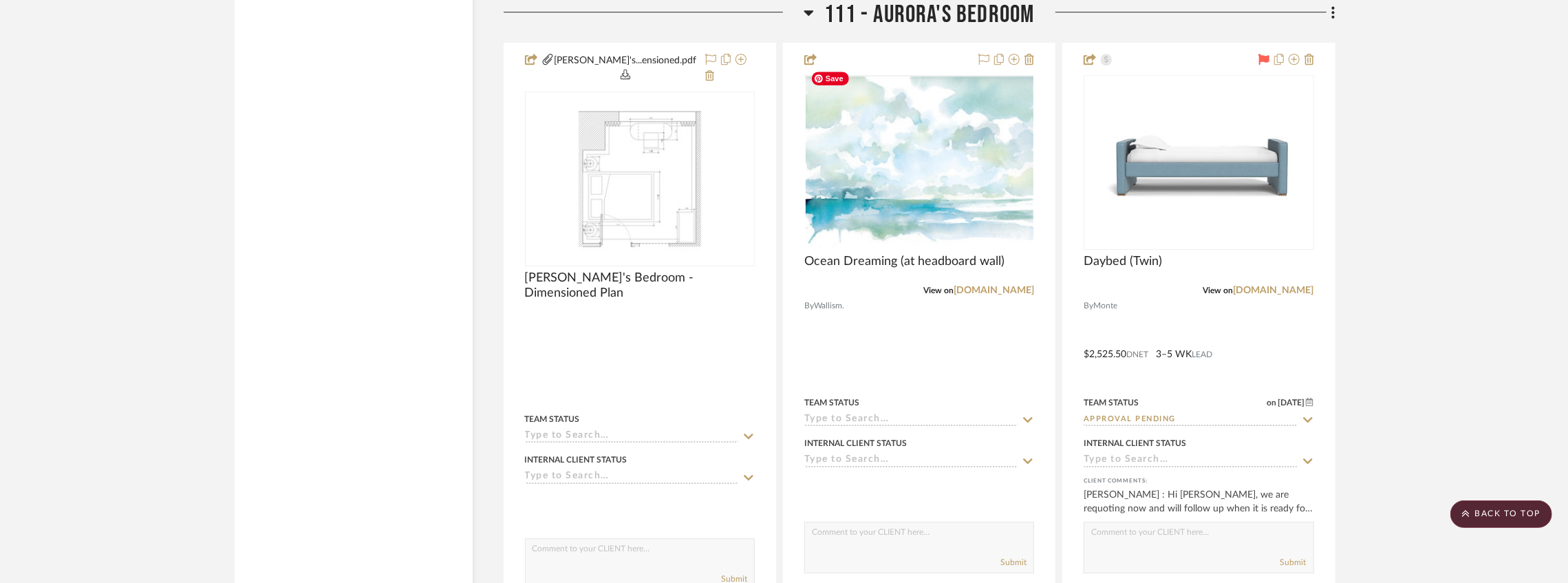
scroll to position [13245, 0]
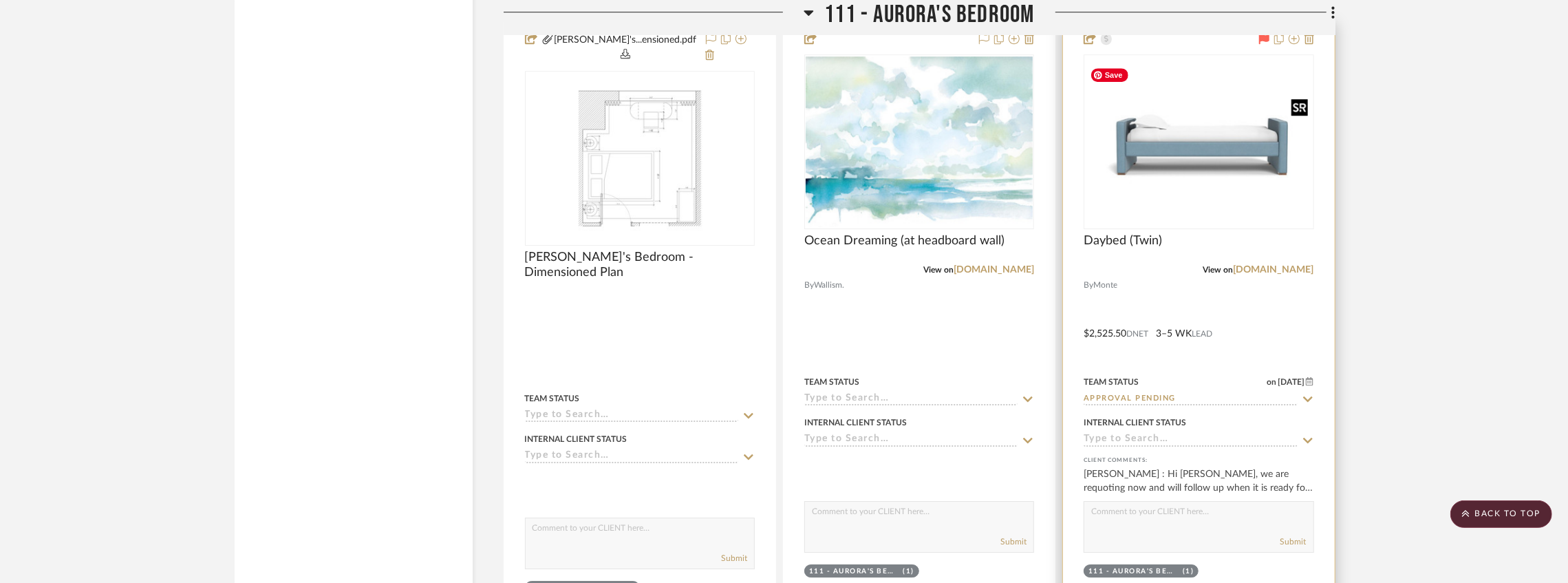
click at [0, 0] on img at bounding box center [0, 0] width 0 height 0
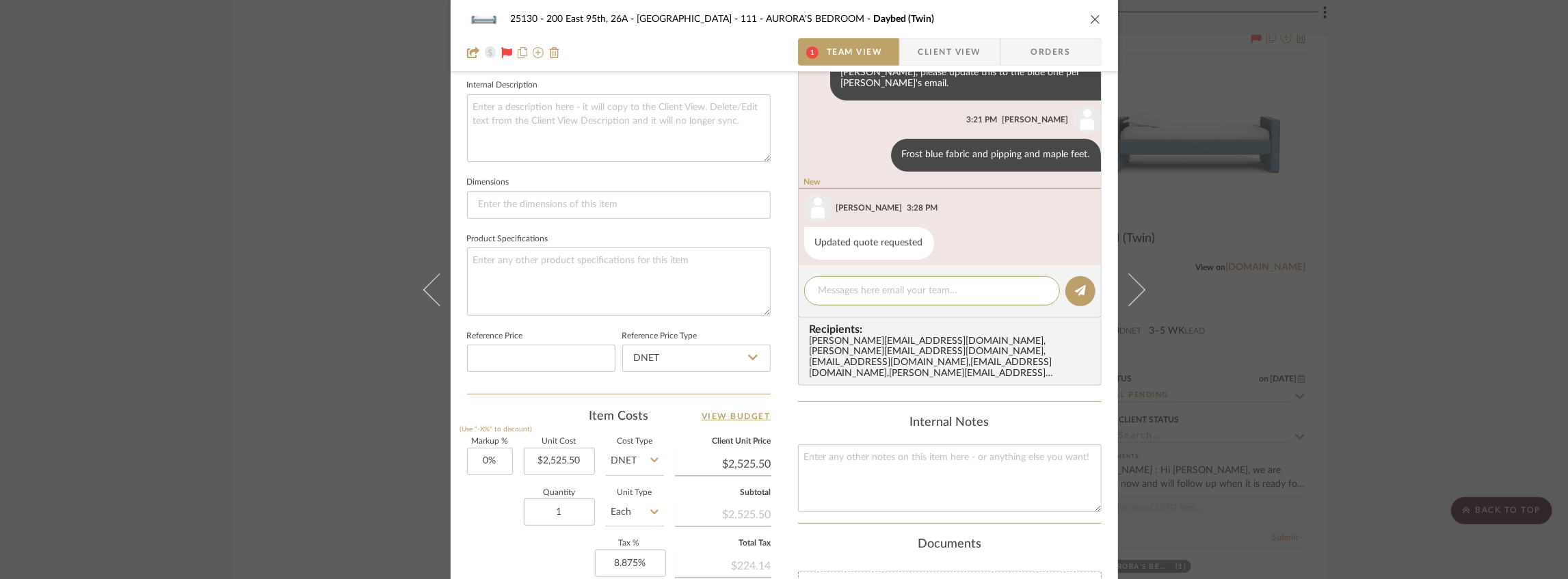
scroll to position [492, 0]
click at [944, 51] on span "Client View" at bounding box center [950, 52] width 63 height 28
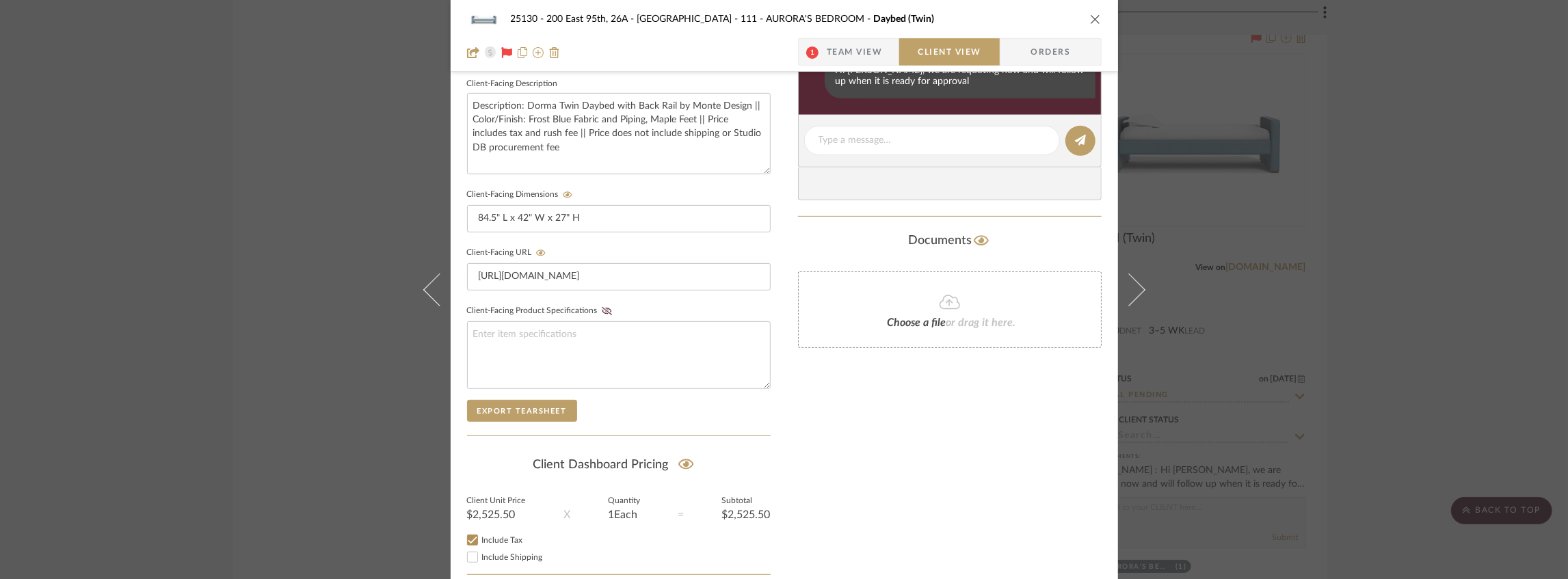
scroll to position [310, 0]
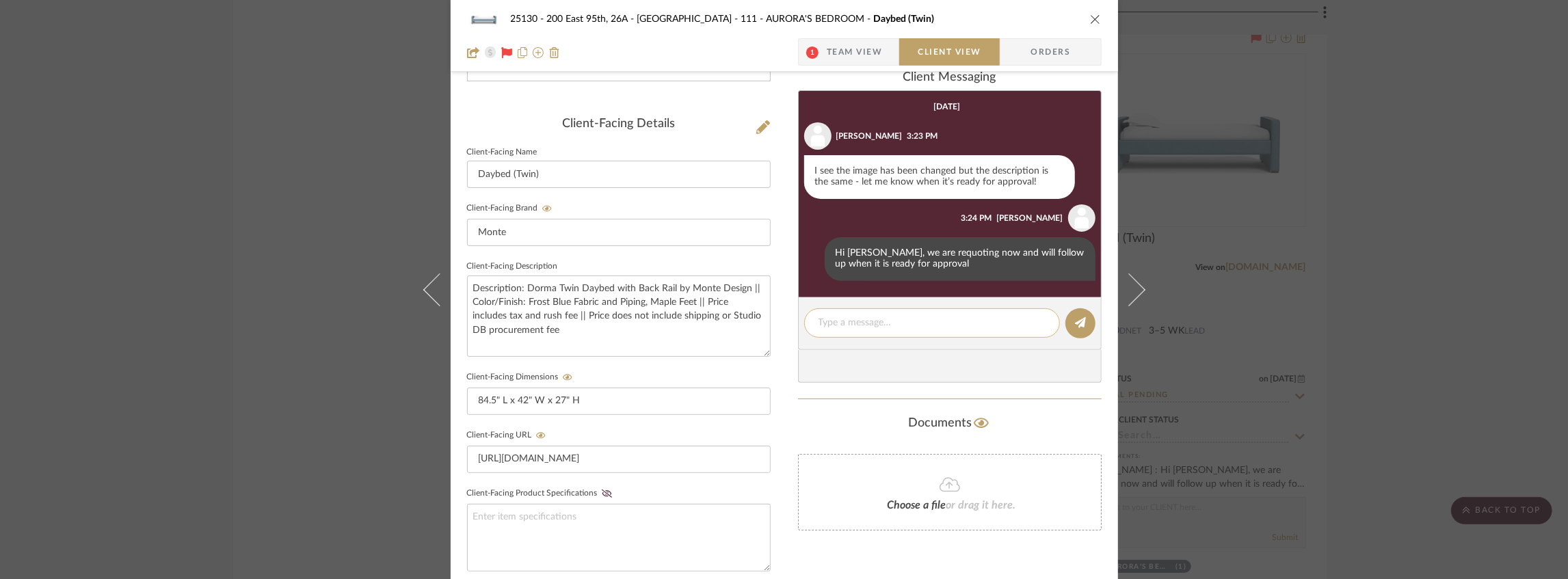
click at [859, 324] on textarea at bounding box center [932, 323] width 227 height 15
click at [854, 55] on span "Team View" at bounding box center [854, 52] width 56 height 28
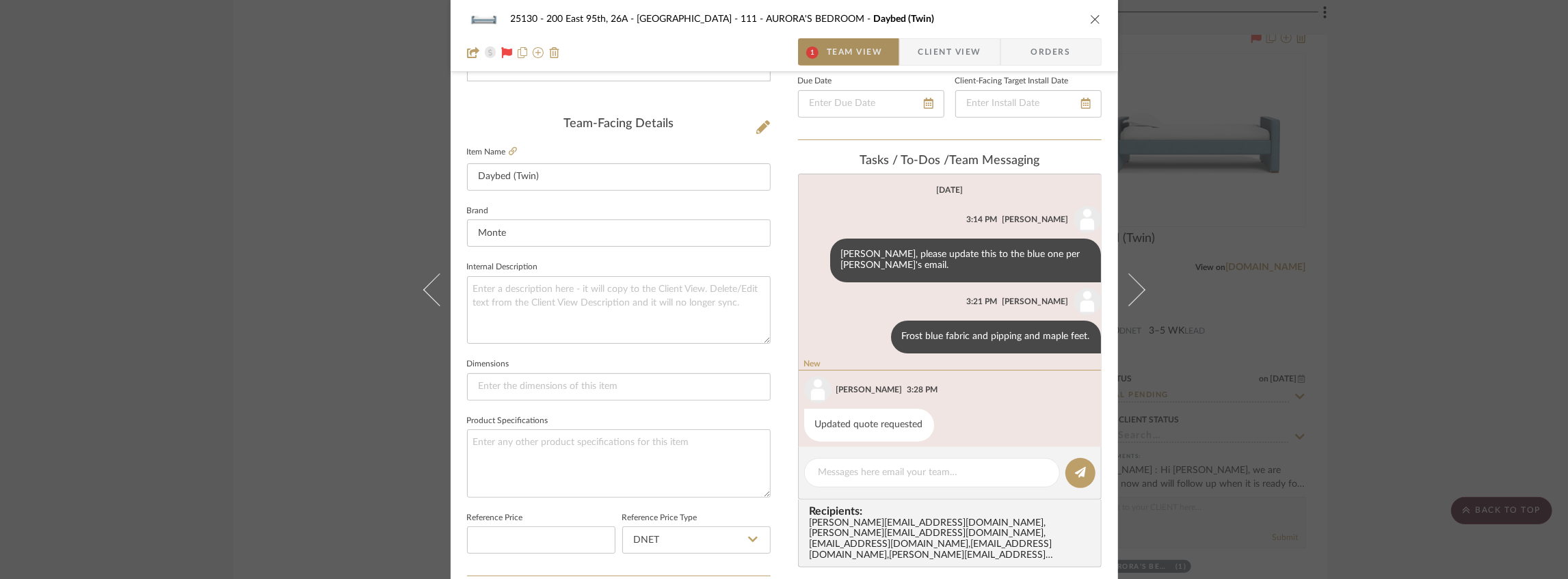
scroll to position [329, 0]
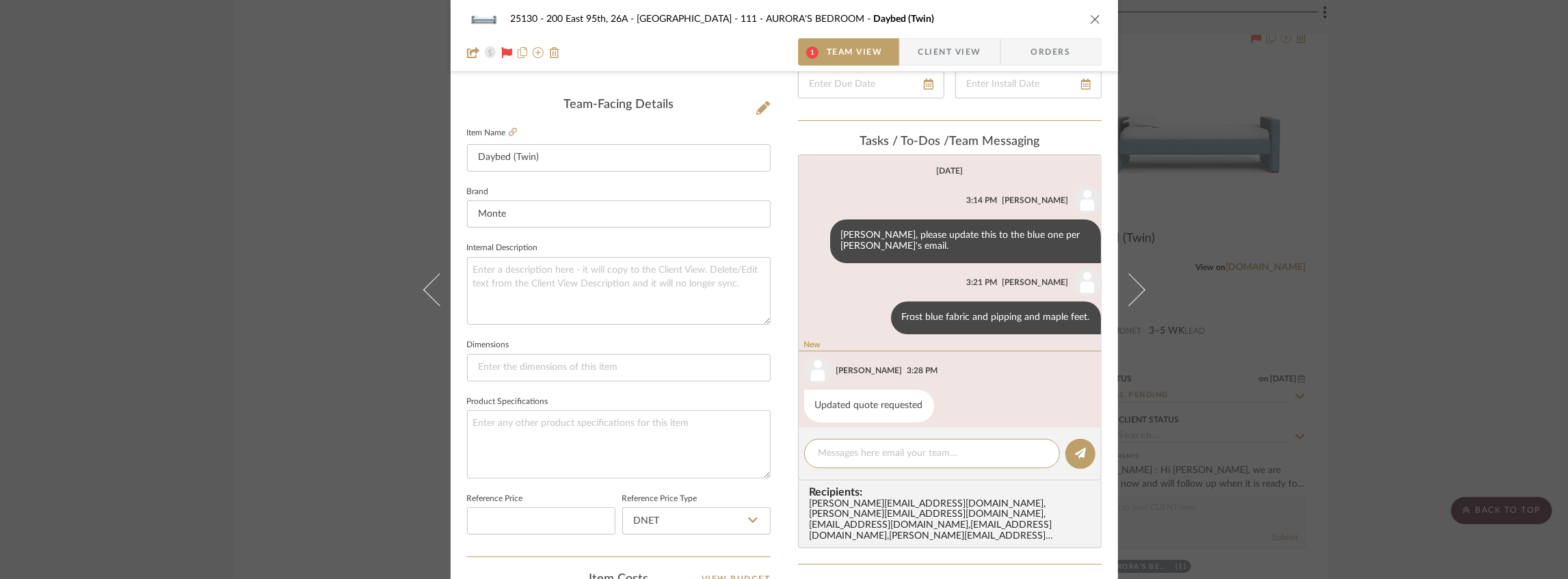
click at [918, 59] on span "Client View" at bounding box center [950, 52] width 63 height 28
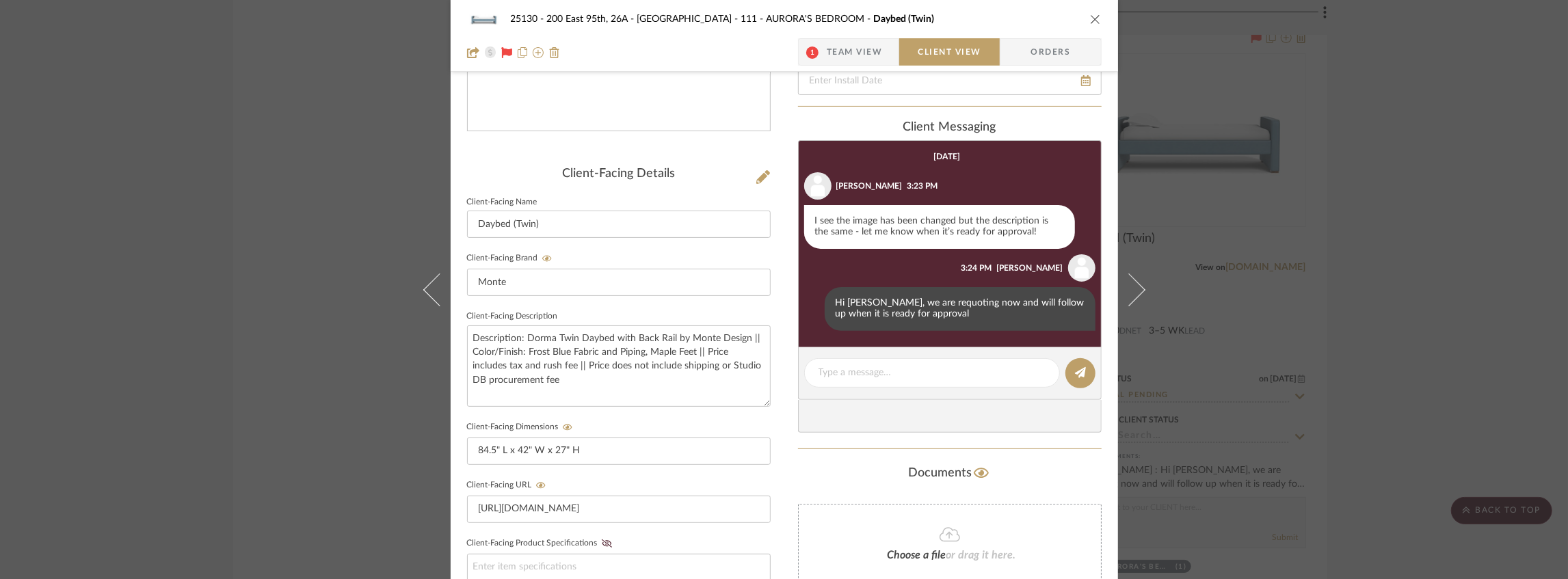
scroll to position [319, 0]
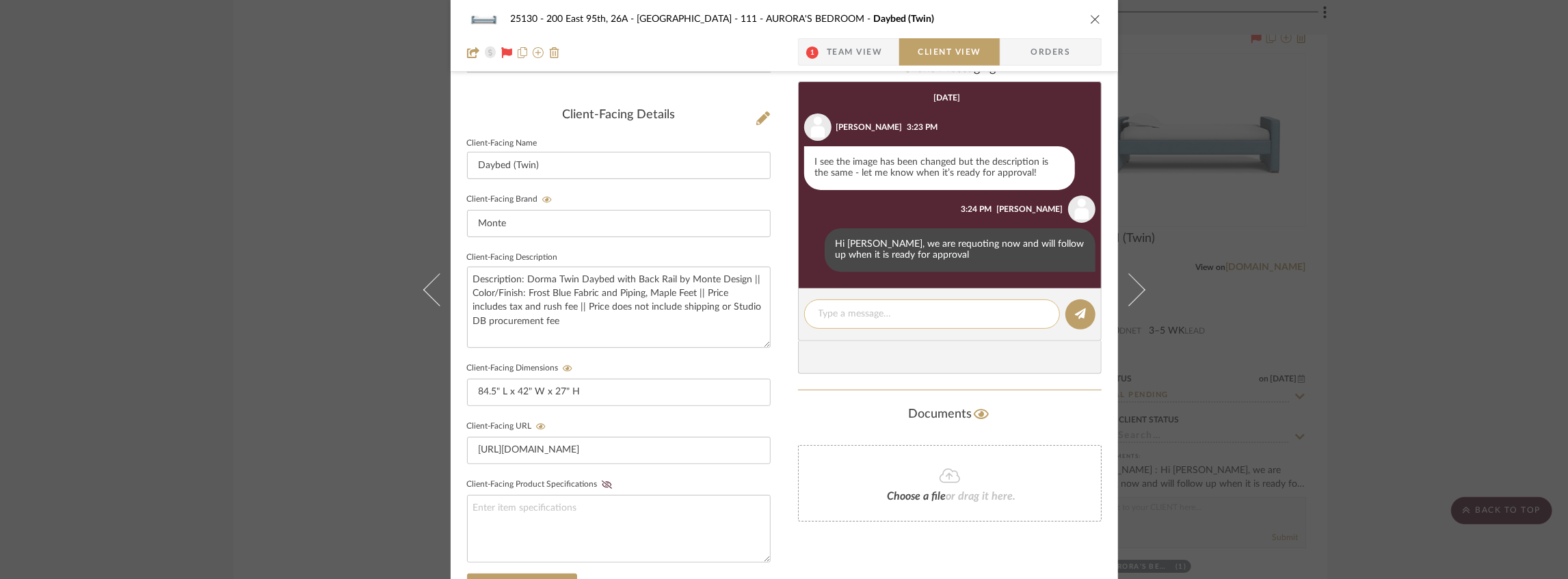
click at [826, 308] on textarea at bounding box center [932, 314] width 227 height 15
type textarea "t"
drag, startPoint x: 936, startPoint y: 312, endPoint x: 908, endPoint y: 315, distance: 28.2
click at [908, 315] on textarea "This has been revised, thanks!" at bounding box center [932, 314] width 227 height 15
type textarea "This has been revised, best!"
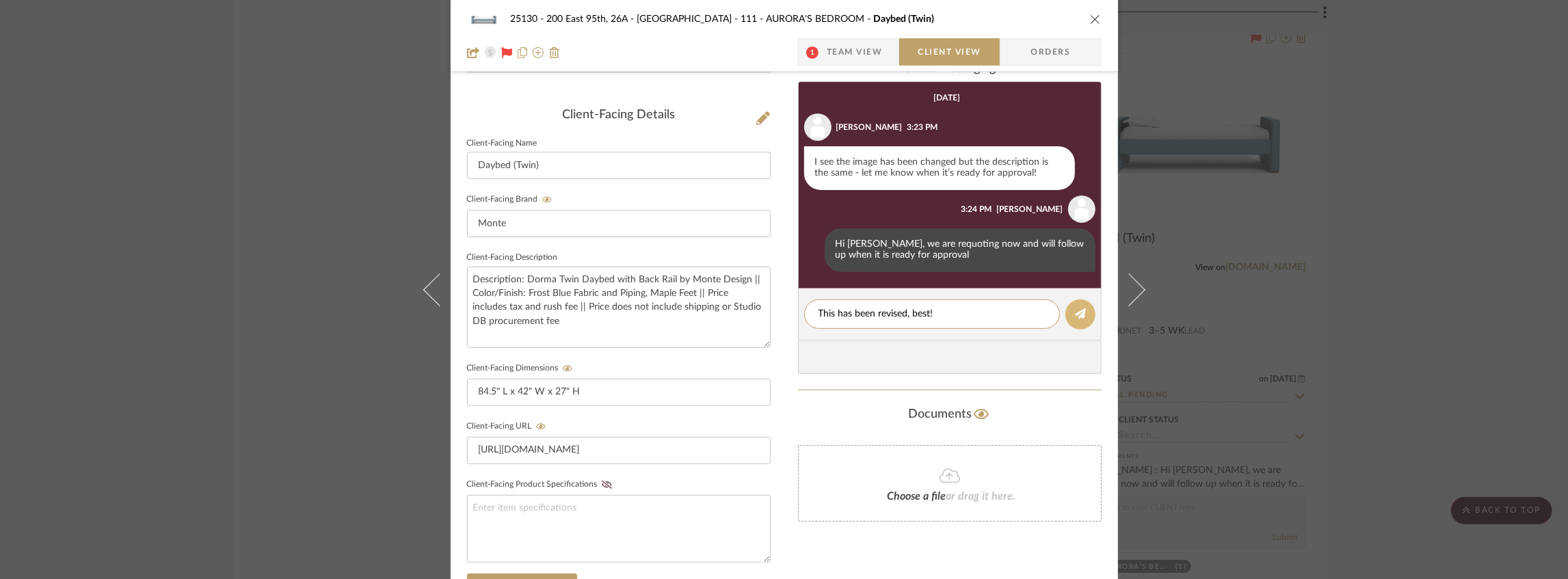
click at [1084, 309] on button at bounding box center [1080, 314] width 30 height 30
